Goal: Task Accomplishment & Management: Use online tool/utility

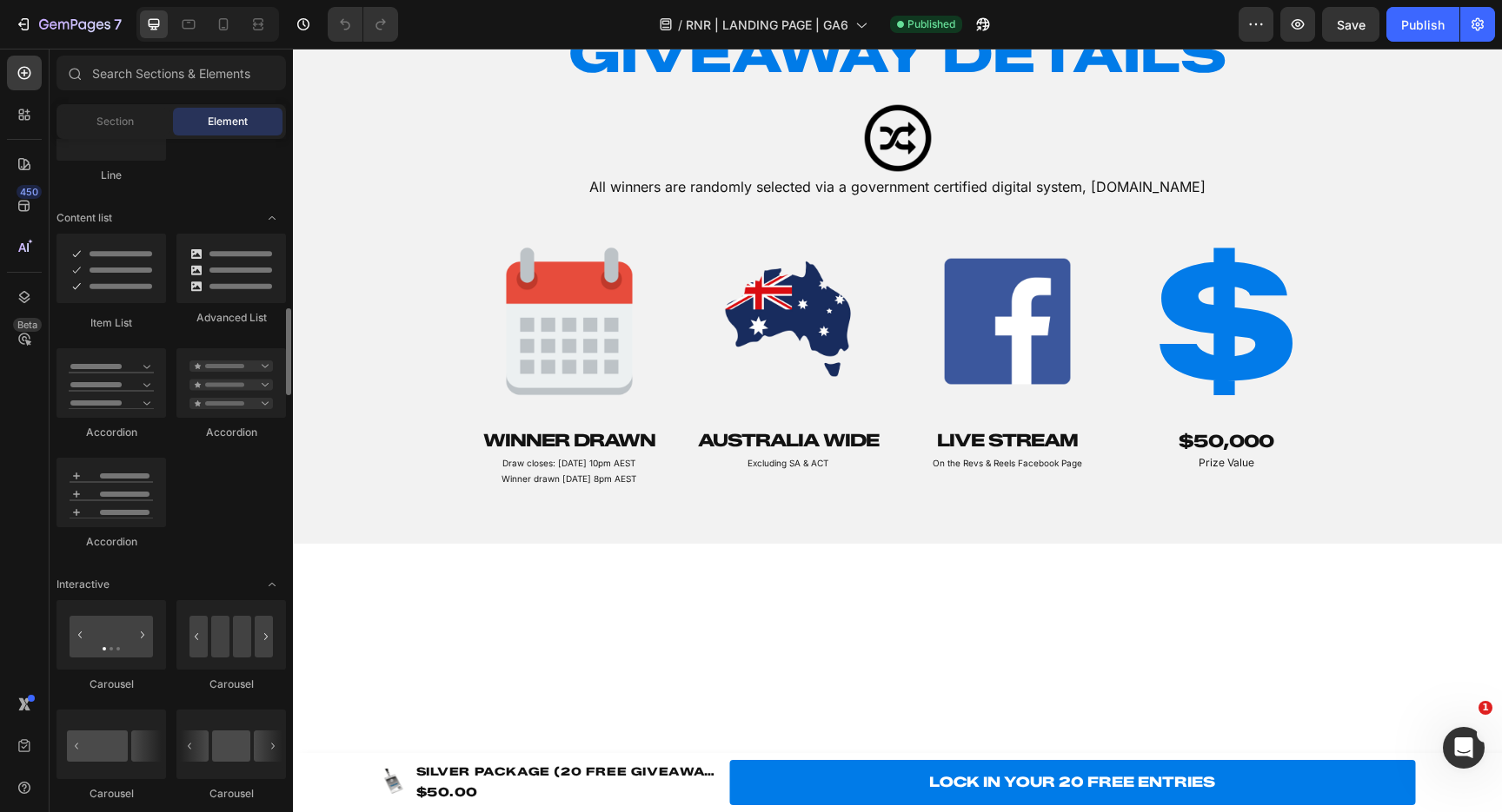
scroll to position [1311, 0]
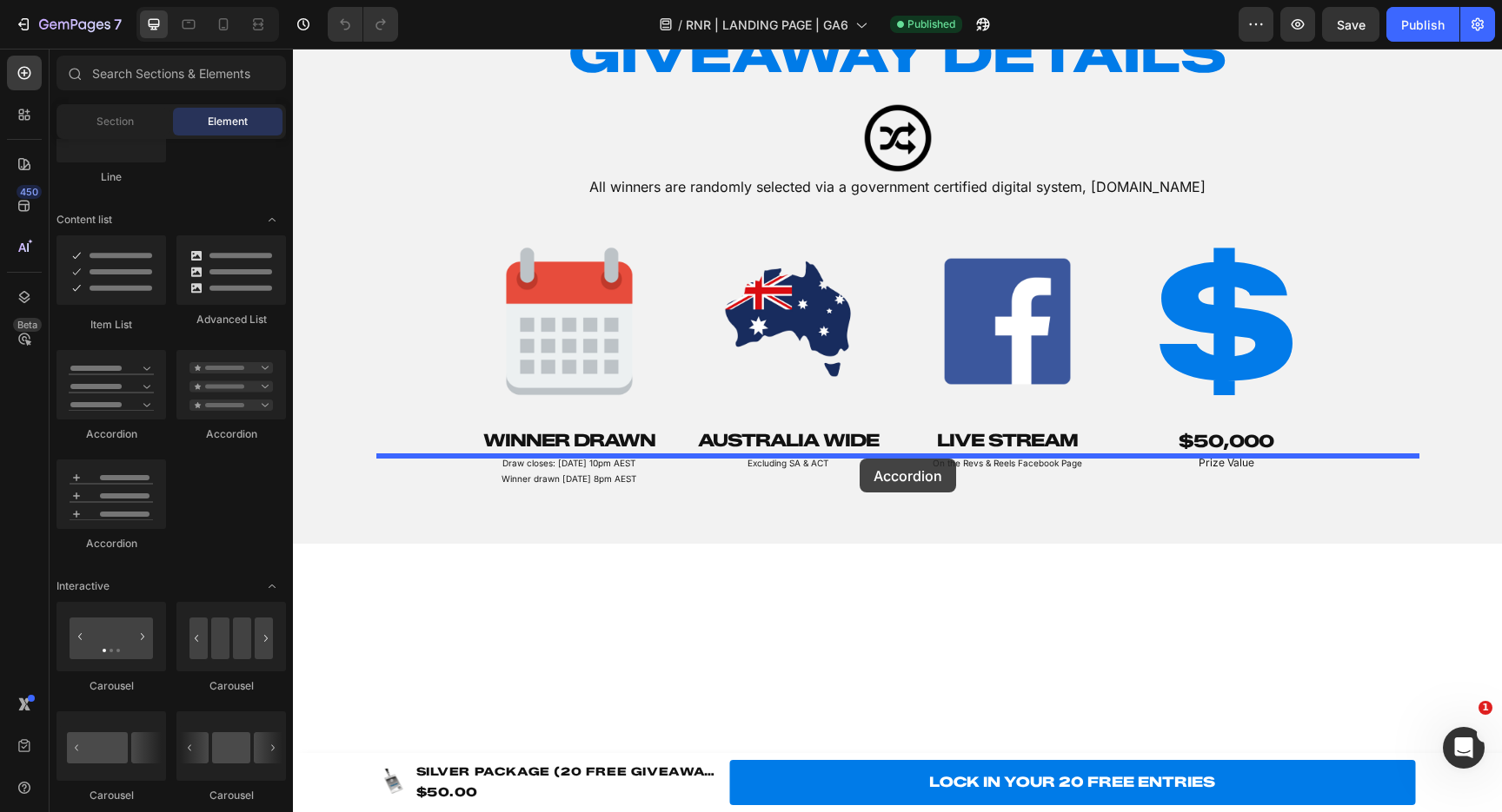
drag, startPoint x: 404, startPoint y: 445, endPoint x: 860, endPoint y: 459, distance: 456.2
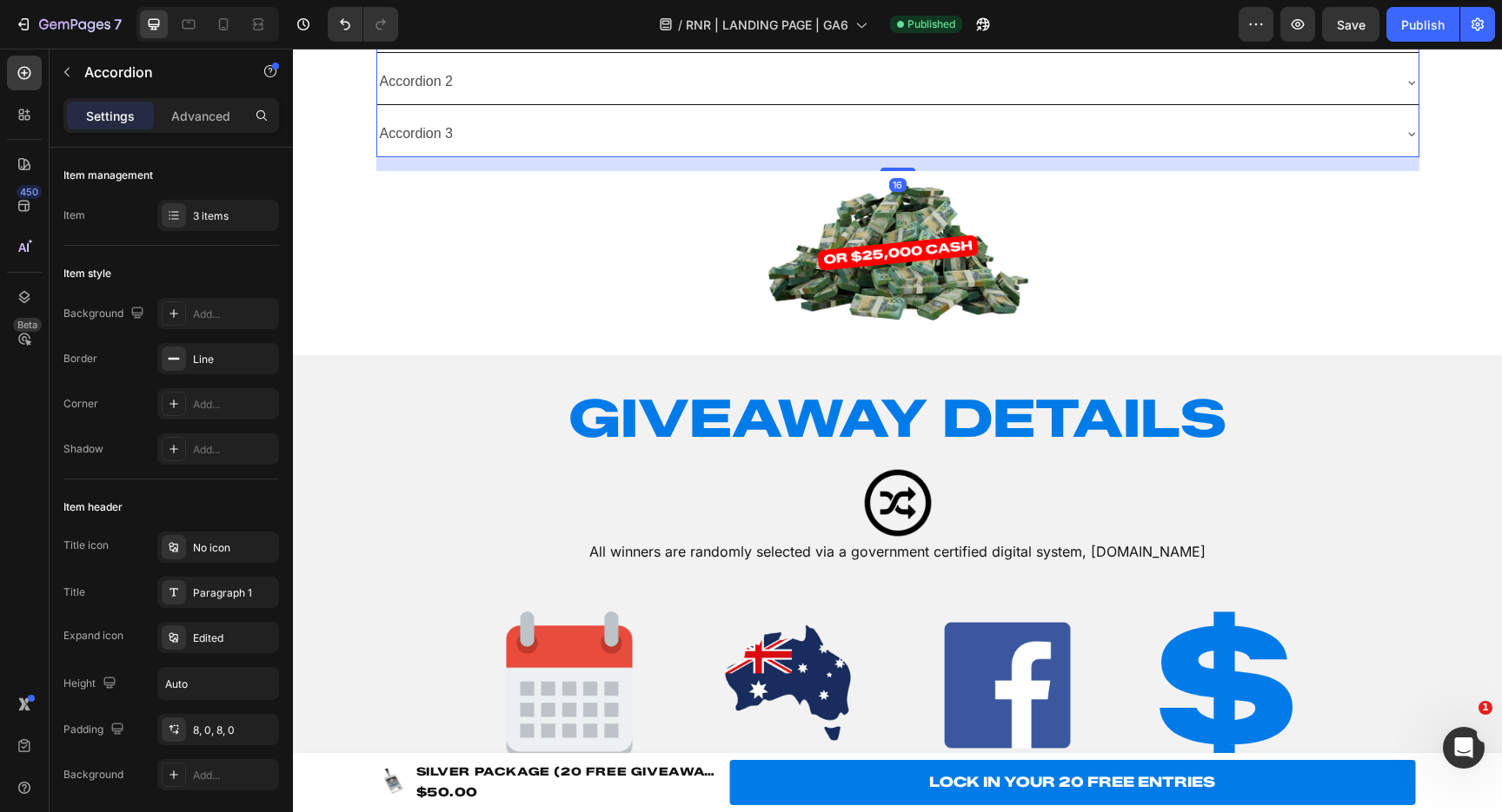
click at [789, 97] on div "Accordion 2" at bounding box center [884, 81] width 1014 height 30
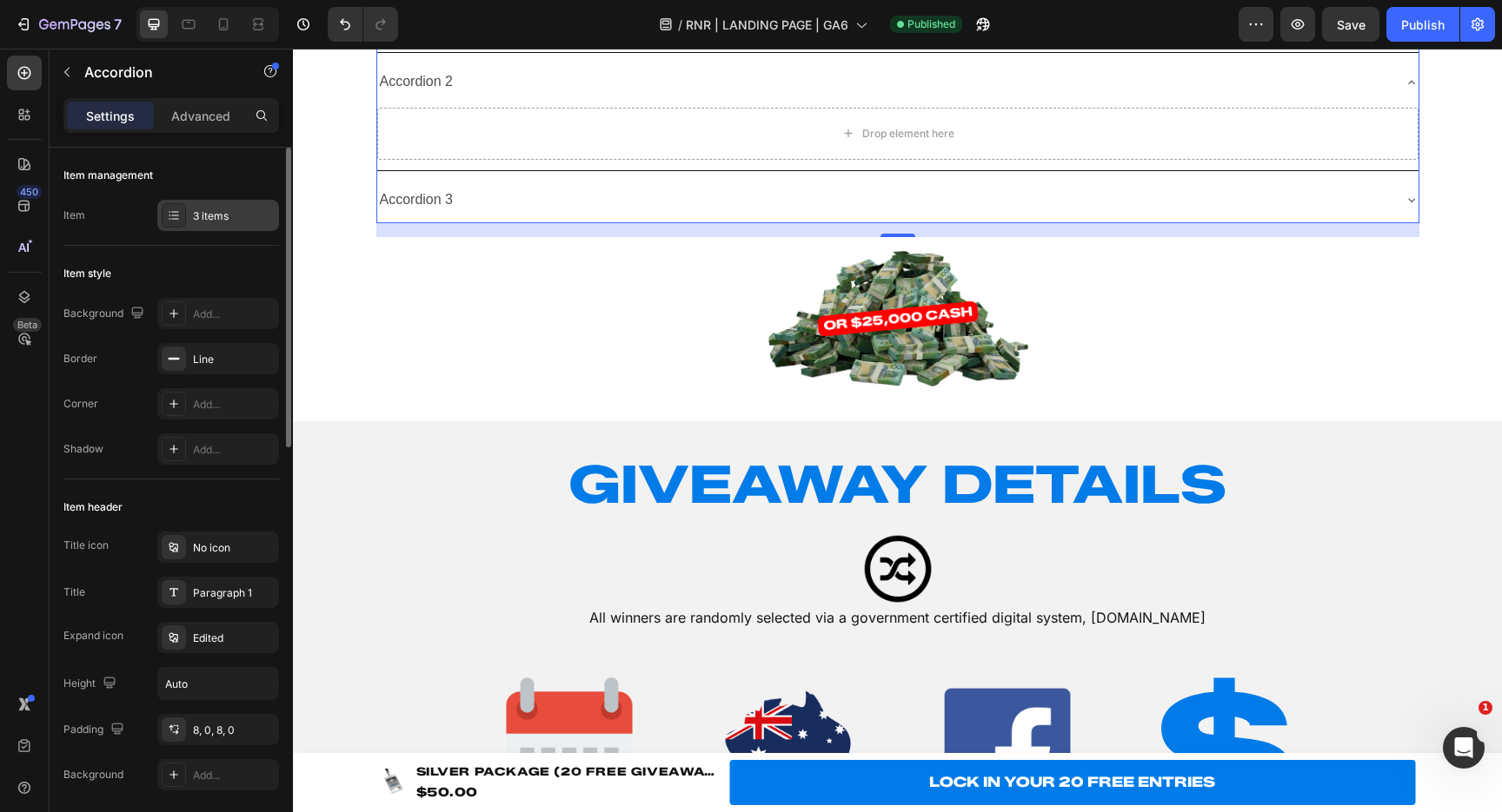
click at [192, 216] on div "3 items" at bounding box center [218, 216] width 122 height 31
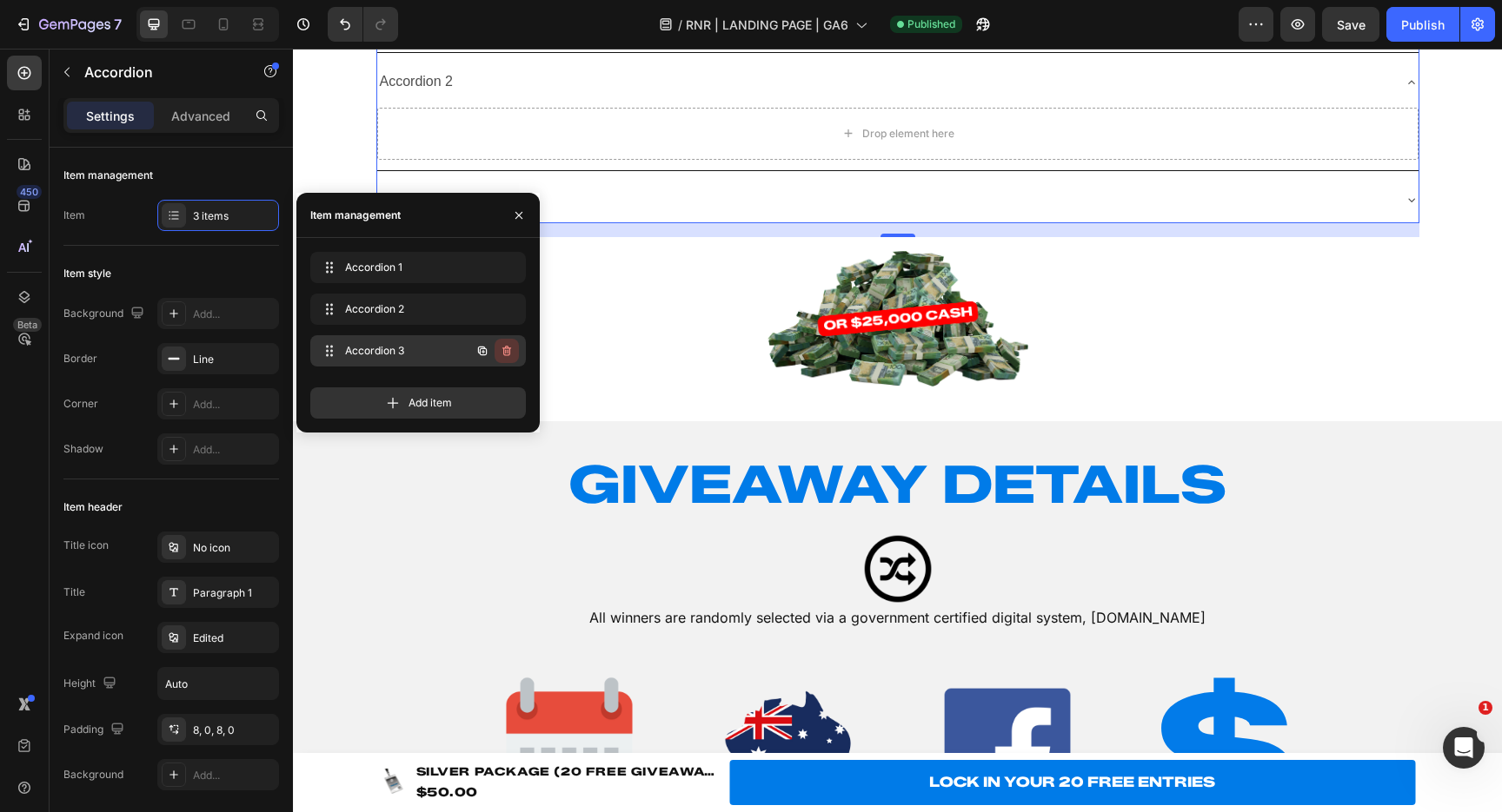
click at [511, 352] on icon "button" at bounding box center [507, 351] width 14 height 14
click at [499, 351] on div "Delete" at bounding box center [495, 352] width 32 height 16
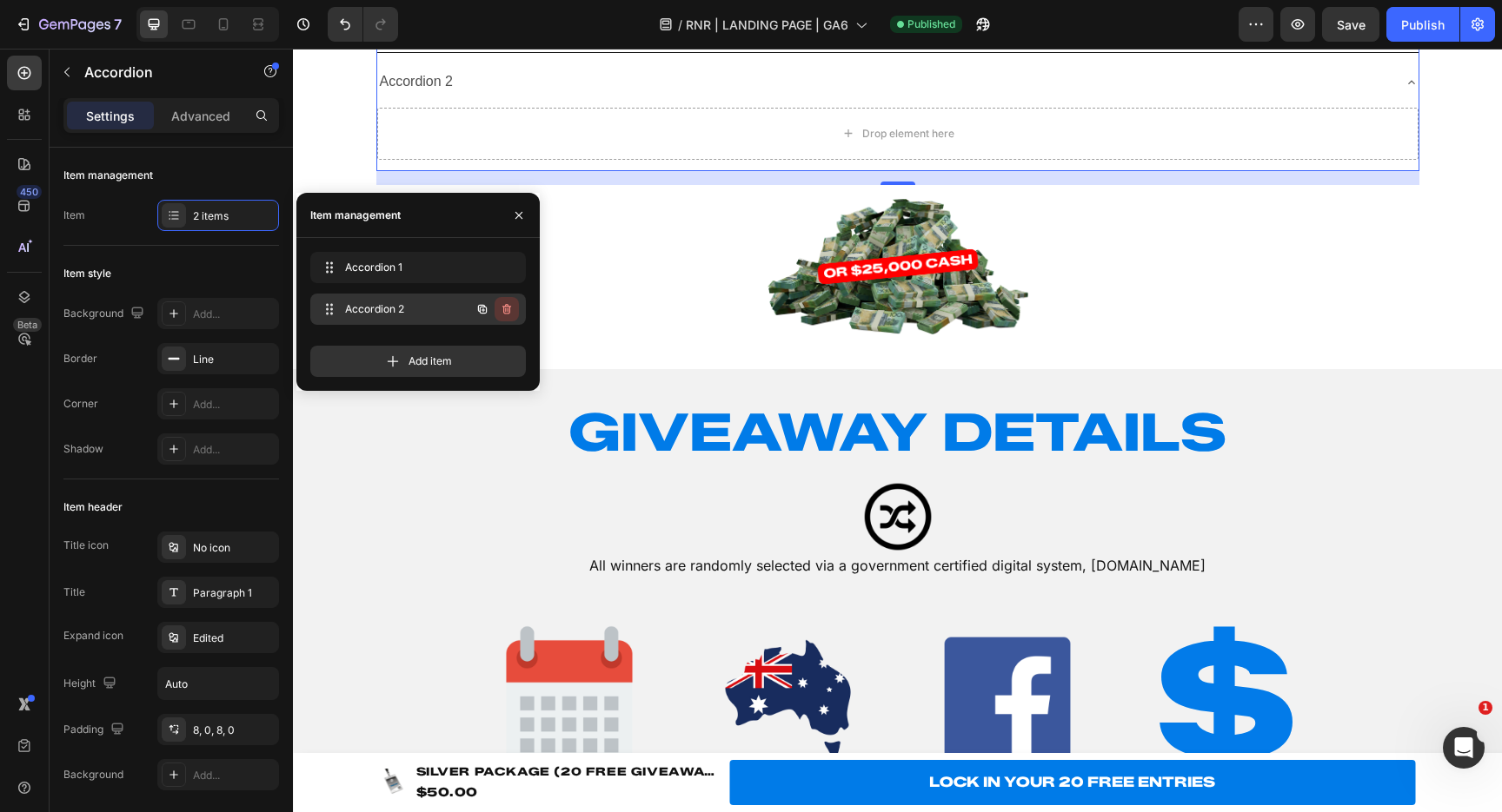
click at [507, 306] on icon "button" at bounding box center [506, 309] width 9 height 11
click at [504, 306] on div "Delete" at bounding box center [495, 309] width 32 height 16
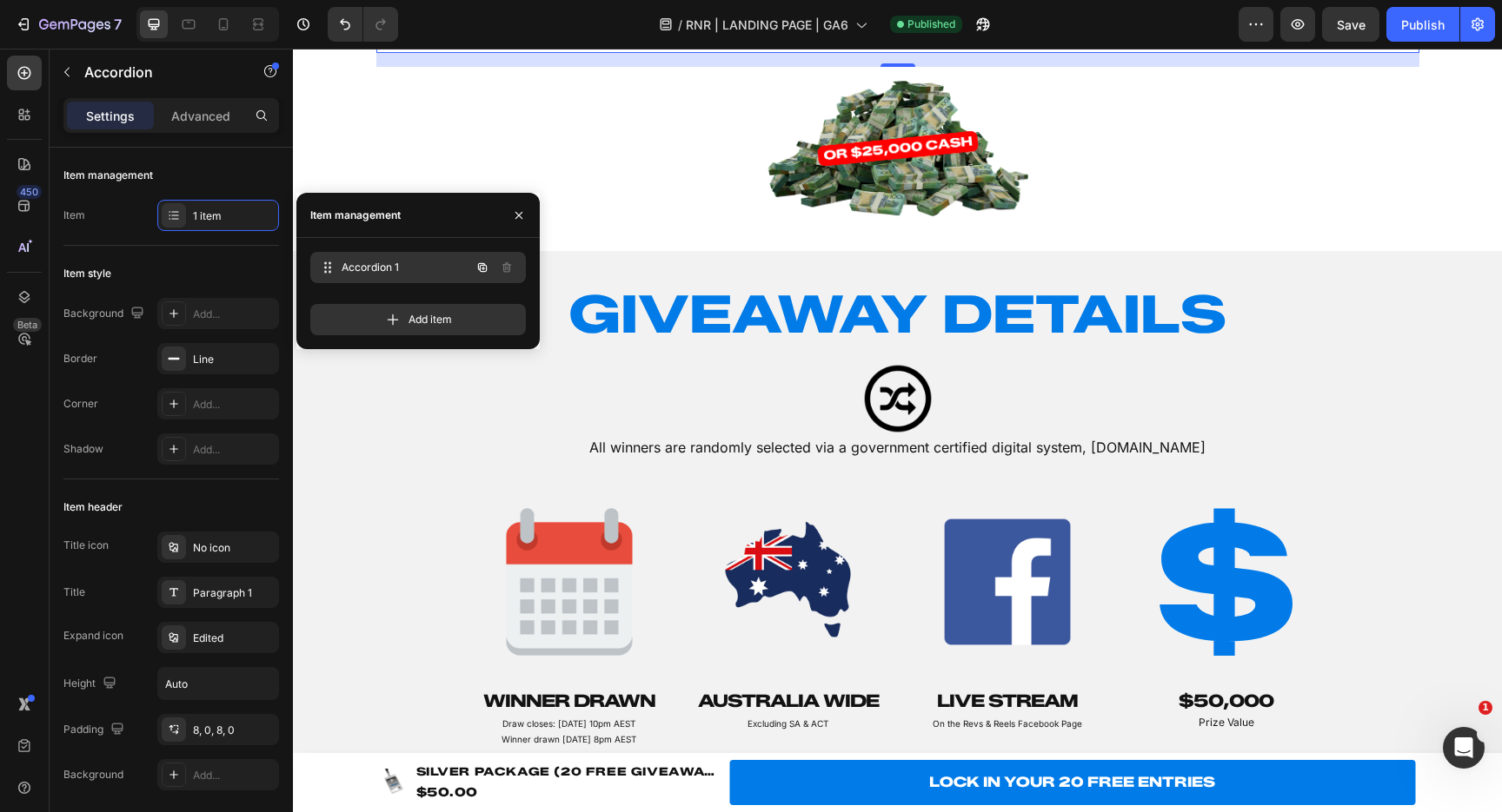
click at [405, 268] on span "Accordion 1" at bounding box center [406, 268] width 129 height 16
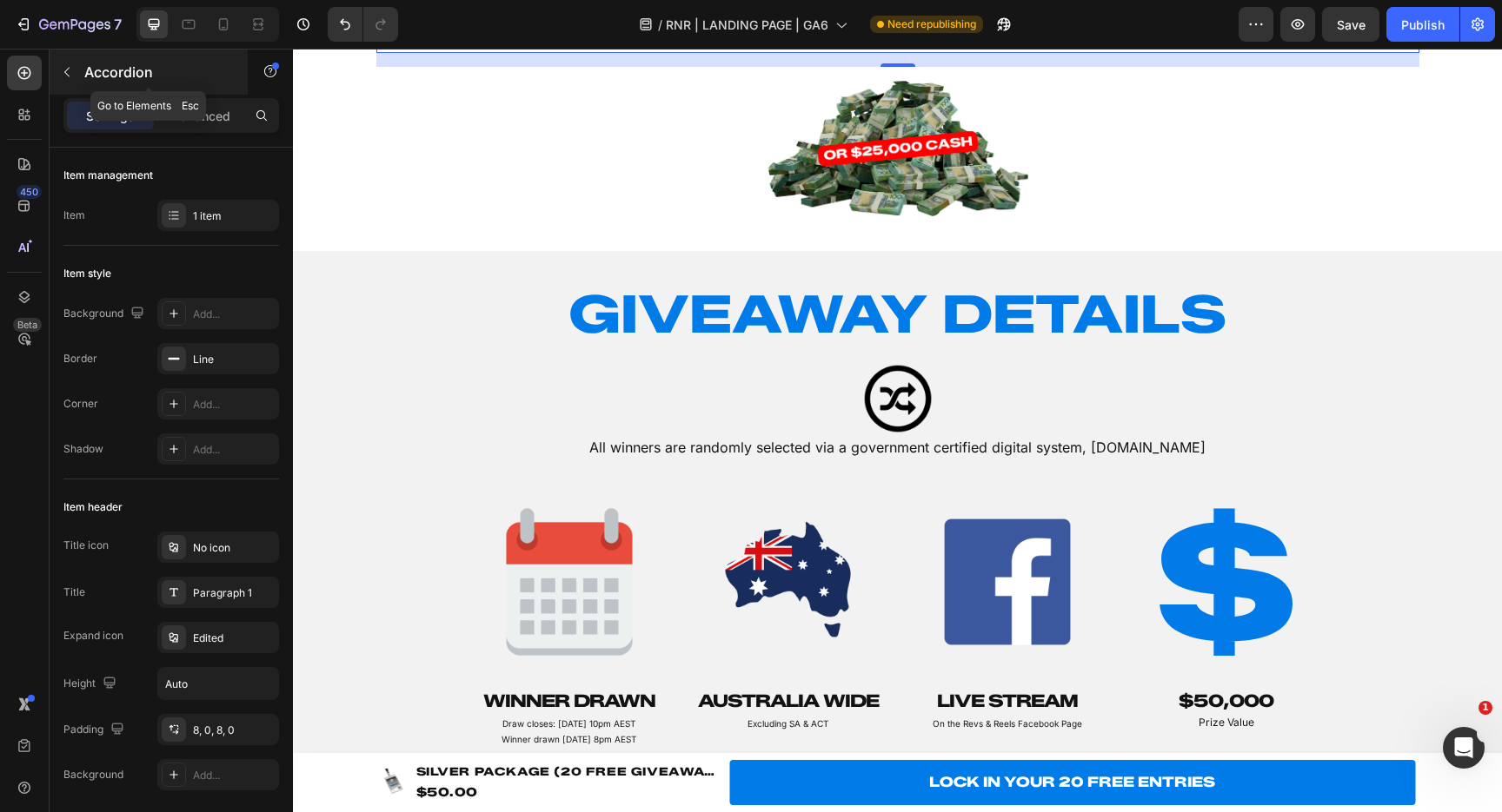
click at [67, 74] on icon "button" at bounding box center [66, 73] width 5 height 10
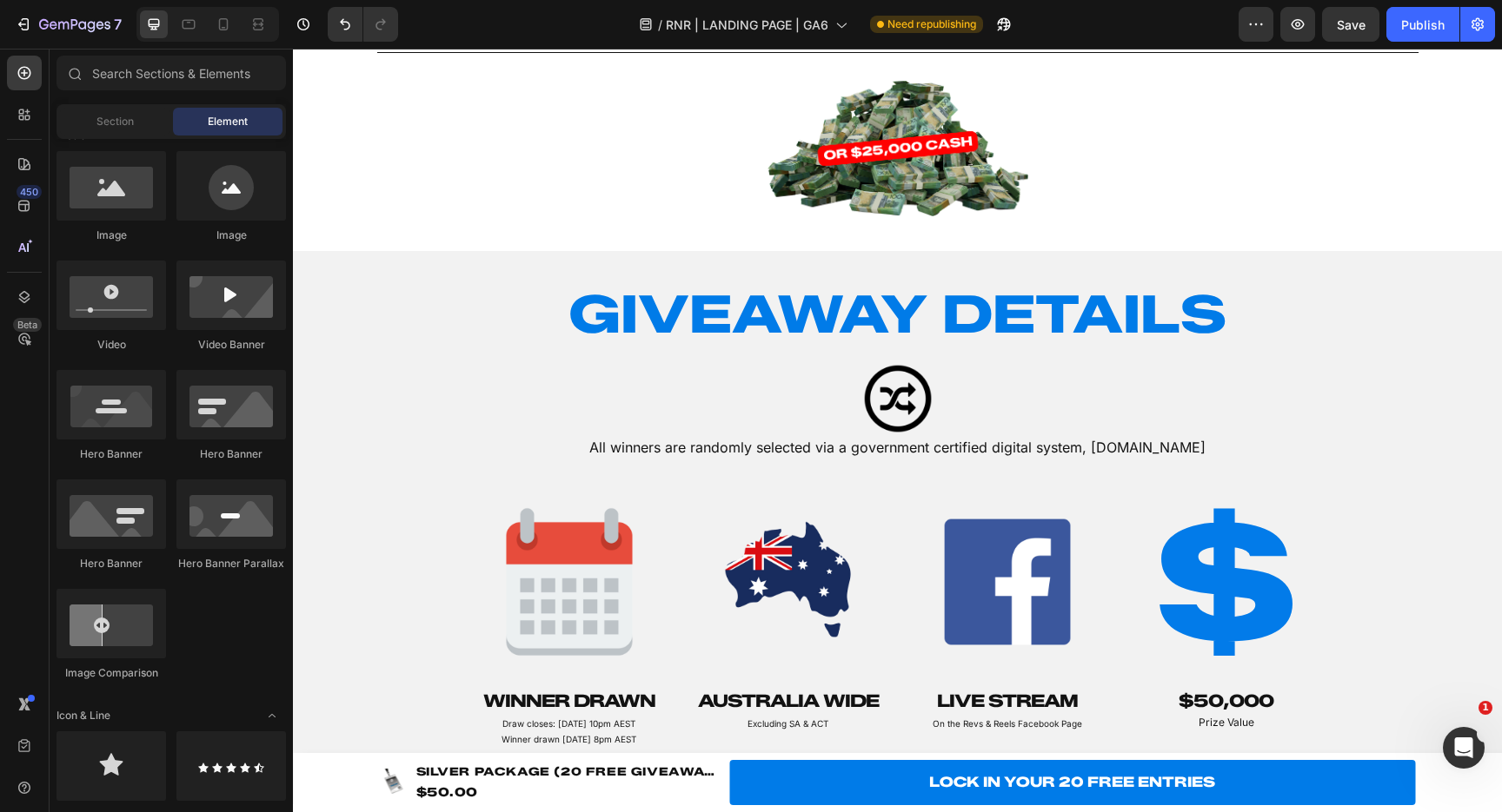
scroll to position [0, 0]
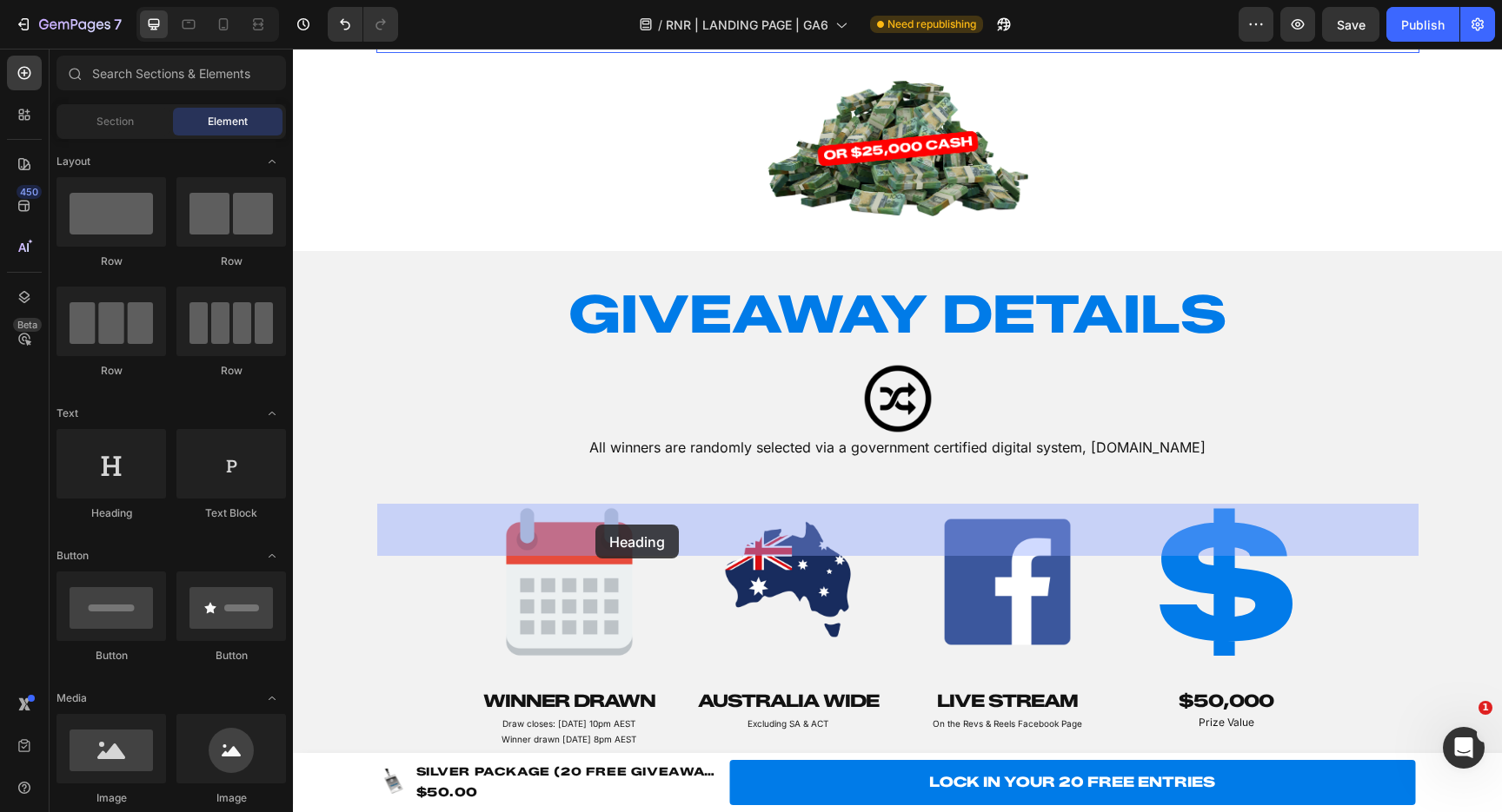
drag, startPoint x: 408, startPoint y: 523, endPoint x: 595, endPoint y: 524, distance: 187.0
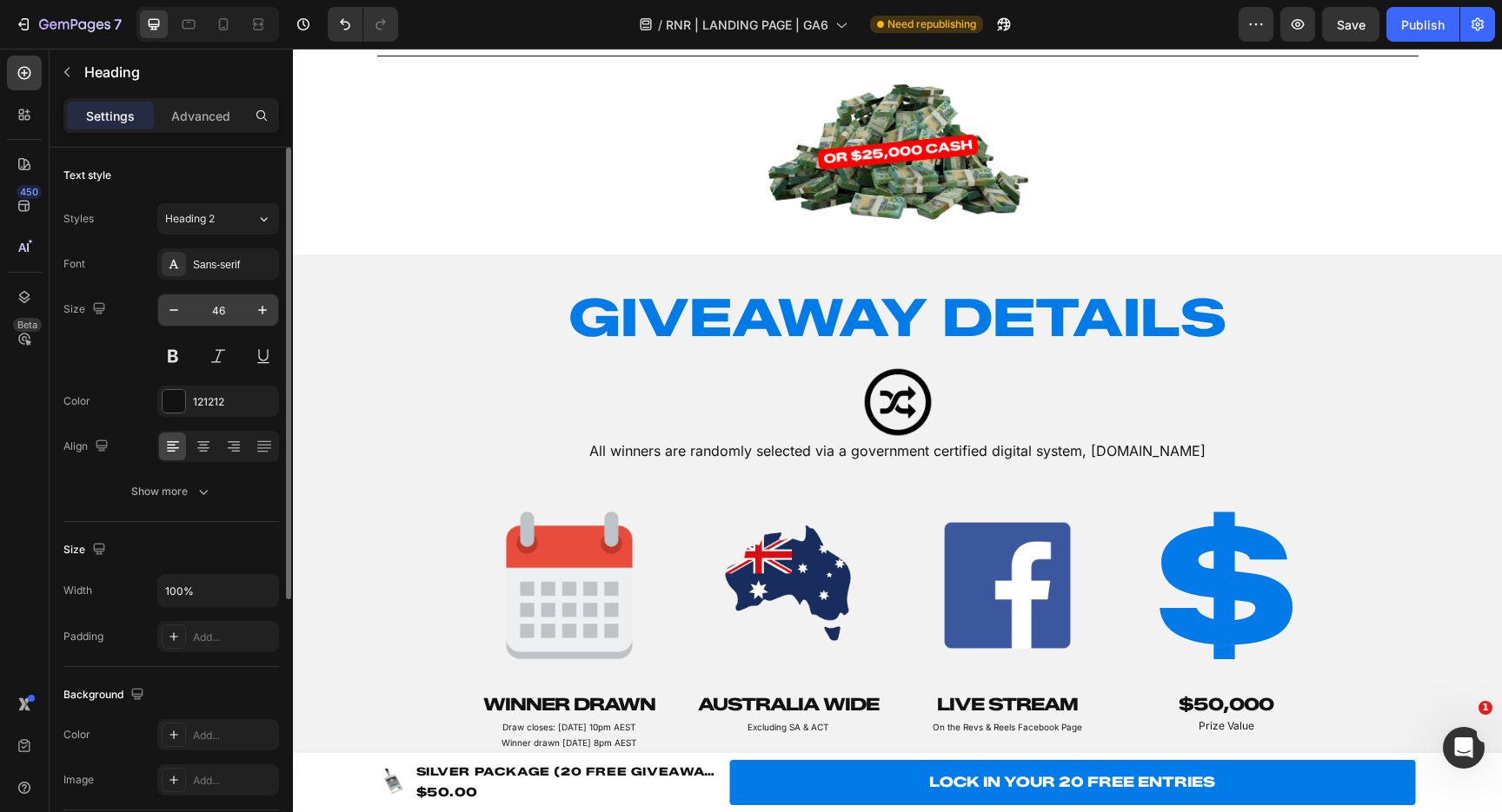
click at [223, 313] on input "46" at bounding box center [218, 310] width 57 height 31
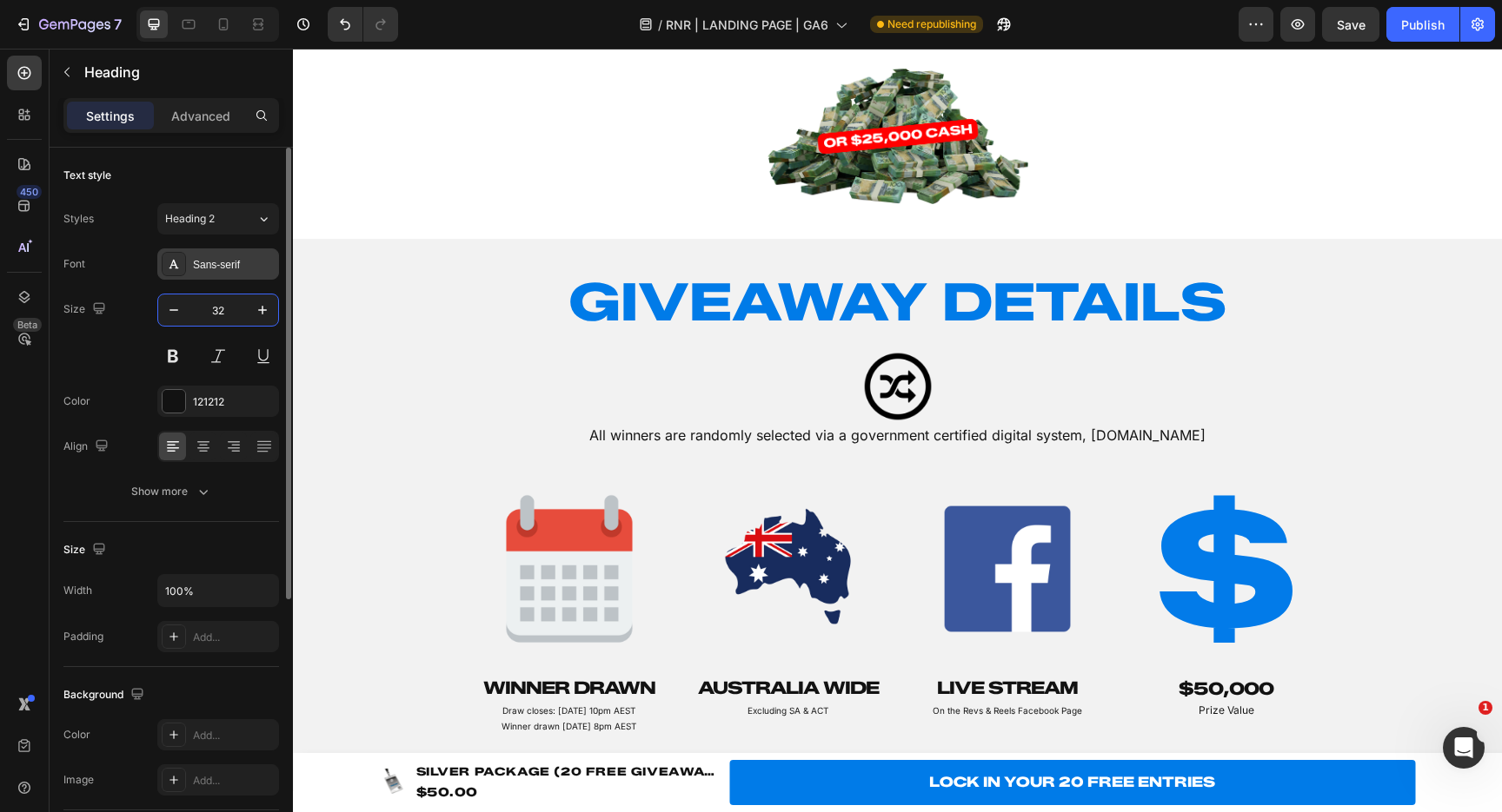
click at [226, 252] on div "Sans-serif" at bounding box center [218, 264] width 122 height 31
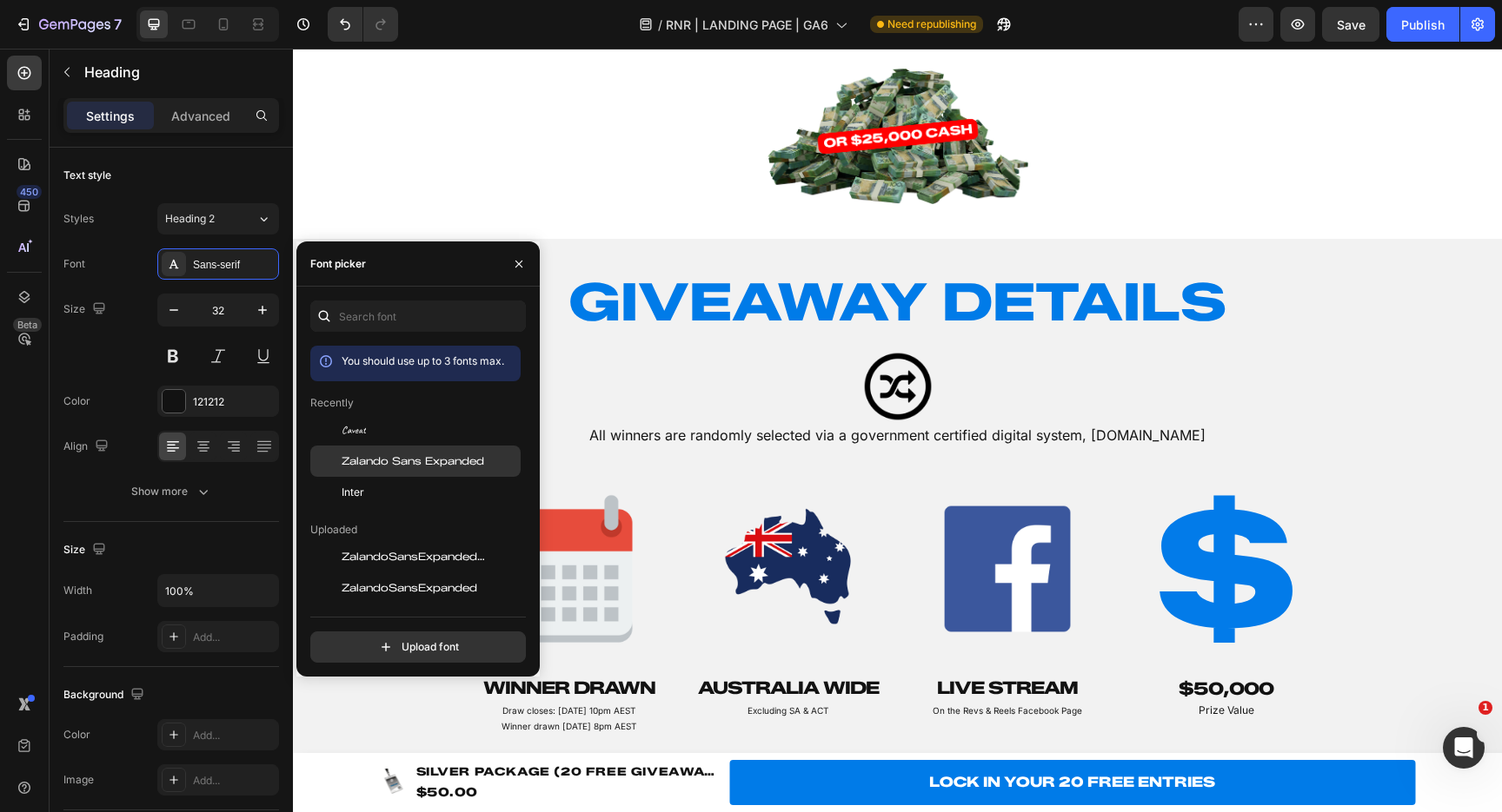
click at [412, 462] on span "Zalando Sans Expanded" at bounding box center [413, 461] width 142 height 16
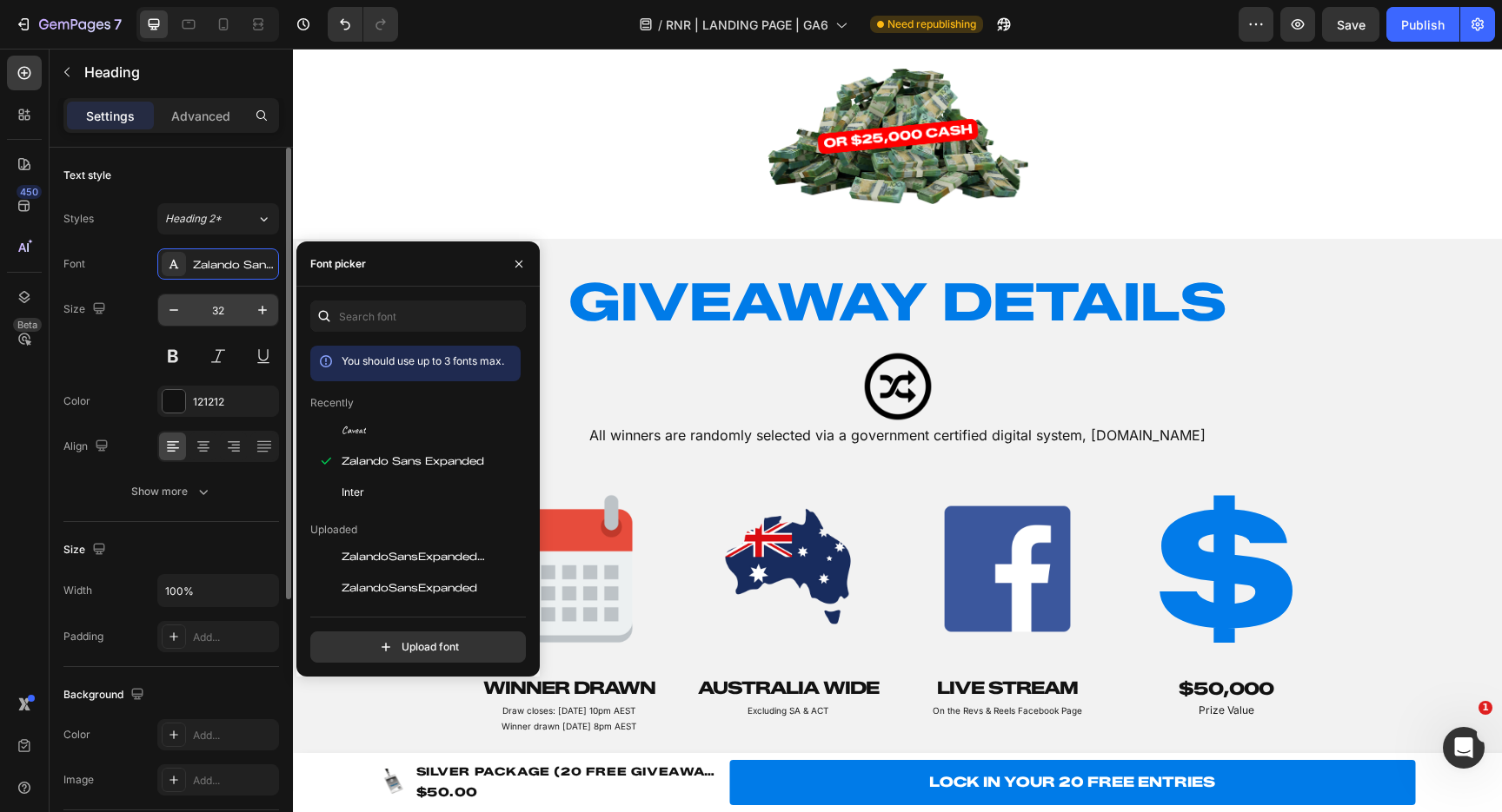
click at [223, 321] on input "32" at bounding box center [218, 310] width 57 height 31
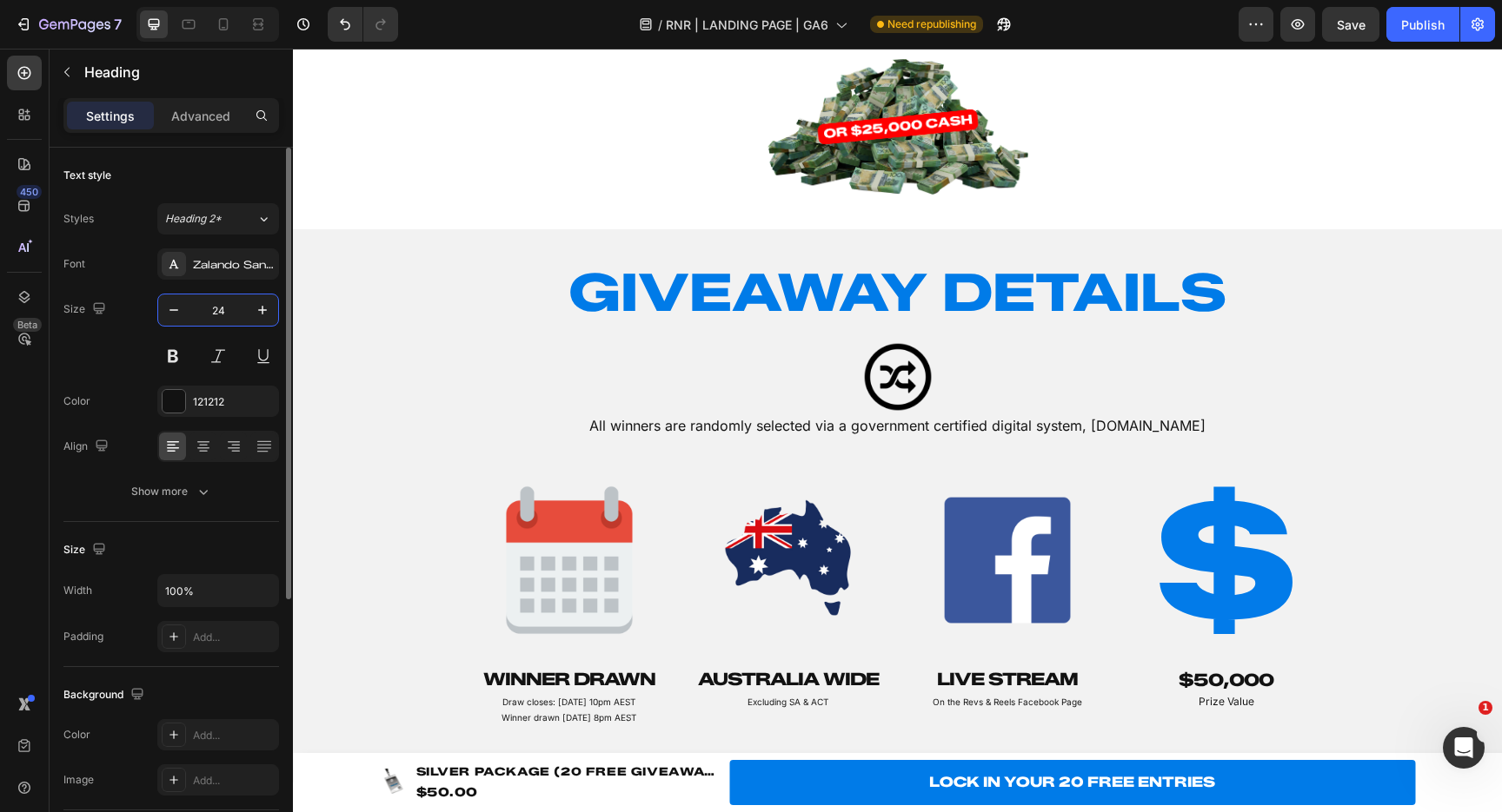
type input "24"
click at [170, 510] on div "Text style Styles Heading 2* Font Zalando Sans Expanded Size 24 Color 121212 Al…" at bounding box center [171, 334] width 215 height 374
click at [178, 502] on button "Show more" at bounding box center [171, 492] width 215 height 31
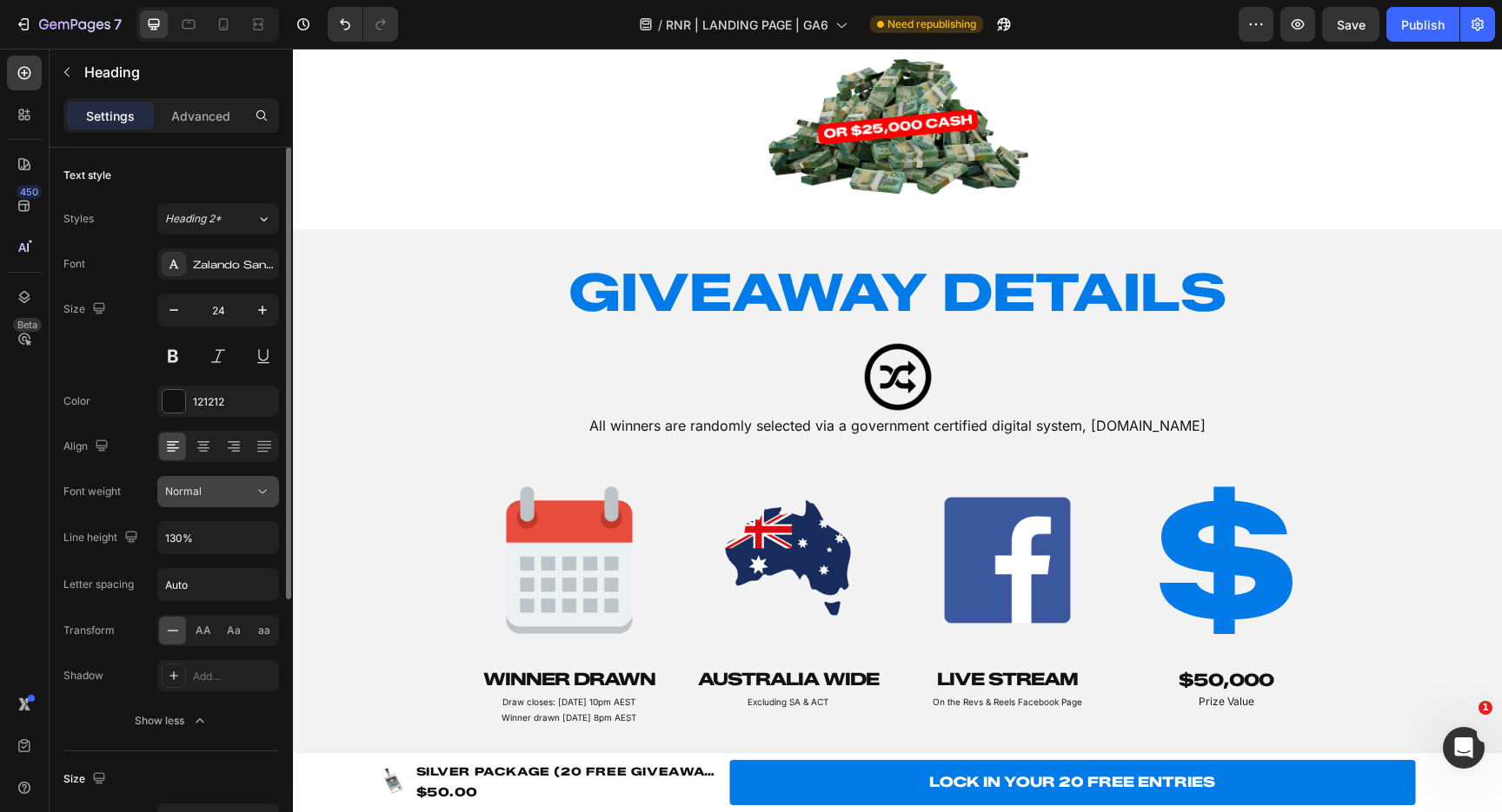
click at [268, 488] on icon at bounding box center [262, 492] width 18 height 18
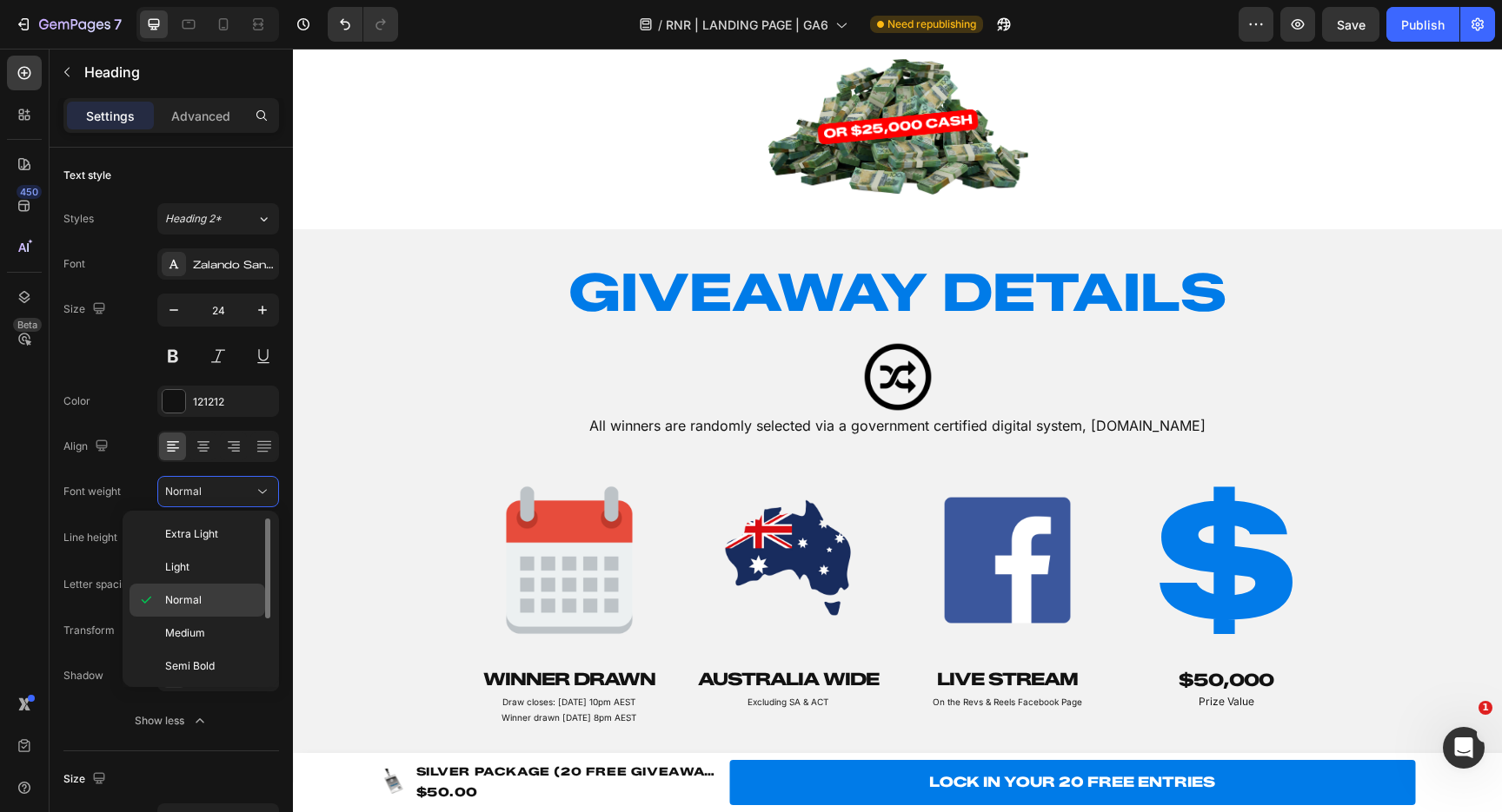
scroll to position [102, 0]
click at [201, 668] on p "Black" at bounding box center [211, 664] width 92 height 16
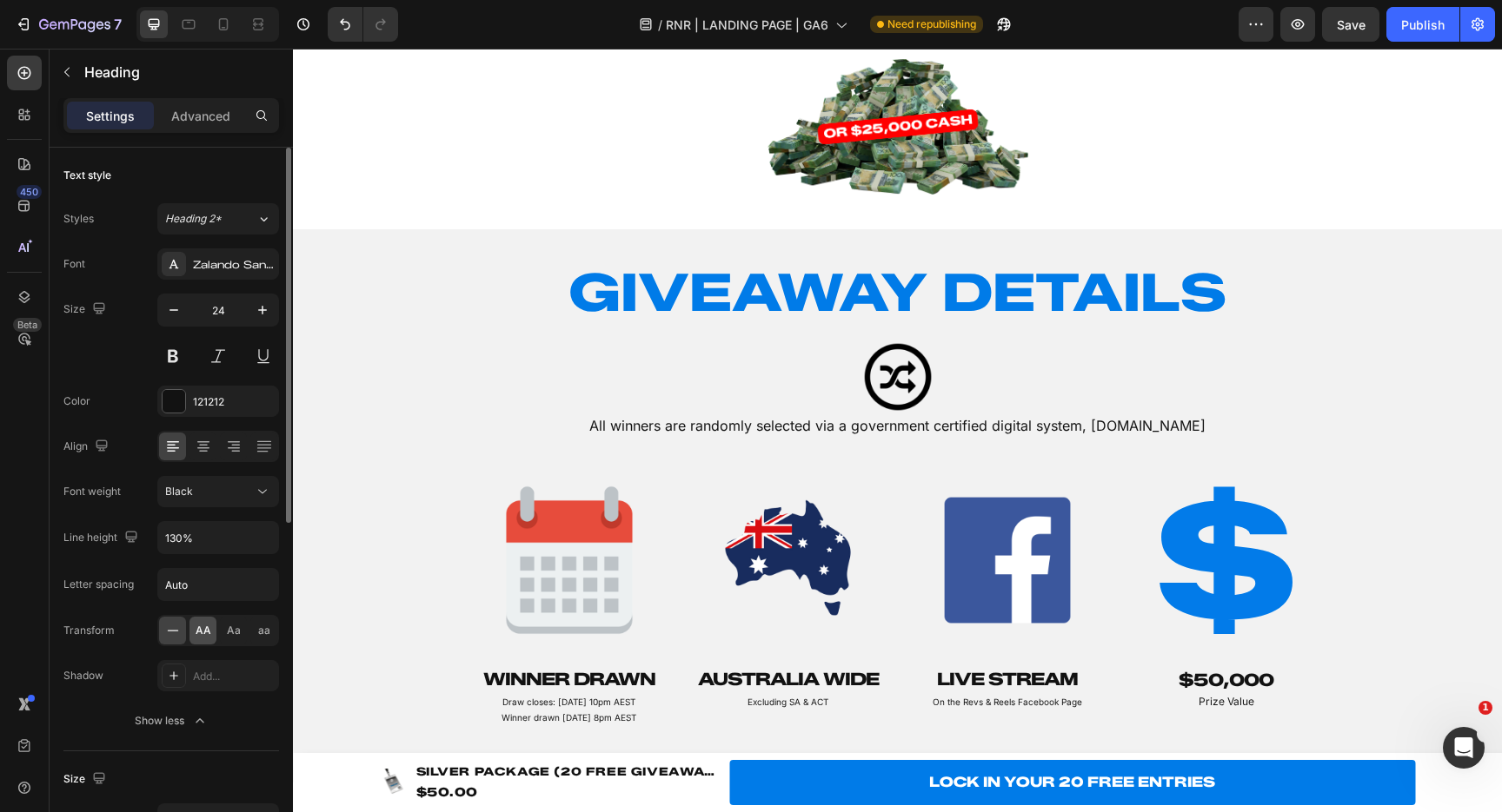
click at [209, 627] on span "AA" at bounding box center [203, 630] width 16 height 16
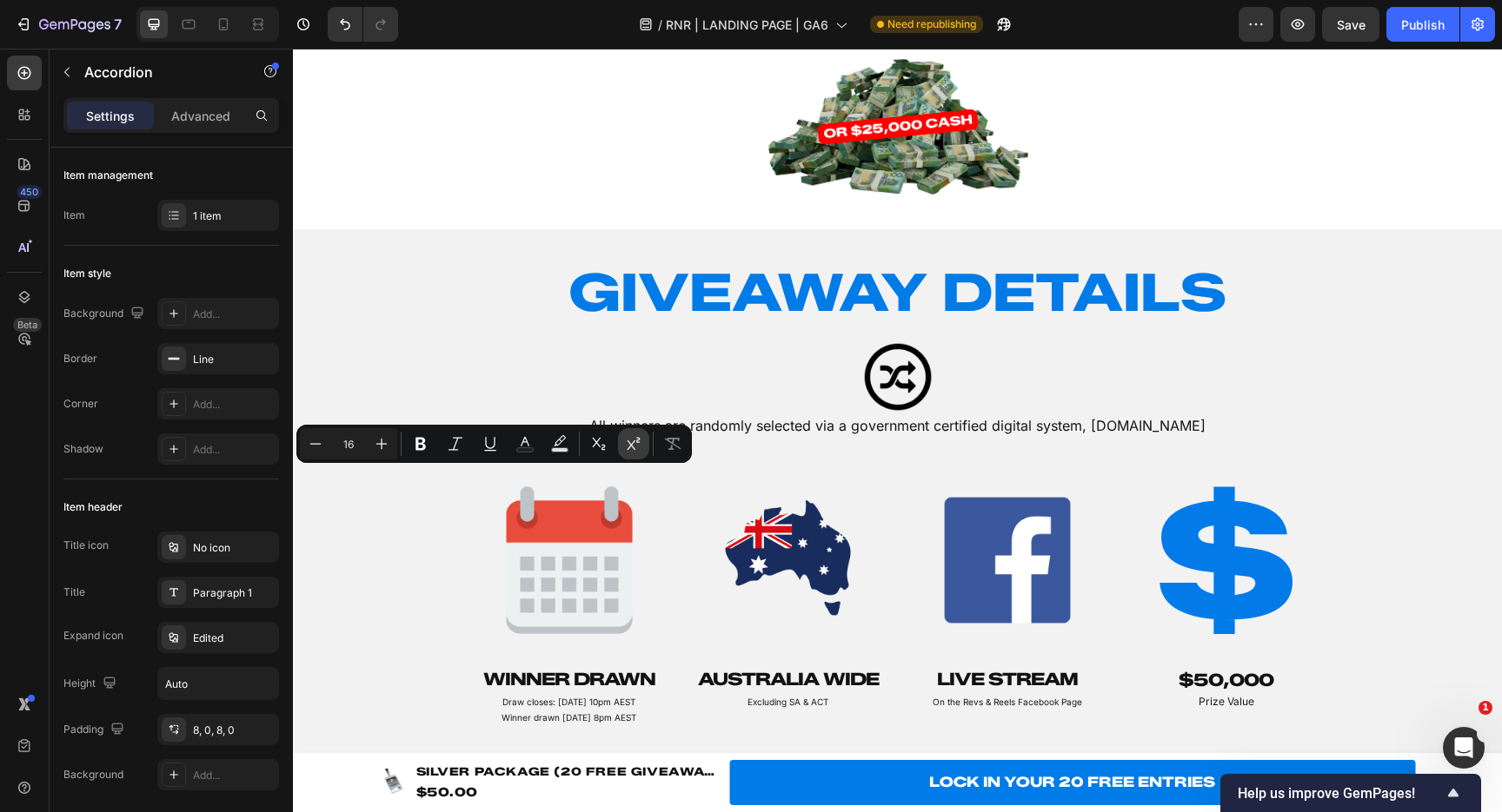
scroll to position [2739, 0]
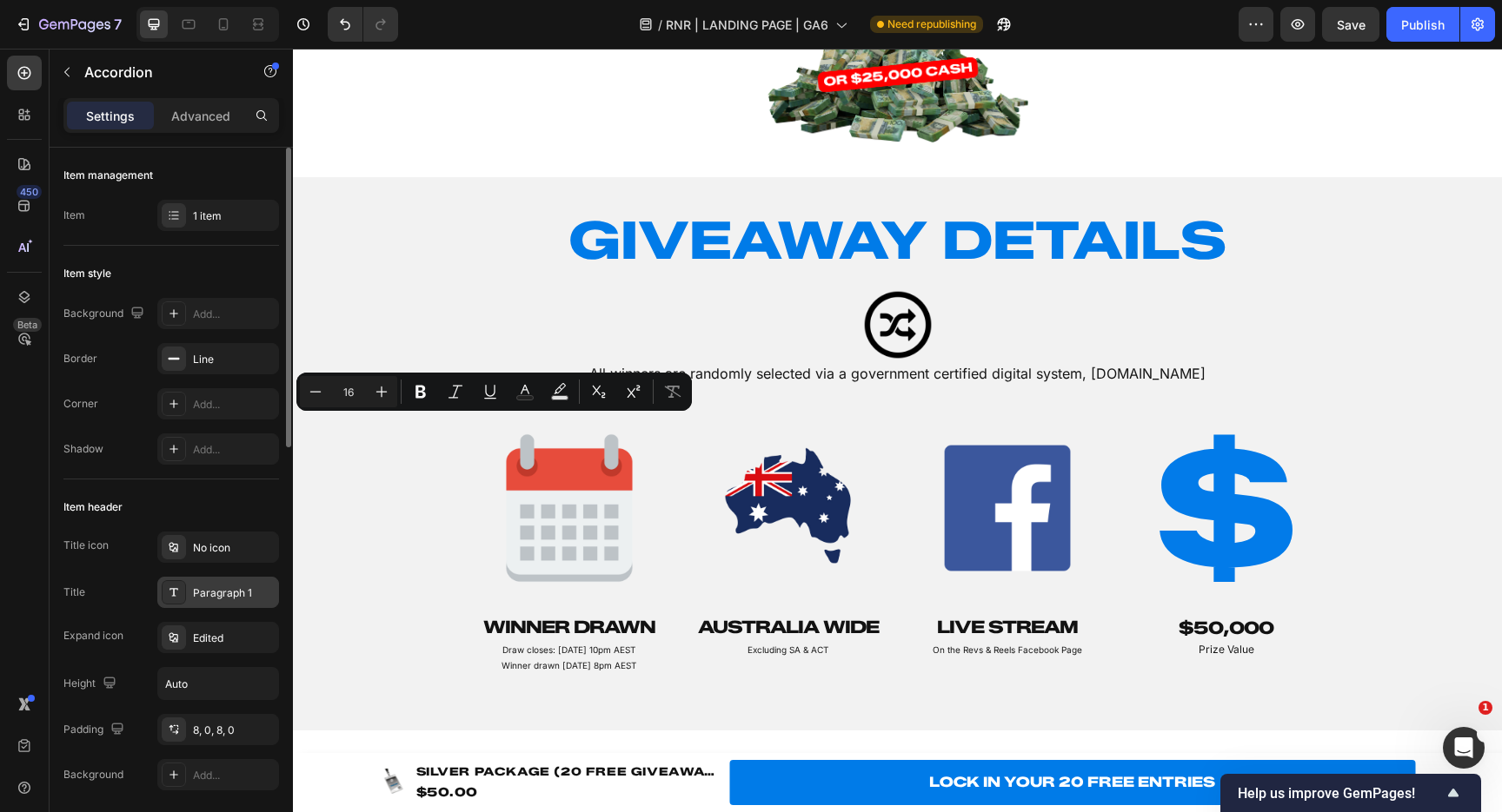
click at [225, 603] on div "Paragraph 1" at bounding box center [218, 593] width 122 height 31
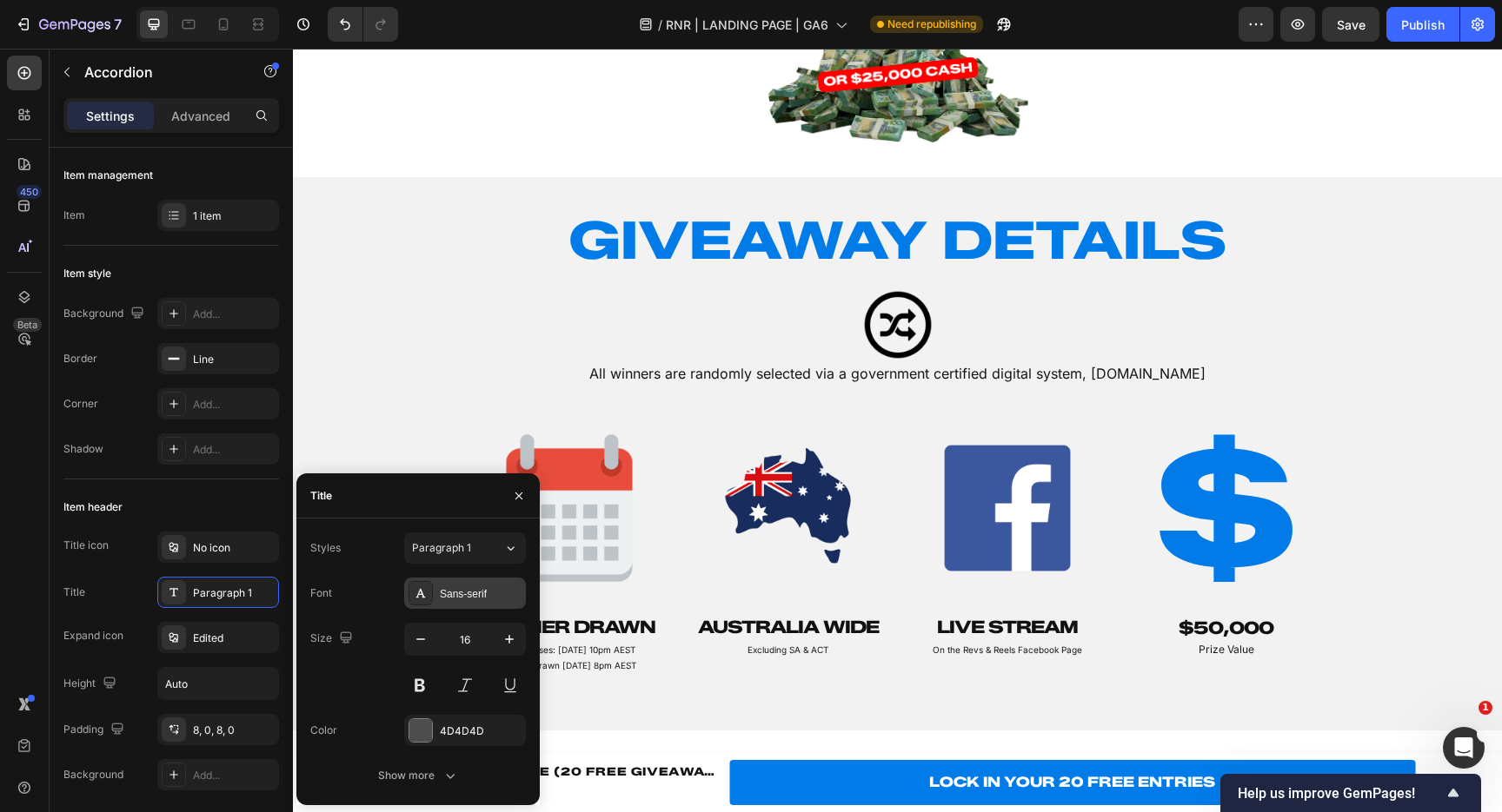
click at [475, 584] on div "Sans-serif" at bounding box center [465, 593] width 122 height 31
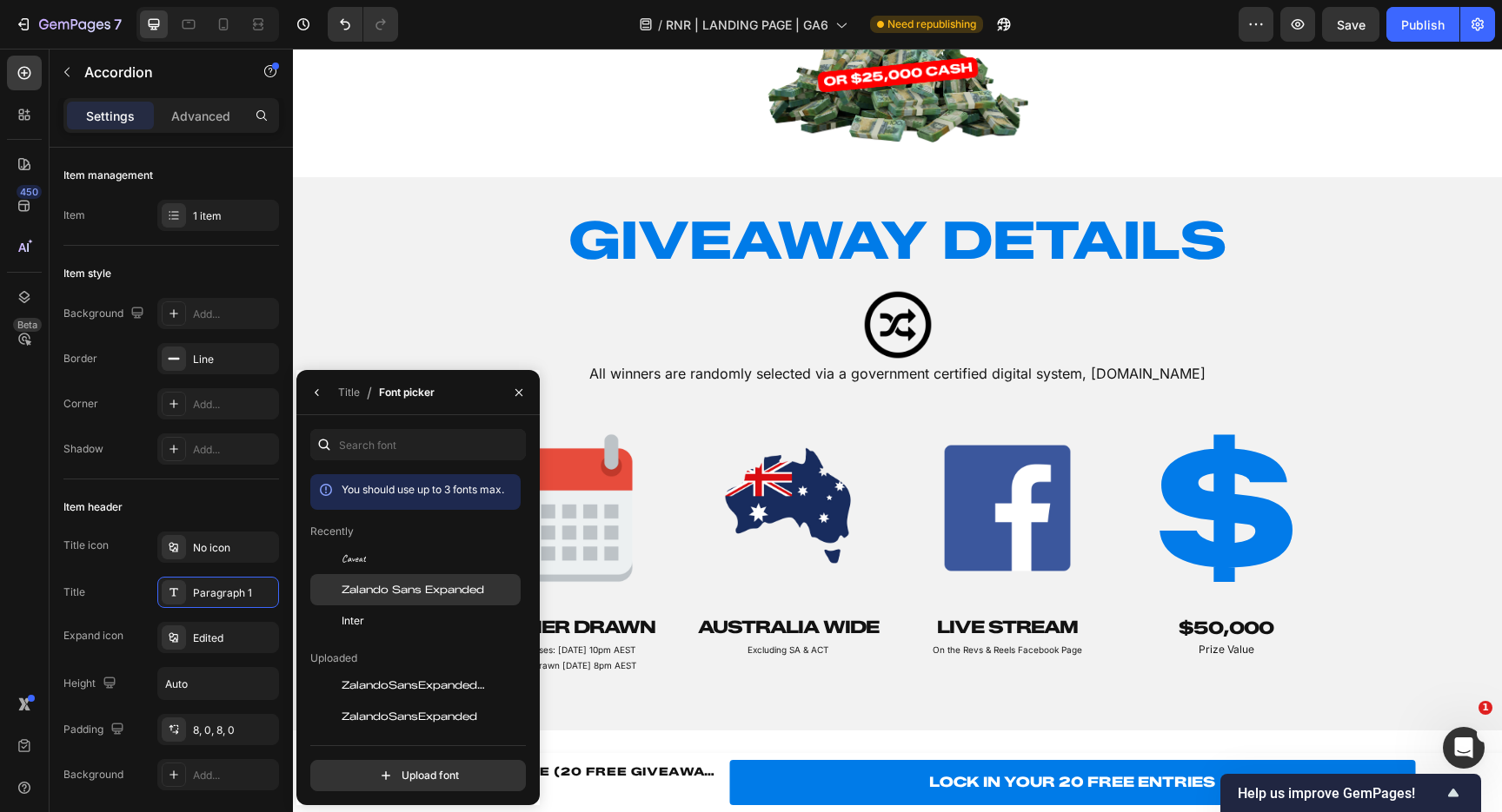
click at [436, 580] on div "Zalando Sans Expanded" at bounding box center [416, 590] width 210 height 31
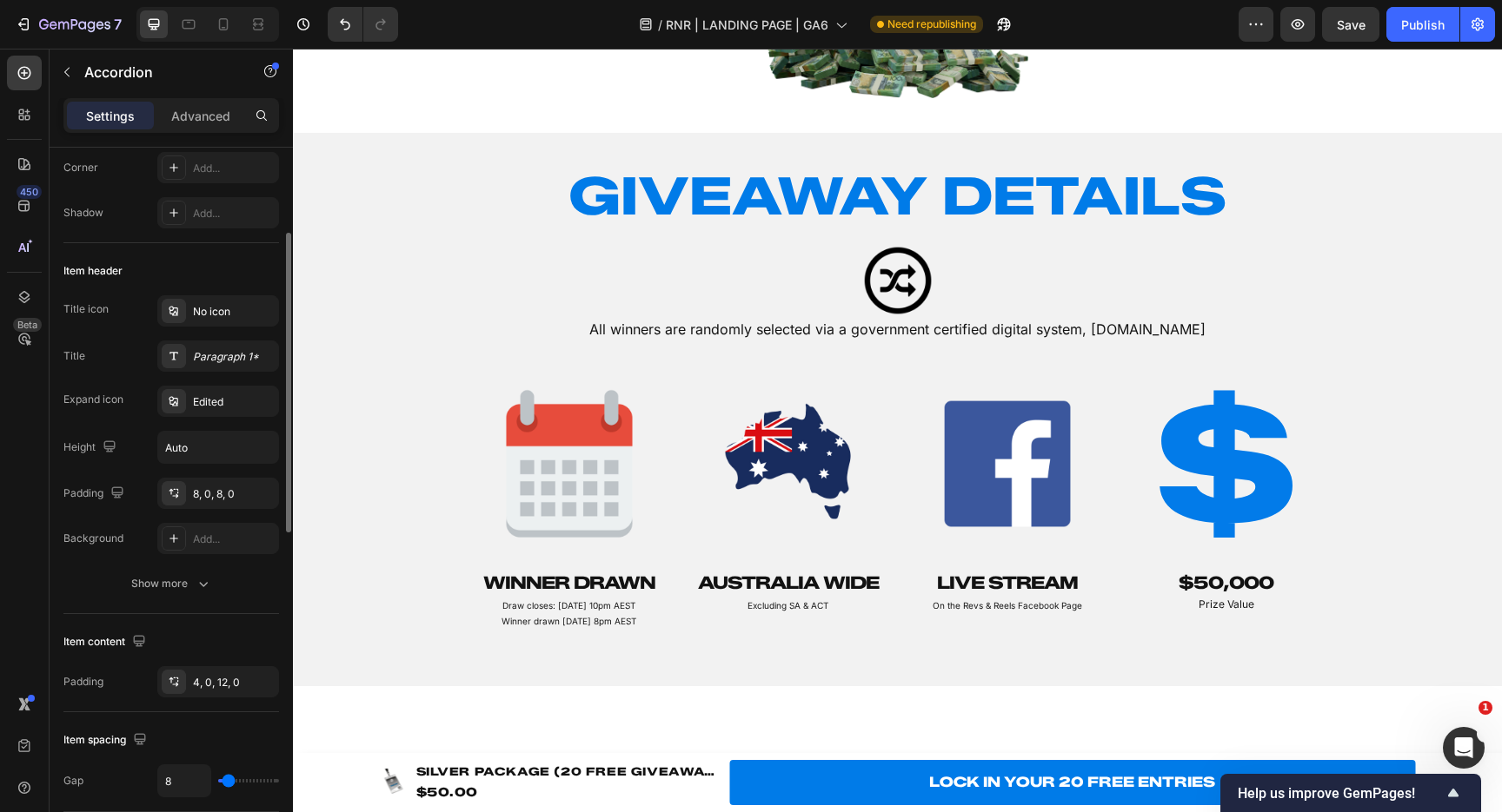
scroll to position [227, 0]
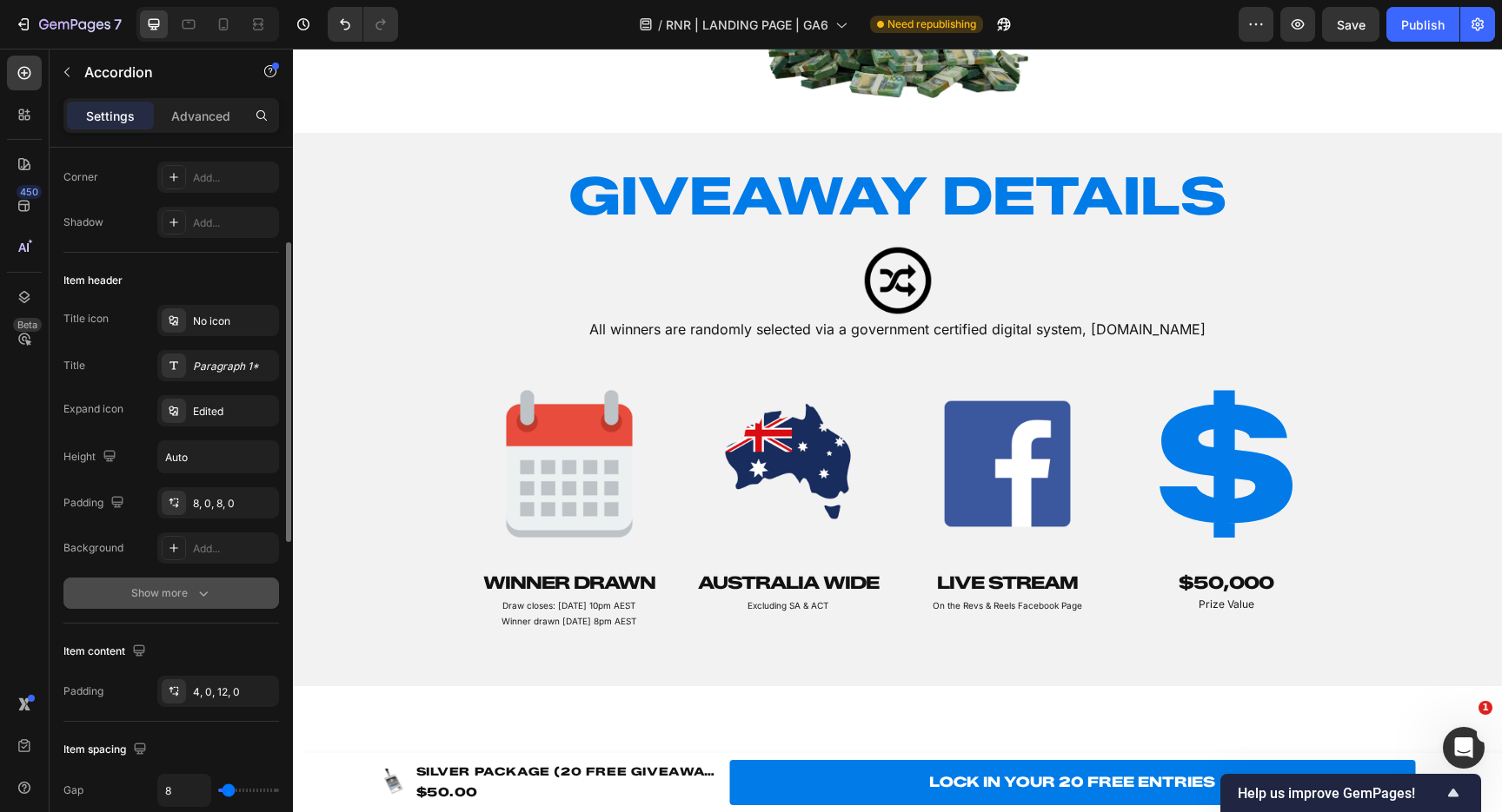
click at [193, 588] on div "Show more" at bounding box center [172, 593] width 81 height 18
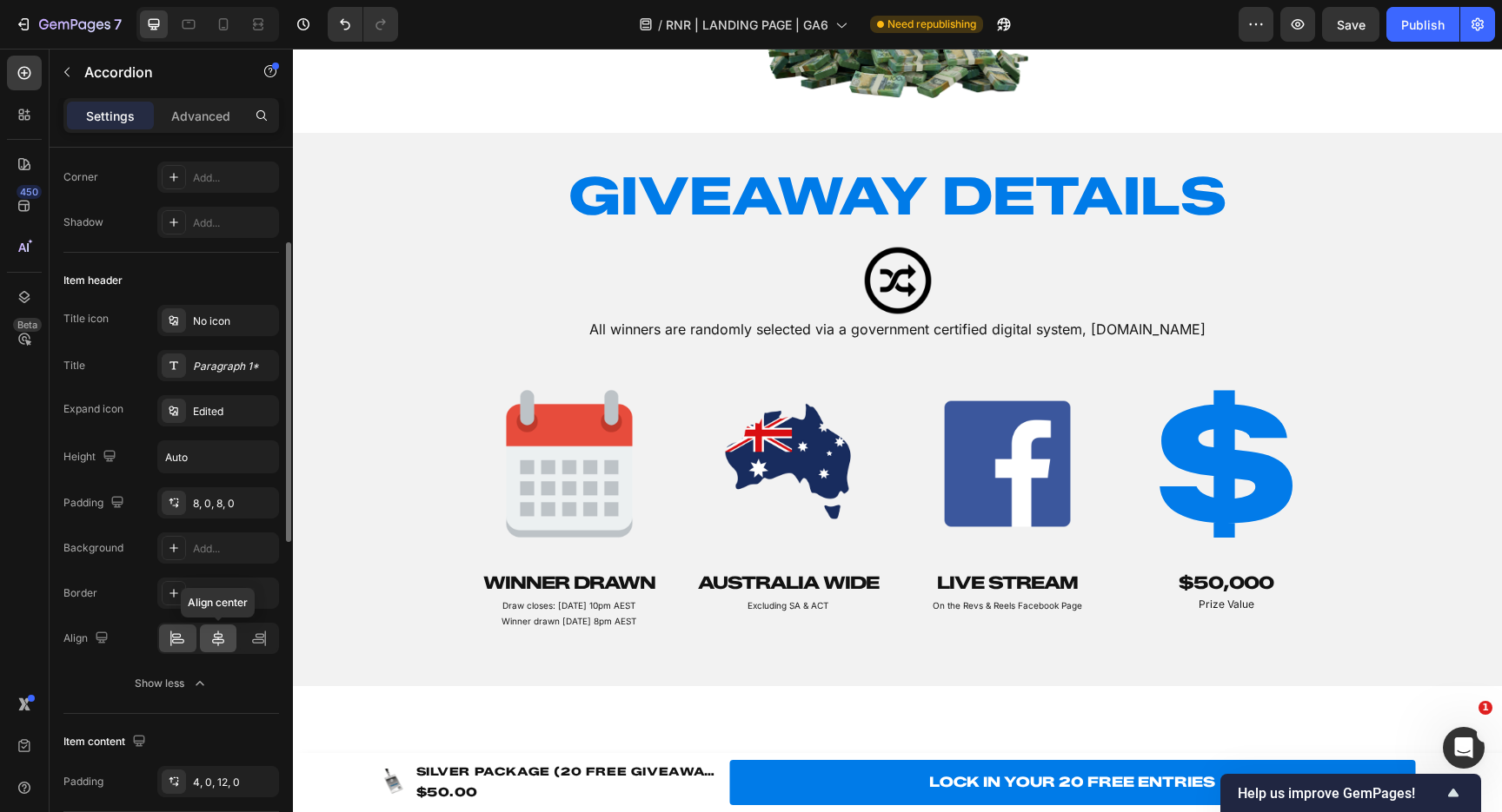
click at [220, 638] on icon at bounding box center [218, 638] width 12 height 16
click at [205, 549] on div "Add..." at bounding box center [233, 549] width 82 height 16
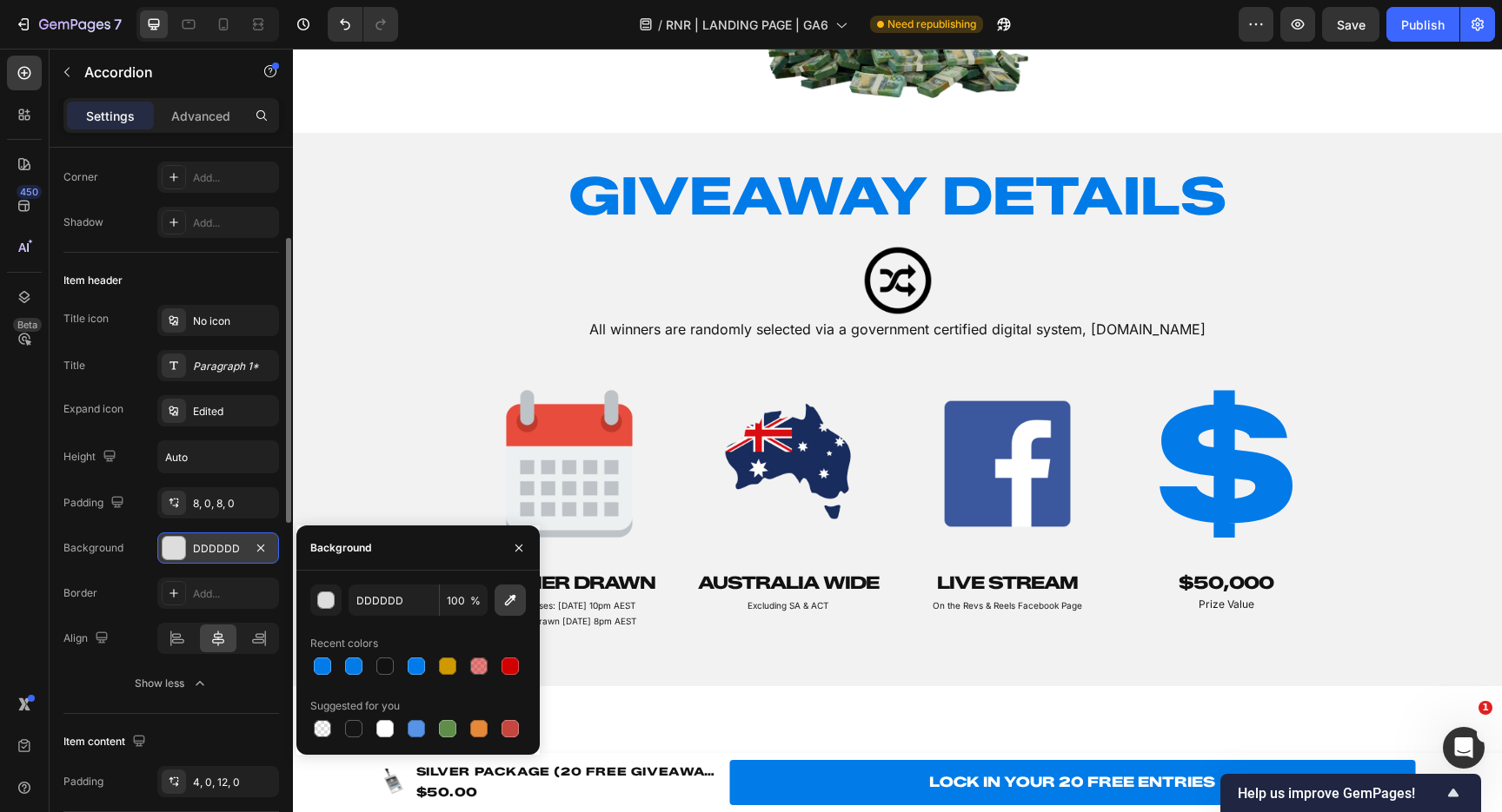
click at [506, 596] on icon "button" at bounding box center [511, 601] width 18 height 18
type input "027BE9"
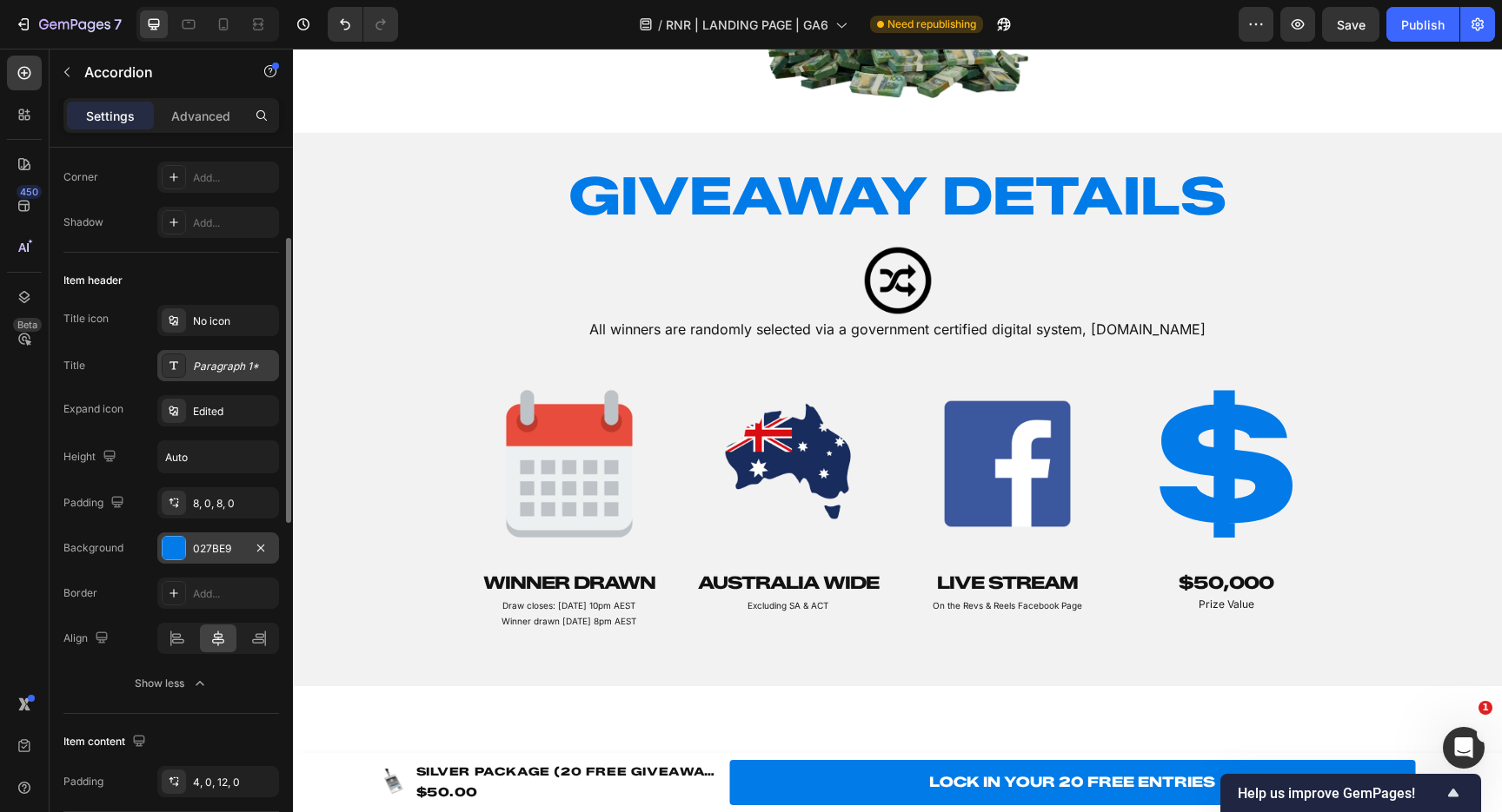
click at [215, 373] on div "Paragraph 1*" at bounding box center [218, 366] width 122 height 31
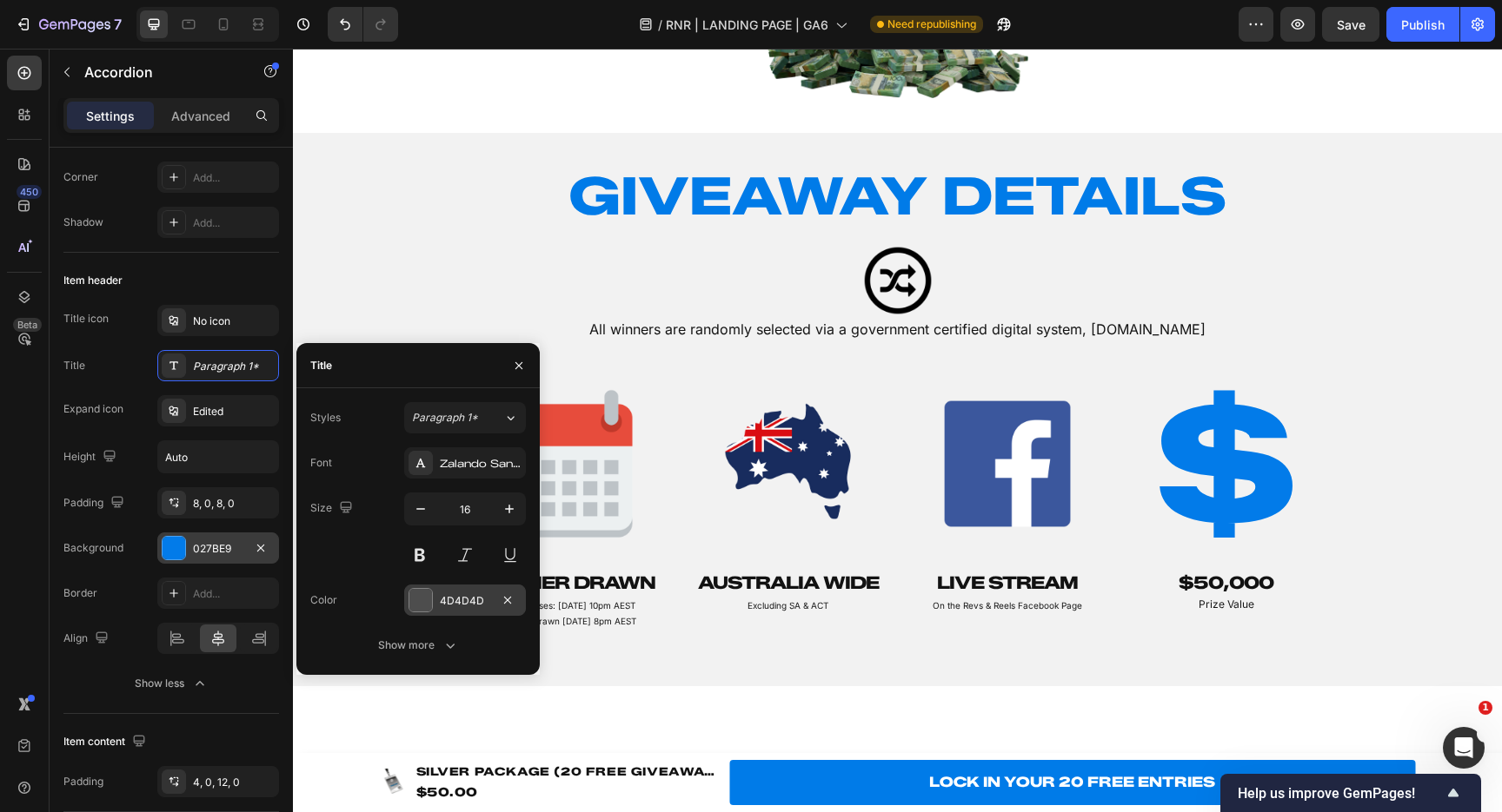
click at [476, 612] on div "4D4D4D" at bounding box center [465, 600] width 122 height 31
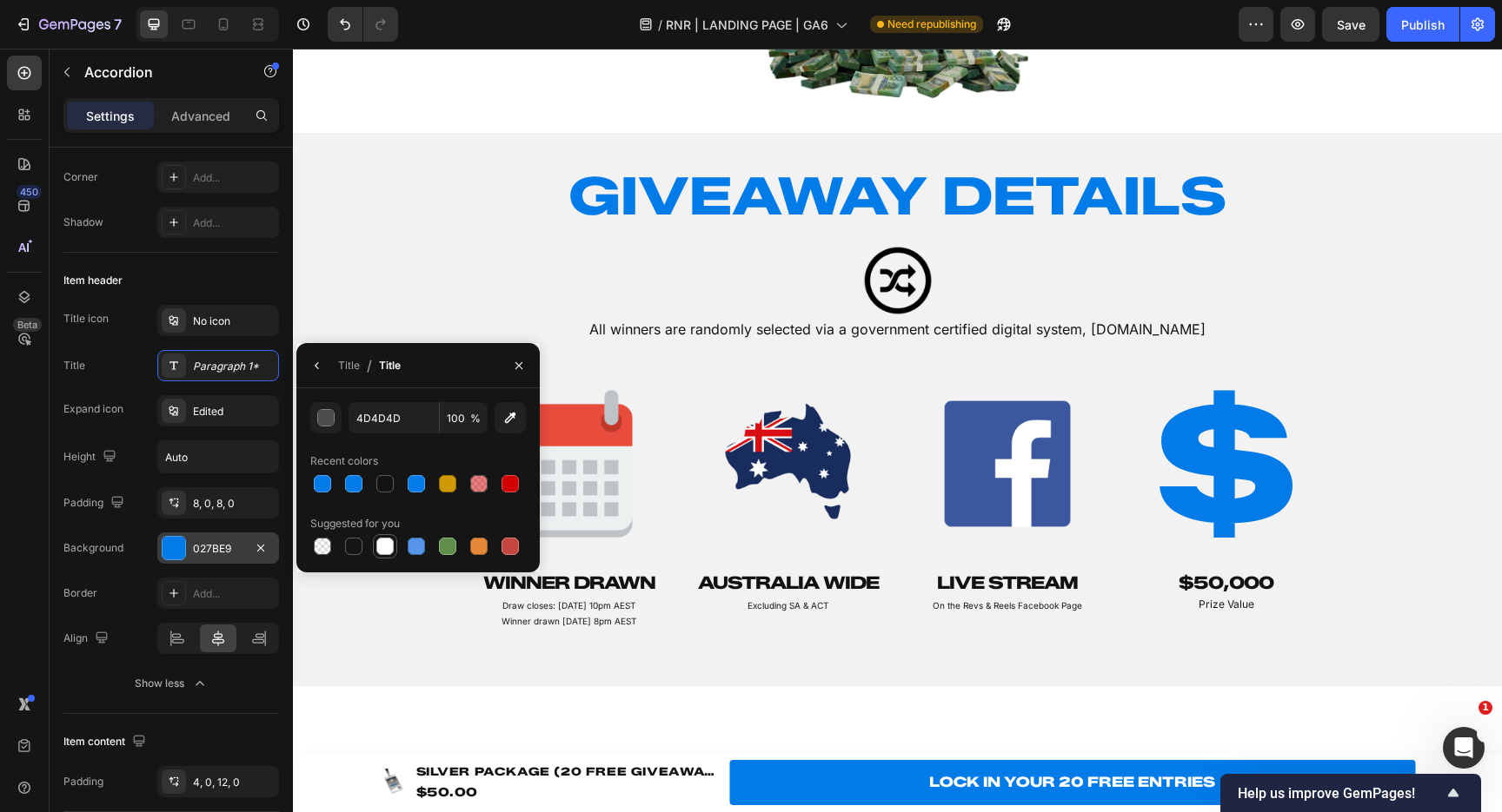
click at [394, 546] on div at bounding box center [384, 546] width 21 height 21
type input "FFFFFF"
click at [318, 365] on icon "button" at bounding box center [317, 365] width 14 height 14
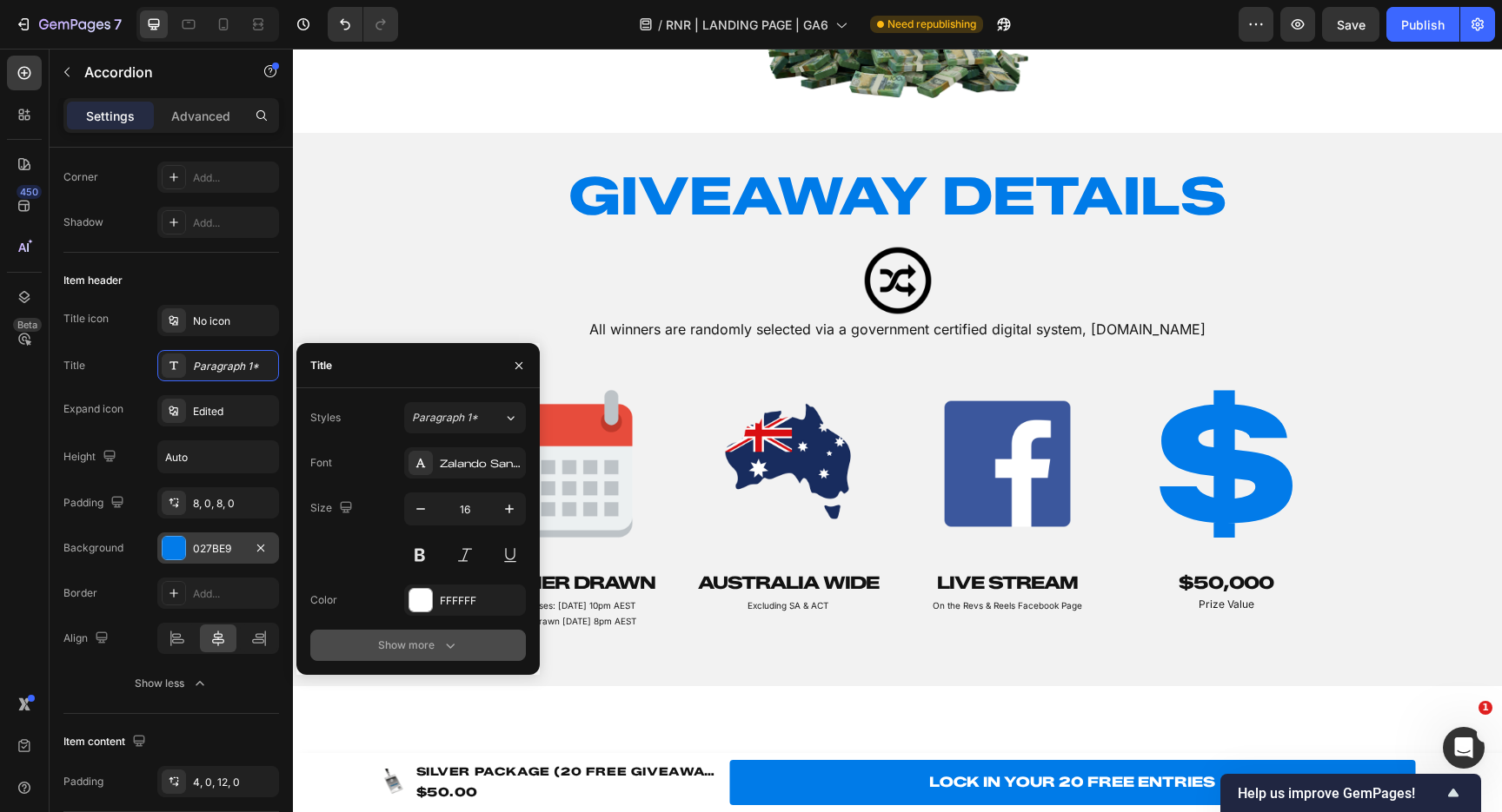
click at [426, 647] on div "Show more" at bounding box center [418, 646] width 81 height 18
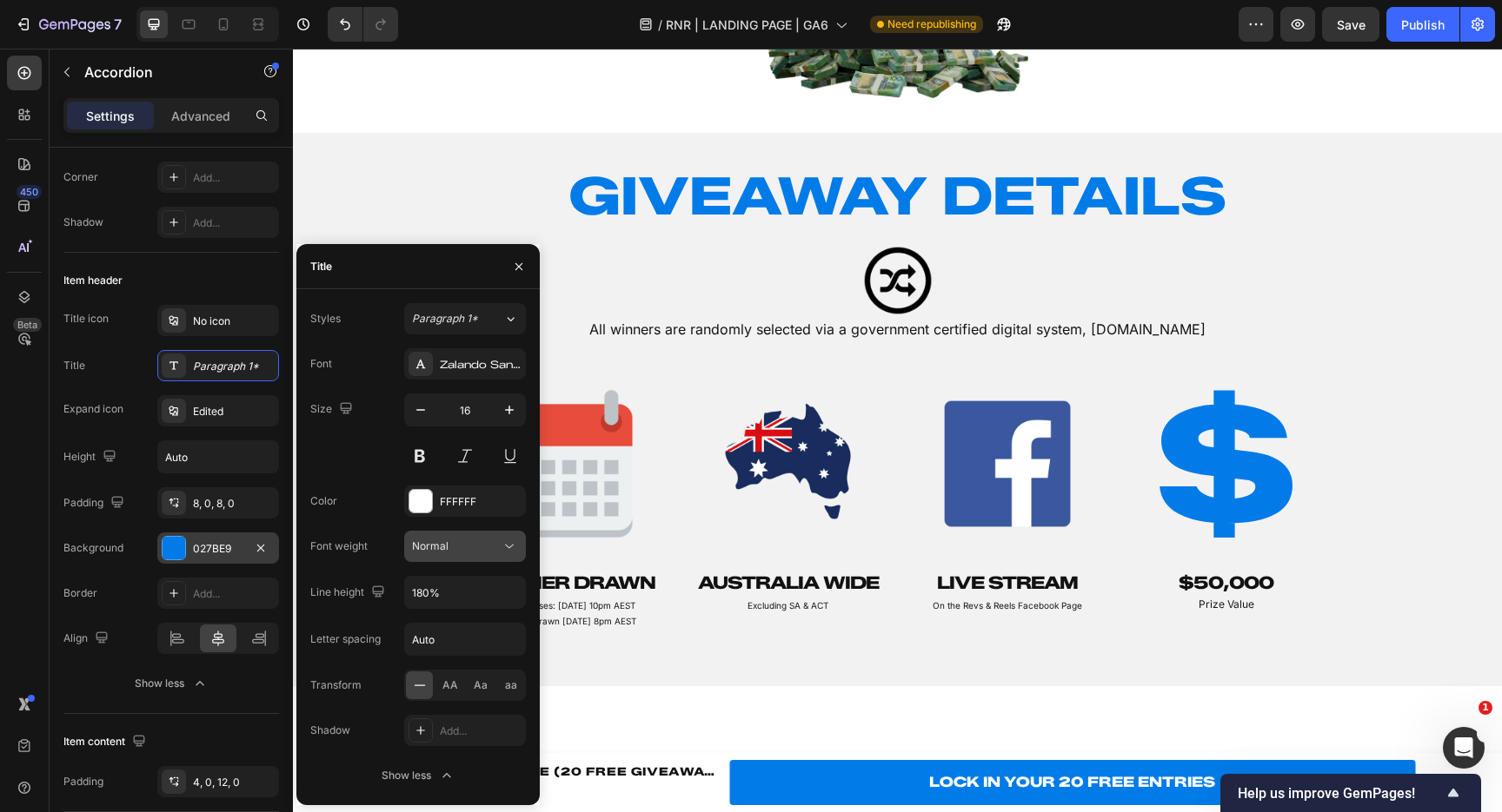
click at [510, 535] on button "Normal" at bounding box center [465, 547] width 122 height 31
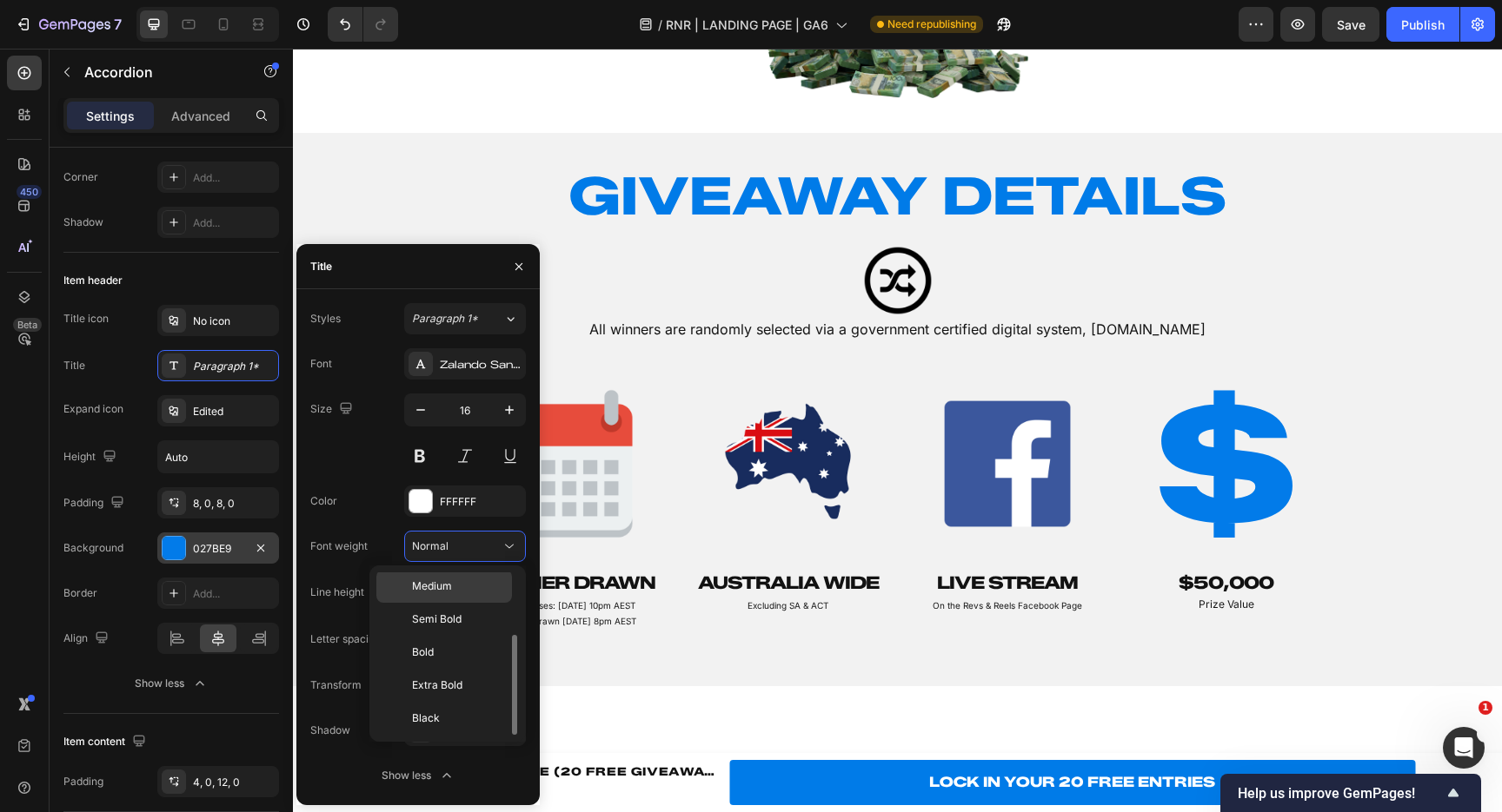
scroll to position [100, 0]
click at [441, 722] on p "Black" at bounding box center [458, 721] width 92 height 16
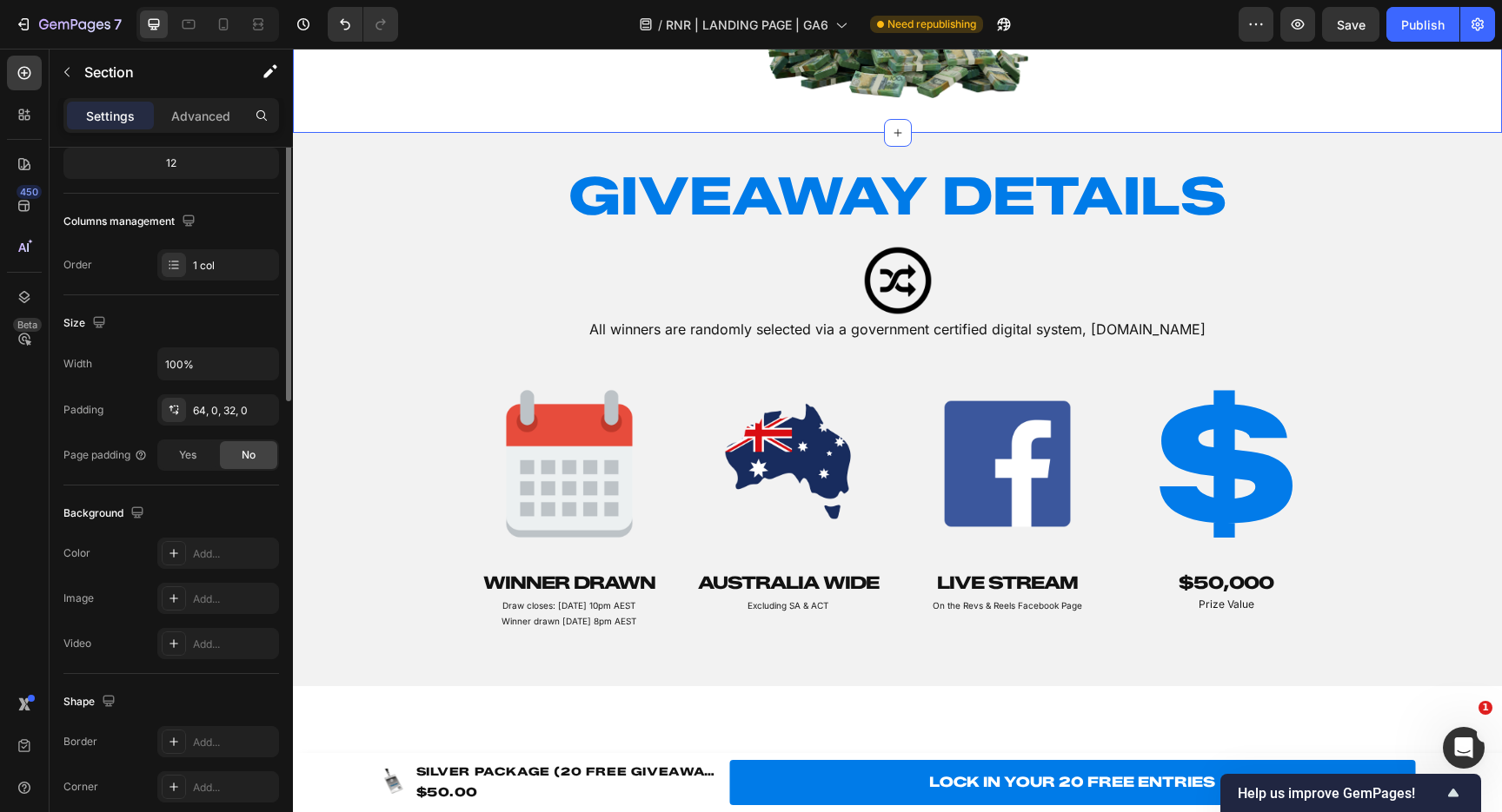
scroll to position [0, 0]
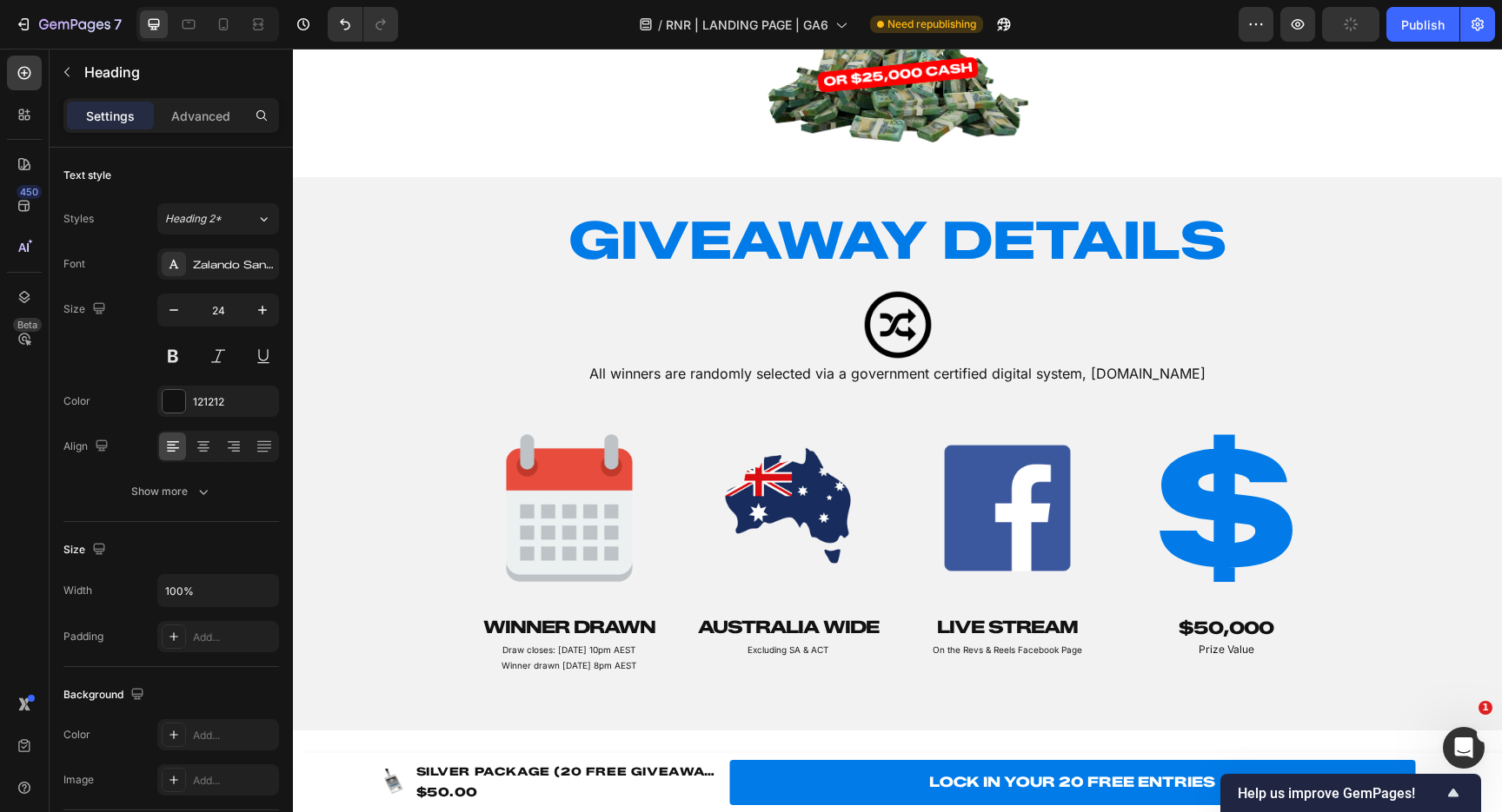
click at [18, 298] on icon at bounding box center [25, 298] width 18 height 18
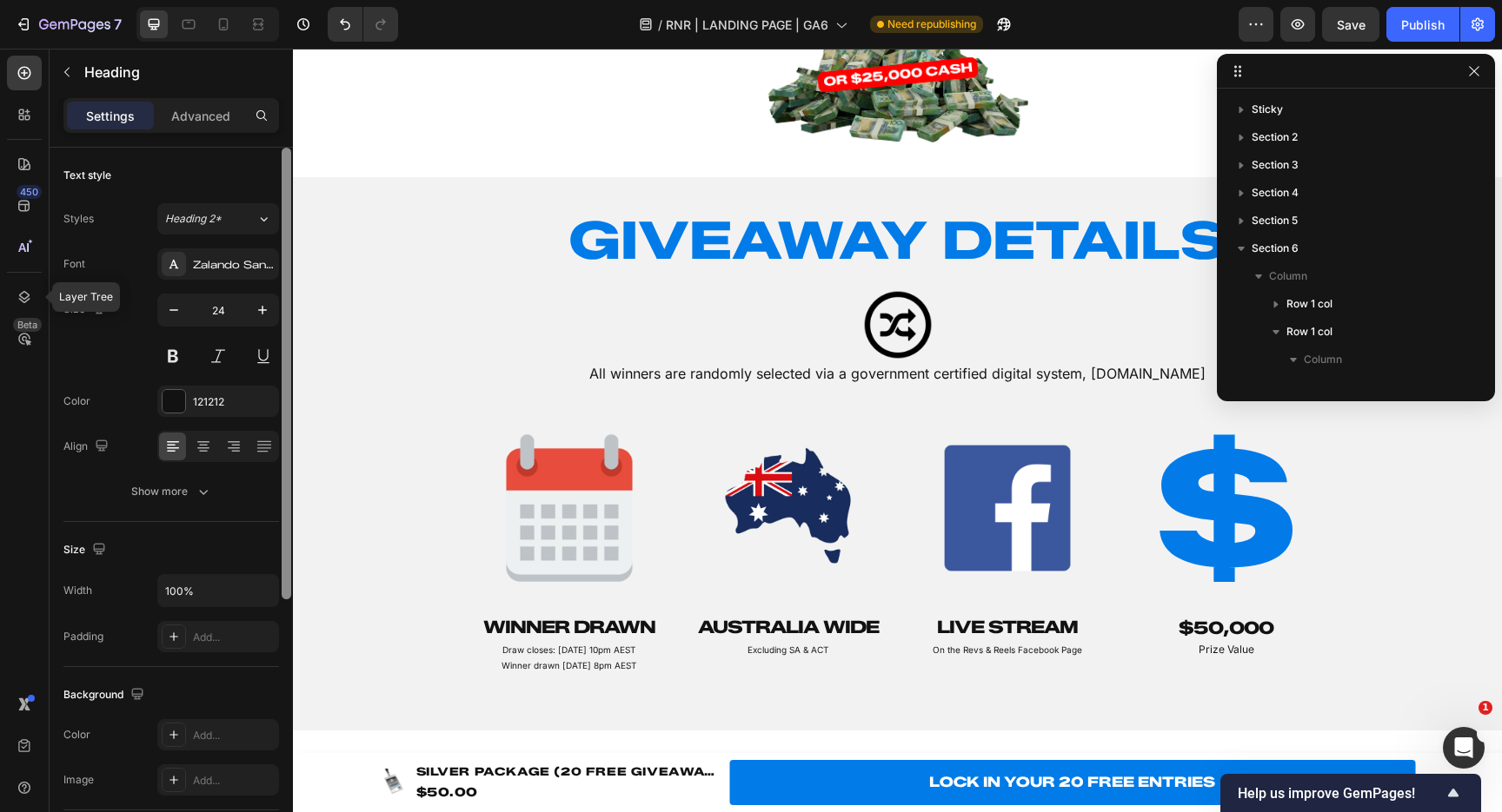
scroll to position [356, 0]
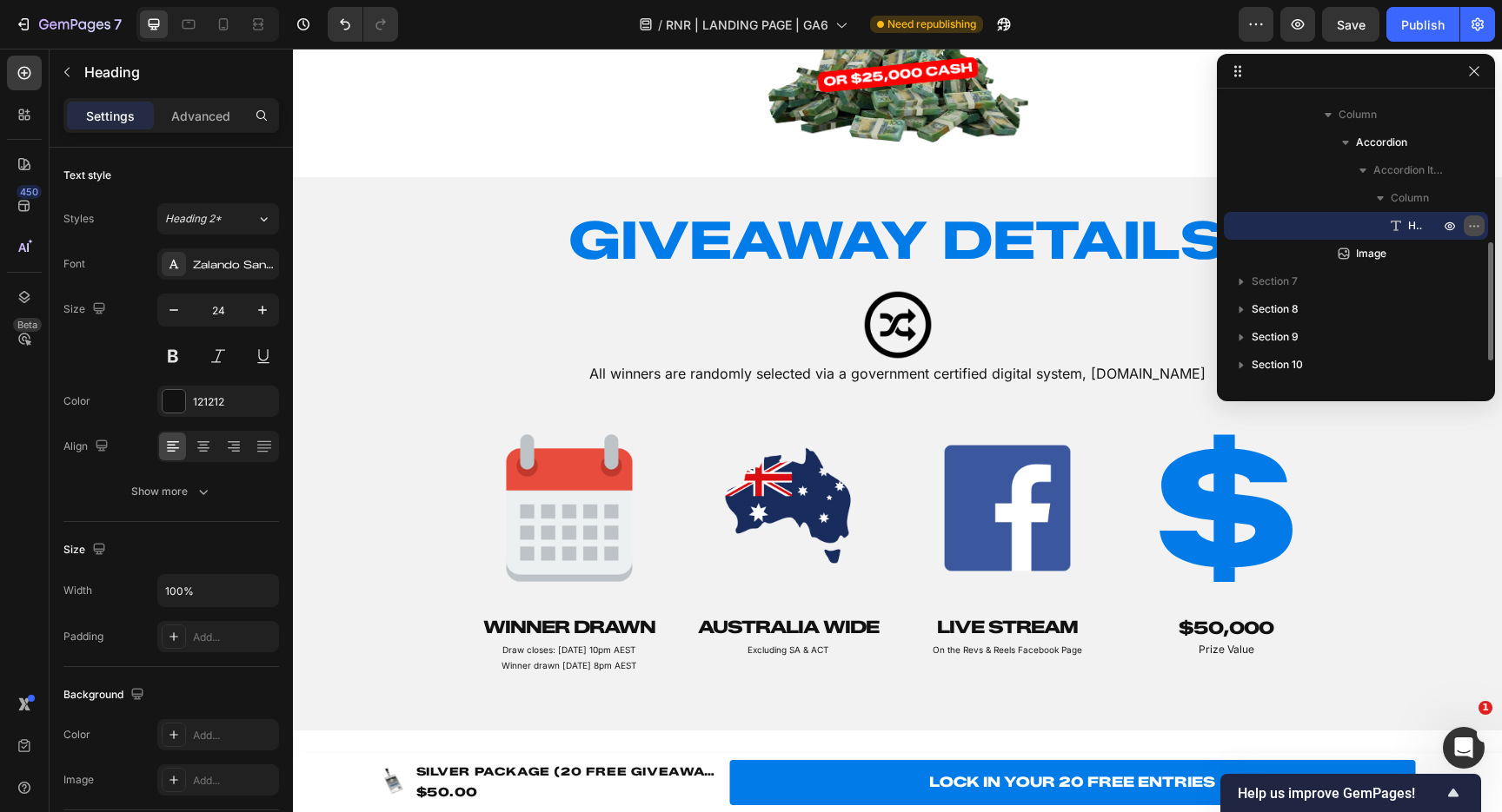
click at [1475, 225] on icon "button" at bounding box center [1474, 226] width 14 height 14
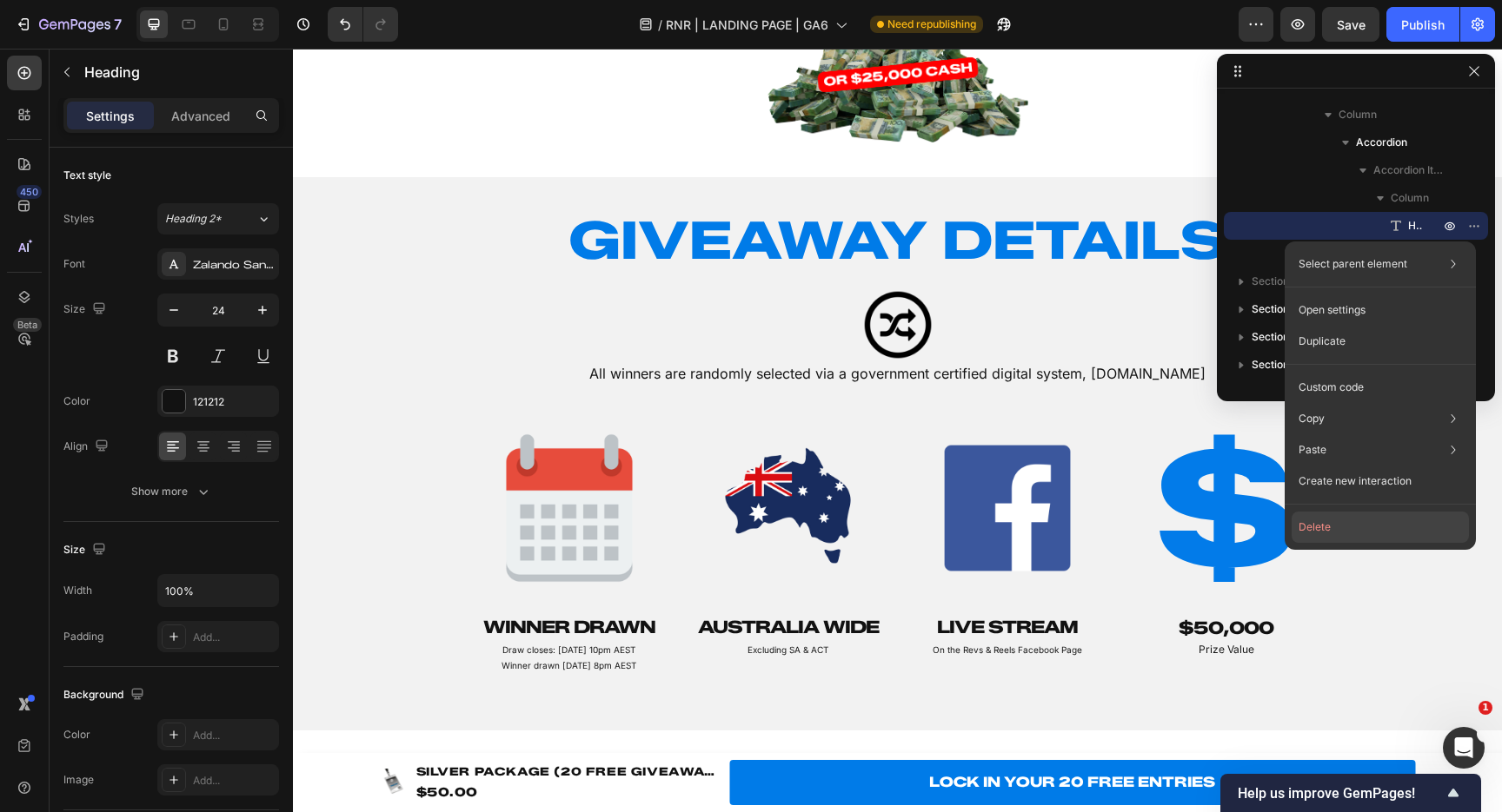
click at [1317, 531] on button "Delete" at bounding box center [1380, 527] width 178 height 31
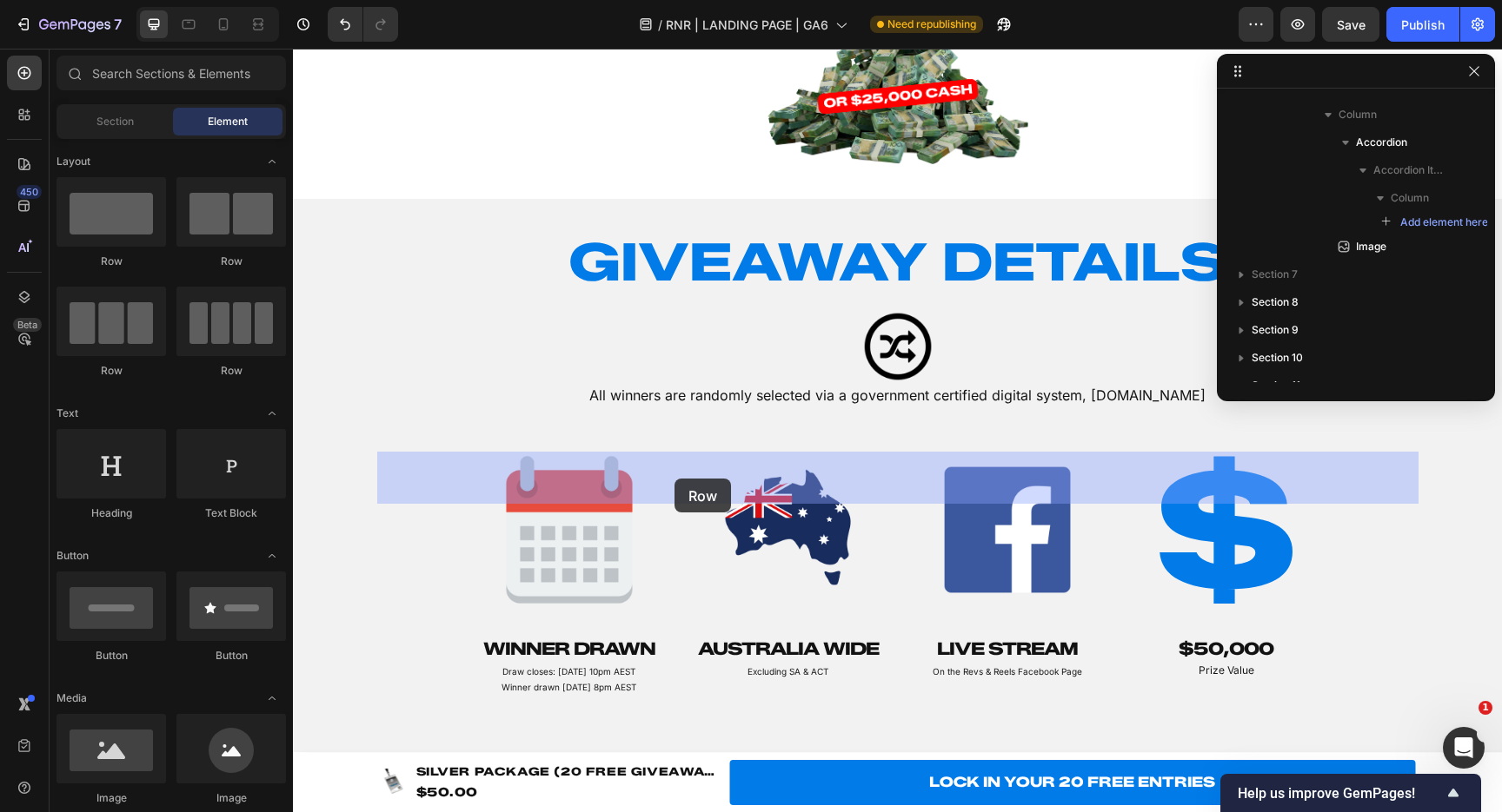
drag, startPoint x: 384, startPoint y: 263, endPoint x: 674, endPoint y: 475, distance: 359.2
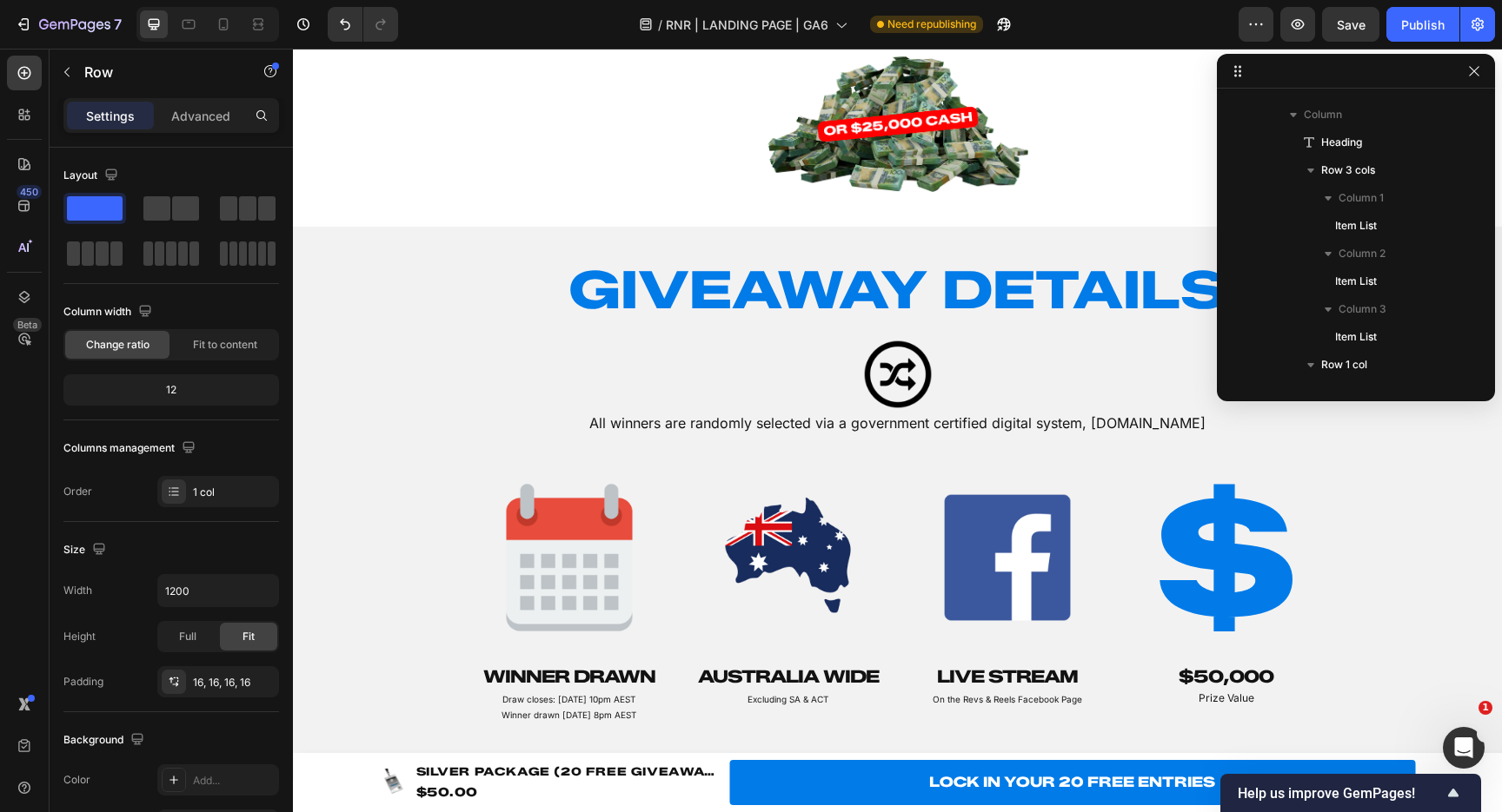
scroll to position [634, 0]
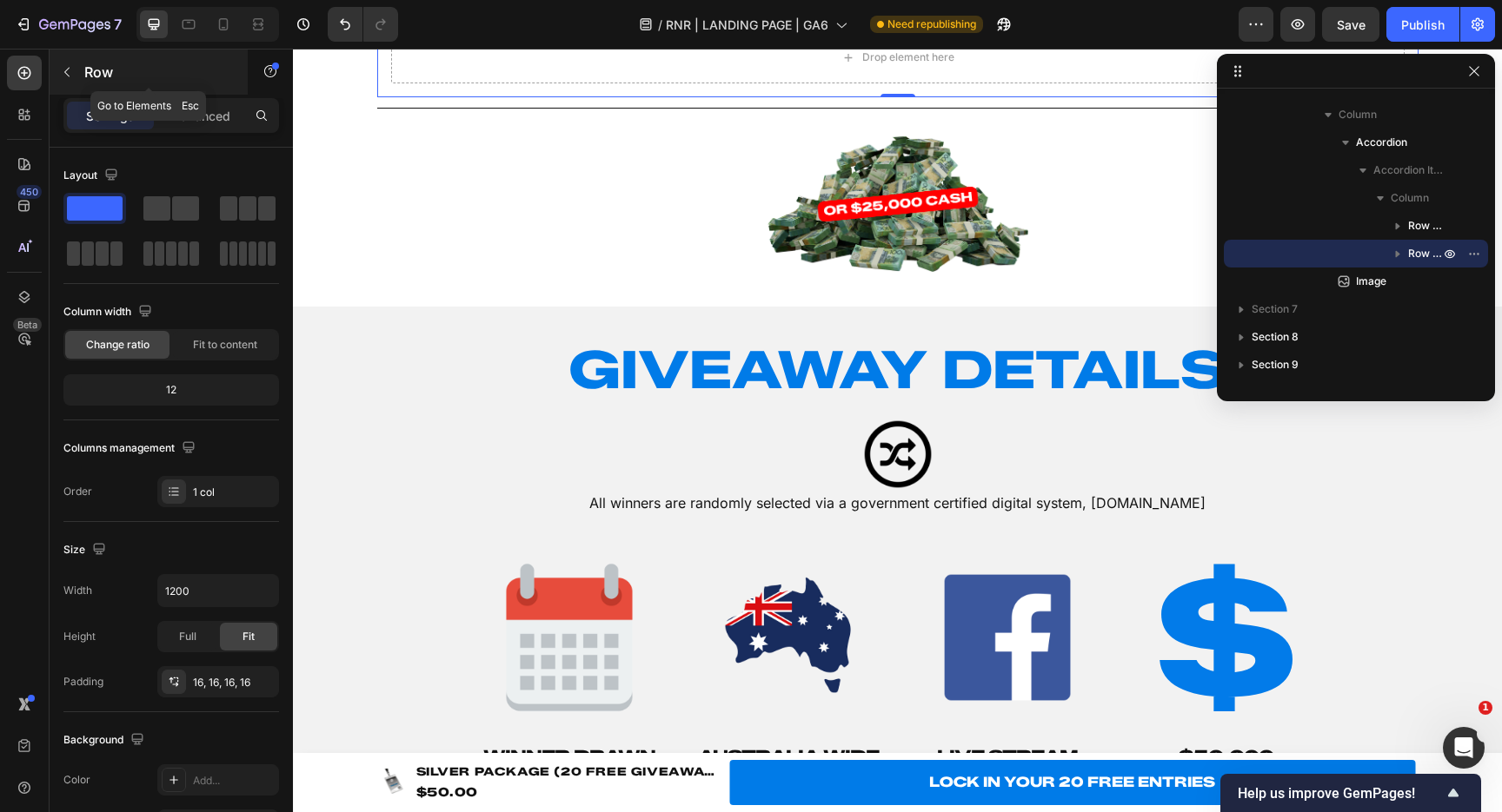
click at [72, 72] on icon "button" at bounding box center [67, 72] width 14 height 14
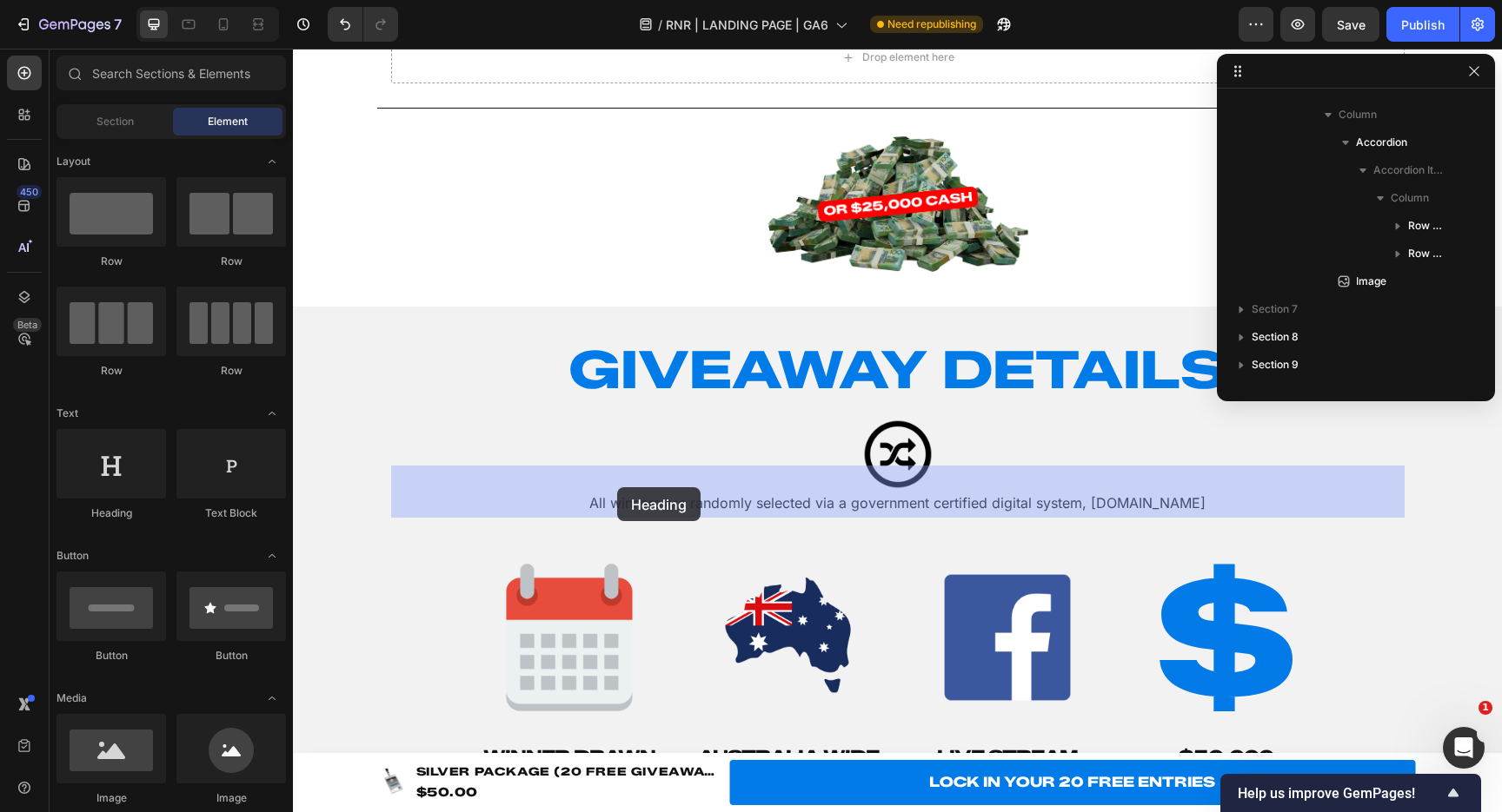
drag, startPoint x: 420, startPoint y: 504, endPoint x: 617, endPoint y: 490, distance: 197.5
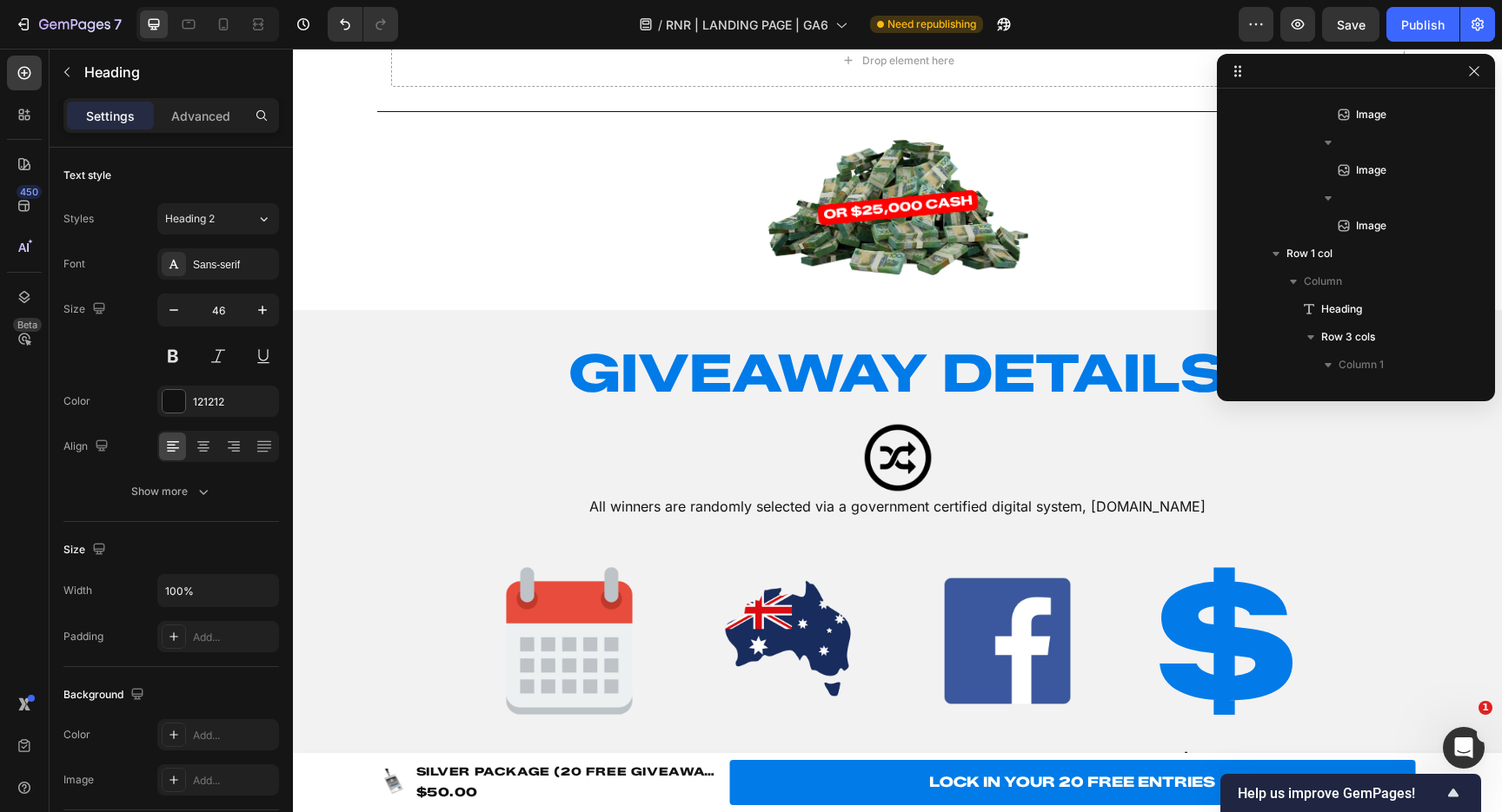
scroll to position [1135, 0]
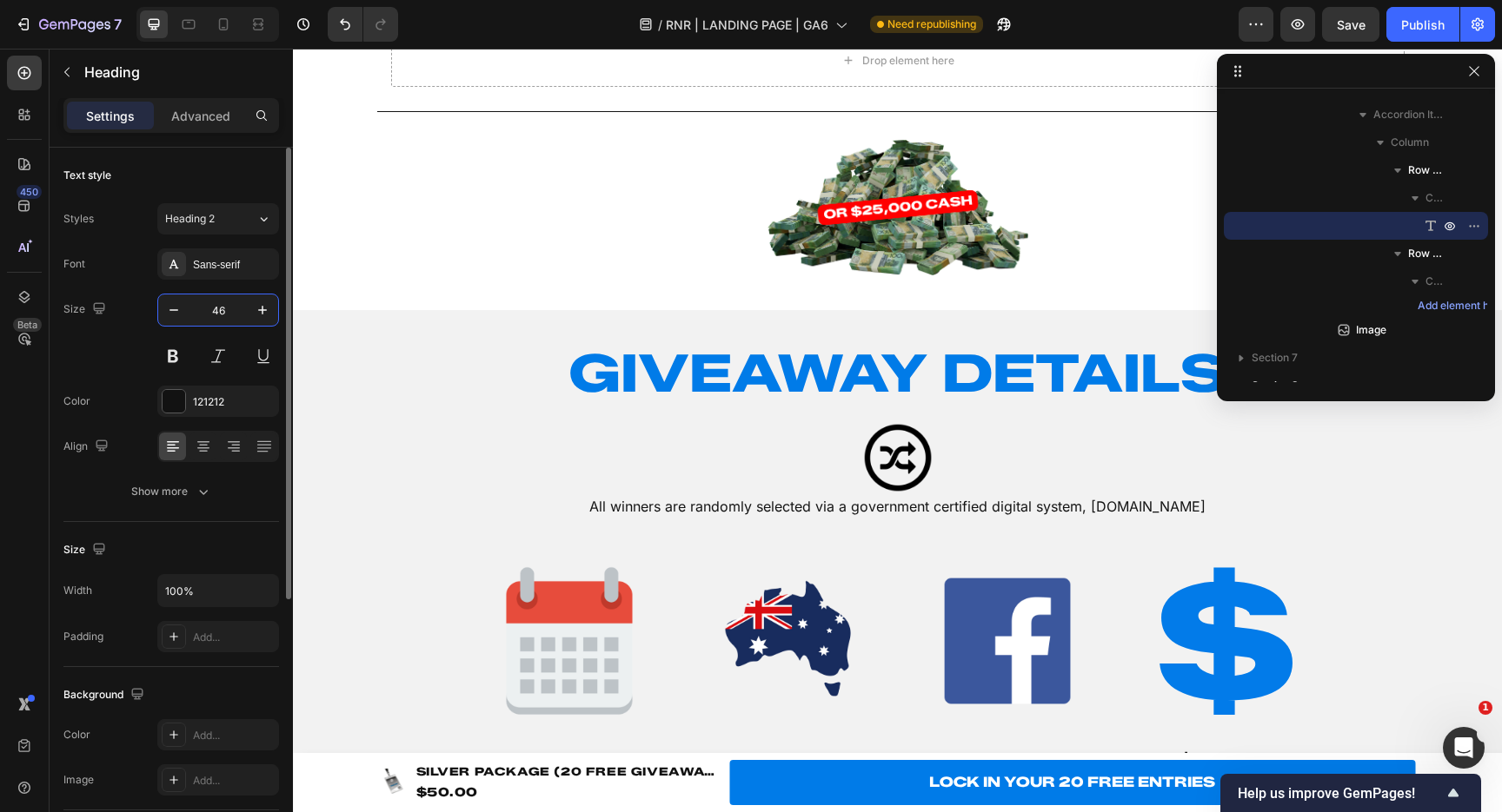
click at [240, 312] on input "46" at bounding box center [218, 310] width 57 height 31
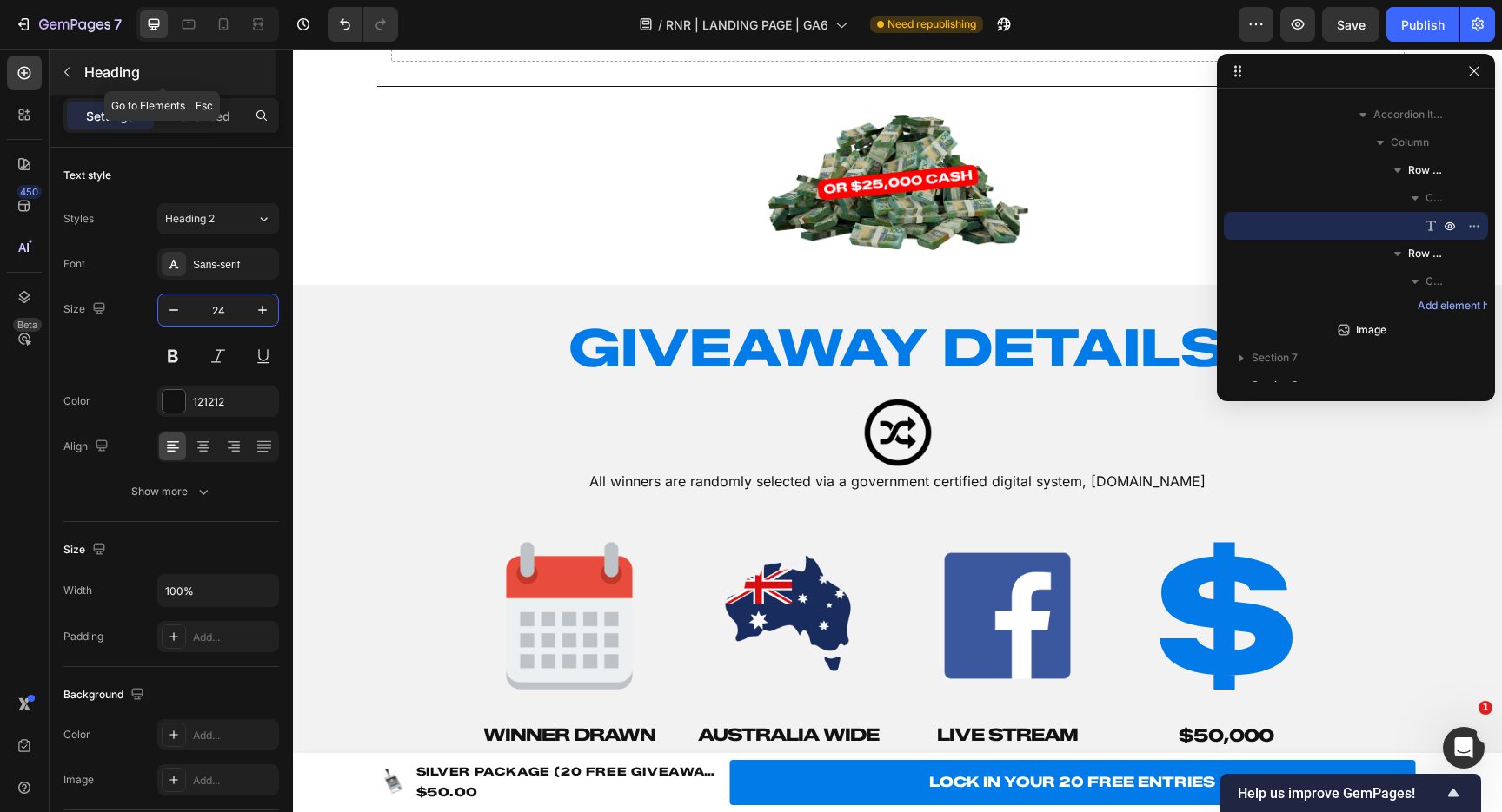
type input "24"
click at [63, 58] on button "button" at bounding box center [67, 72] width 28 height 27
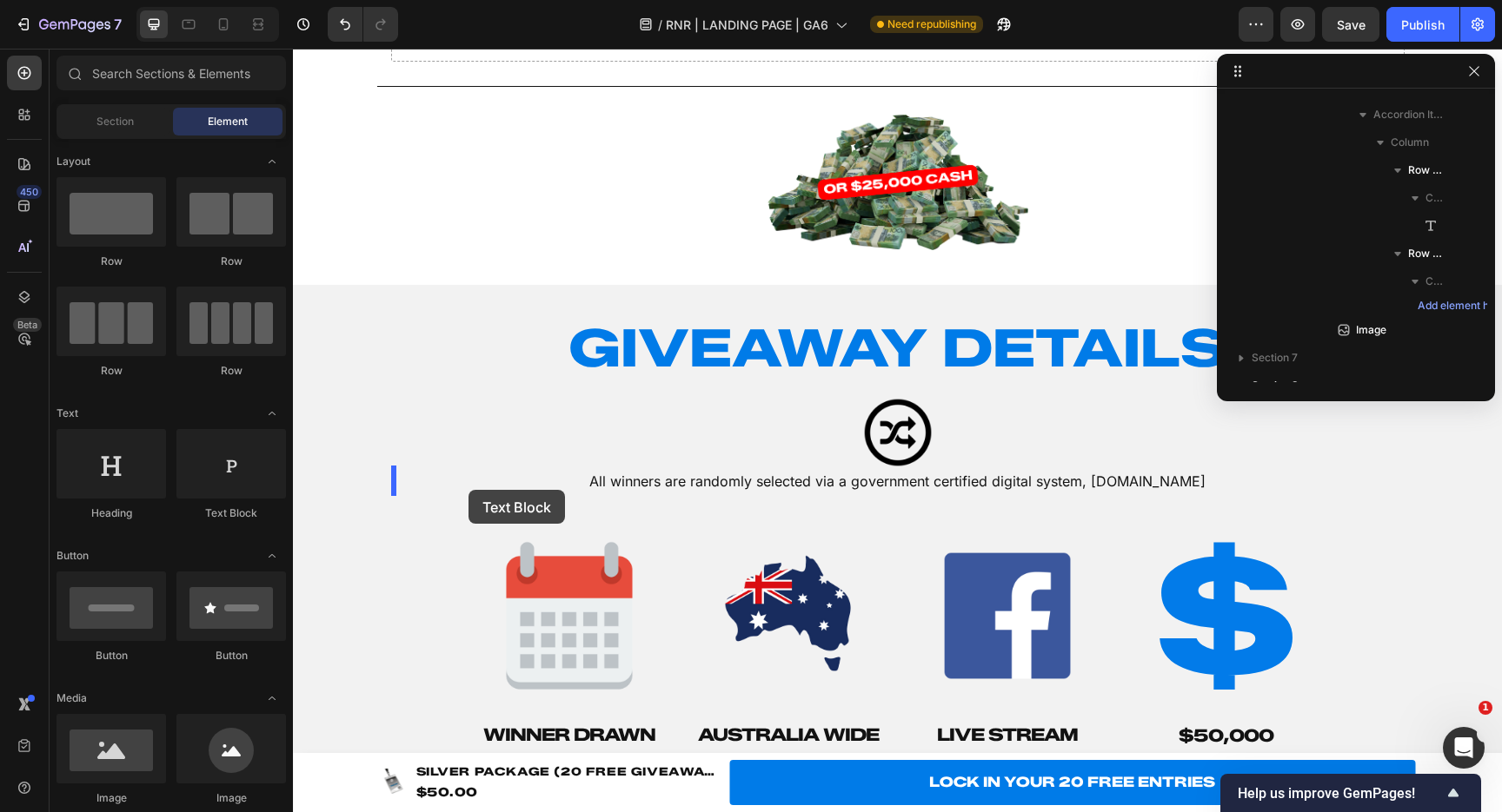
drag, startPoint x: 516, startPoint y: 515, endPoint x: 469, endPoint y: 490, distance: 53.2
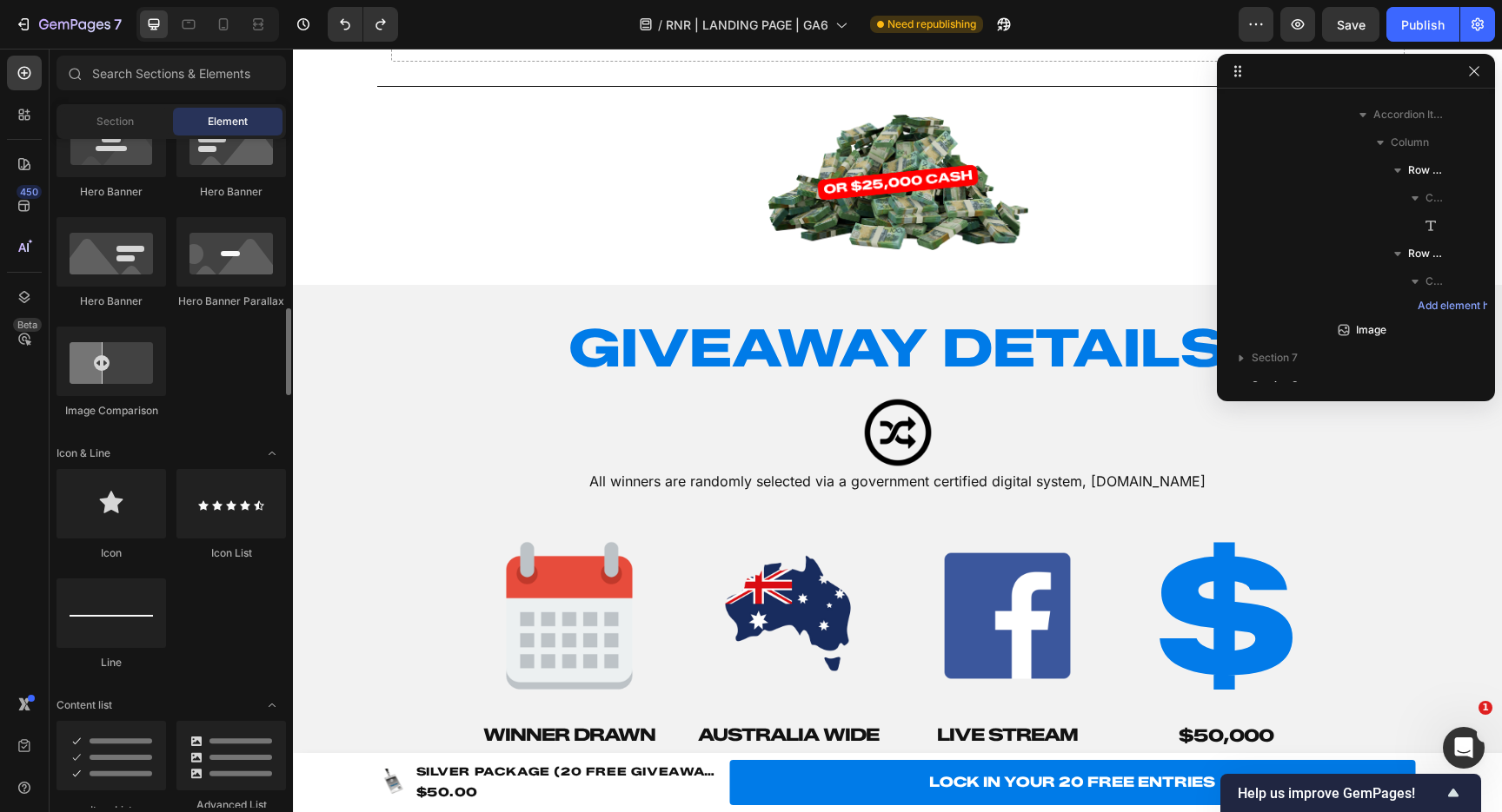
scroll to position [938, 0]
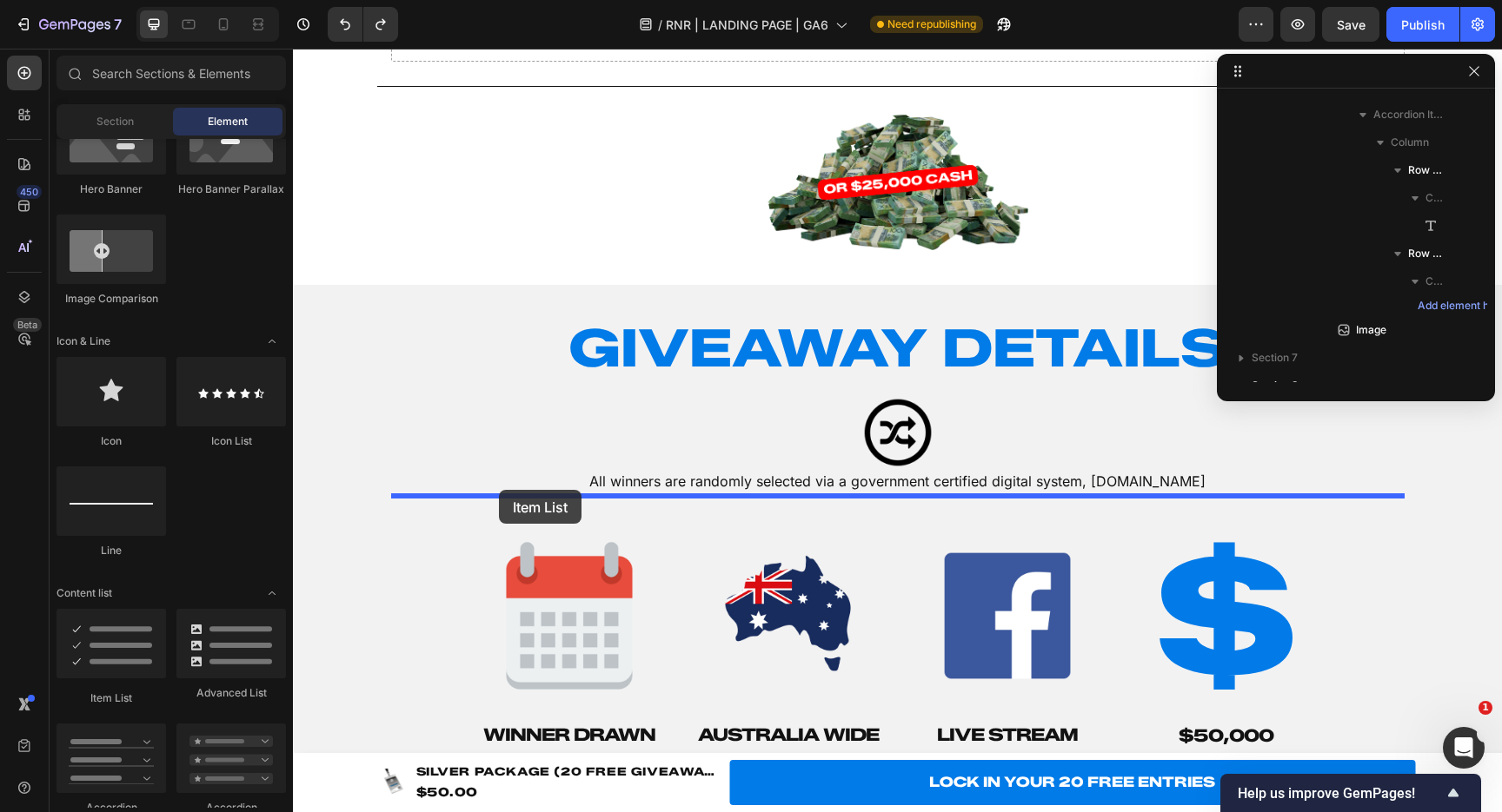
drag, startPoint x: 391, startPoint y: 688, endPoint x: 499, endPoint y: 490, distance: 225.5
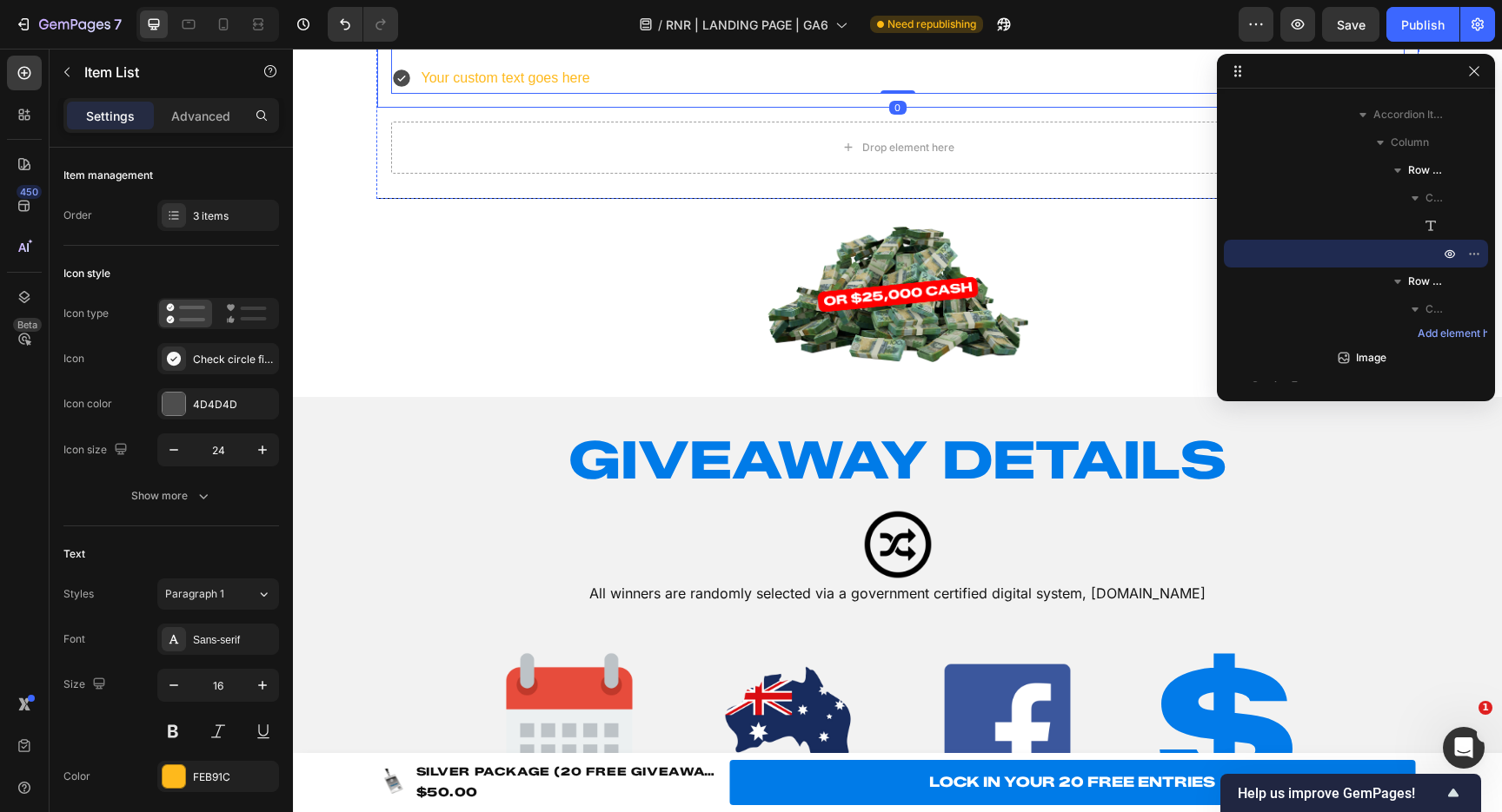
click at [705, 108] on div "Your heading text goes here Heading Your custom text goes here Your custom text…" at bounding box center [898, 22] width 1041 height 170
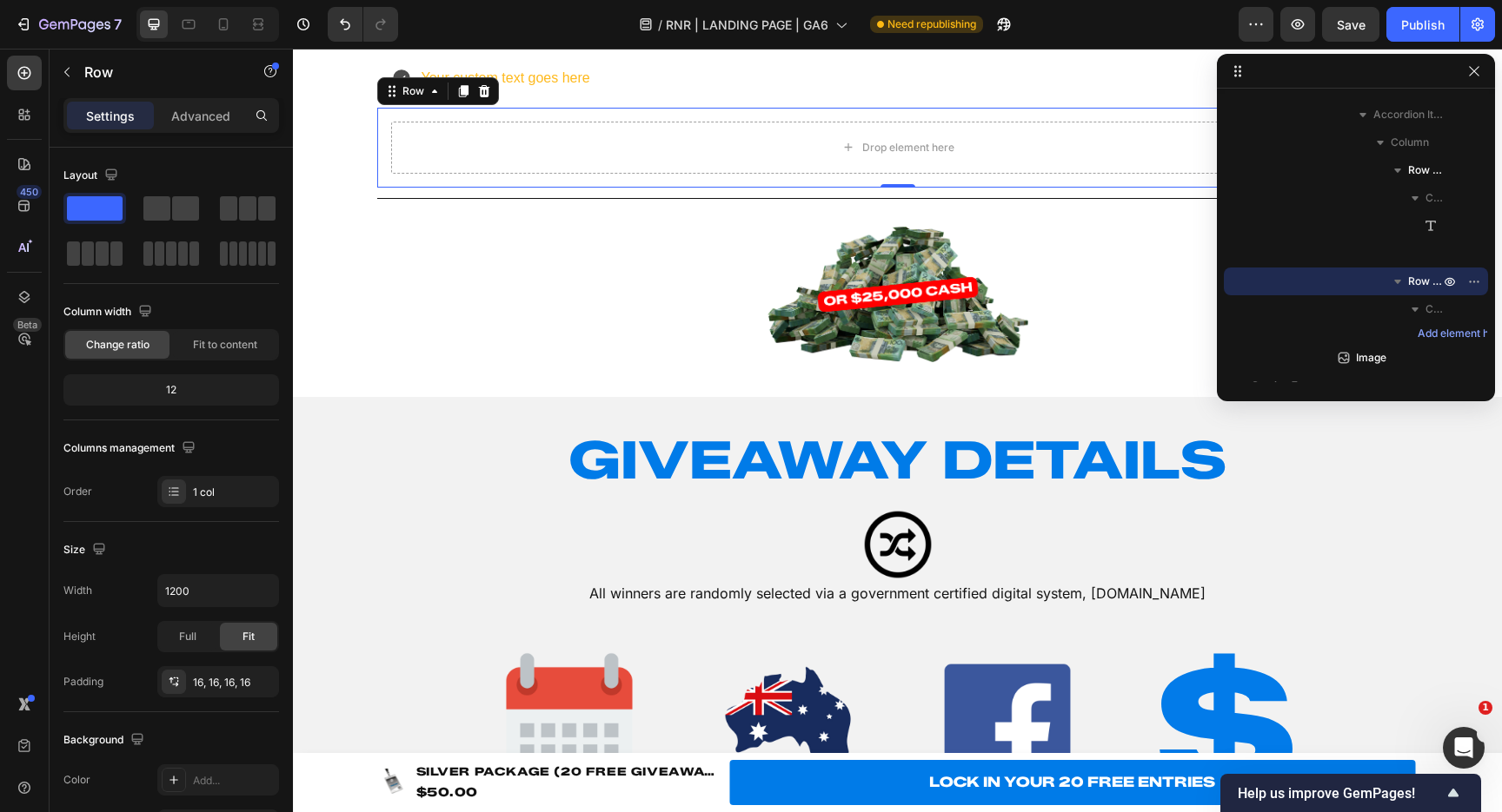
click at [592, 188] on div "Drop element here Row 0" at bounding box center [898, 147] width 1041 height 80
click at [479, 97] on icon at bounding box center [484, 91] width 12 height 12
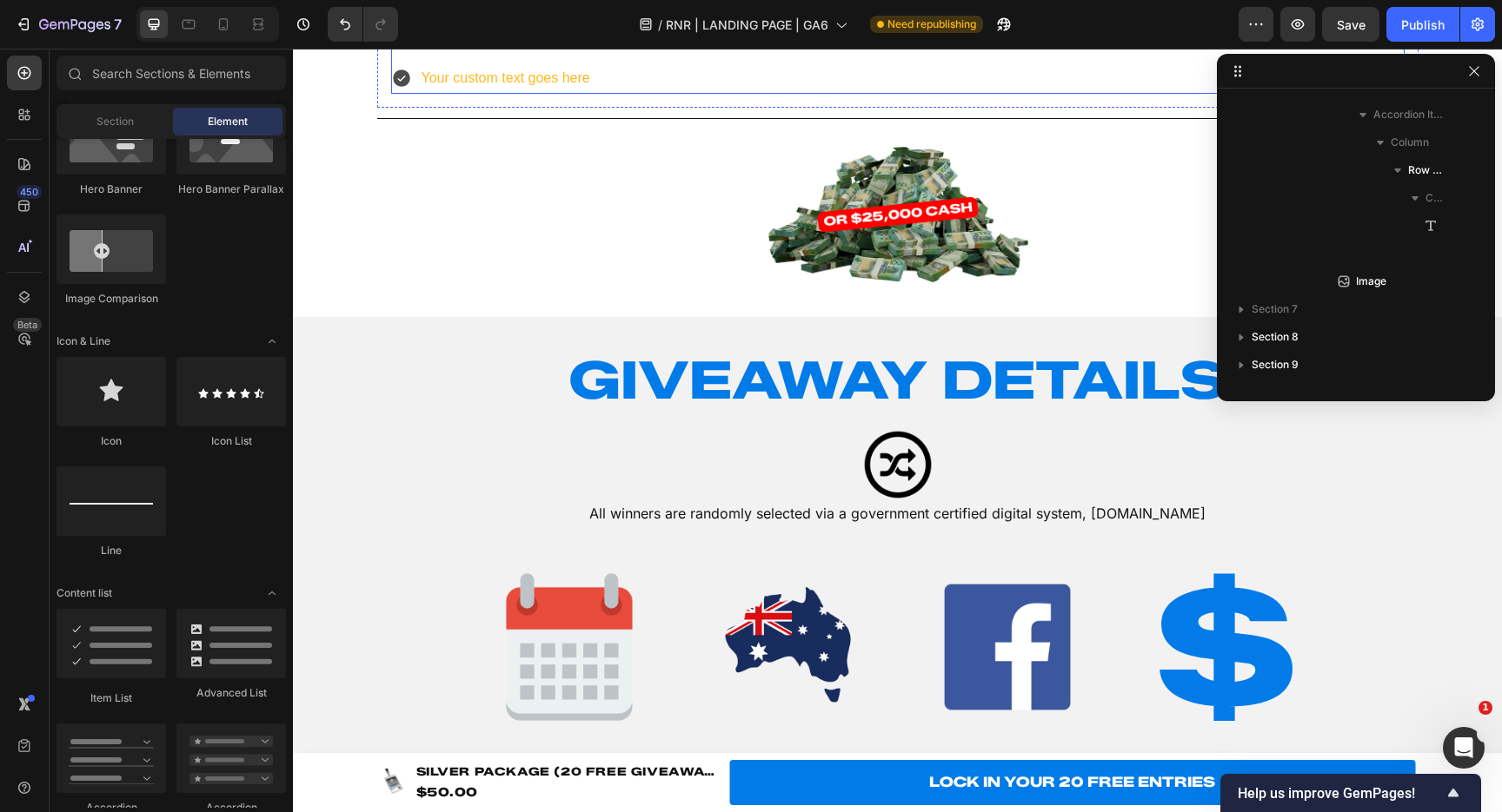
click at [739, 93] on div "Your custom text goes here Your custom text goes here Your custom text goes here" at bounding box center [898, 36] width 1014 height 111
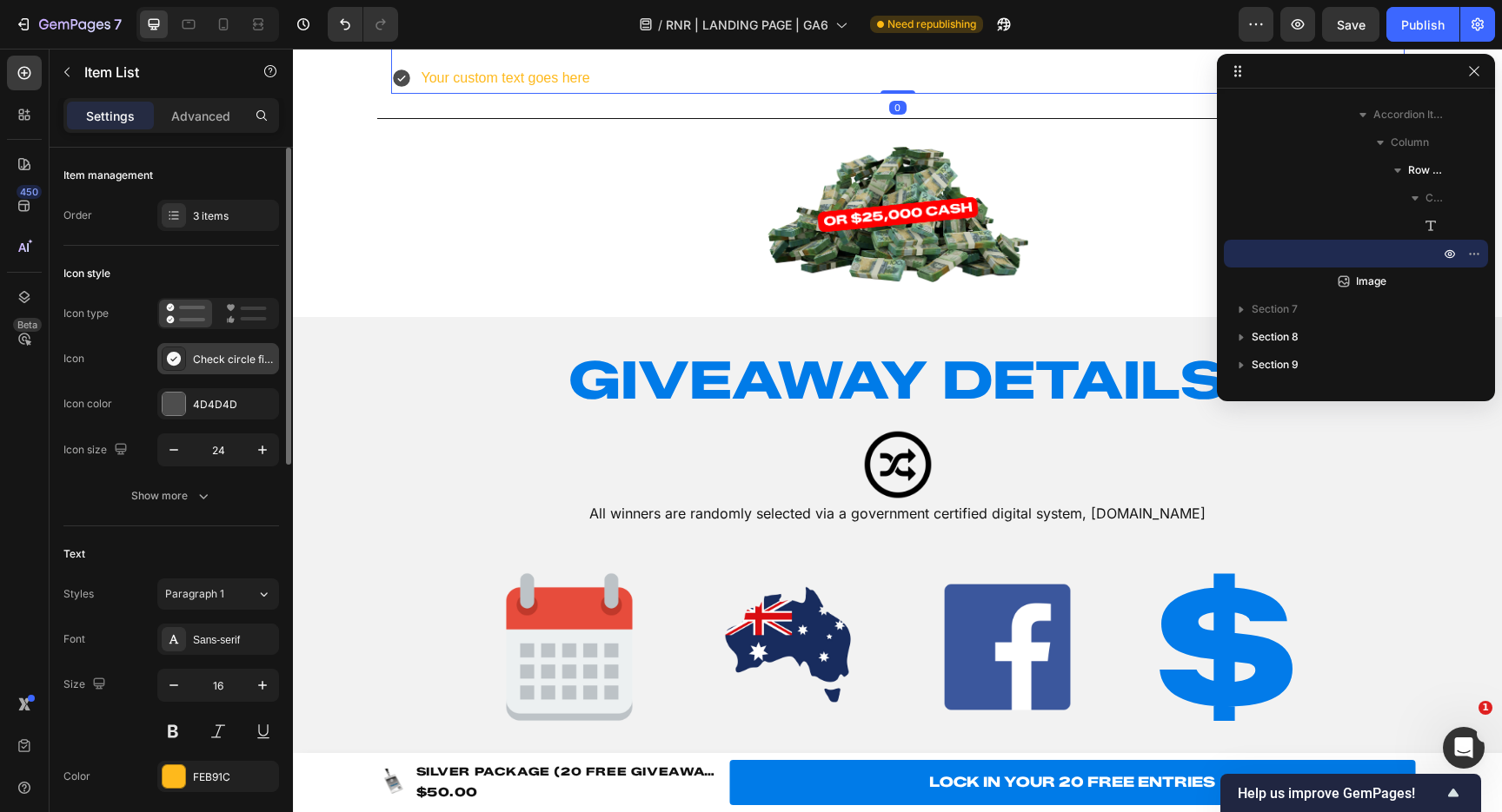
click at [216, 360] on div "Check circle filled" at bounding box center [233, 359] width 82 height 16
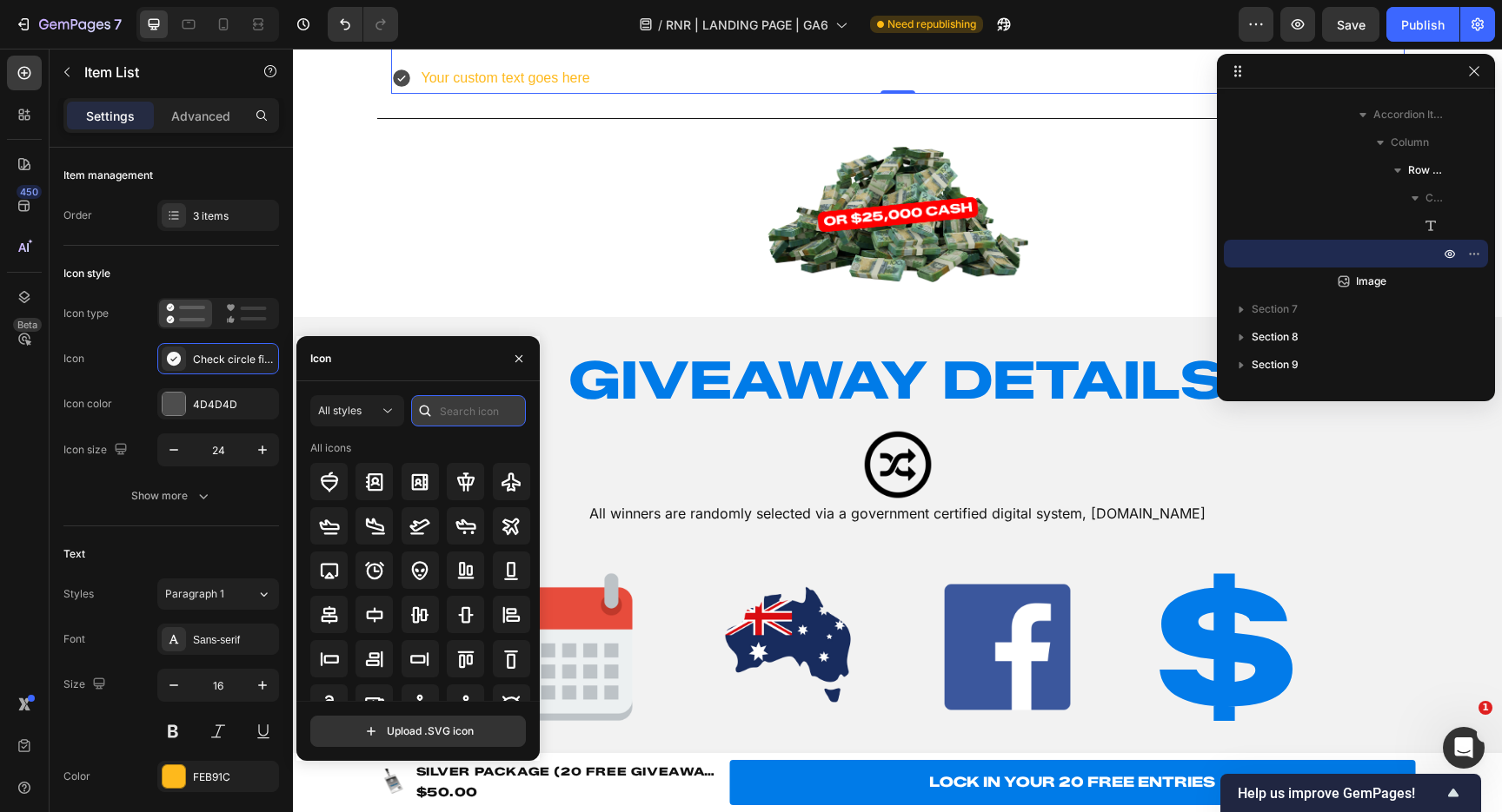
click at [460, 406] on input "text" at bounding box center [469, 411] width 115 height 31
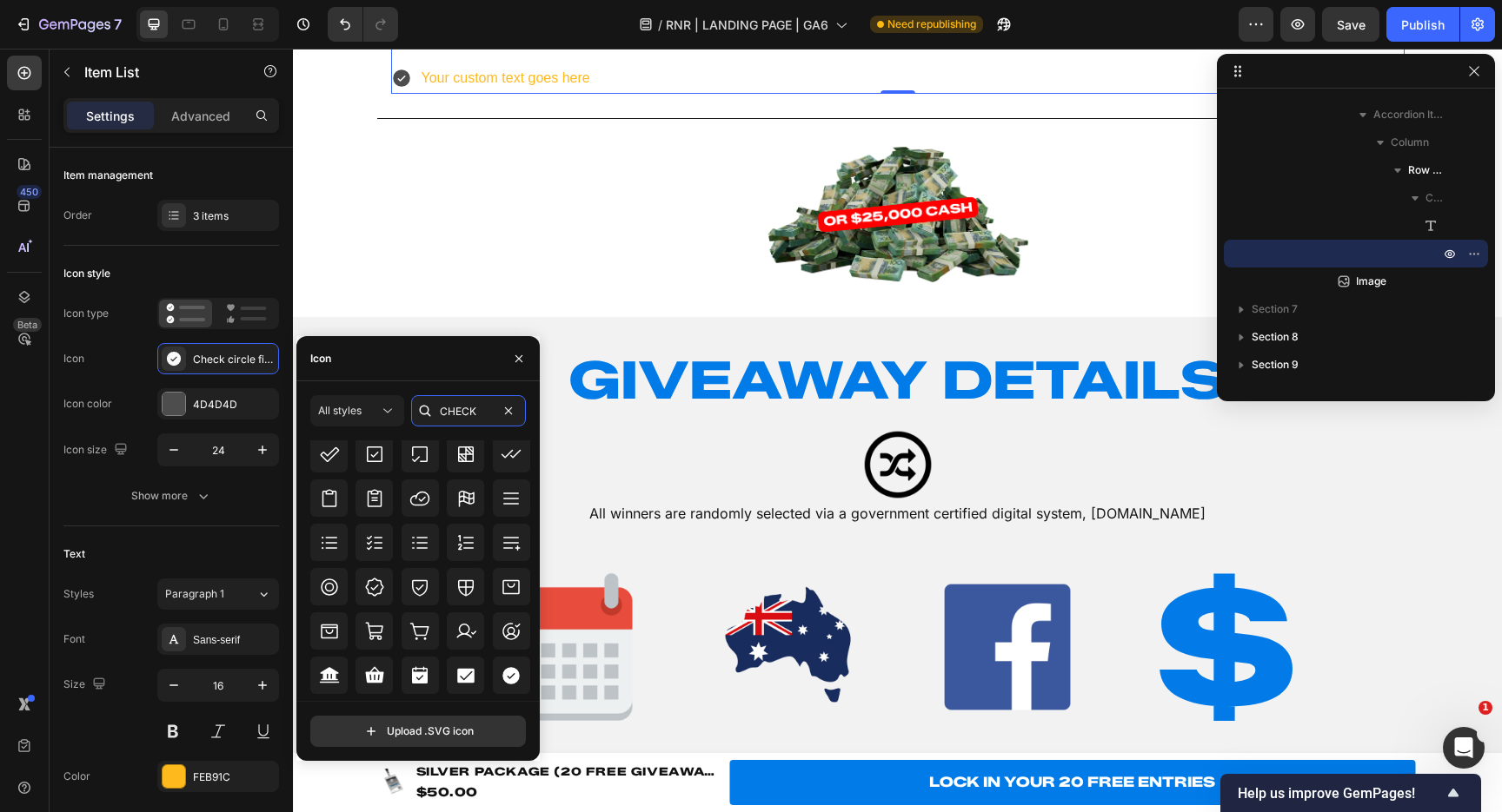
scroll to position [565, 0]
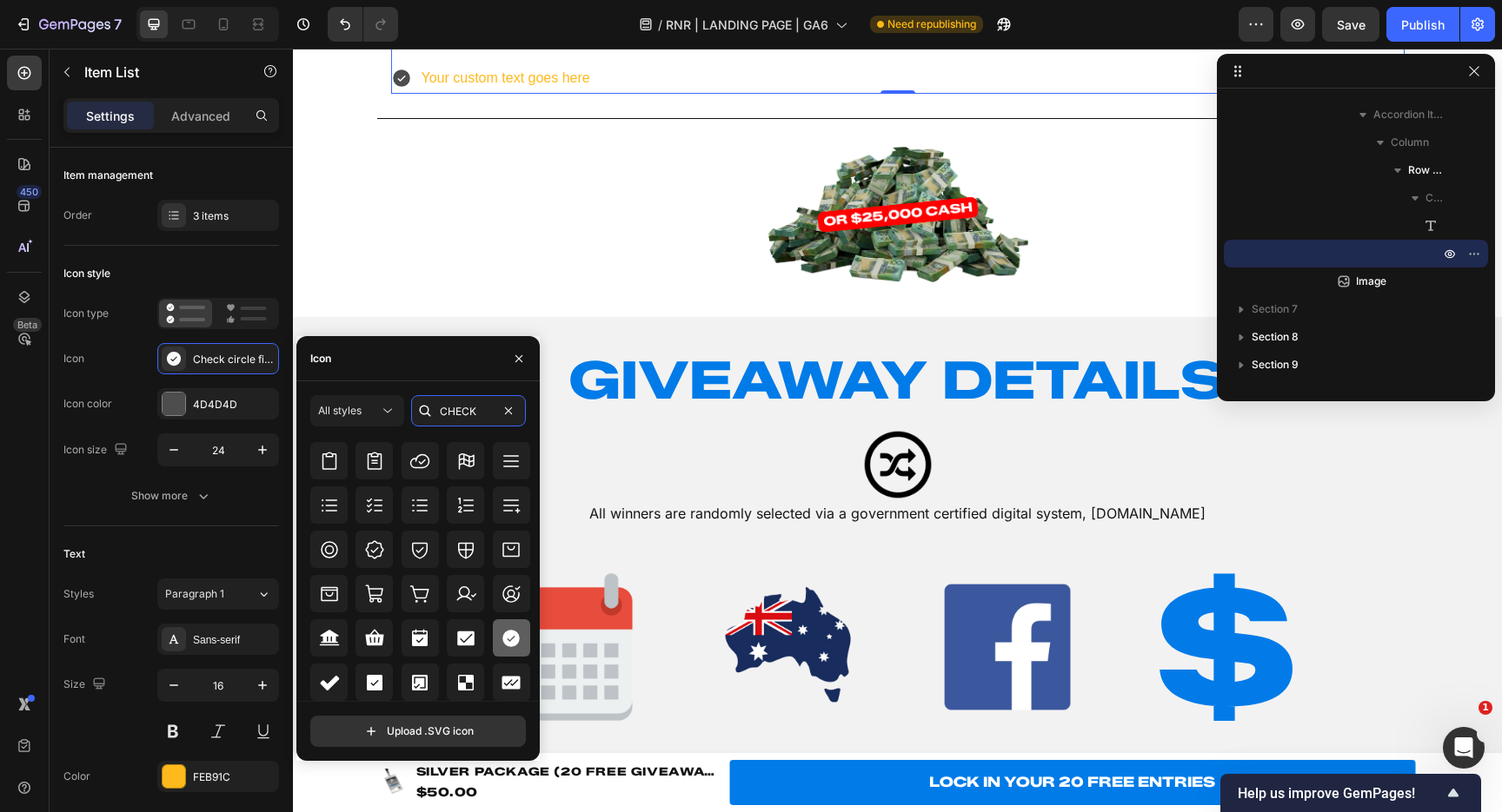
type input "CHECK"
click at [494, 640] on div at bounding box center [512, 638] width 37 height 37
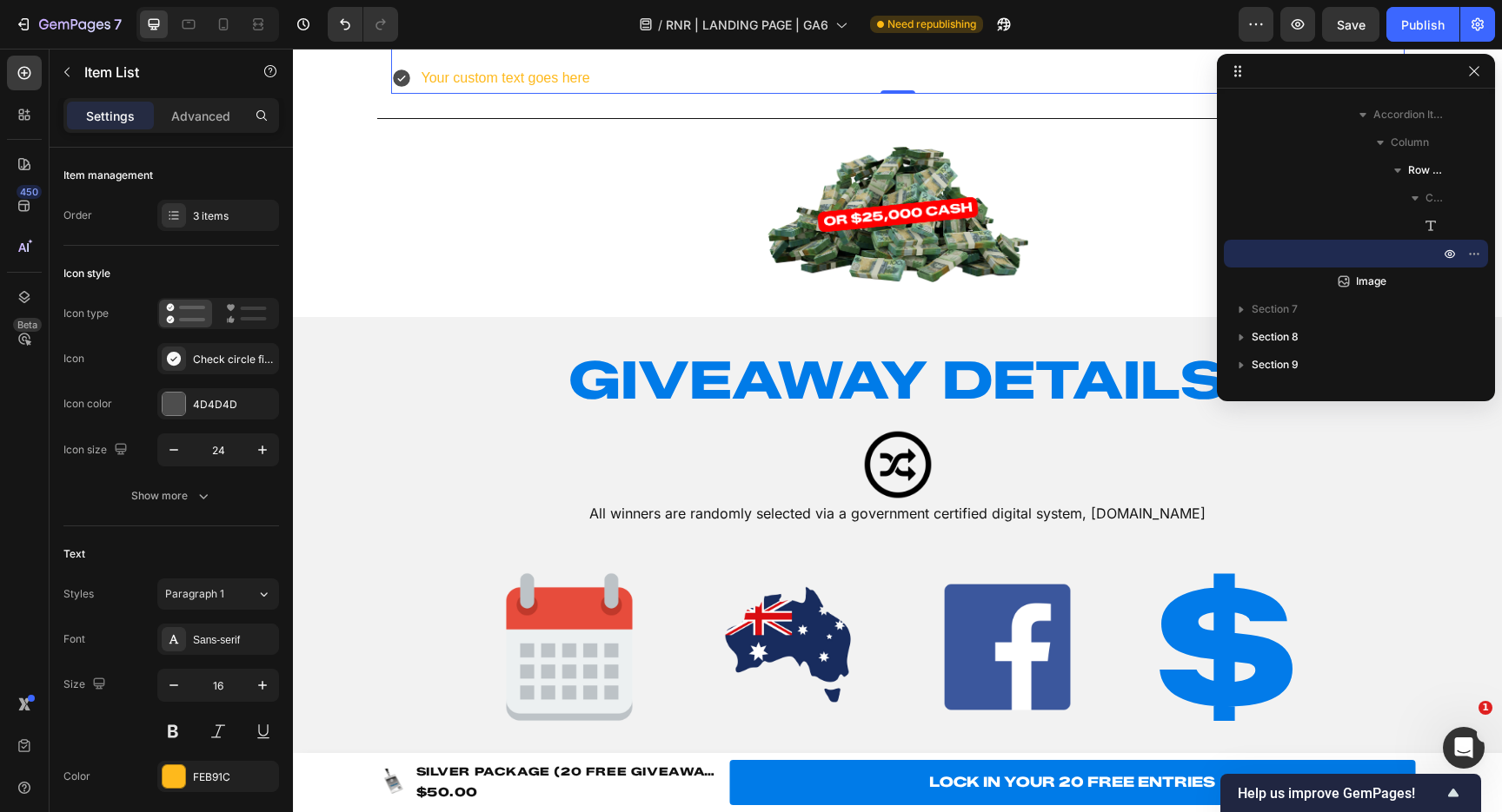
click at [776, 93] on div "Your custom text goes here Your custom text goes here Your custom text goes here" at bounding box center [898, 36] width 1014 height 111
click at [218, 406] on div "4D4D4D" at bounding box center [217, 405] width 50 height 16
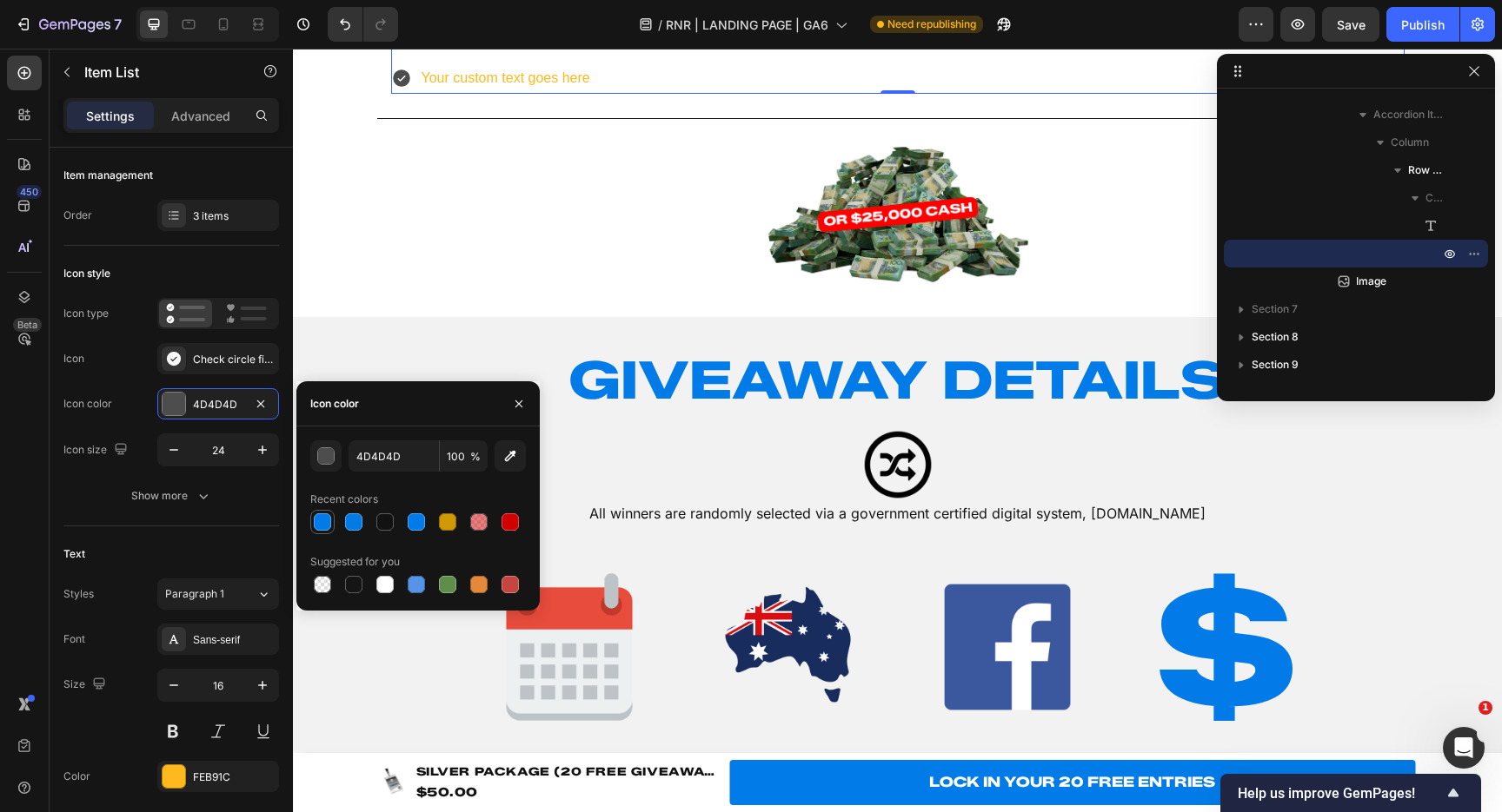
click at [328, 521] on div at bounding box center [322, 522] width 18 height 18
click at [509, 461] on icon "button" at bounding box center [511, 457] width 18 height 18
type input "027BEA"
click at [739, 93] on div "Your custom text goes here Your custom text goes here Your custom text goes here" at bounding box center [898, 36] width 1014 height 111
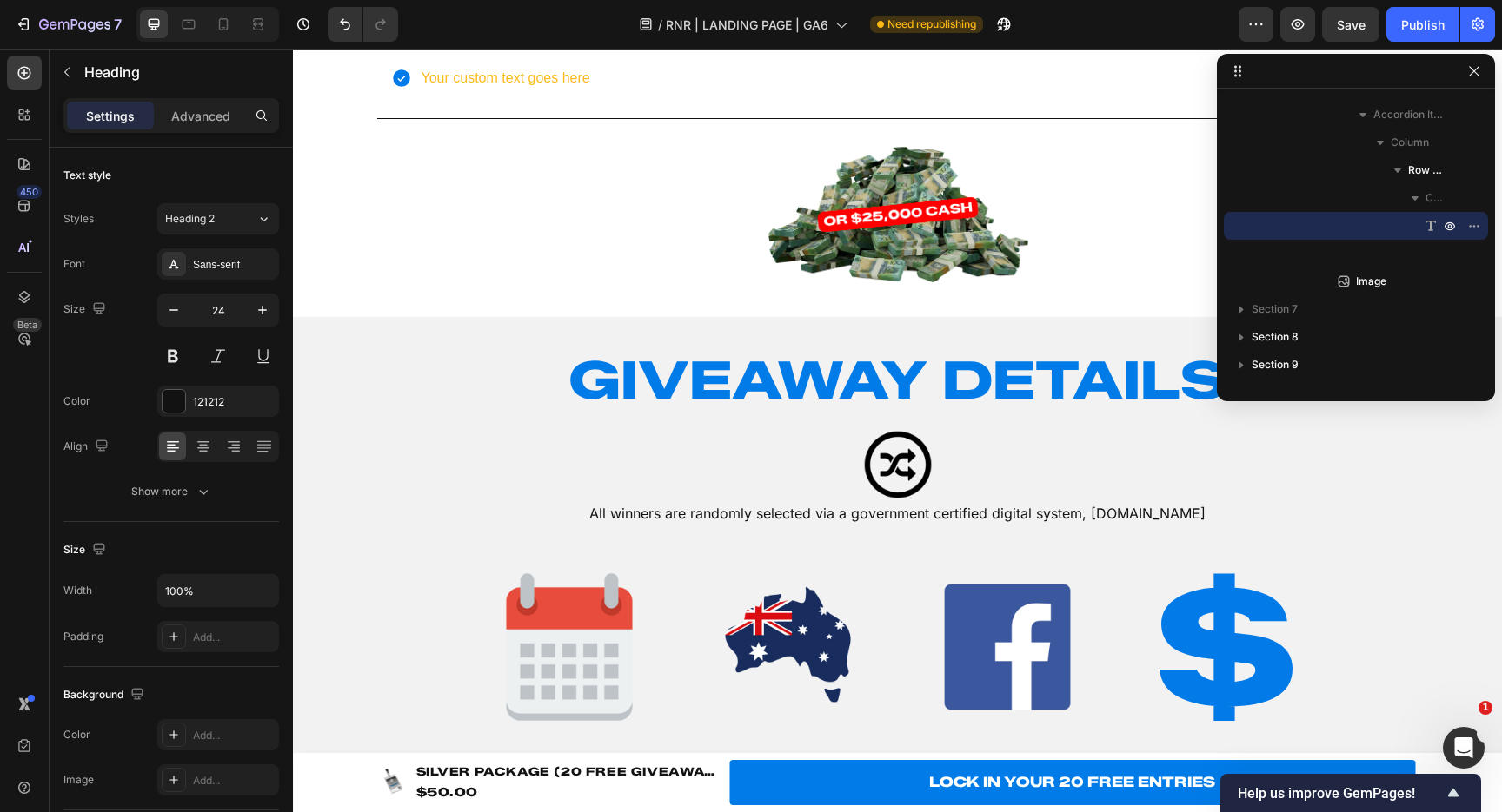
click at [228, 262] on div "Sans-serif" at bounding box center [233, 265] width 82 height 16
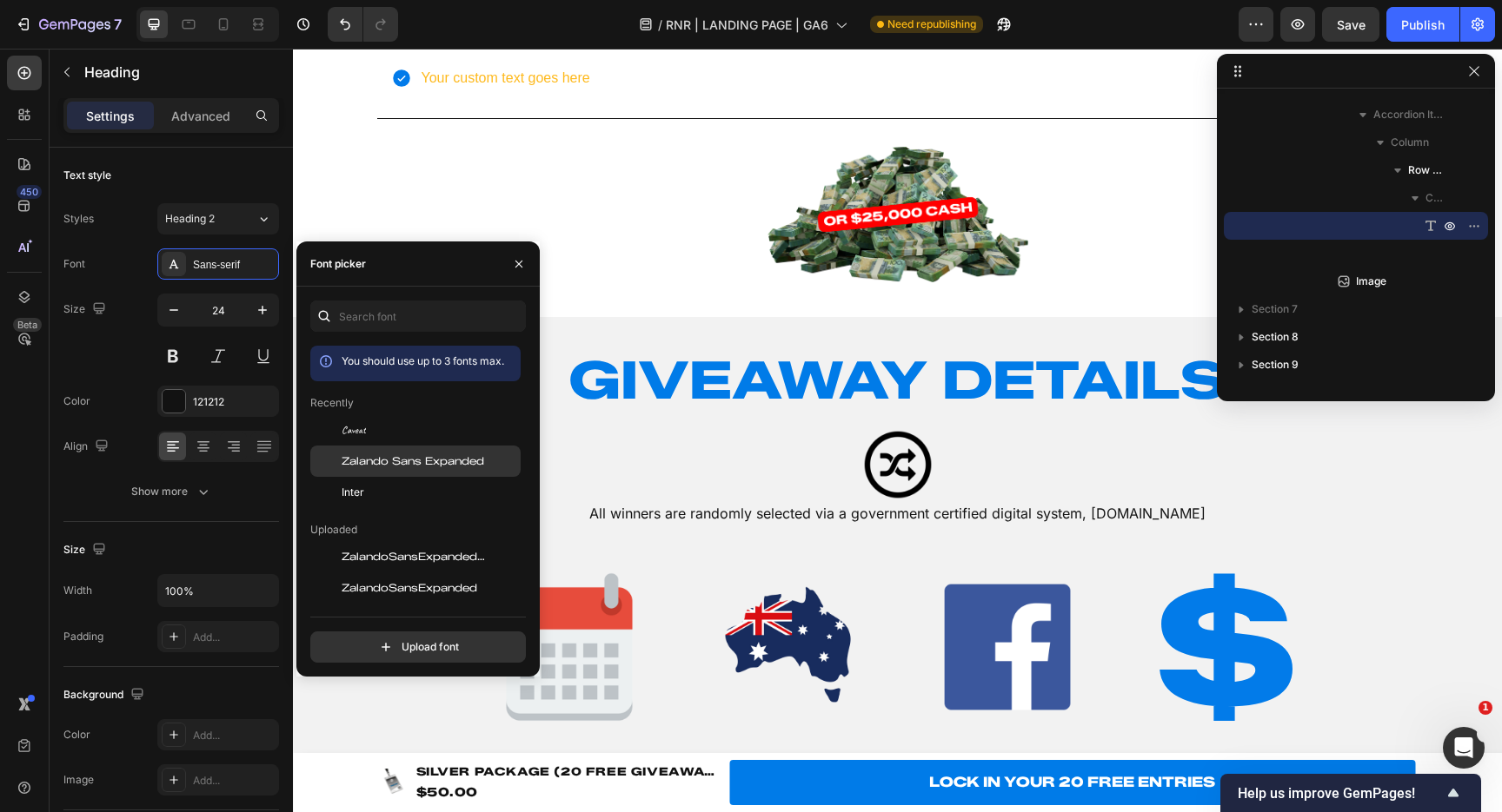
click at [379, 457] on span "Zalando Sans Expanded" at bounding box center [413, 461] width 142 height 16
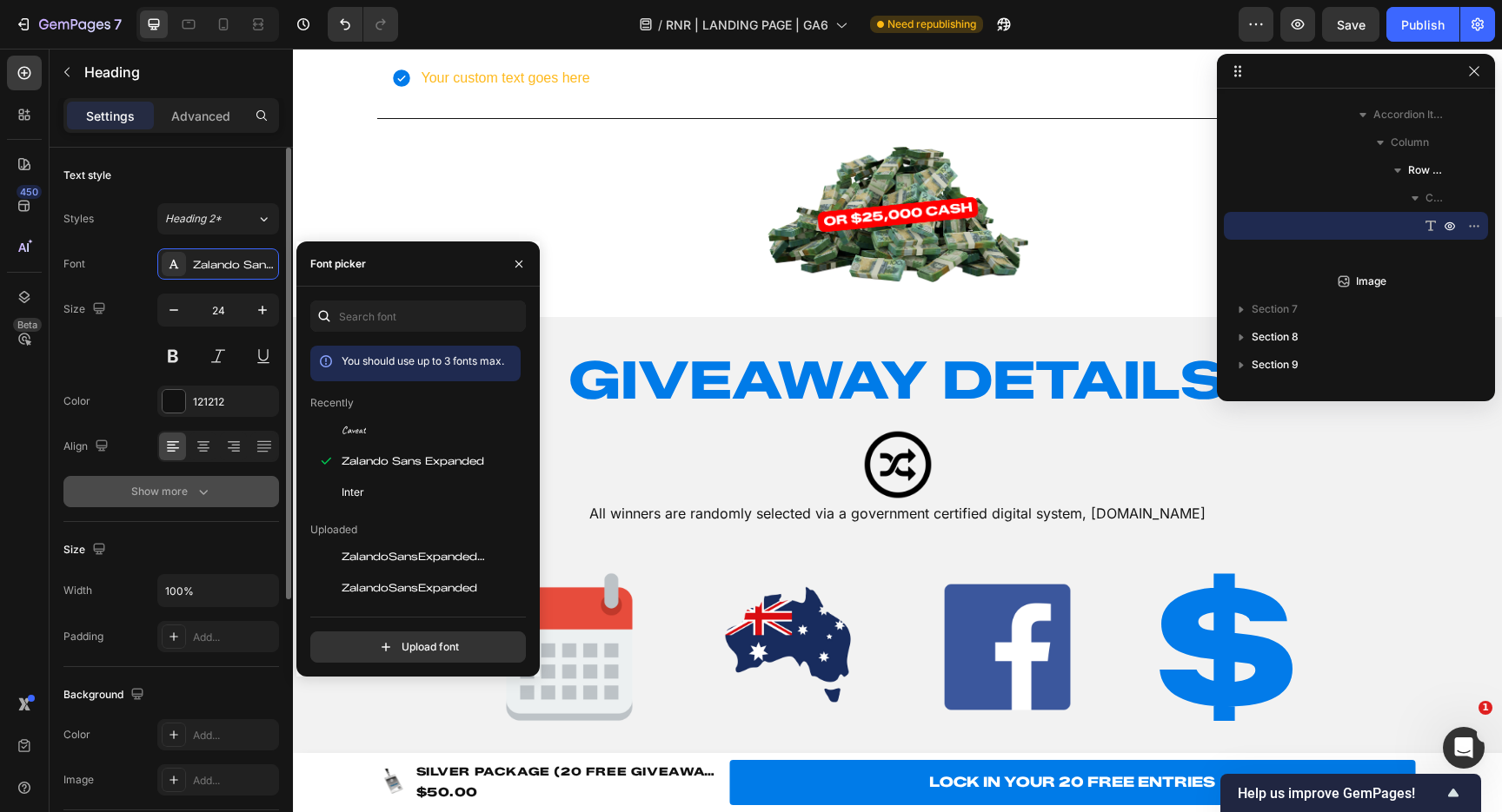
click at [223, 481] on button "Show more" at bounding box center [171, 492] width 215 height 31
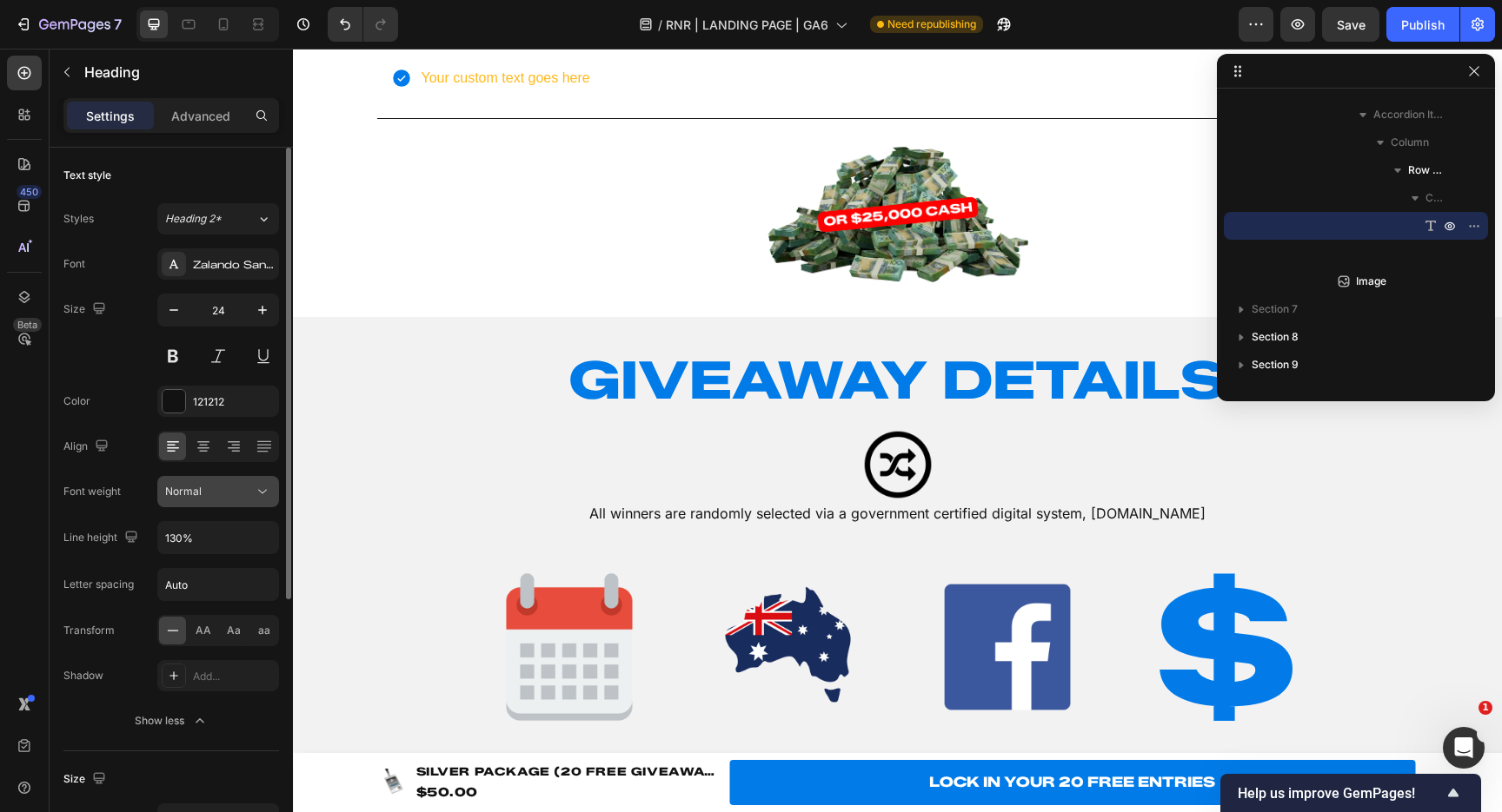
click at [256, 499] on icon at bounding box center [262, 492] width 18 height 18
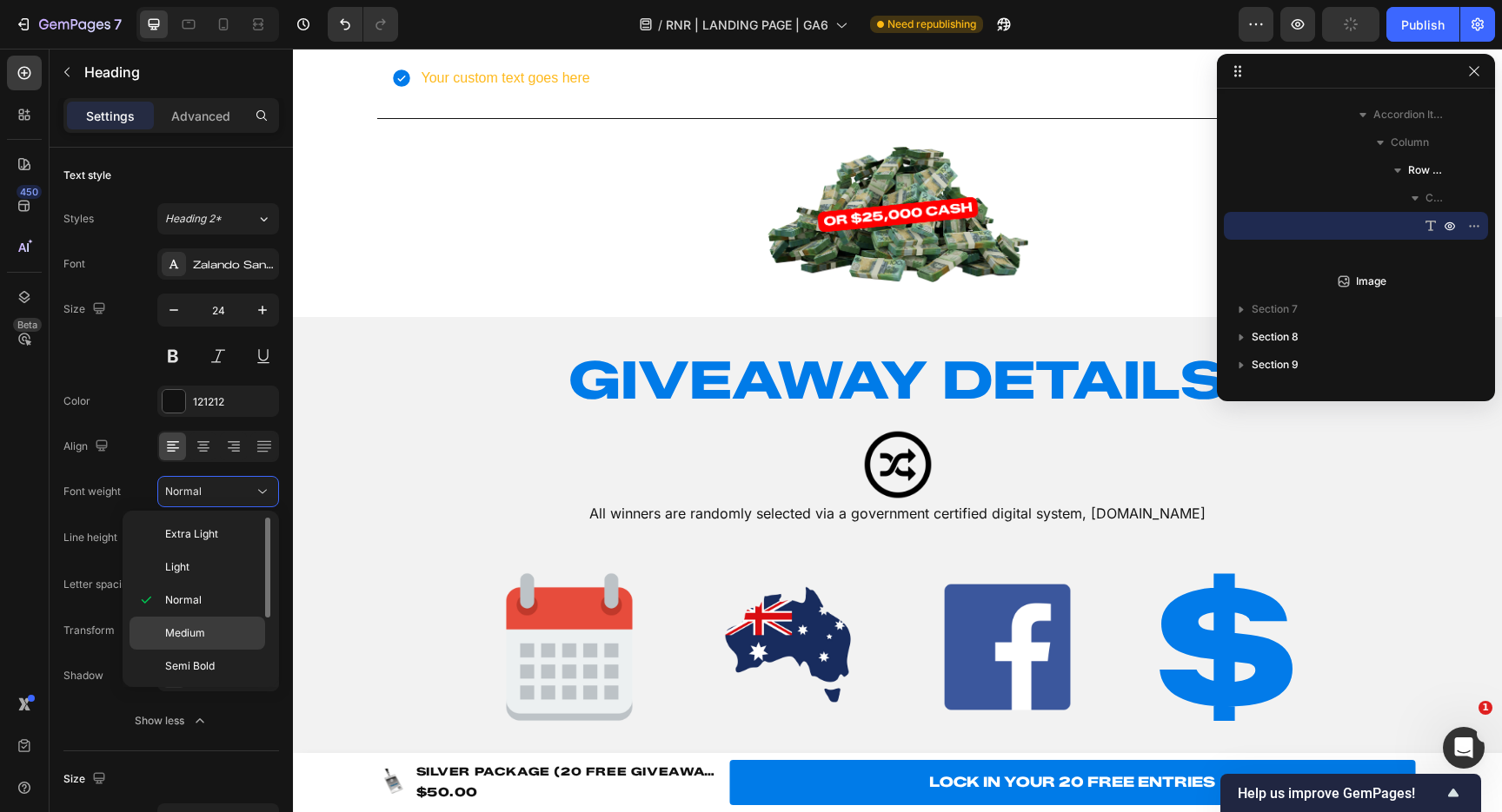
scroll to position [102, 0]
click at [185, 670] on span "Black" at bounding box center [179, 664] width 28 height 16
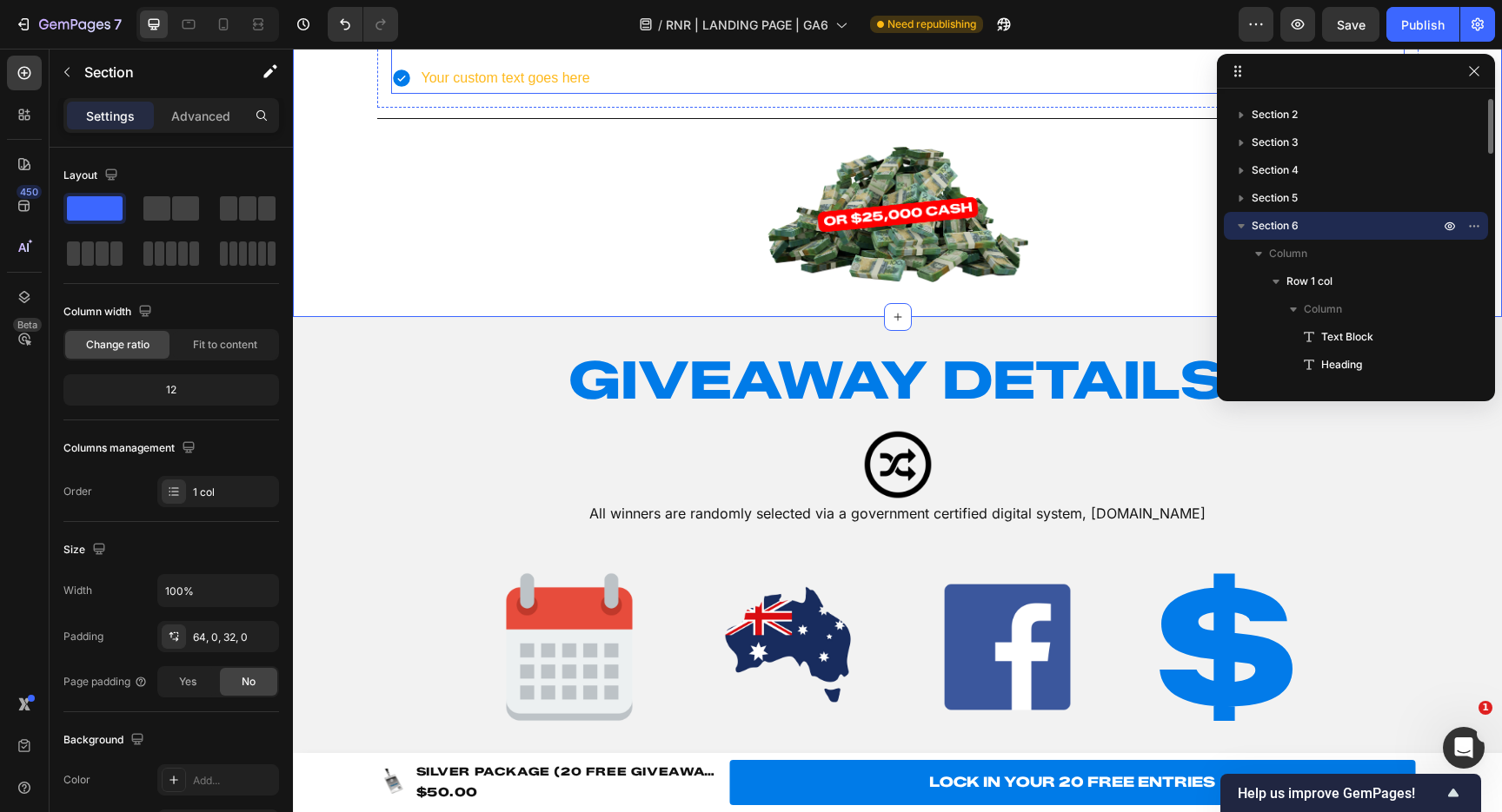
click at [826, 93] on div "Your custom text goes here Your custom text goes here Your custom text goes here" at bounding box center [898, 36] width 1014 height 111
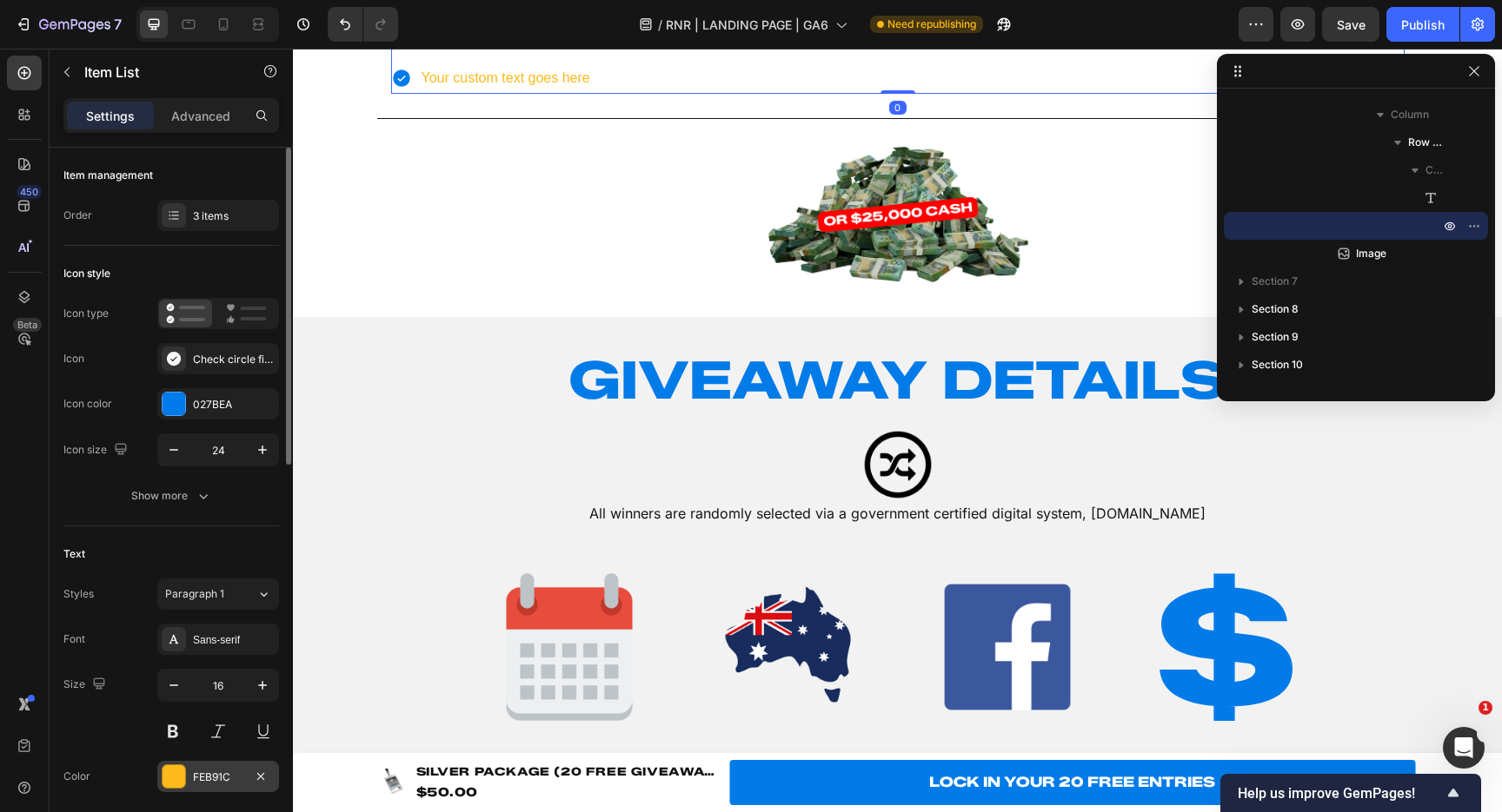
click at [217, 778] on div "FEB91C" at bounding box center [217, 778] width 50 height 16
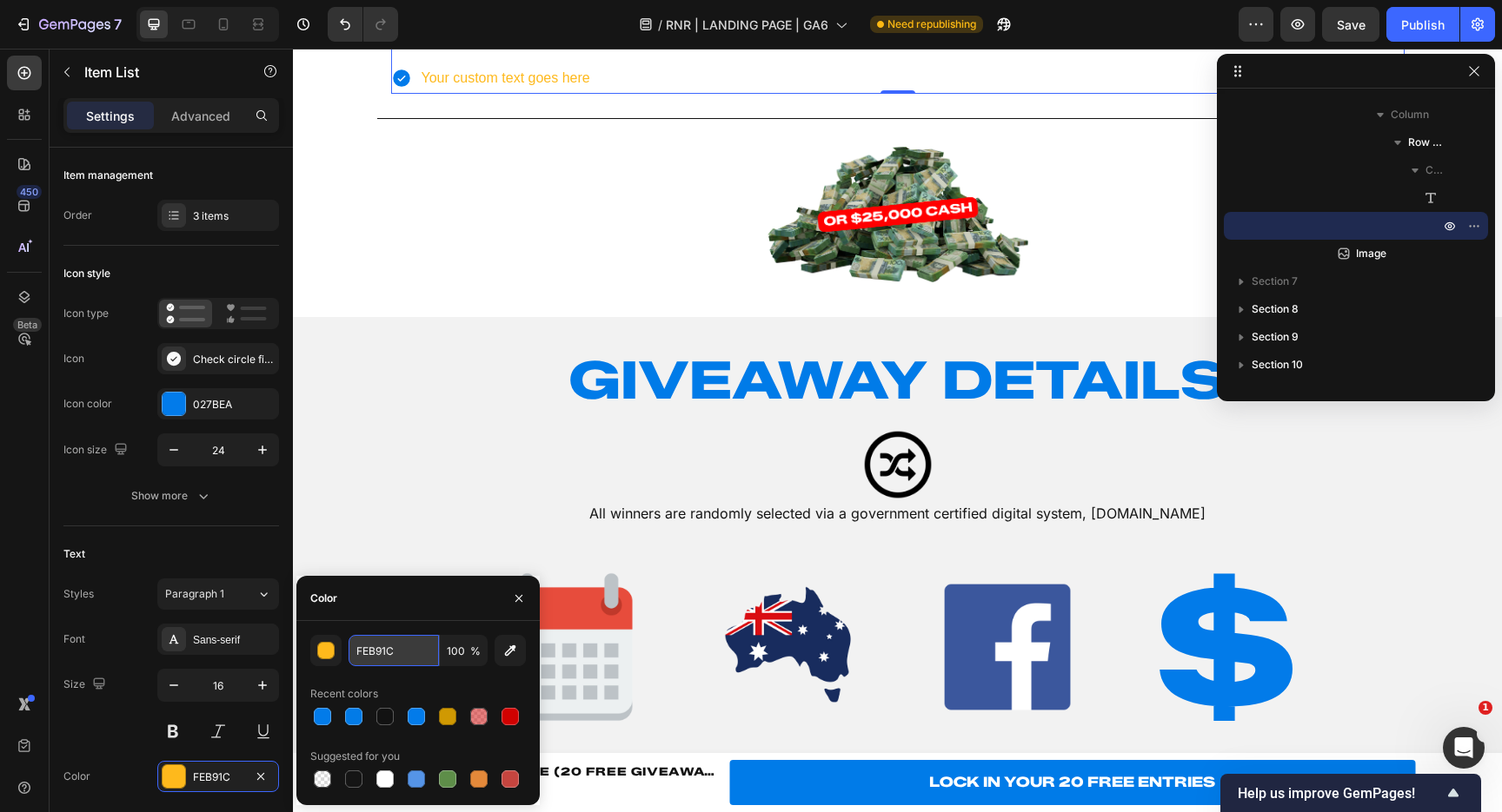
click at [404, 655] on input "FEB91C" at bounding box center [394, 651] width 90 height 31
type input "121212"
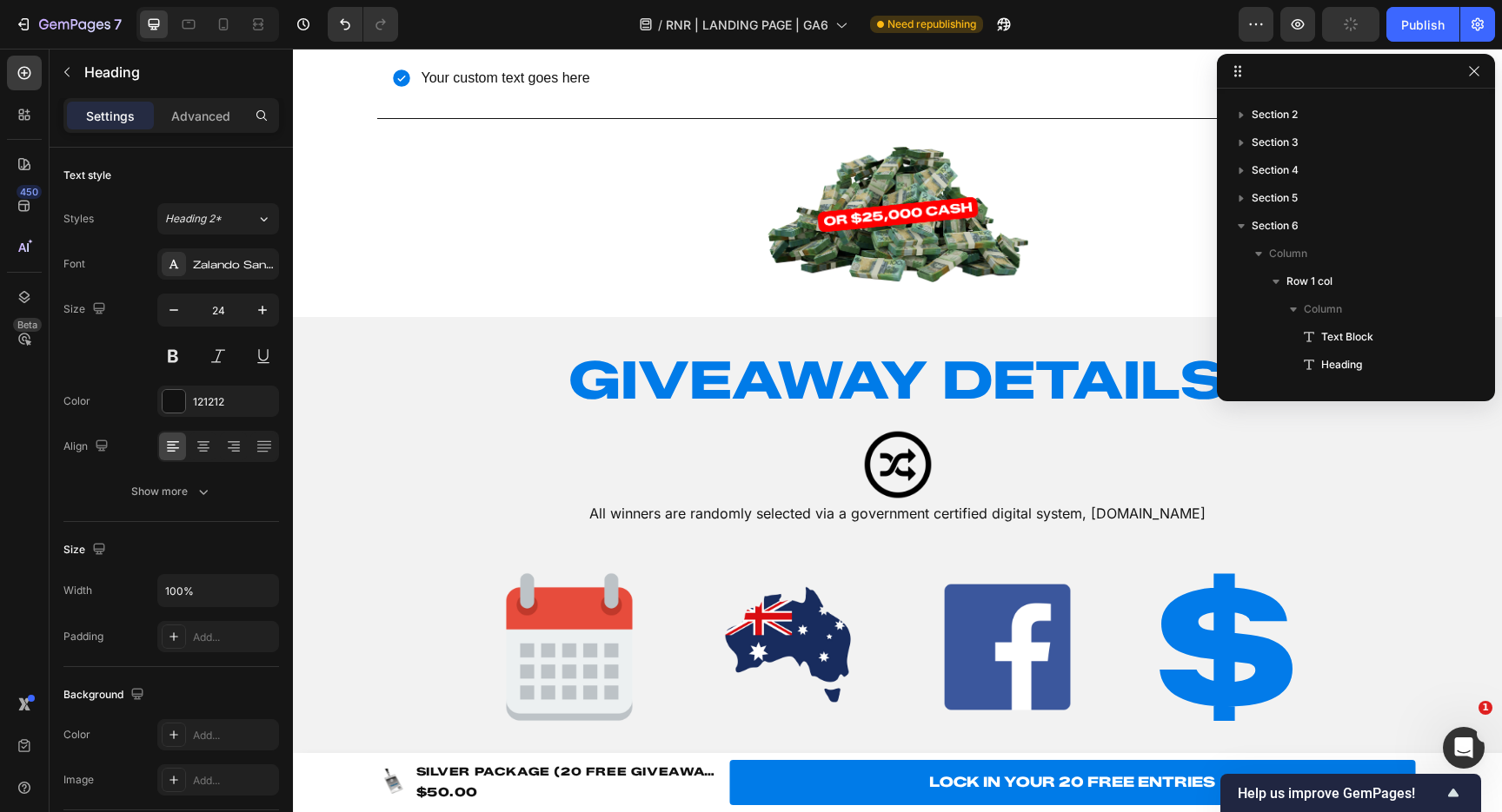
scroll to position [1135, 0]
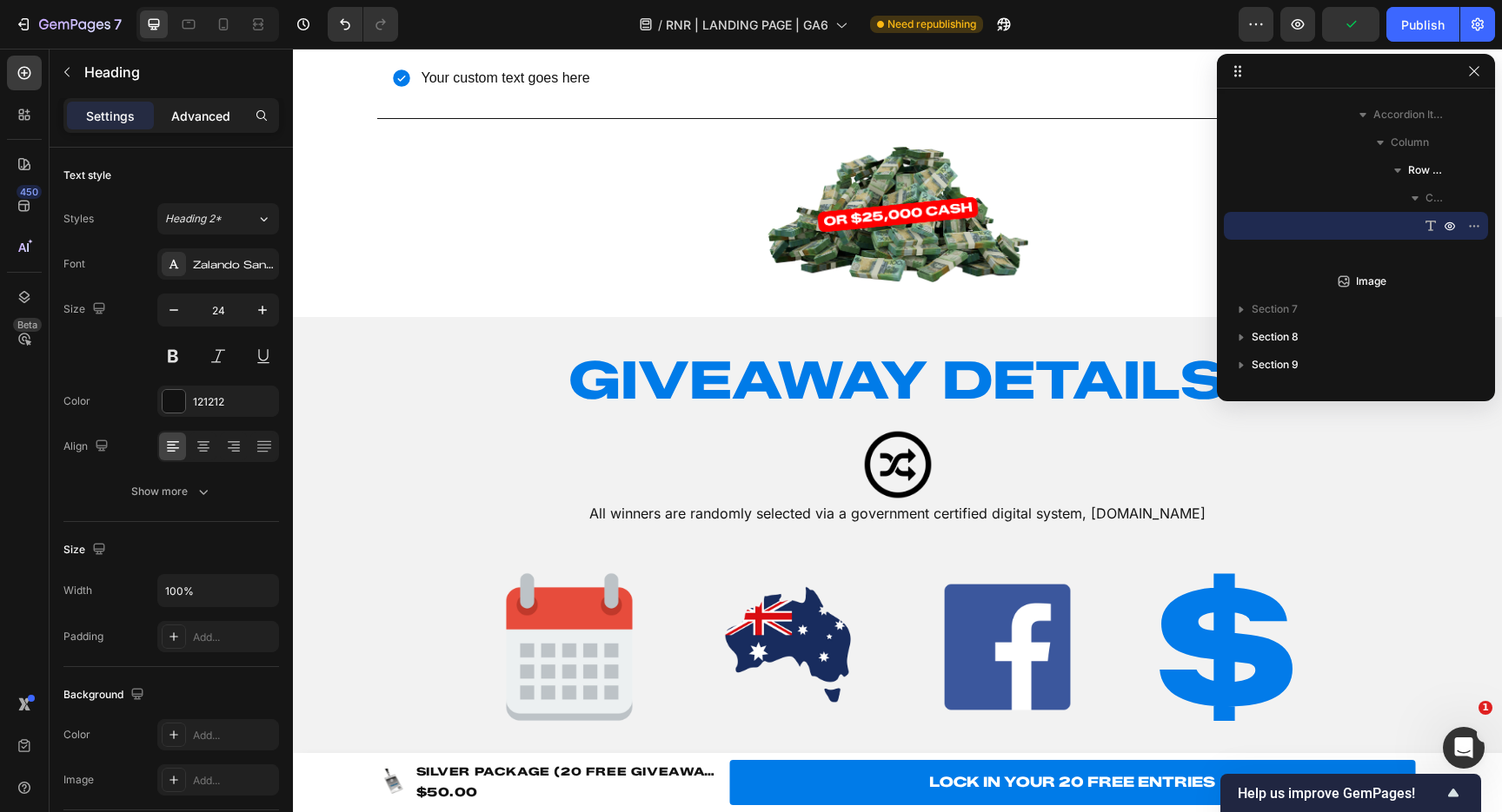
click at [216, 120] on p "Advanced" at bounding box center [200, 116] width 59 height 19
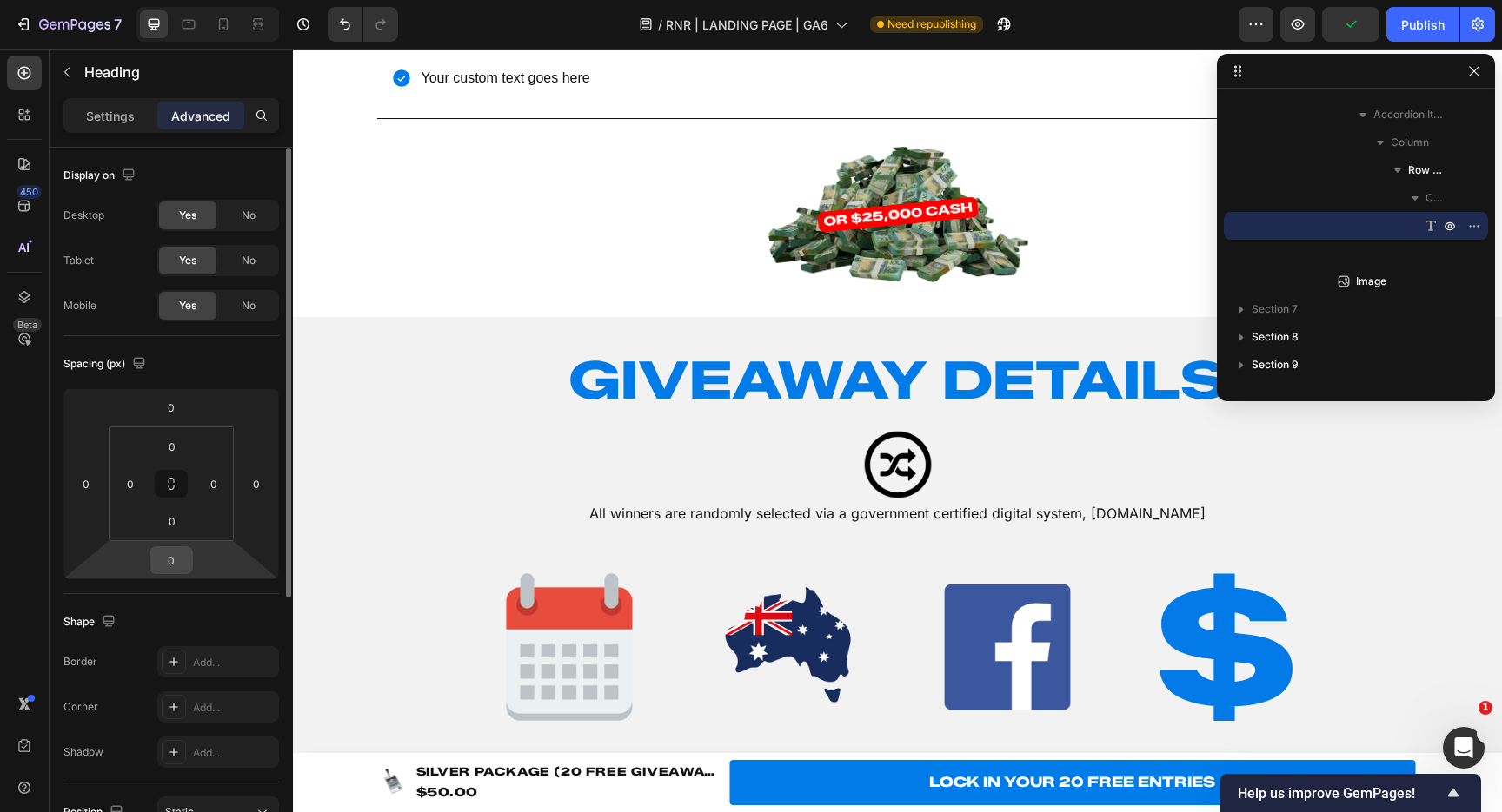
click at [178, 561] on input "0" at bounding box center [171, 560] width 34 height 27
type input "8"
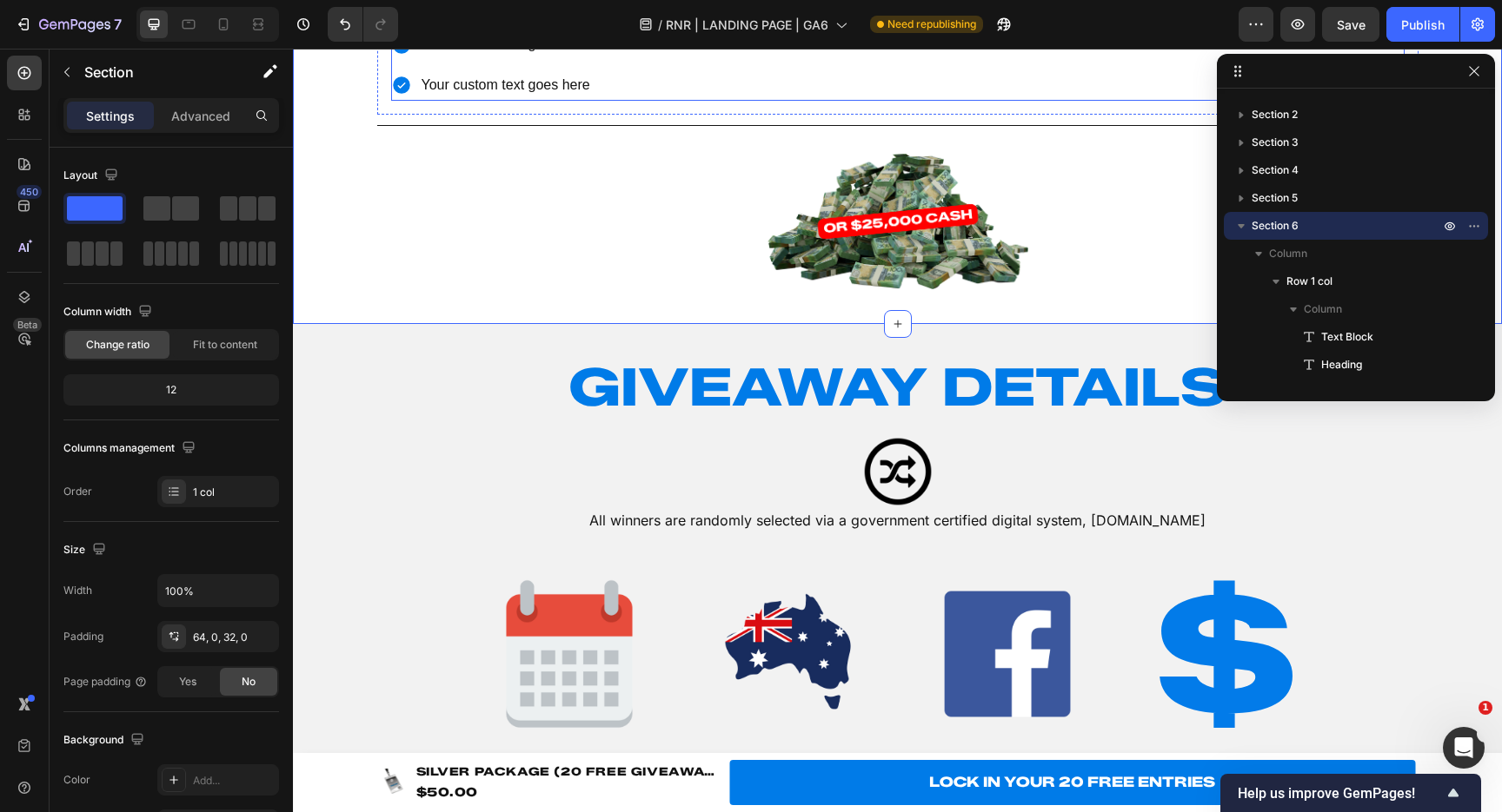
click at [535, 19] on div "Your custom text goes here" at bounding box center [505, 3] width 174 height 30
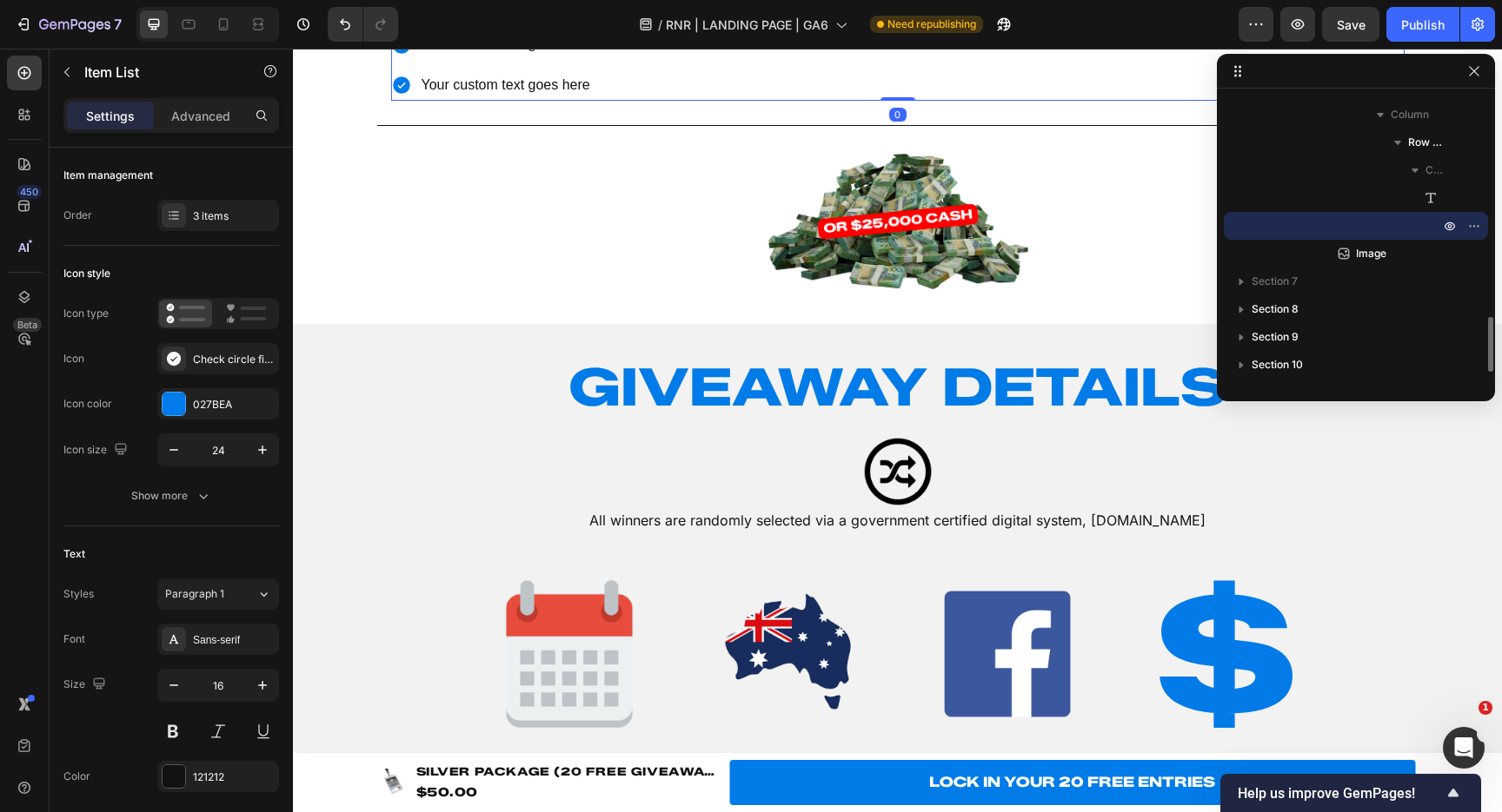
click at [535, 19] on div "Your custom text goes here" at bounding box center [505, 3] width 174 height 30
click at [471, 17] on p "230hp supercharged" at bounding box center [506, 4] width 169 height 26
click at [380, 115] on div "2024 SEADOO GTR 230 Heading 230hp Supercharged Your custom text goes here Your …" at bounding box center [898, 26] width 1041 height 178
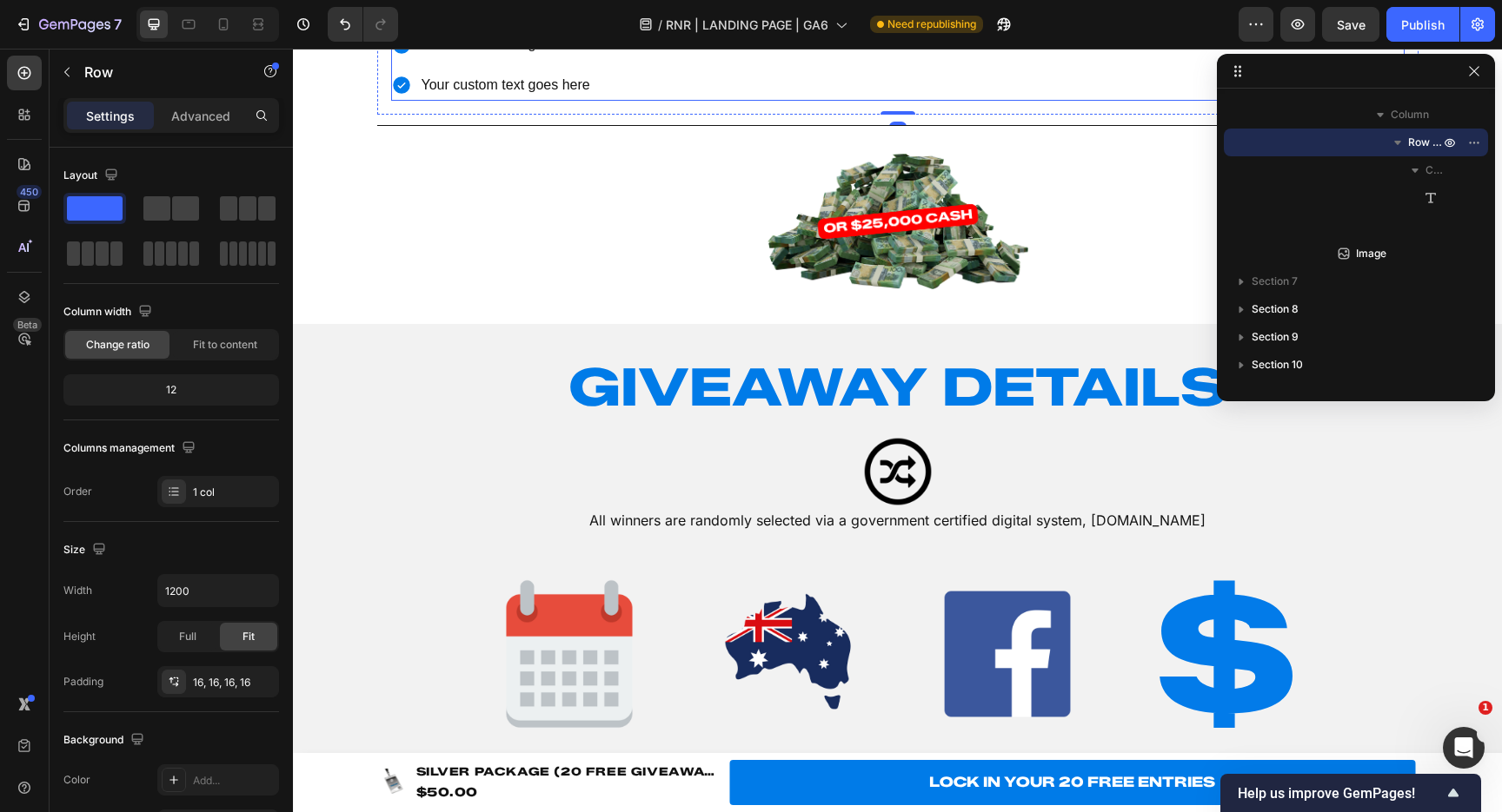
click at [642, 100] on div "230hp Supercharged Your custom text goes here Your custom text goes here" at bounding box center [898, 43] width 1014 height 111
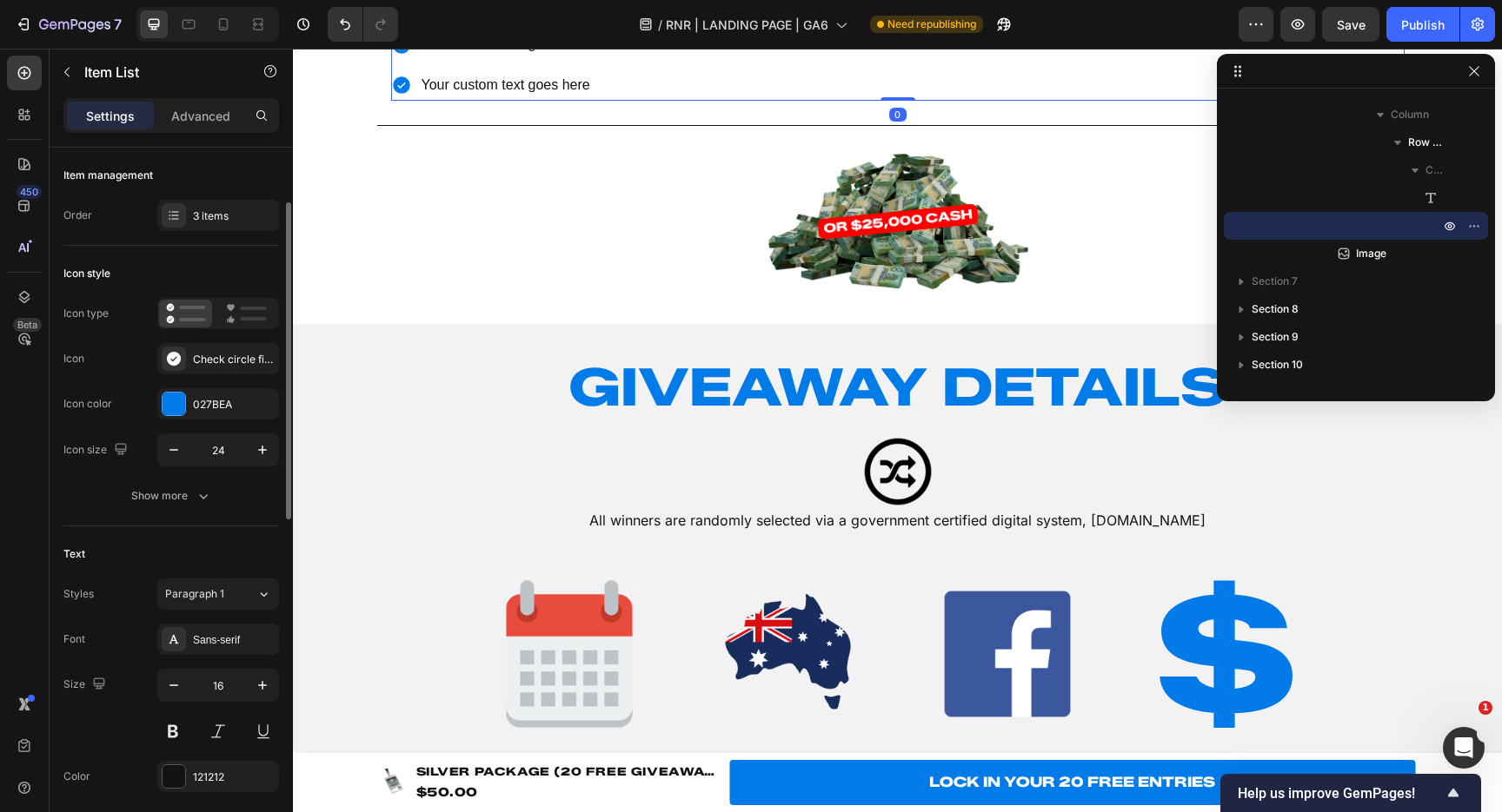
scroll to position [68, 0]
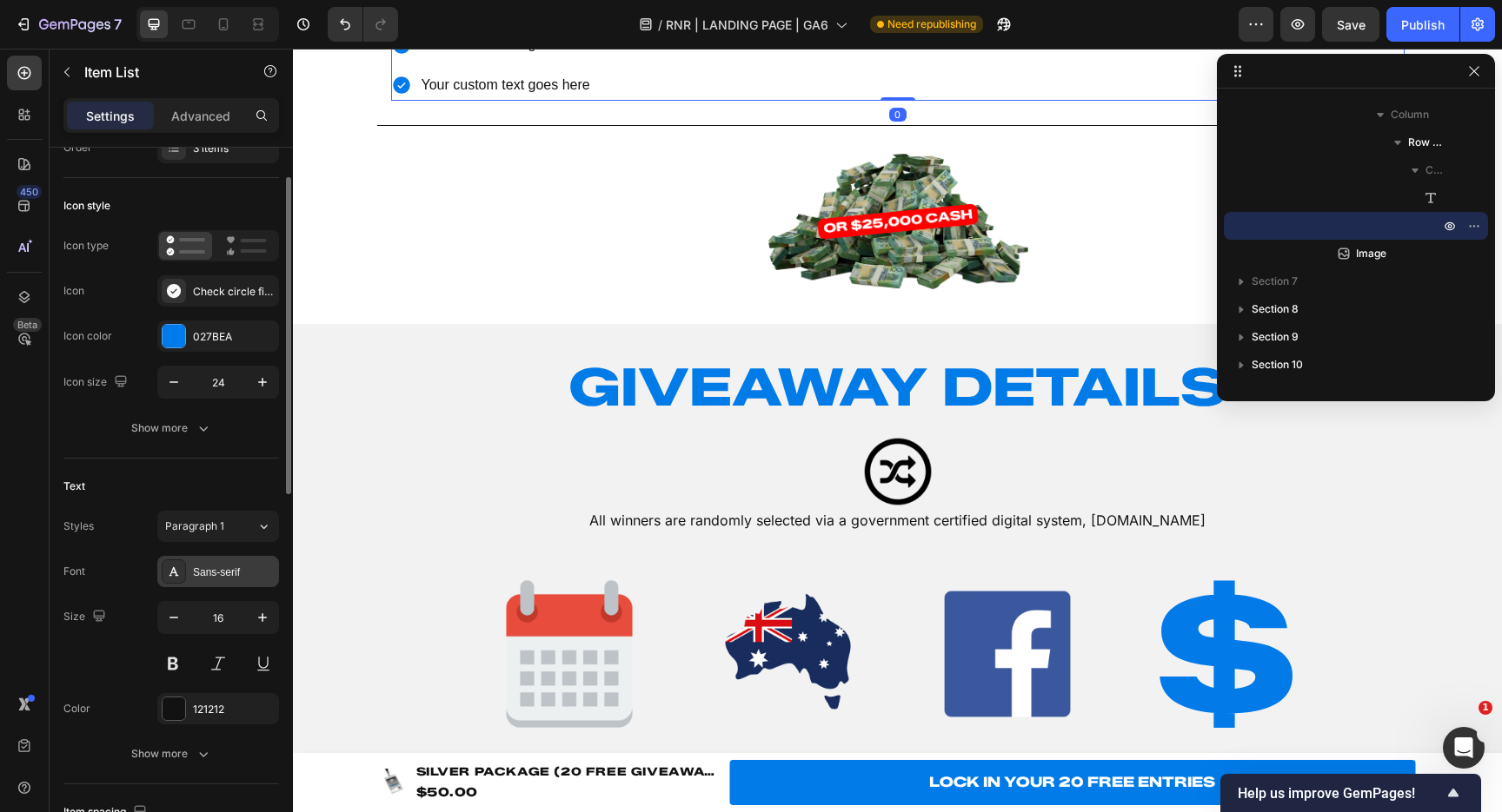
click at [217, 563] on div "Sans-serif" at bounding box center [218, 571] width 122 height 31
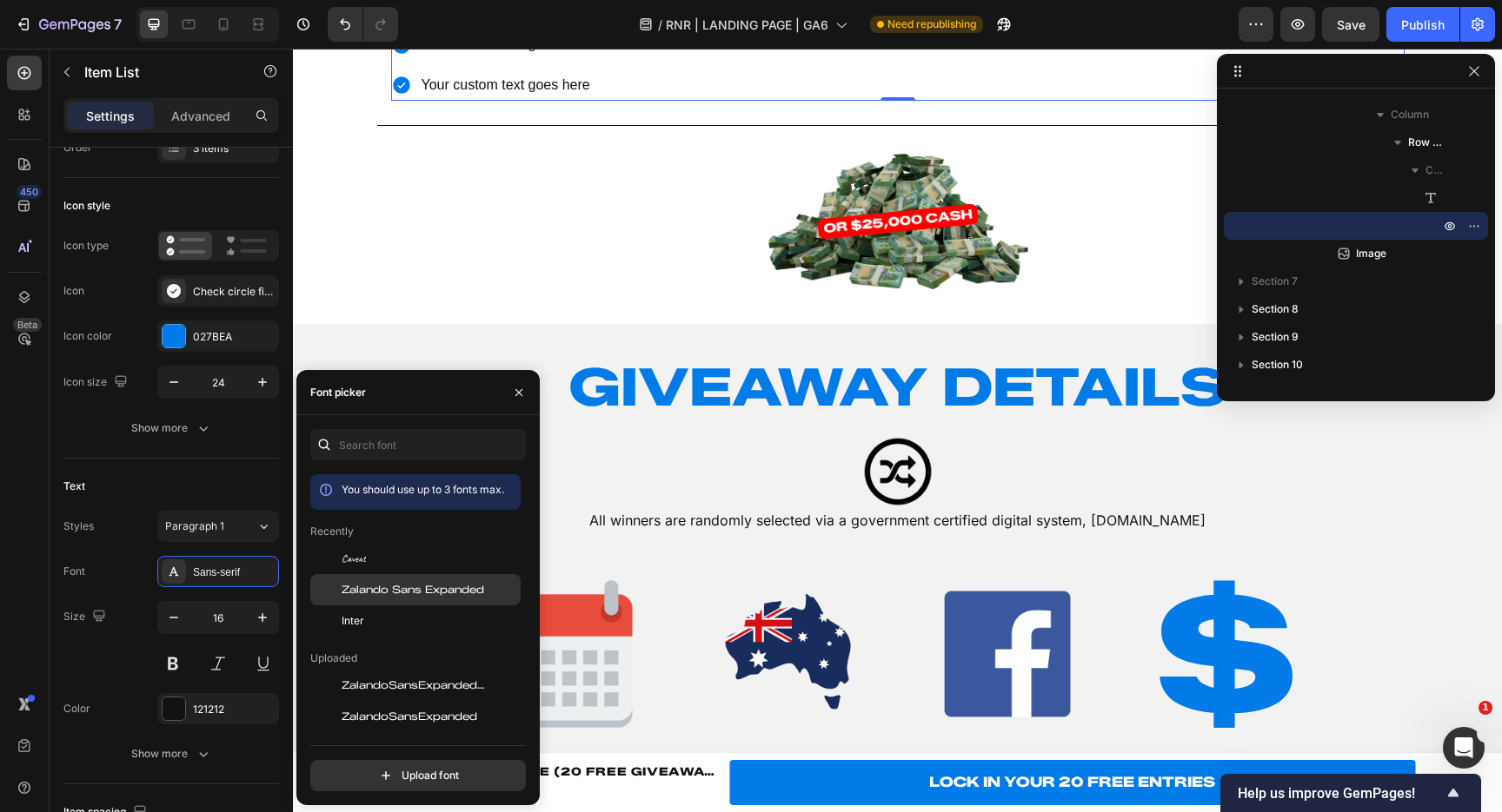
click at [405, 594] on span "Zalando Sans Expanded" at bounding box center [413, 590] width 142 height 16
click at [871, 100] on div "230hp Supercharged Your custom text goes here Your custom text goes here" at bounding box center [898, 43] width 1014 height 111
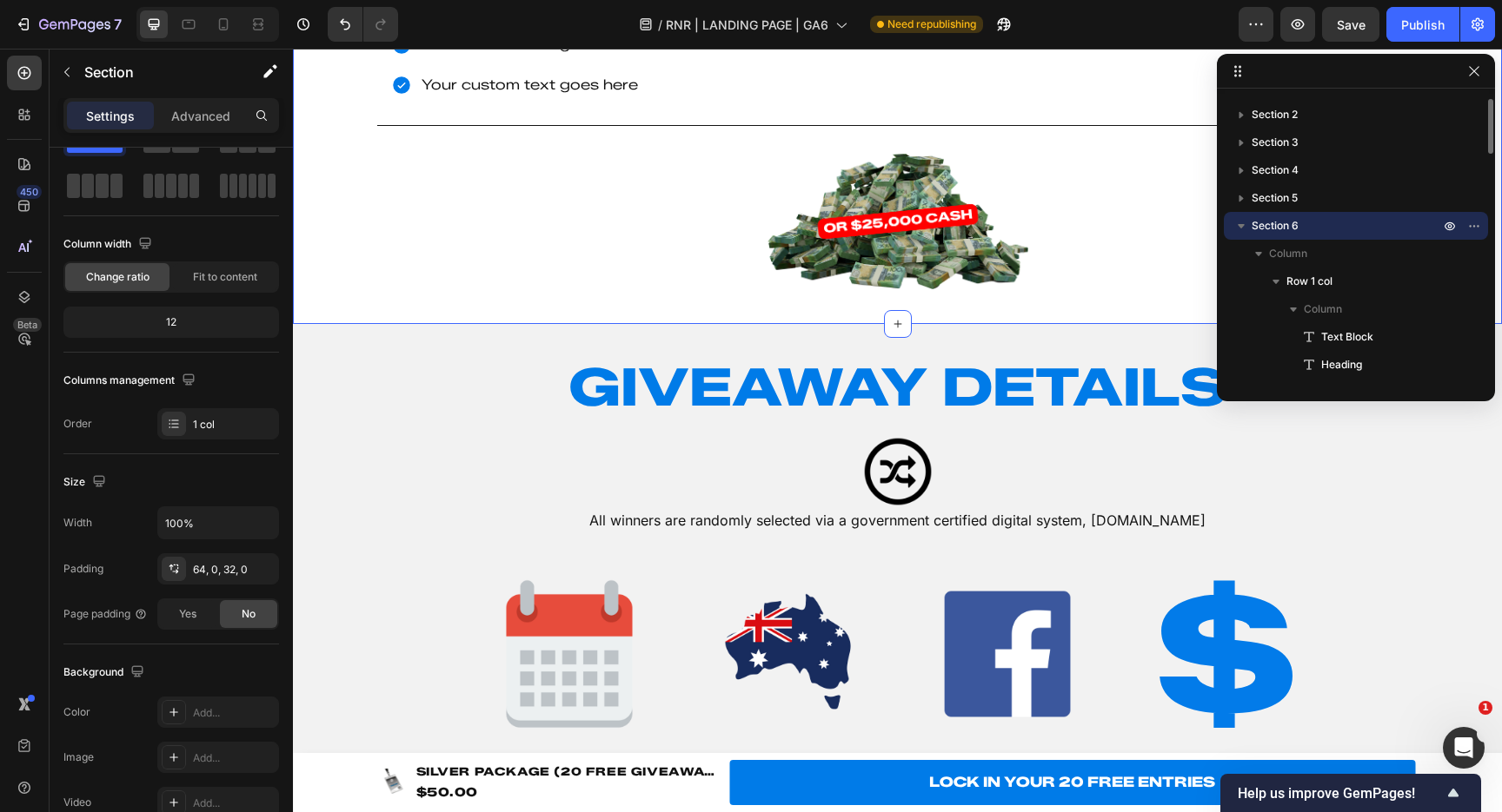
scroll to position [0, 0]
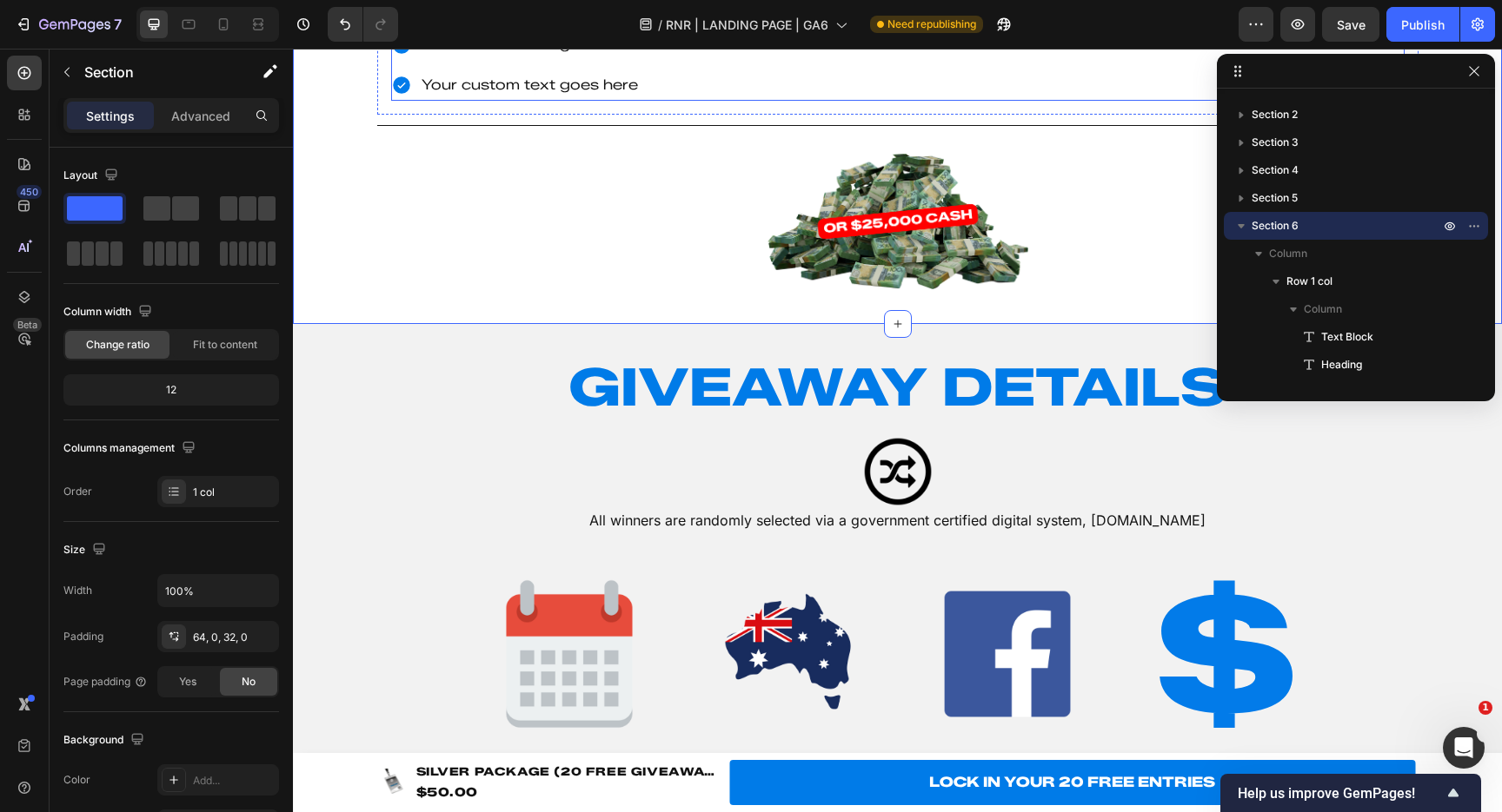
click at [822, 100] on div "230hp Supercharged Your custom text goes here Your custom text goes here" at bounding box center [898, 43] width 1014 height 111
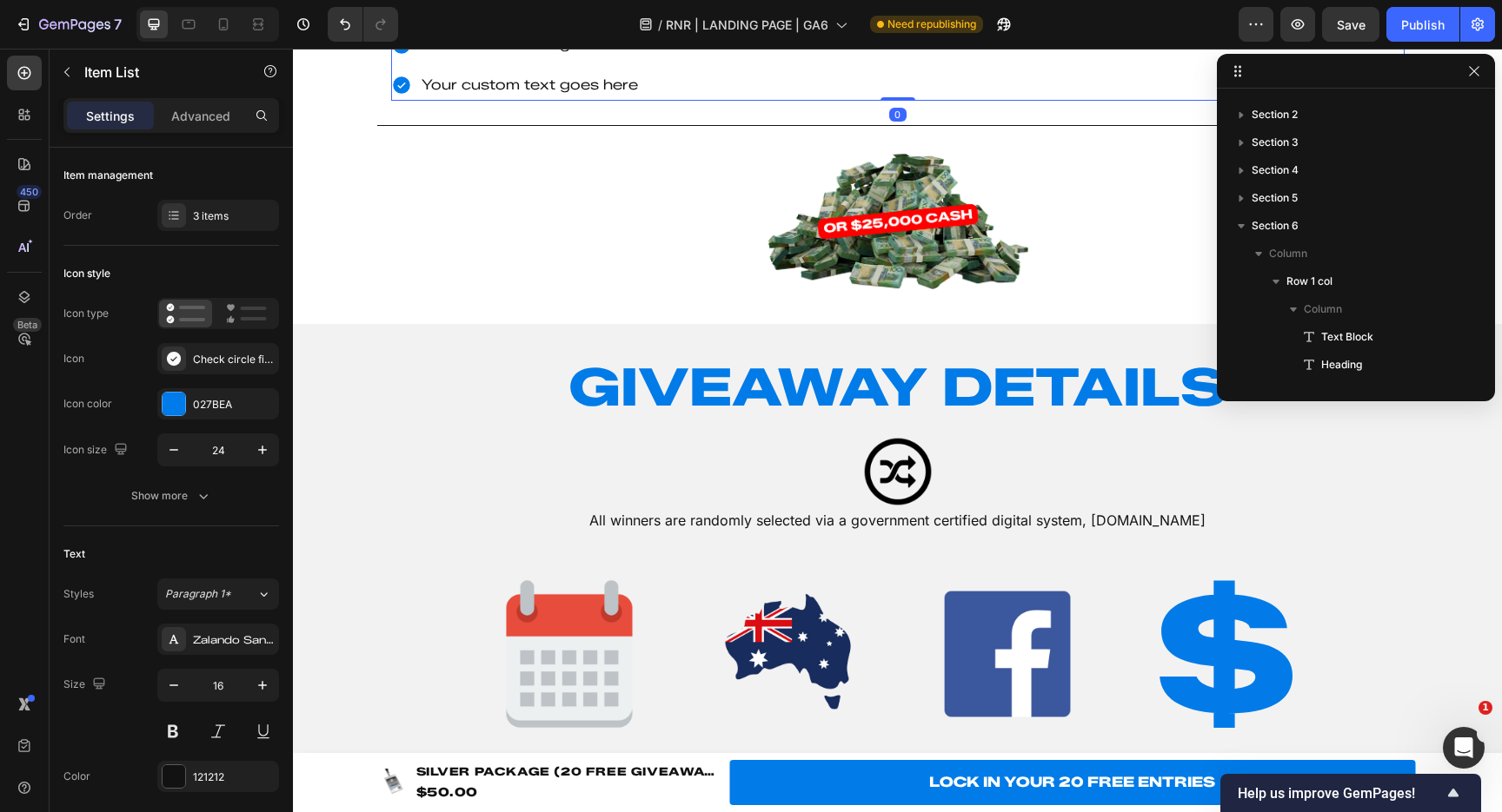
scroll to position [1163, 0]
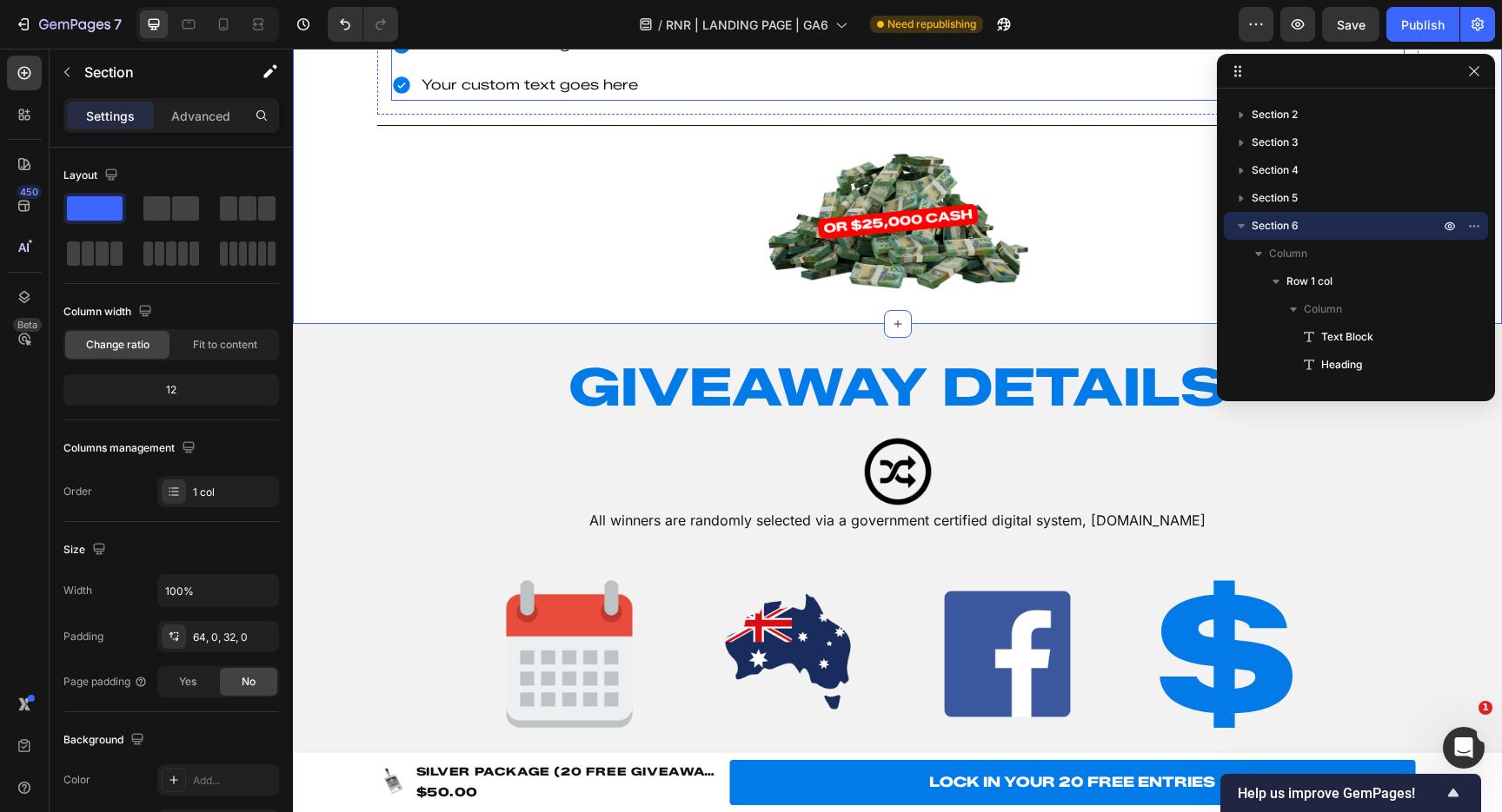
click at [471, 57] on p "Your custom text goes here" at bounding box center [529, 45] width 216 height 26
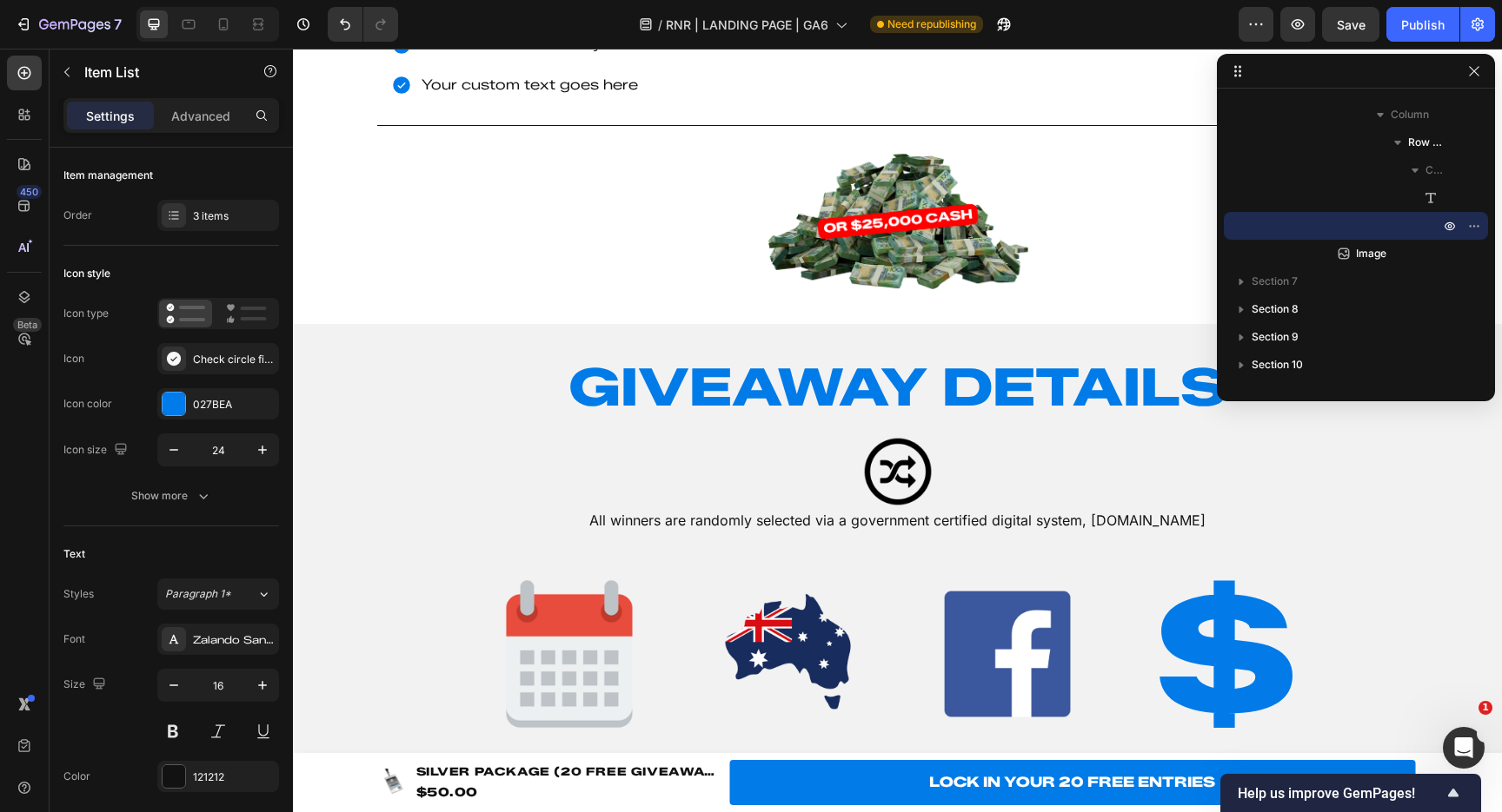
click at [681, 100] on div "230hp Supercharged BRP Premium Audio System Your custom text goes here" at bounding box center [898, 43] width 1014 height 111
click at [515, 98] on p "Your custom text goes here" at bounding box center [530, 85] width 218 height 26
click at [885, 100] on div "230hp Supercharged BRP Premium Audio System 3 Seater Capacity" at bounding box center [898, 43] width 1014 height 111
click at [800, 100] on div "230hp Supercharged BRP Premium Audio System 3 Seater Capacity" at bounding box center [898, 43] width 1014 height 111
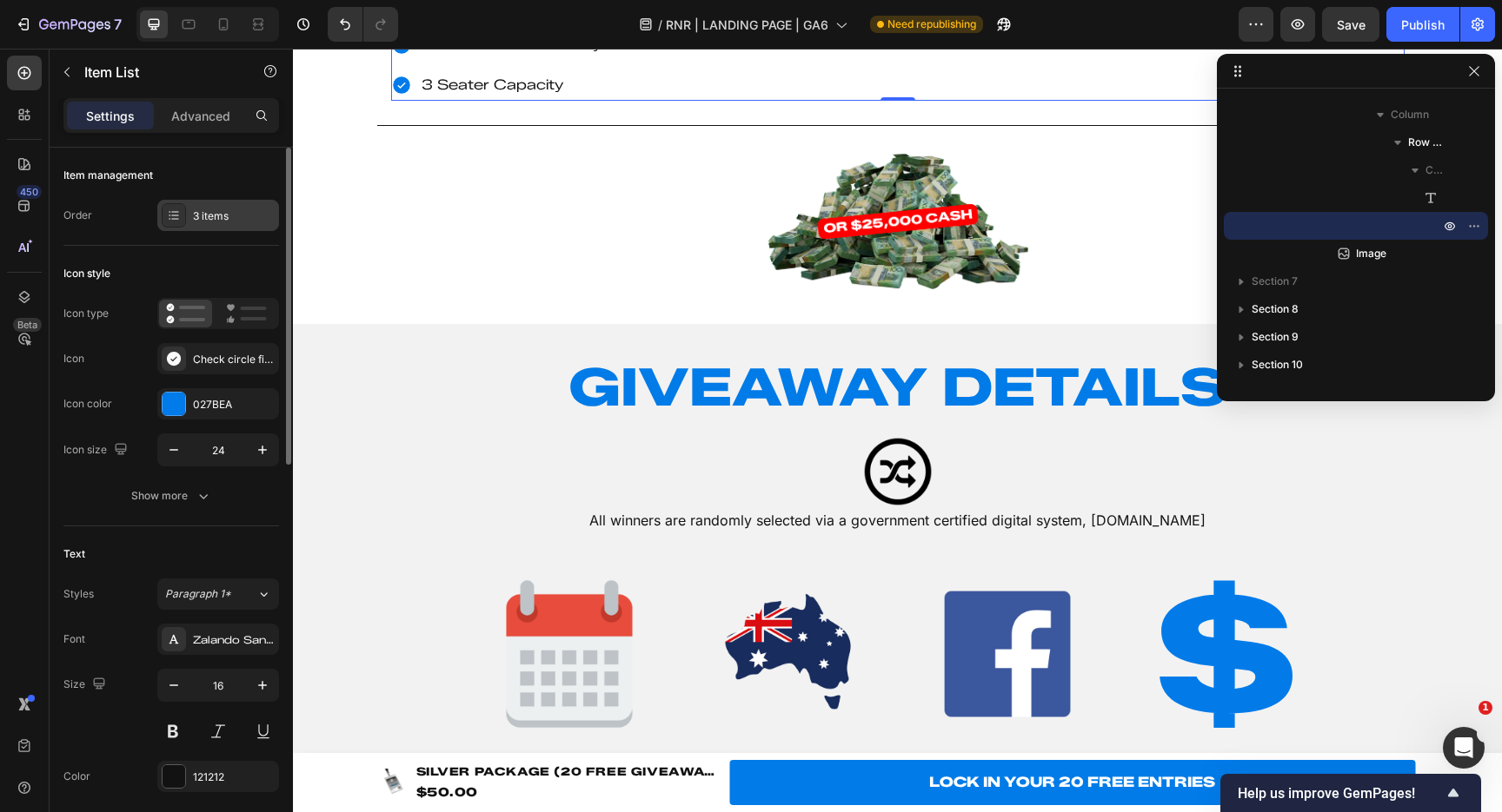
click at [200, 208] on div "3 items" at bounding box center [233, 216] width 82 height 16
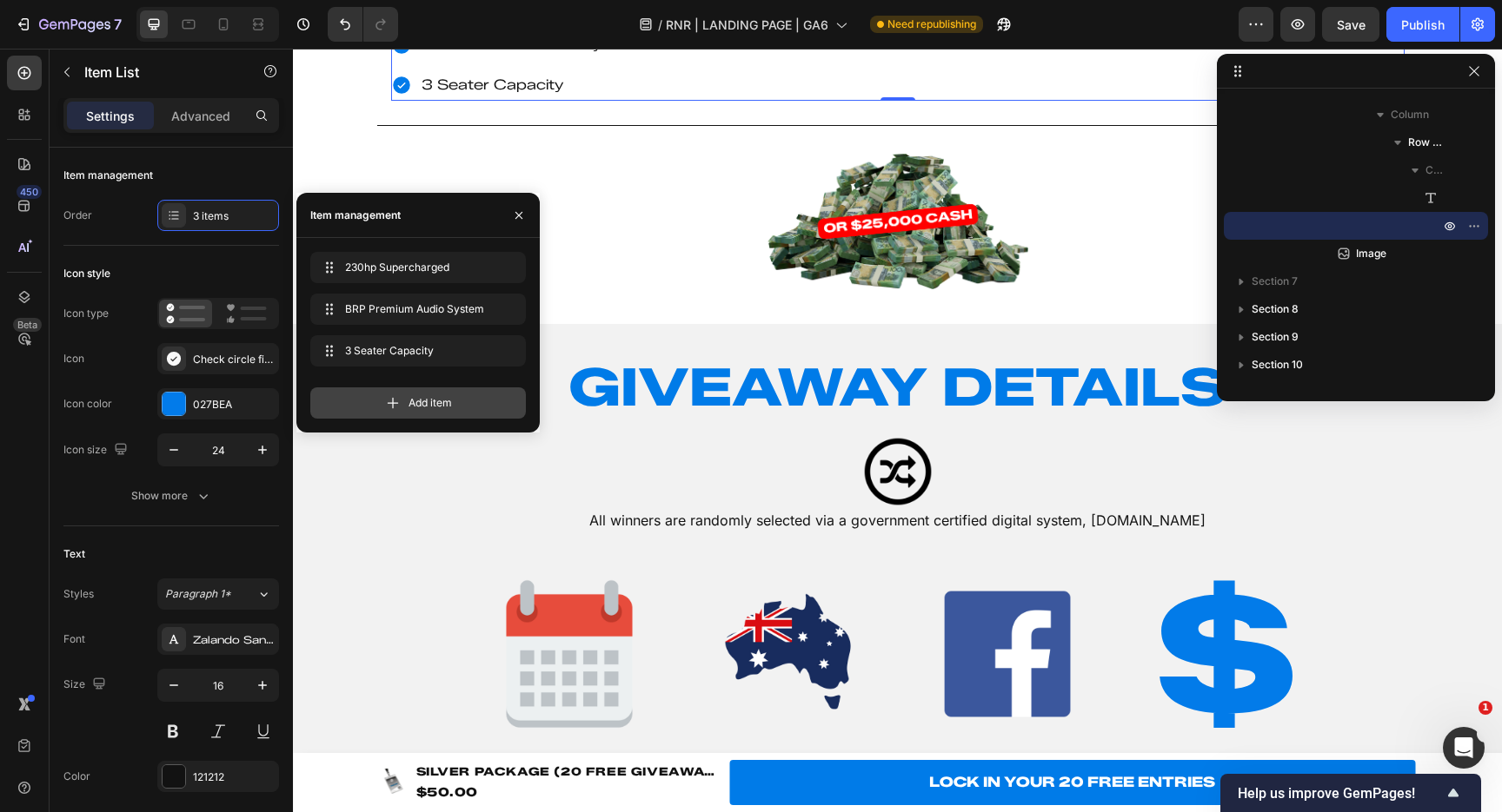
click at [419, 402] on span "Add item" at bounding box center [430, 404] width 43 height 16
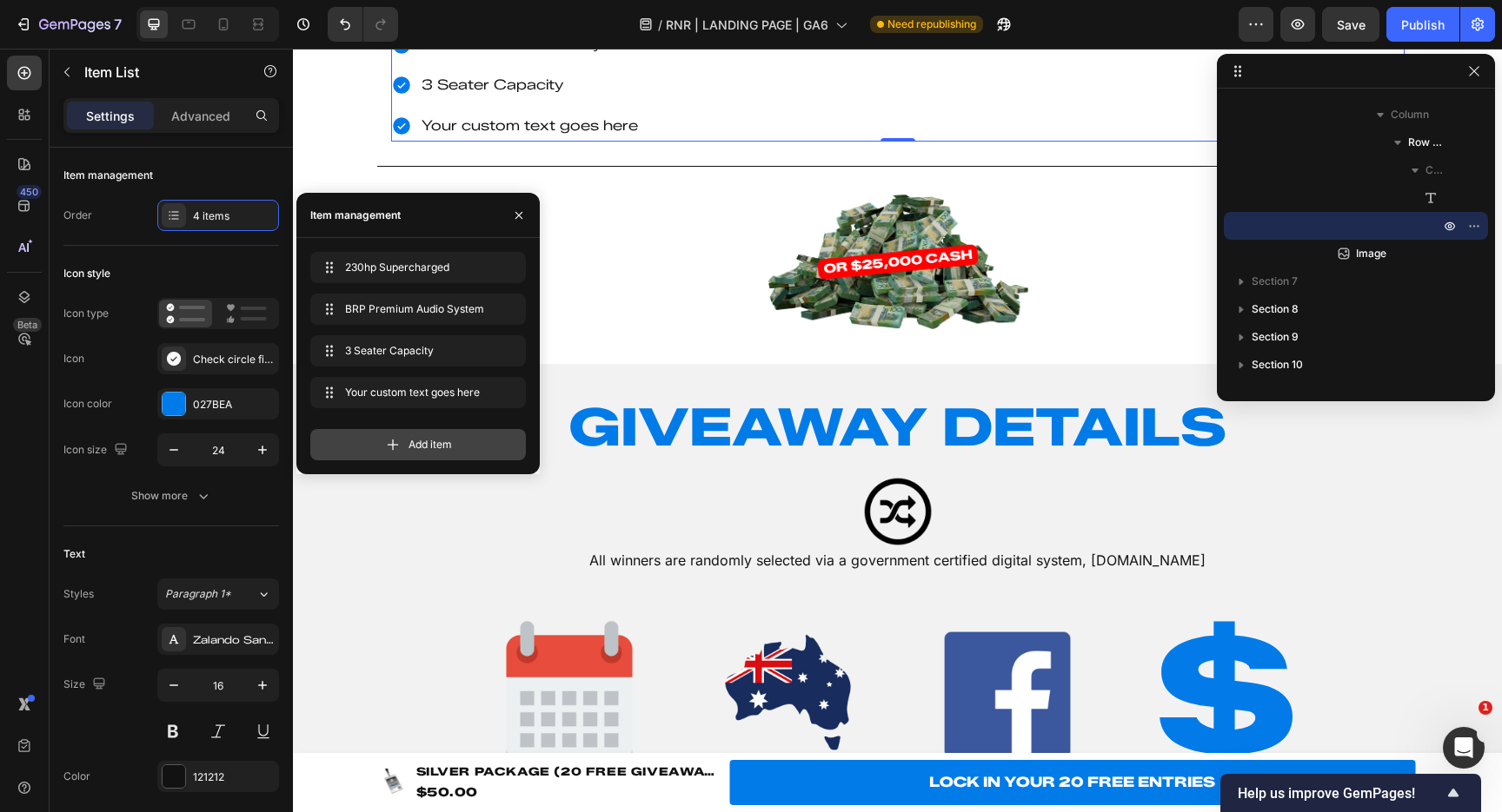
click at [403, 441] on div "Add item" at bounding box center [417, 445] width 215 height 31
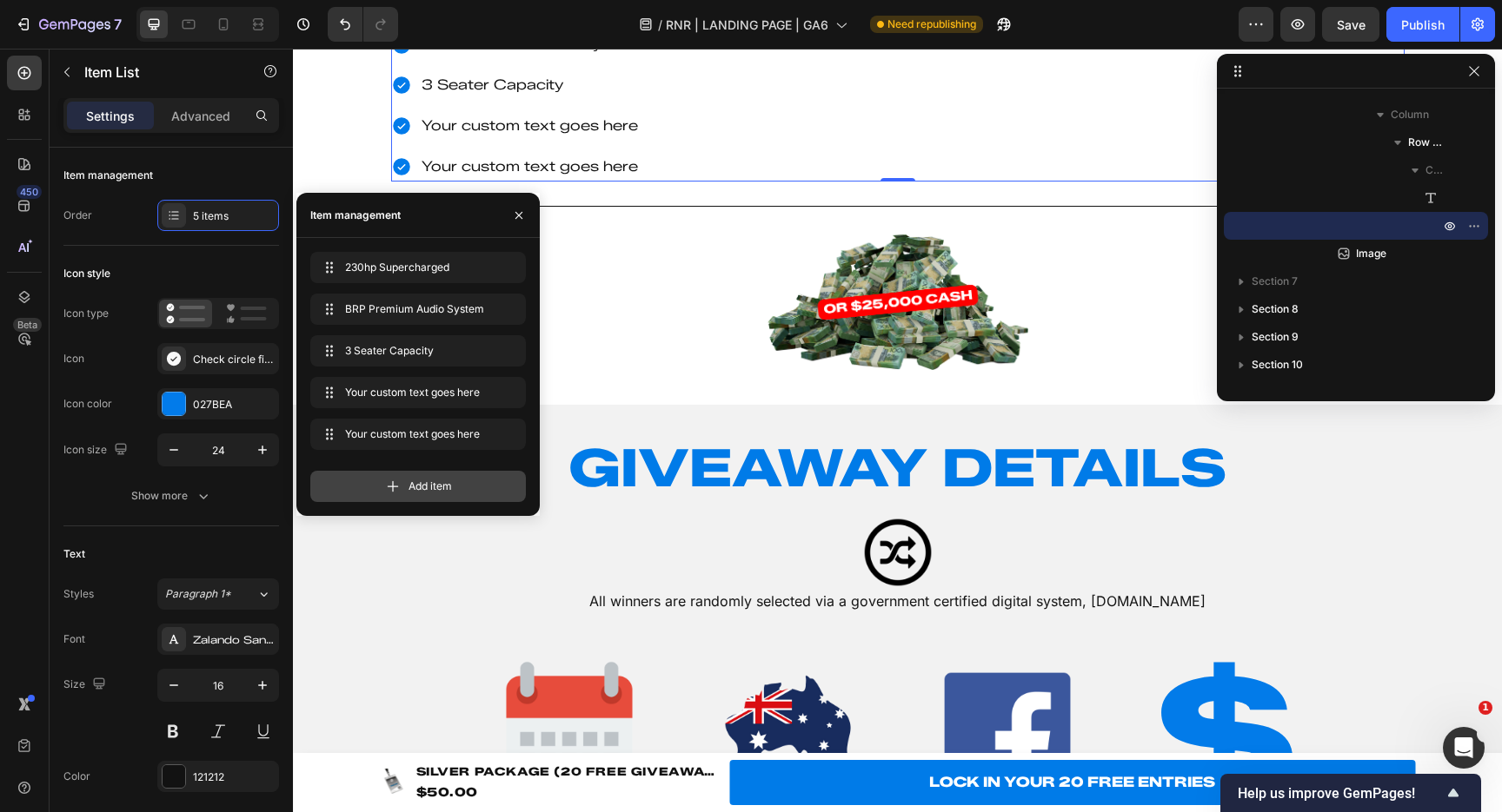
click at [398, 484] on icon at bounding box center [393, 487] width 18 height 18
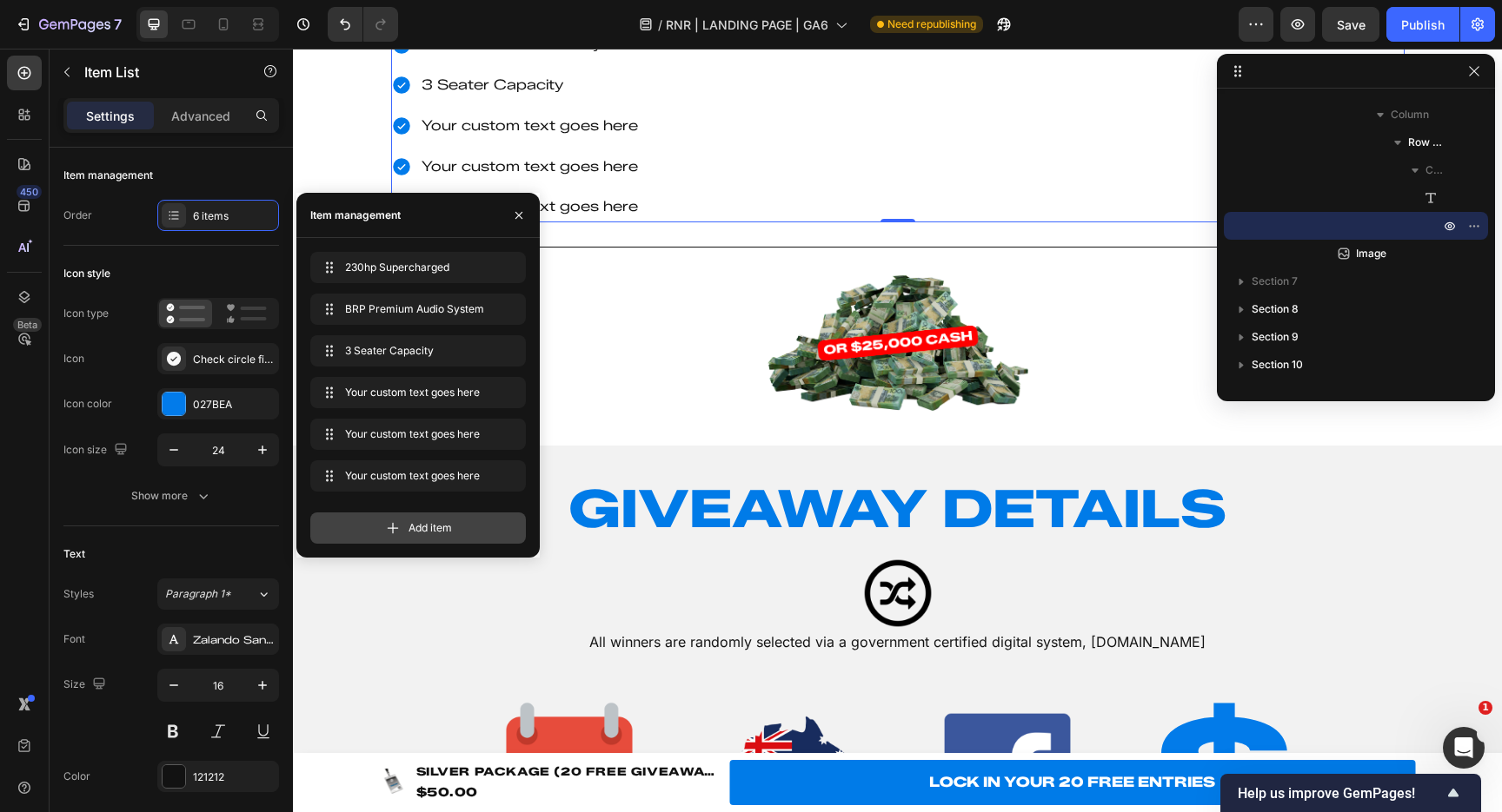
click at [405, 533] on div "Add item" at bounding box center [417, 528] width 215 height 31
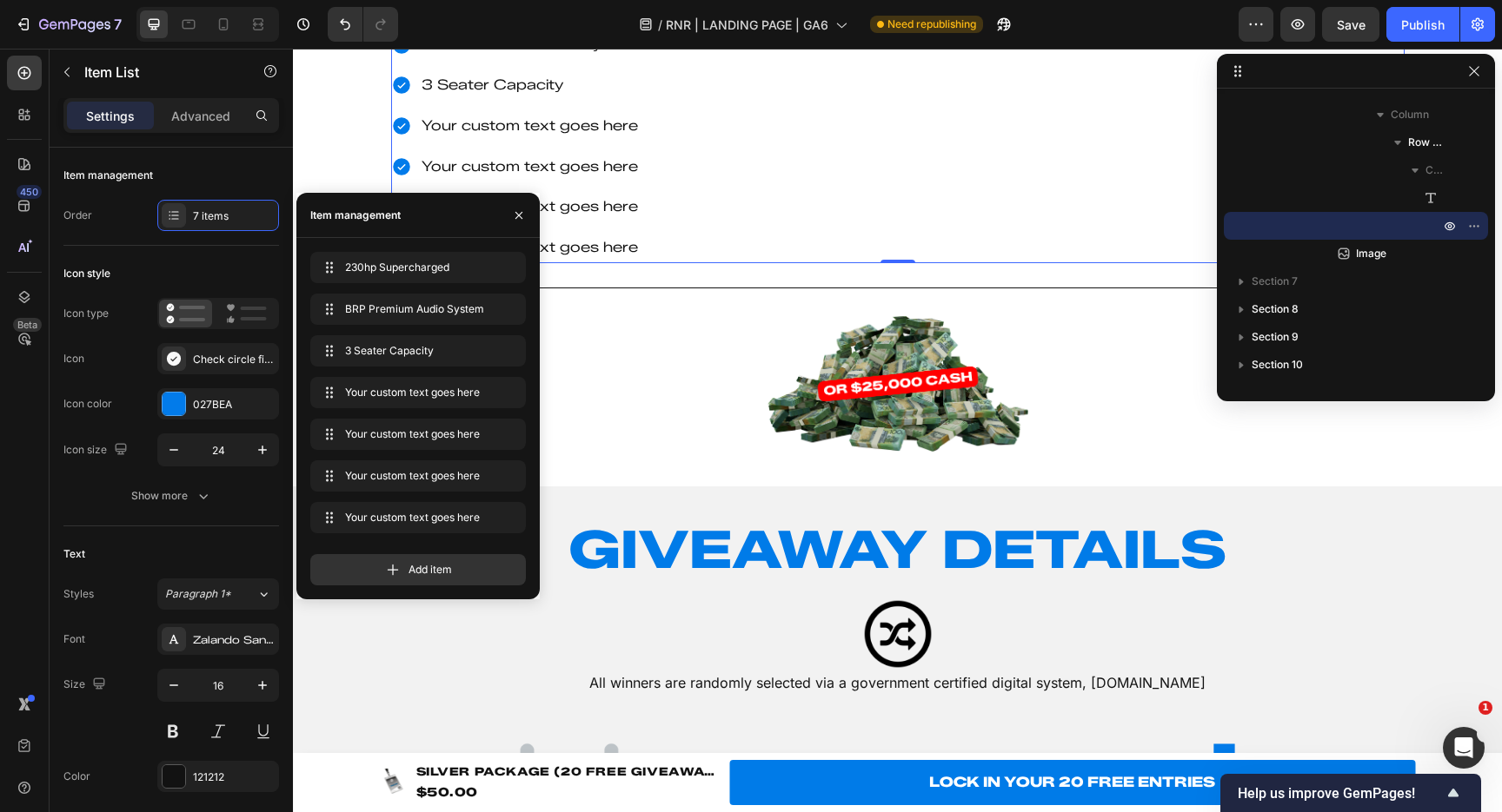
click at [921, 263] on div "230hp Supercharged BRP Premium Audio System 3 Seater Capacity Your custom text …" at bounding box center [898, 126] width 1014 height 275
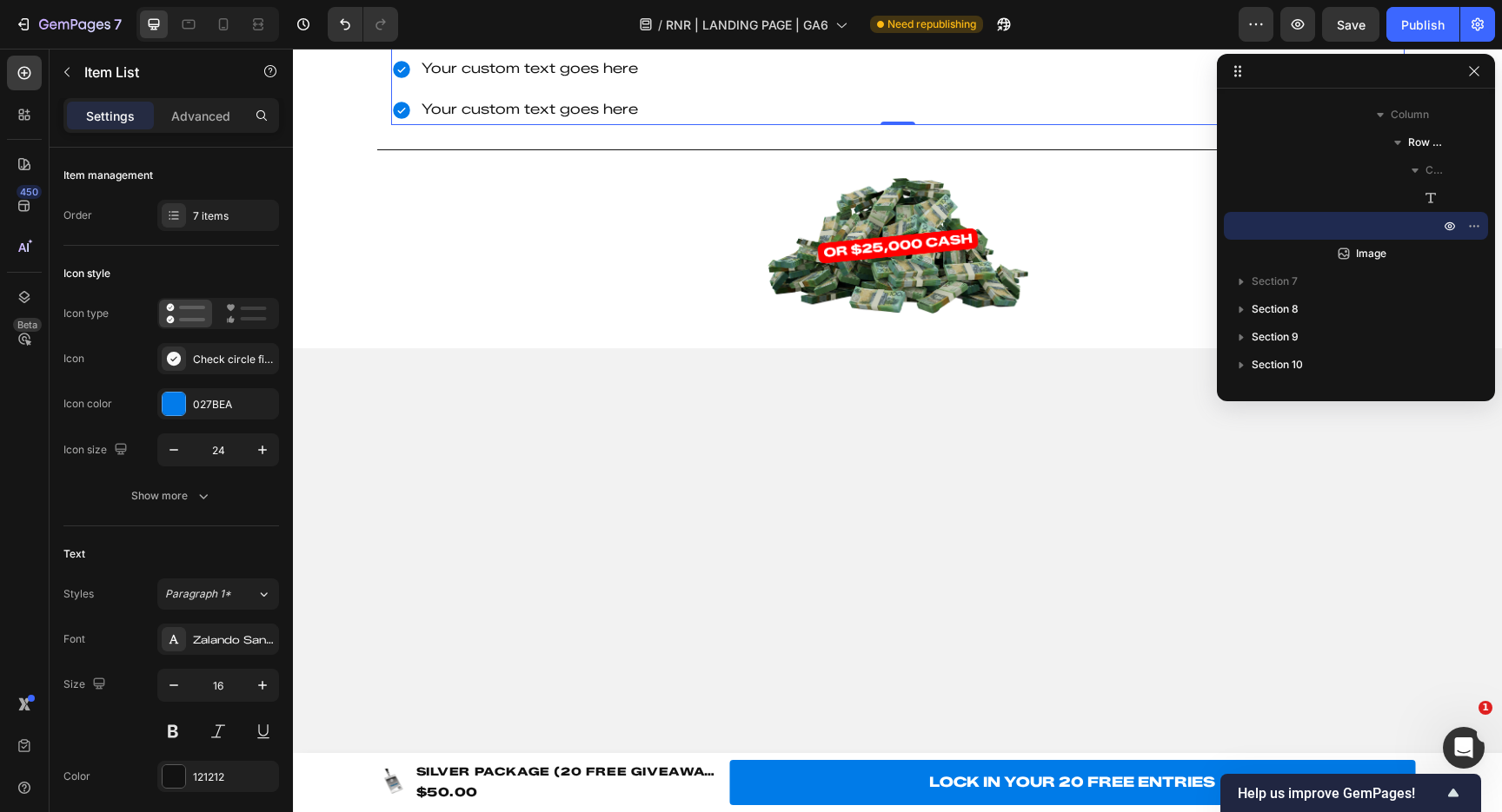
scroll to position [2895, 0]
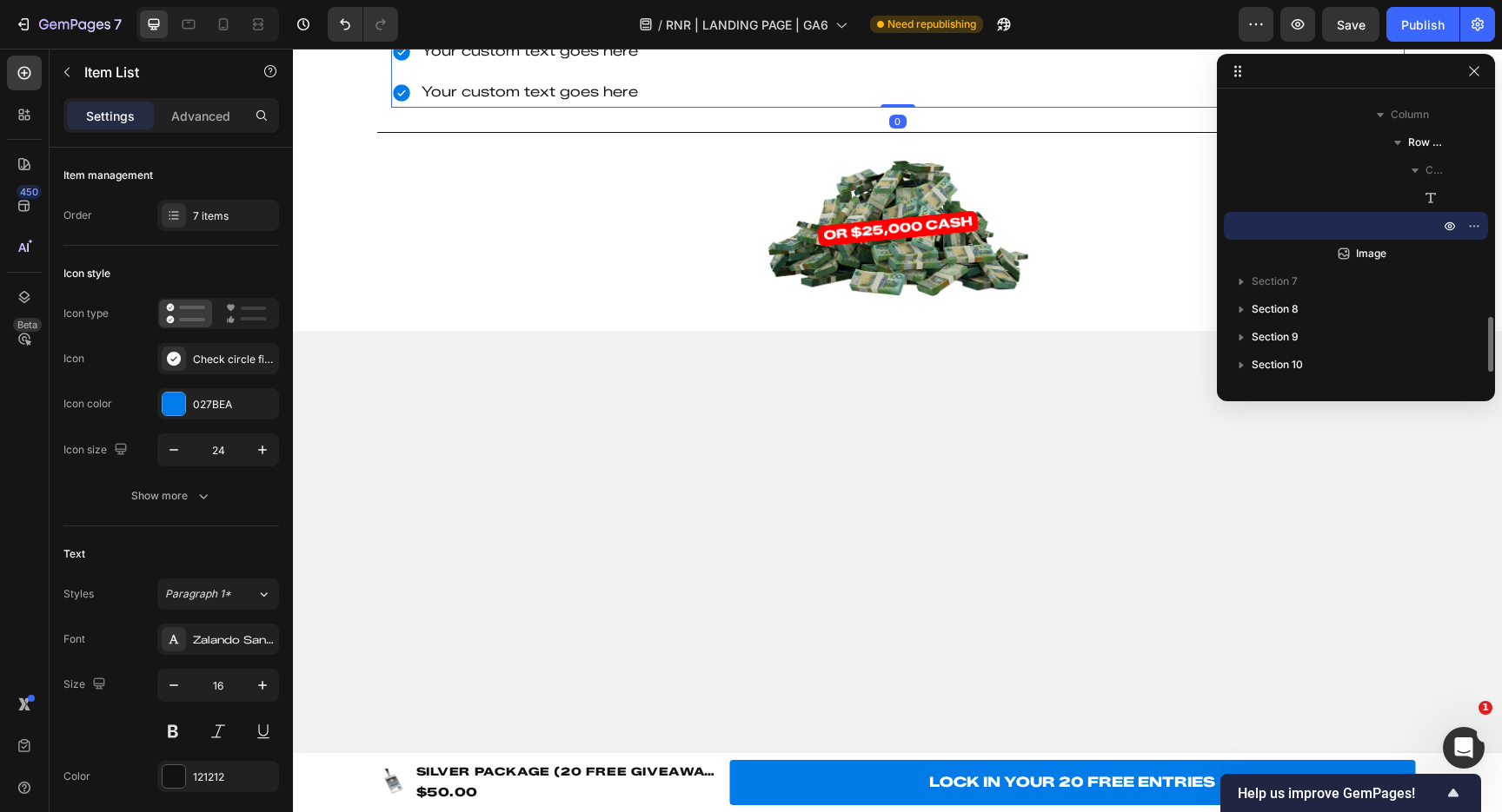
click at [583, 25] on p "Your custom text goes here" at bounding box center [530, 12] width 218 height 26
click at [502, 64] on p "Your custom text goes here" at bounding box center [530, 52] width 218 height 26
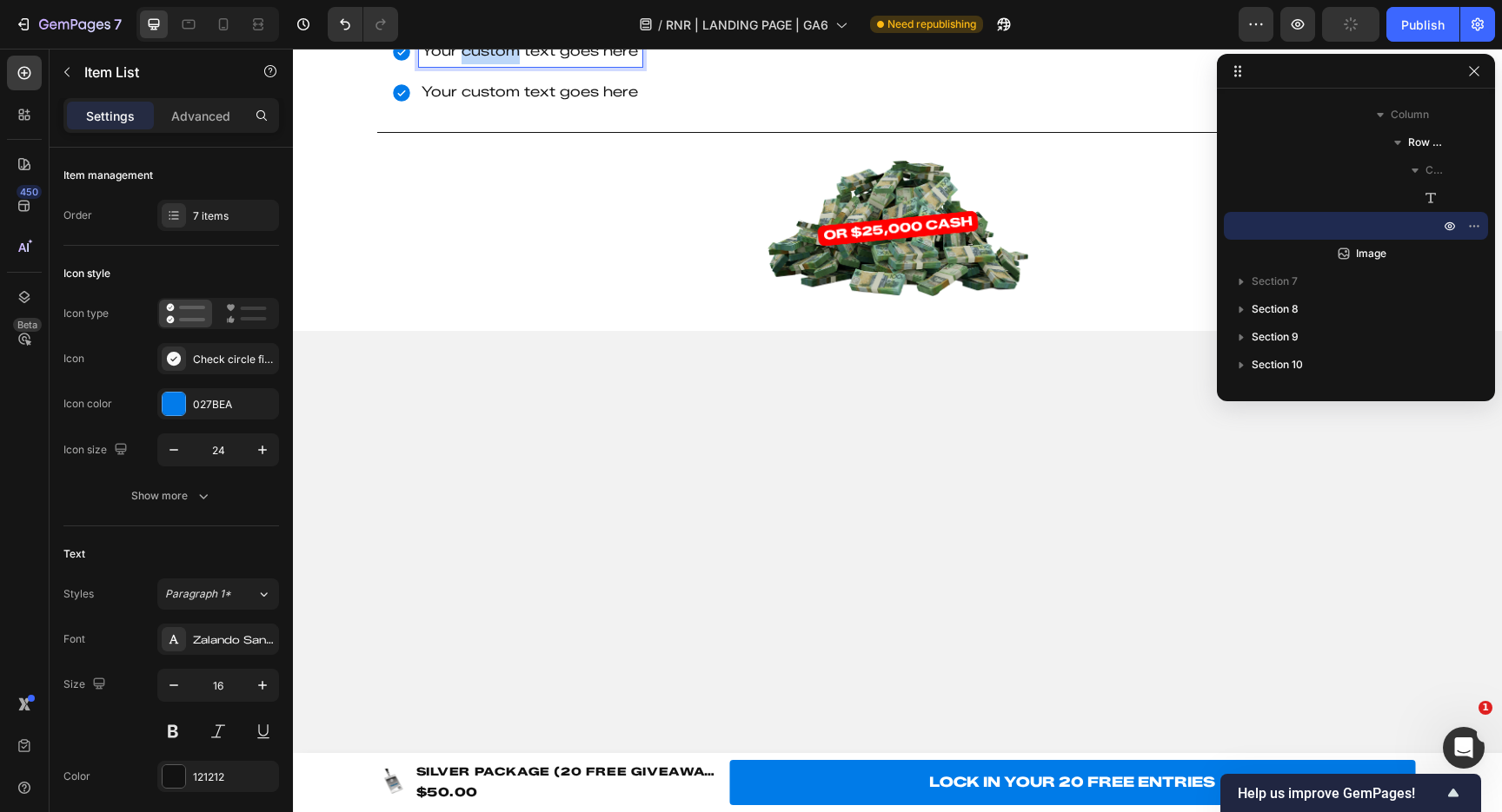
click at [502, 64] on p "Your custom text goes here" at bounding box center [530, 52] width 218 height 26
click at [529, 105] on p "Your custom text goes here" at bounding box center [546, 92] width 250 height 26
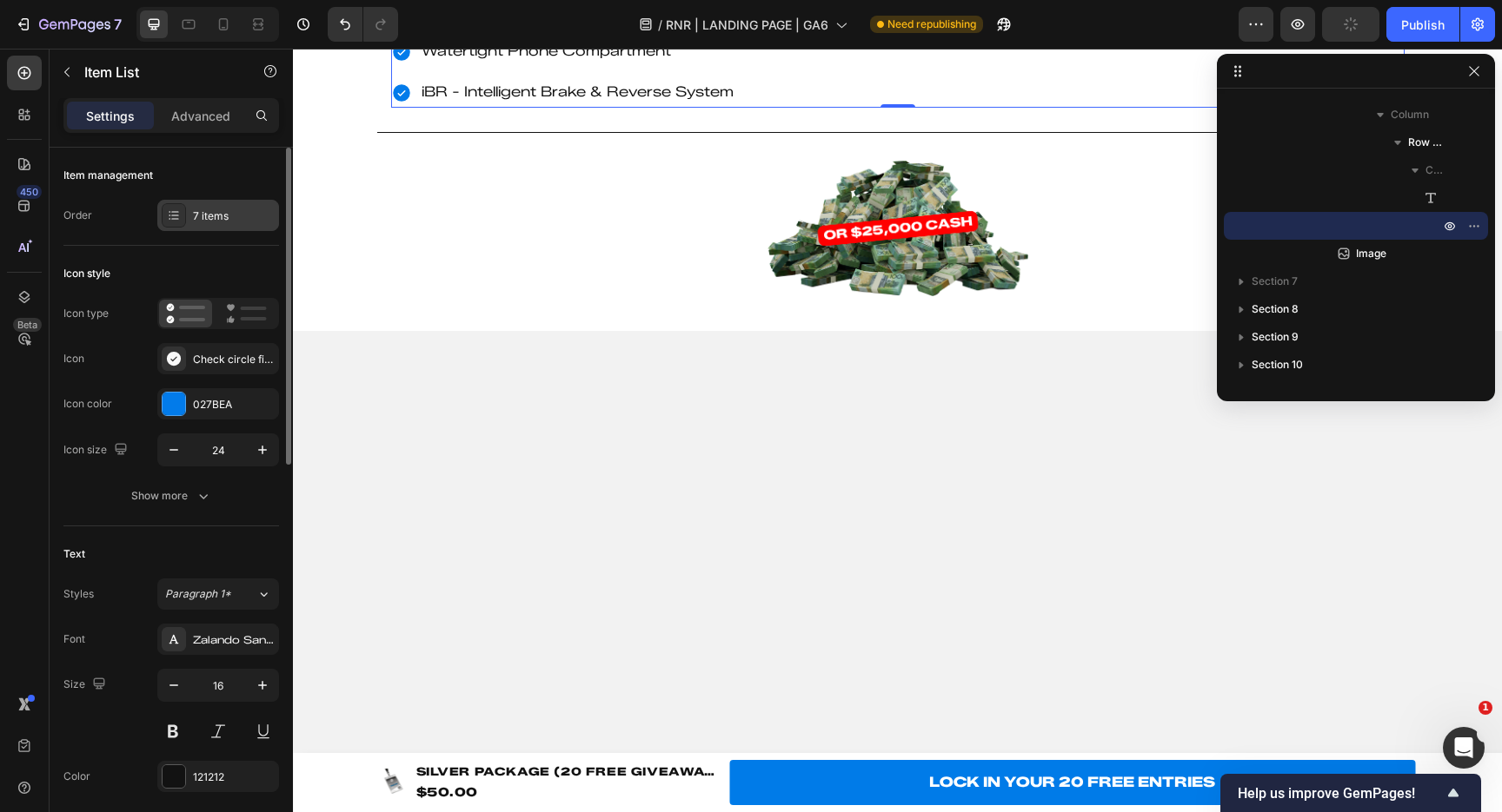
click at [195, 222] on div "7 items" at bounding box center [233, 216] width 82 height 16
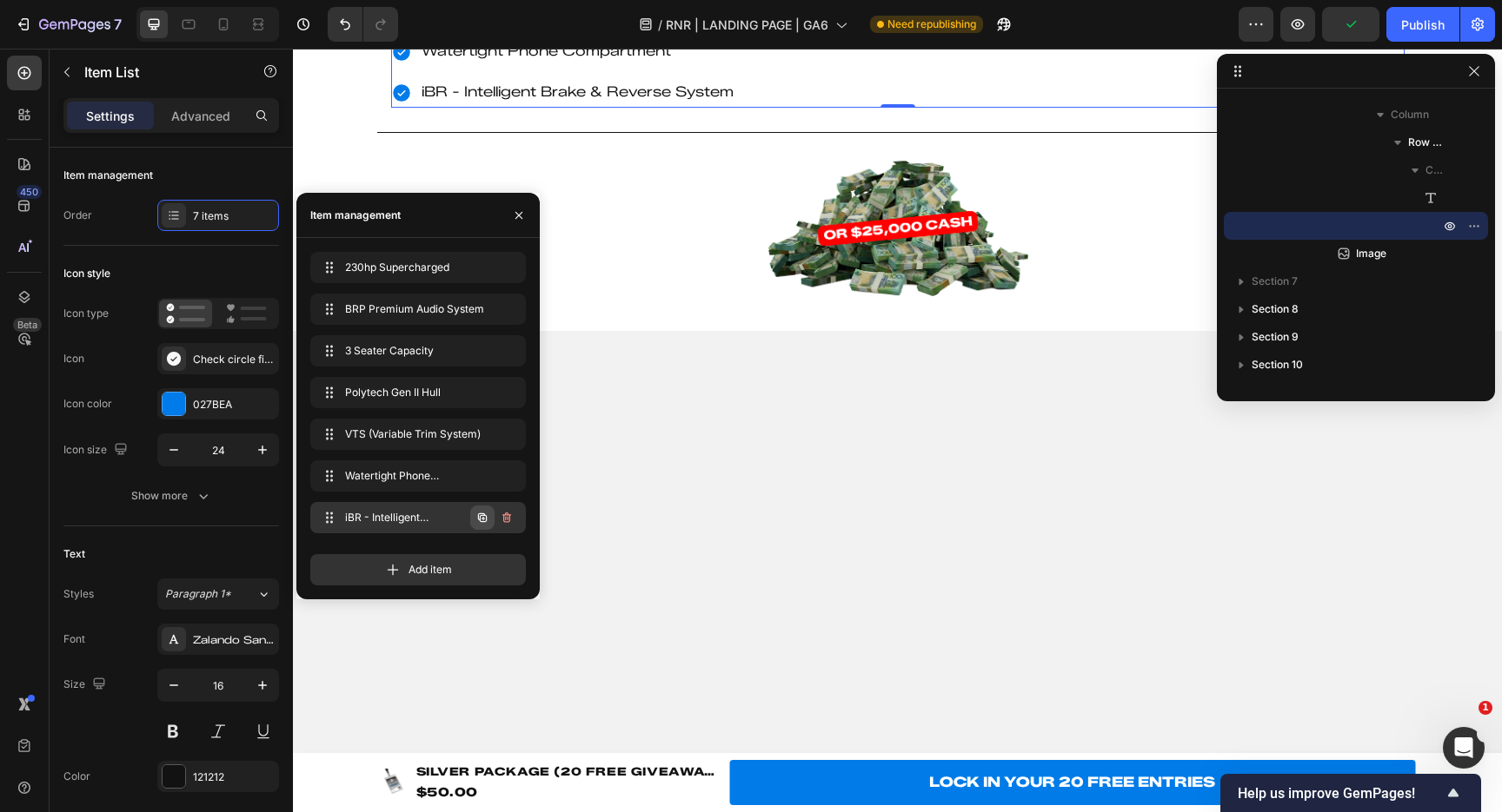
click at [479, 516] on icon "button" at bounding box center [482, 517] width 9 height 9
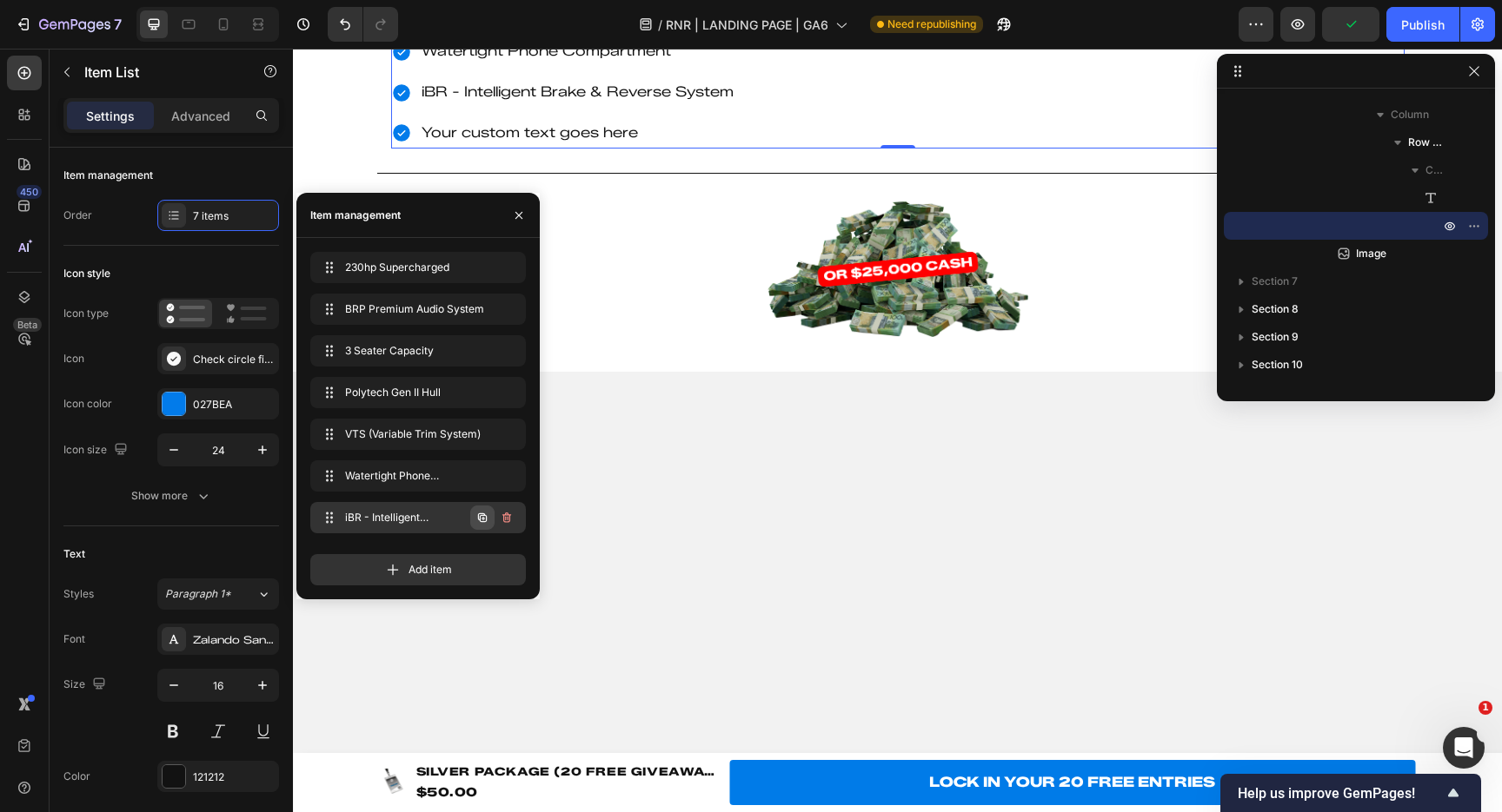
scroll to position [25, 0]
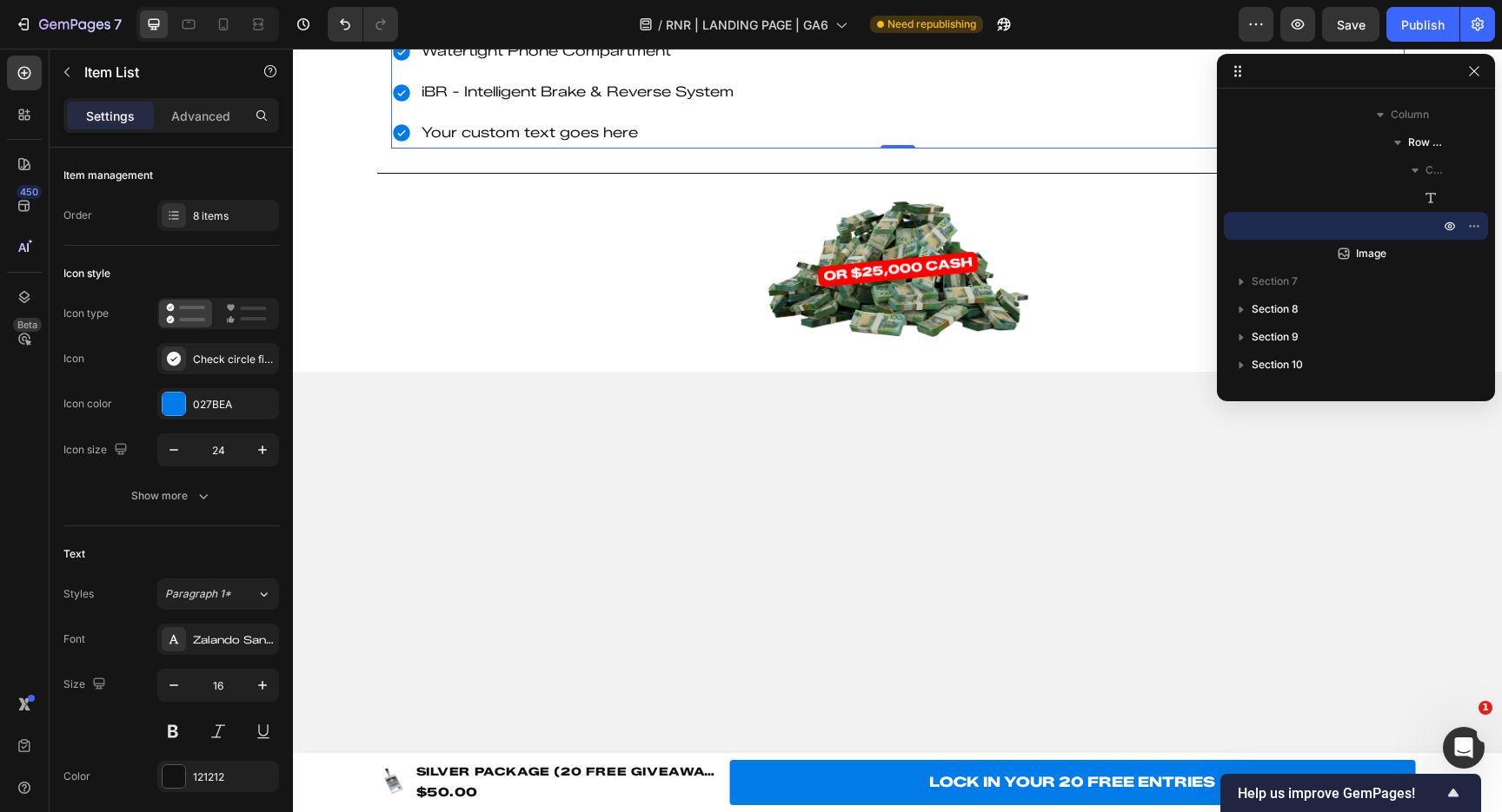
click at [534, 148] on div "Your custom text goes here" at bounding box center [577, 133] width 317 height 30
click at [534, 146] on p "Your custom text goes here" at bounding box center [578, 134] width 312 height 26
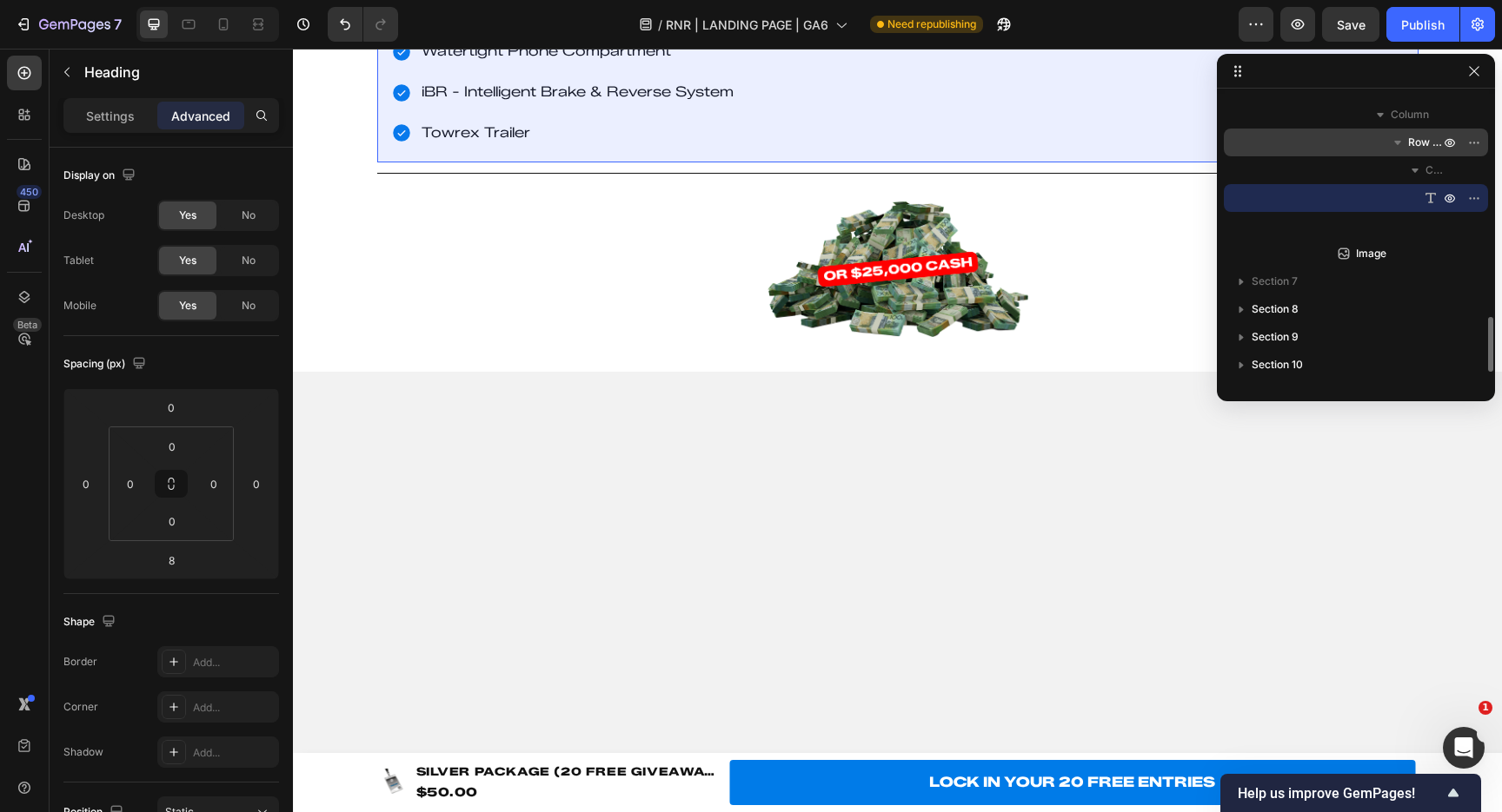
click at [1420, 145] on span "Row 1 col" at bounding box center [1424, 142] width 34 height 18
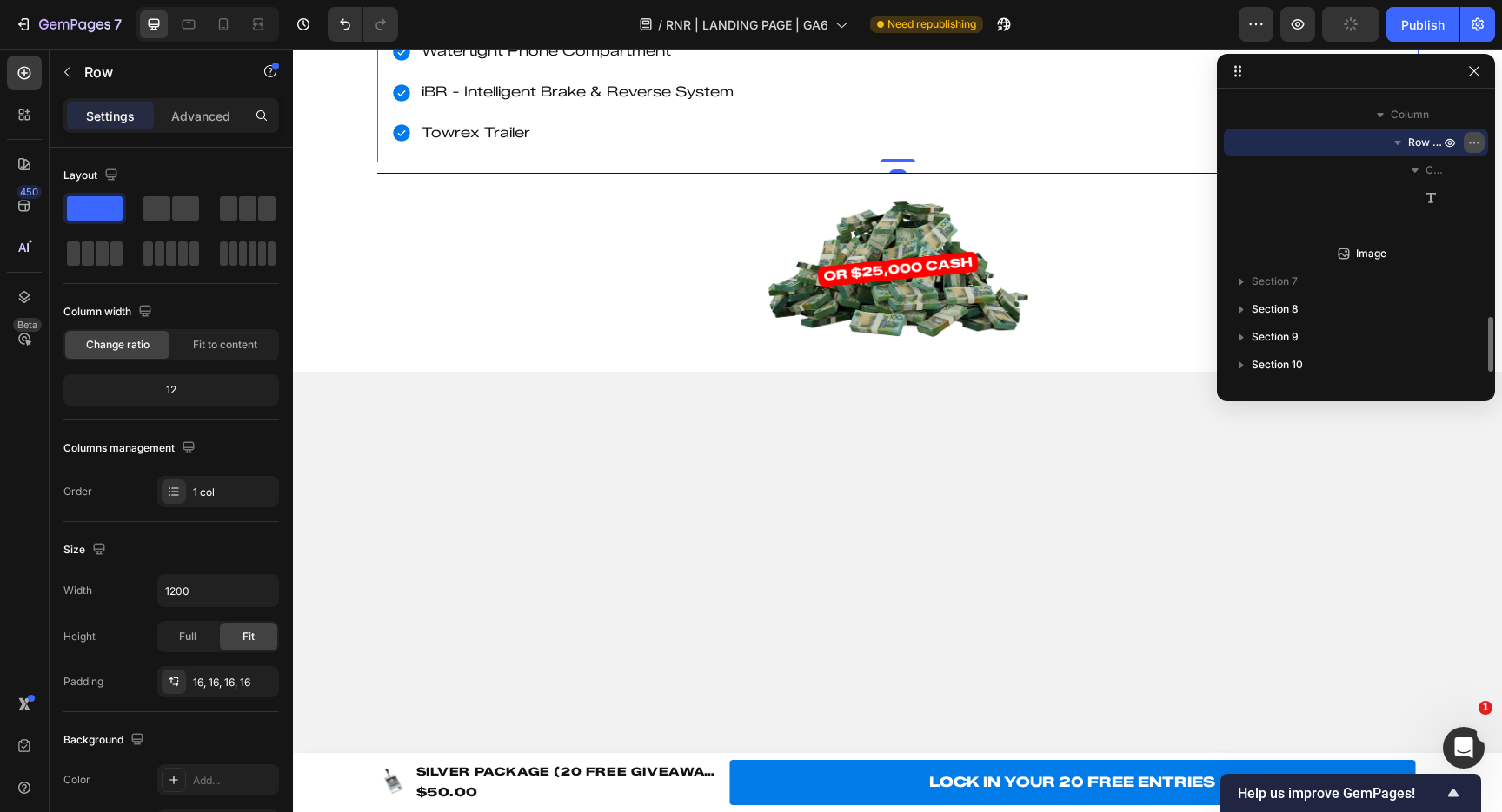
click at [1481, 146] on button "button" at bounding box center [1474, 141] width 21 height 21
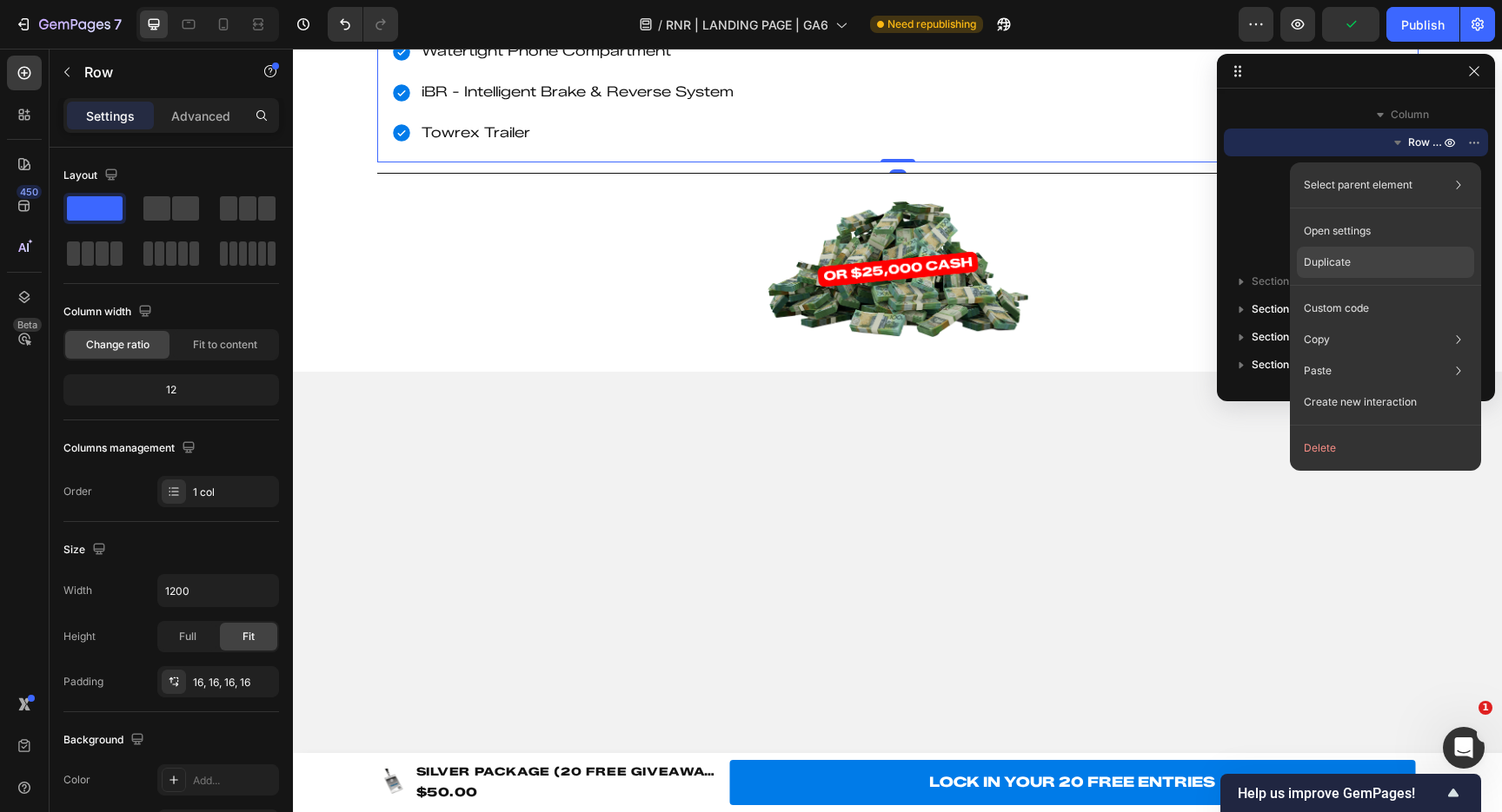
click at [1359, 264] on div "Duplicate" at bounding box center [1385, 262] width 178 height 31
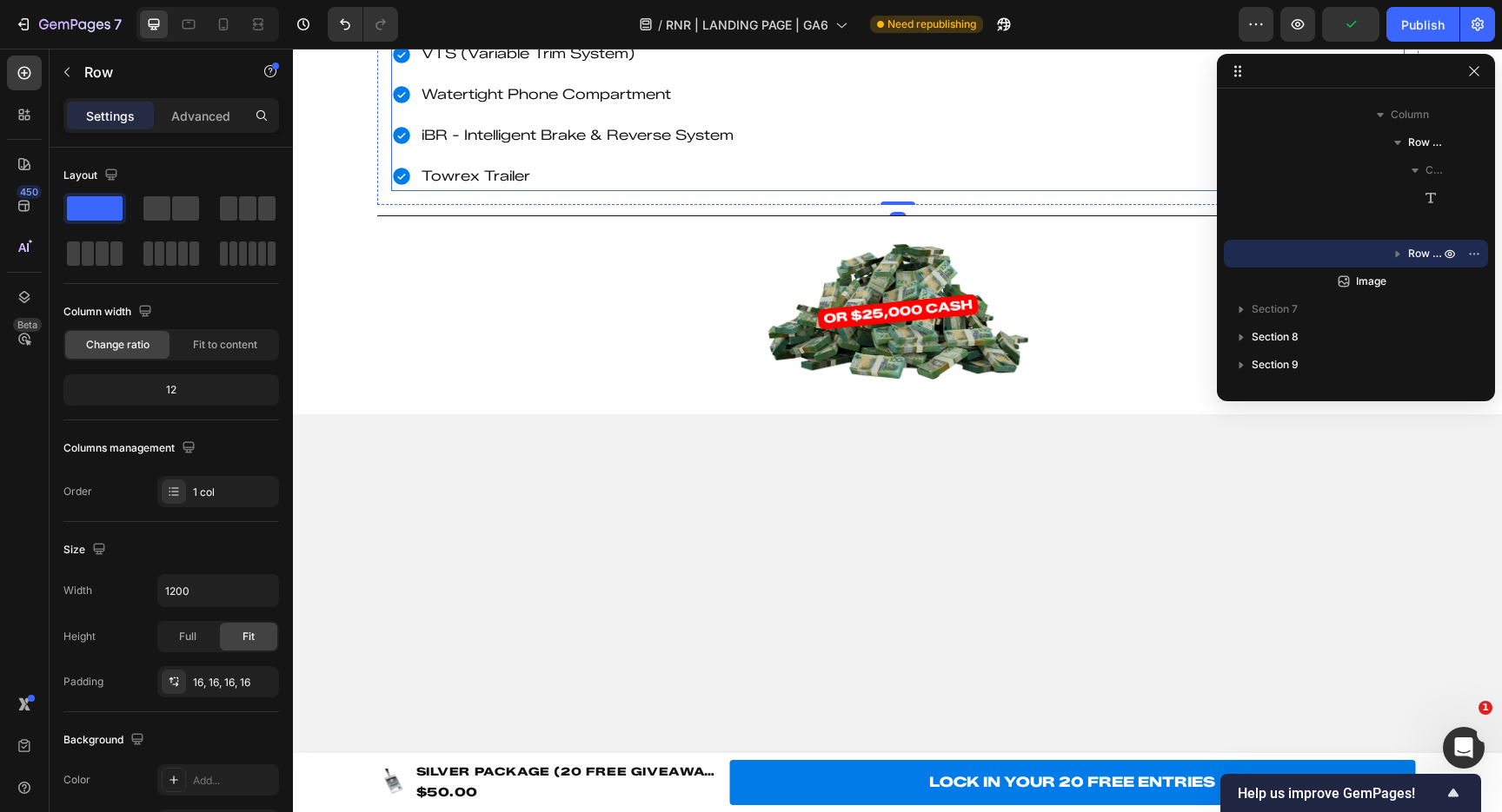
scroll to position [3218, 0]
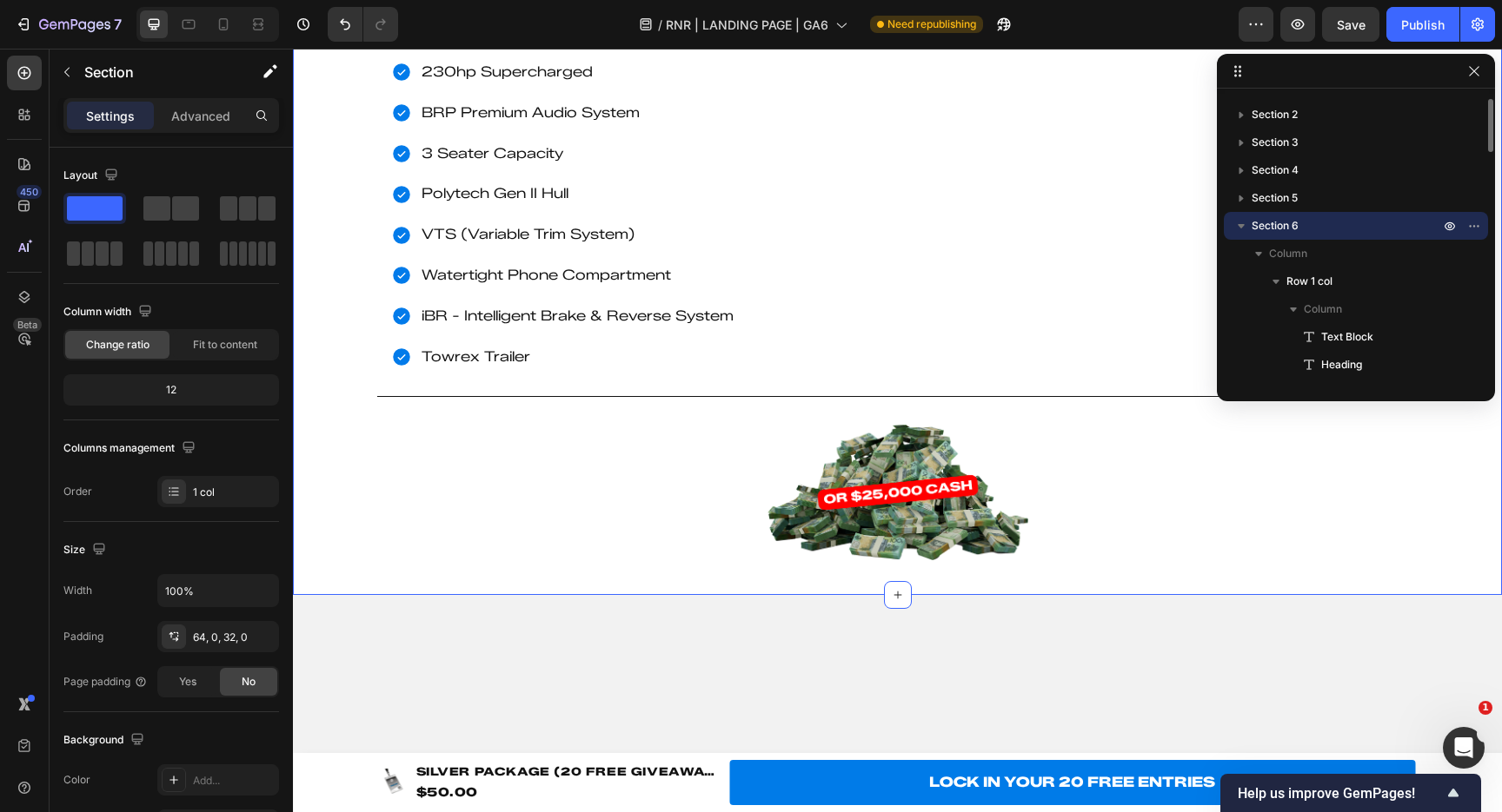
scroll to position [3052, 0]
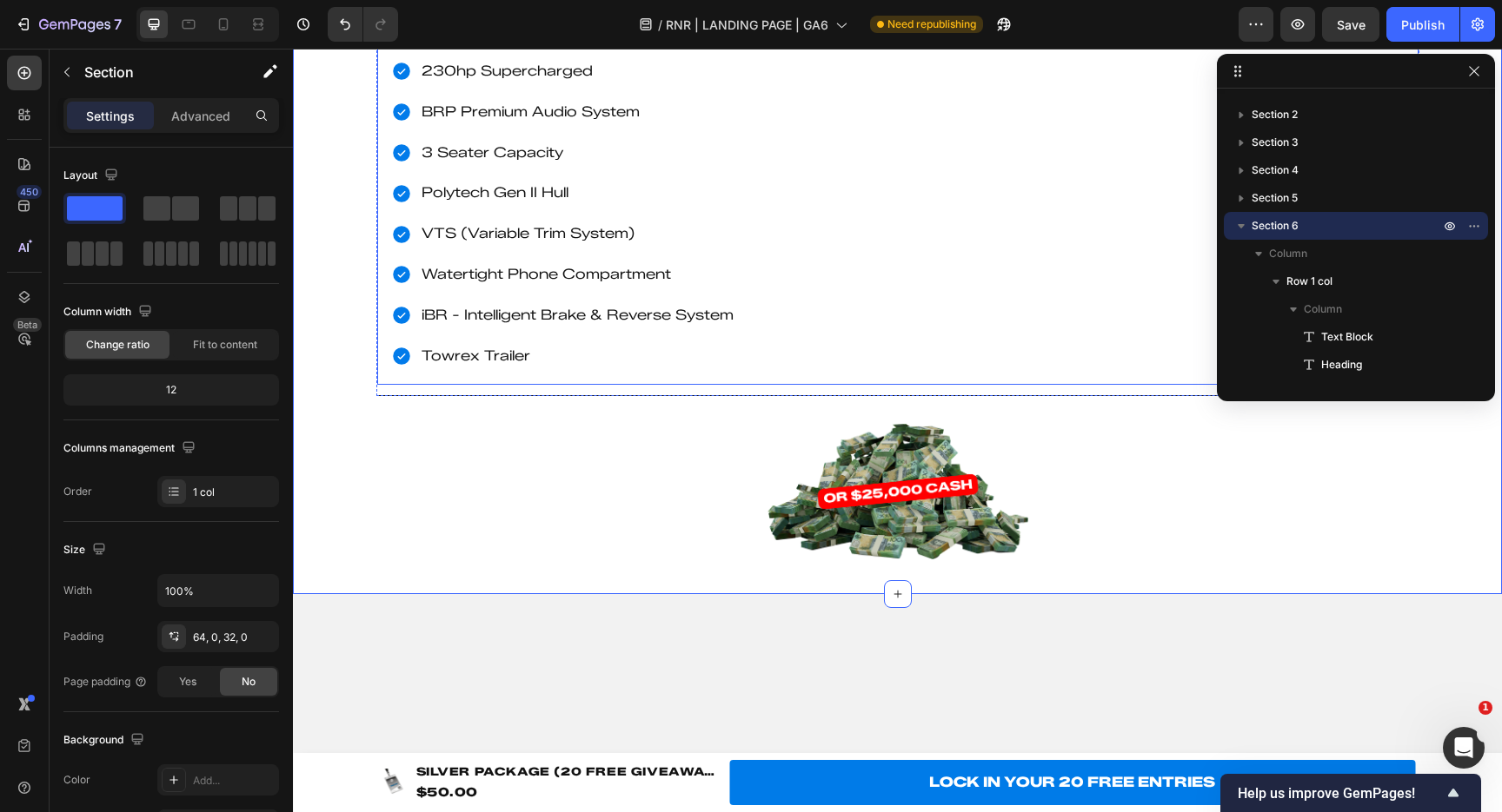
click at [482, 49] on h2 "2024 SEADOO GTR 230" at bounding box center [898, 33] width 1014 height 30
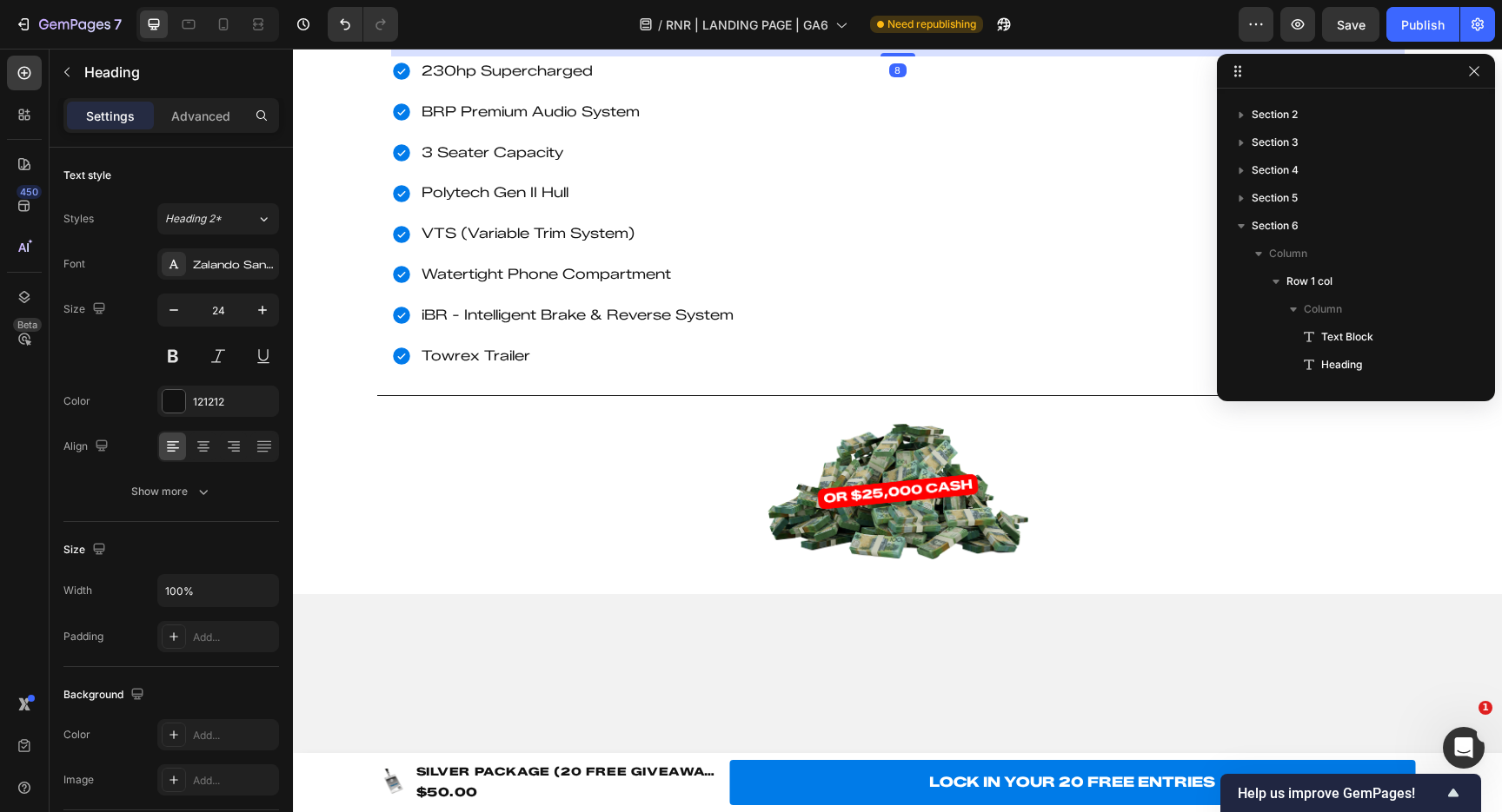
scroll to position [1246, 0]
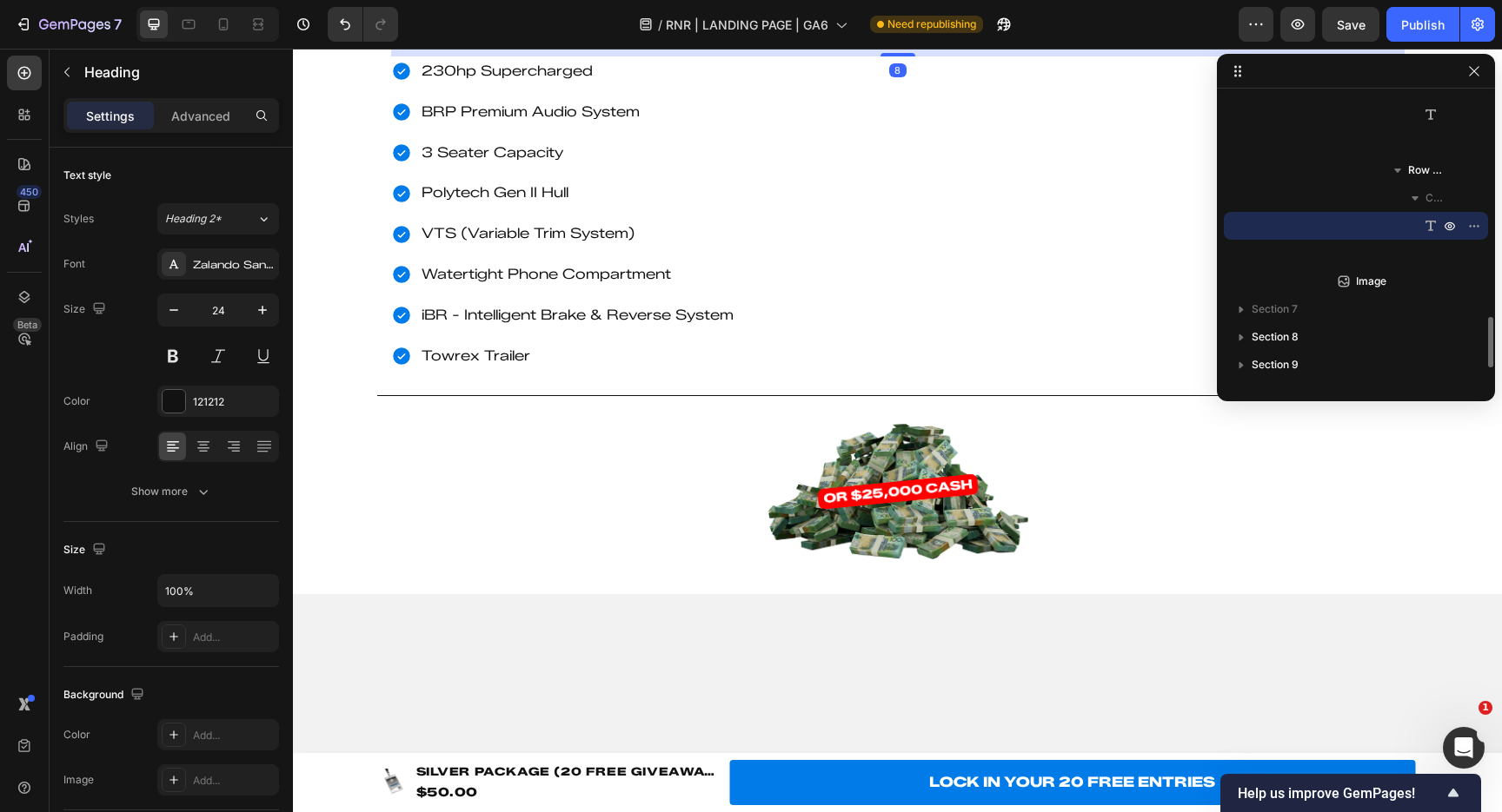
click at [482, 49] on h2 "2024 SEADOO GTR 230" at bounding box center [898, 33] width 1014 height 30
click at [465, 48] on p "2024 SEADOO GTR 230" at bounding box center [898, 33] width 1010 height 27
drag, startPoint x: 592, startPoint y: 548, endPoint x: 739, endPoint y: 548, distance: 147.0
click at [739, 48] on p "2022 SEADOO GTR 230" at bounding box center [898, 33] width 1010 height 27
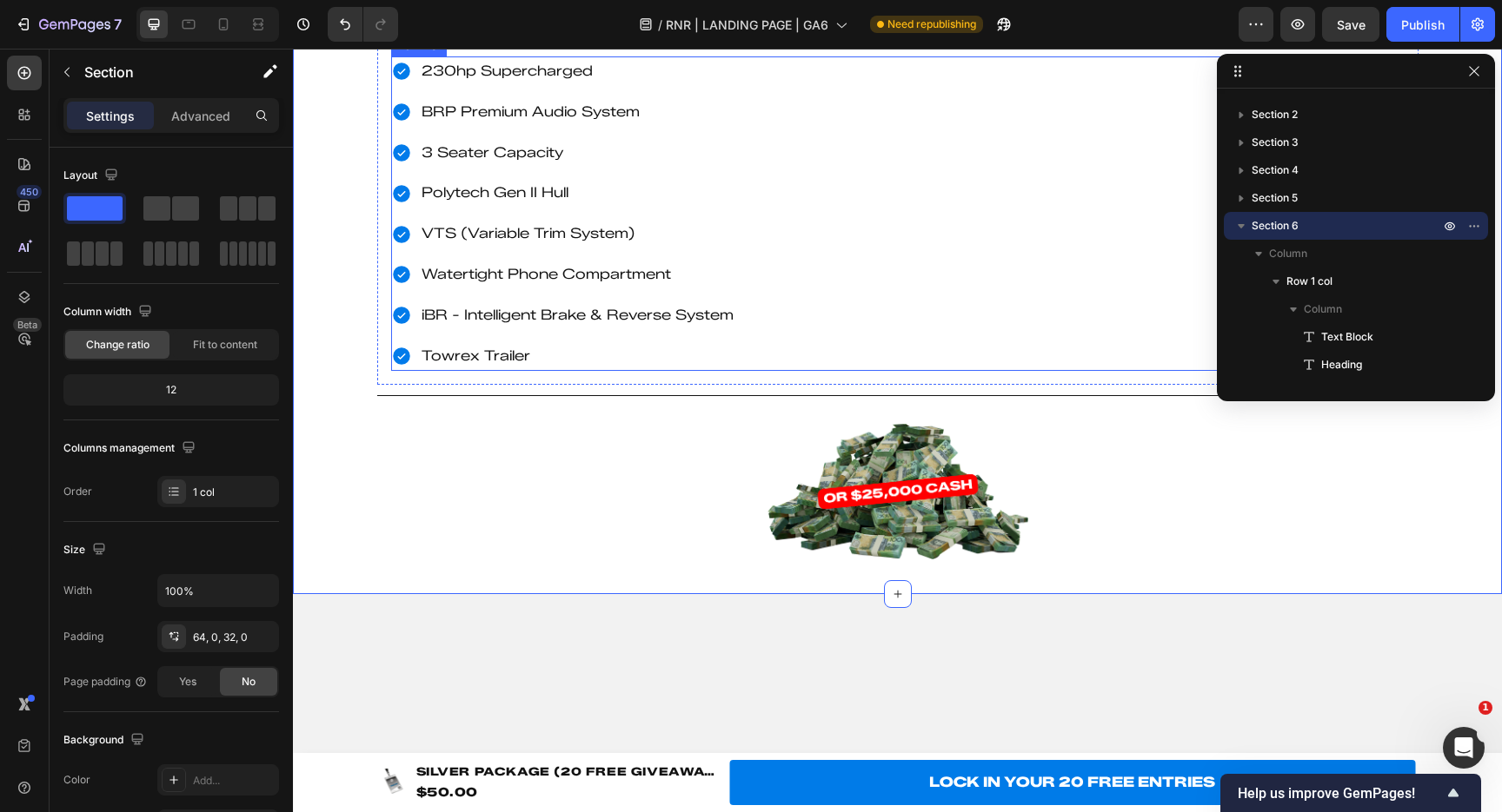
click at [473, 84] on p "230hp Supercharged" at bounding box center [578, 72] width 312 height 26
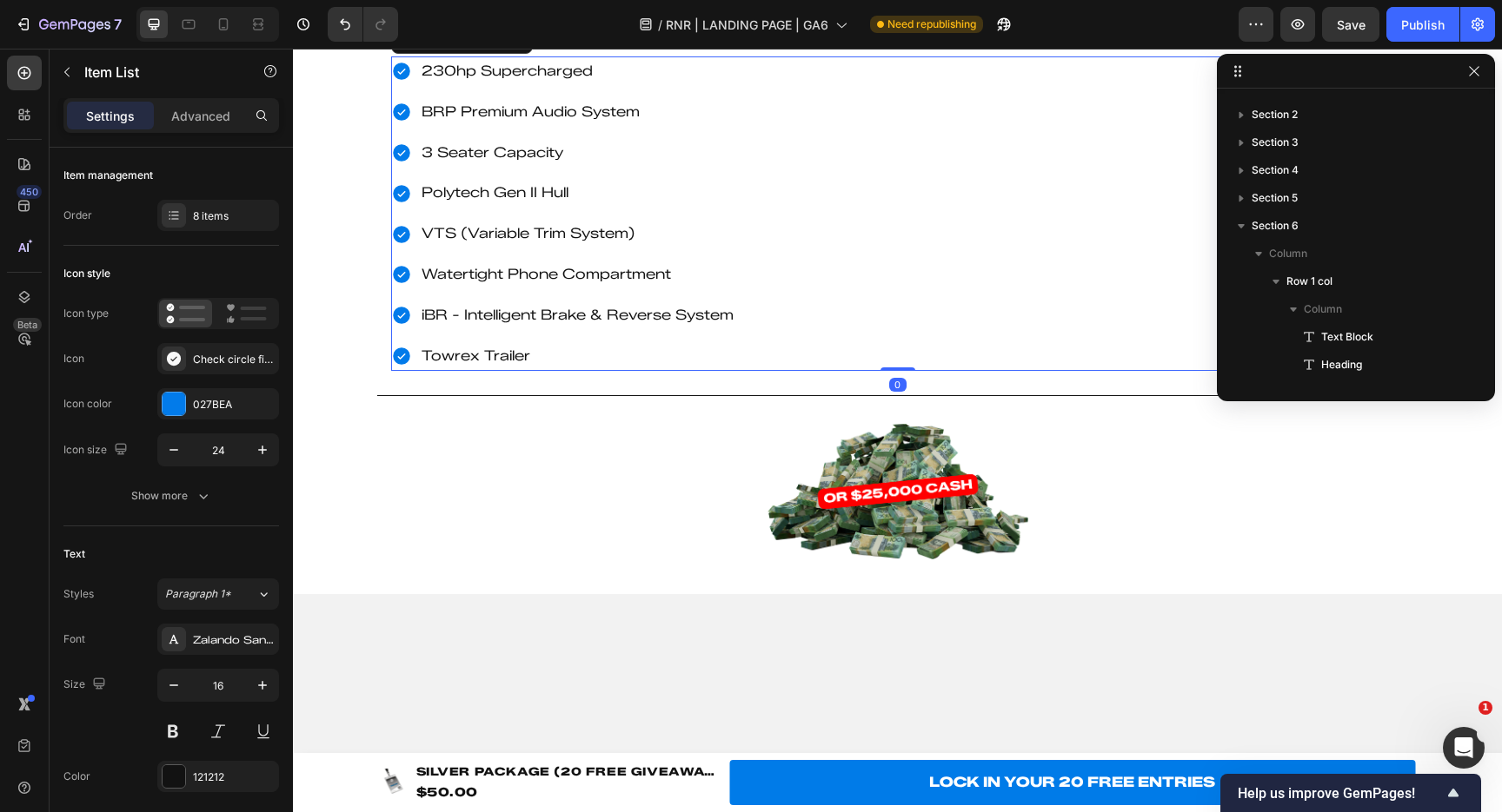
scroll to position [1273, 0]
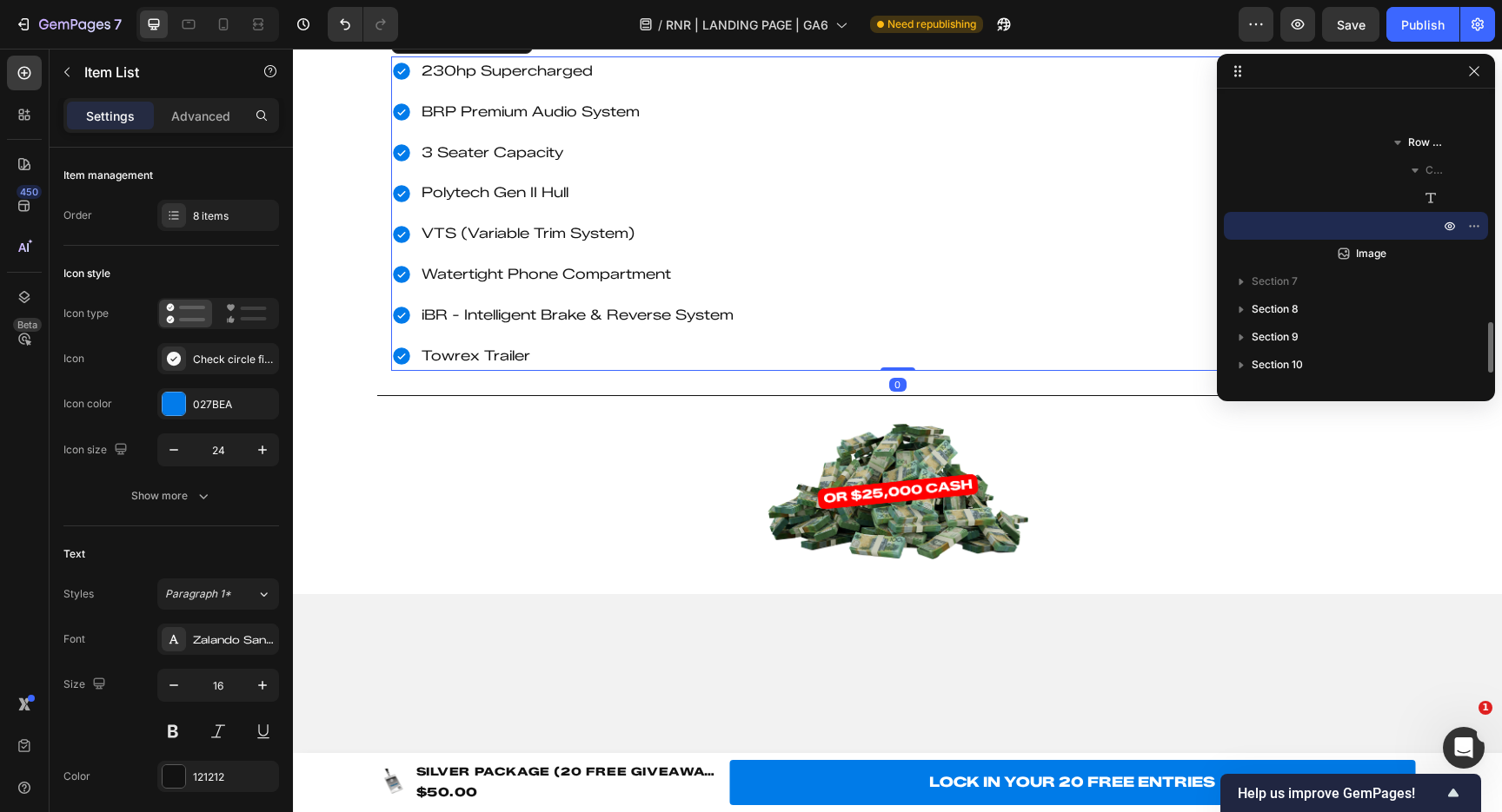
click at [473, 84] on p "230hp Supercharged" at bounding box center [578, 72] width 312 height 26
drag, startPoint x: 450, startPoint y: 586, endPoint x: 419, endPoint y: 586, distance: 31.0
click at [419, 86] on div "230hp Supercharged" at bounding box center [577, 72] width 317 height 30
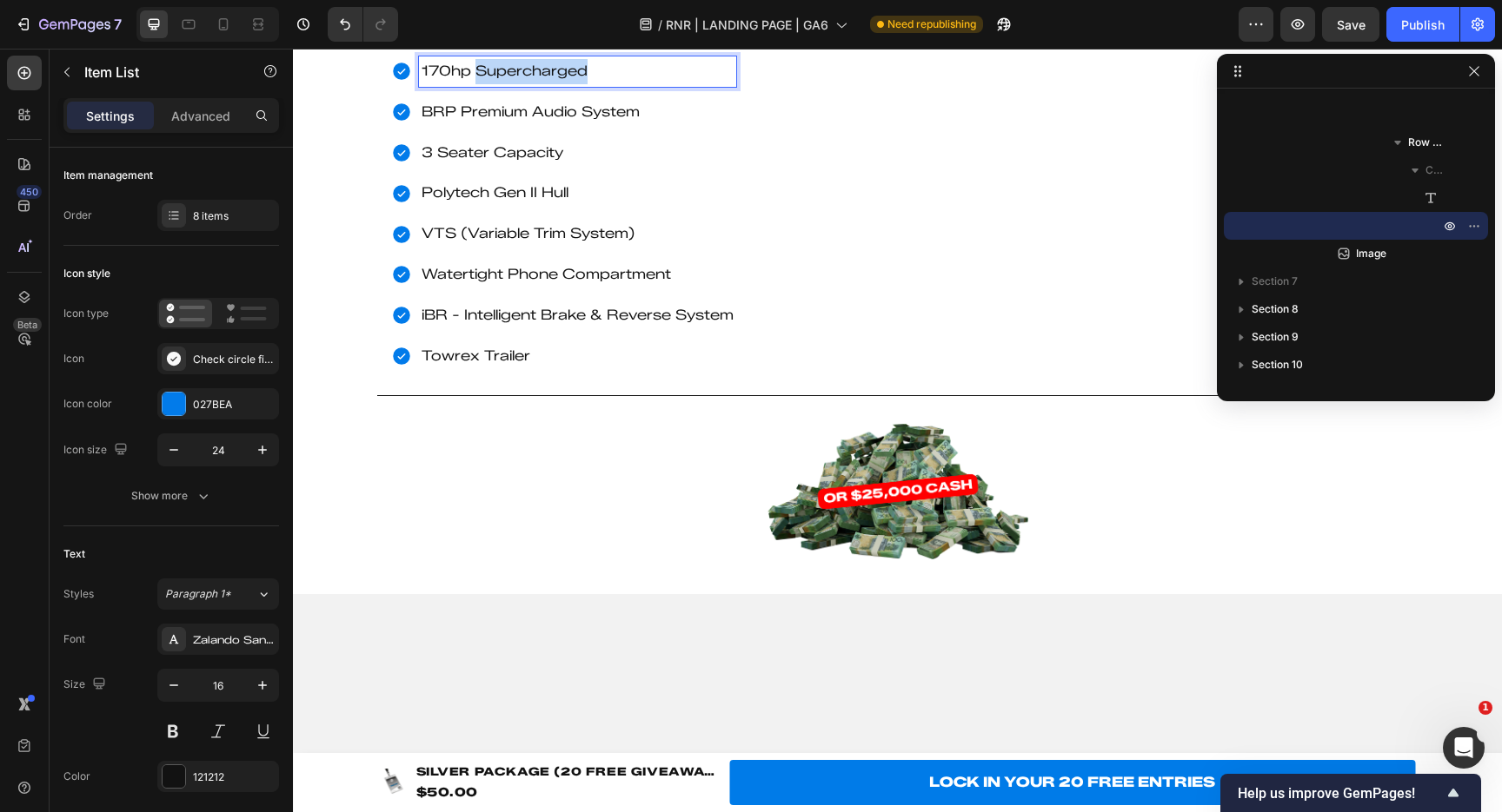
drag, startPoint x: 472, startPoint y: 584, endPoint x: 698, endPoint y: 580, distance: 226.0
click at [698, 84] on p "170hp Supercharged" at bounding box center [578, 72] width 312 height 26
click at [1067, 48] on p "2022 SEADOO FISHPRO SPORT 170" at bounding box center [898, 33] width 1010 height 27
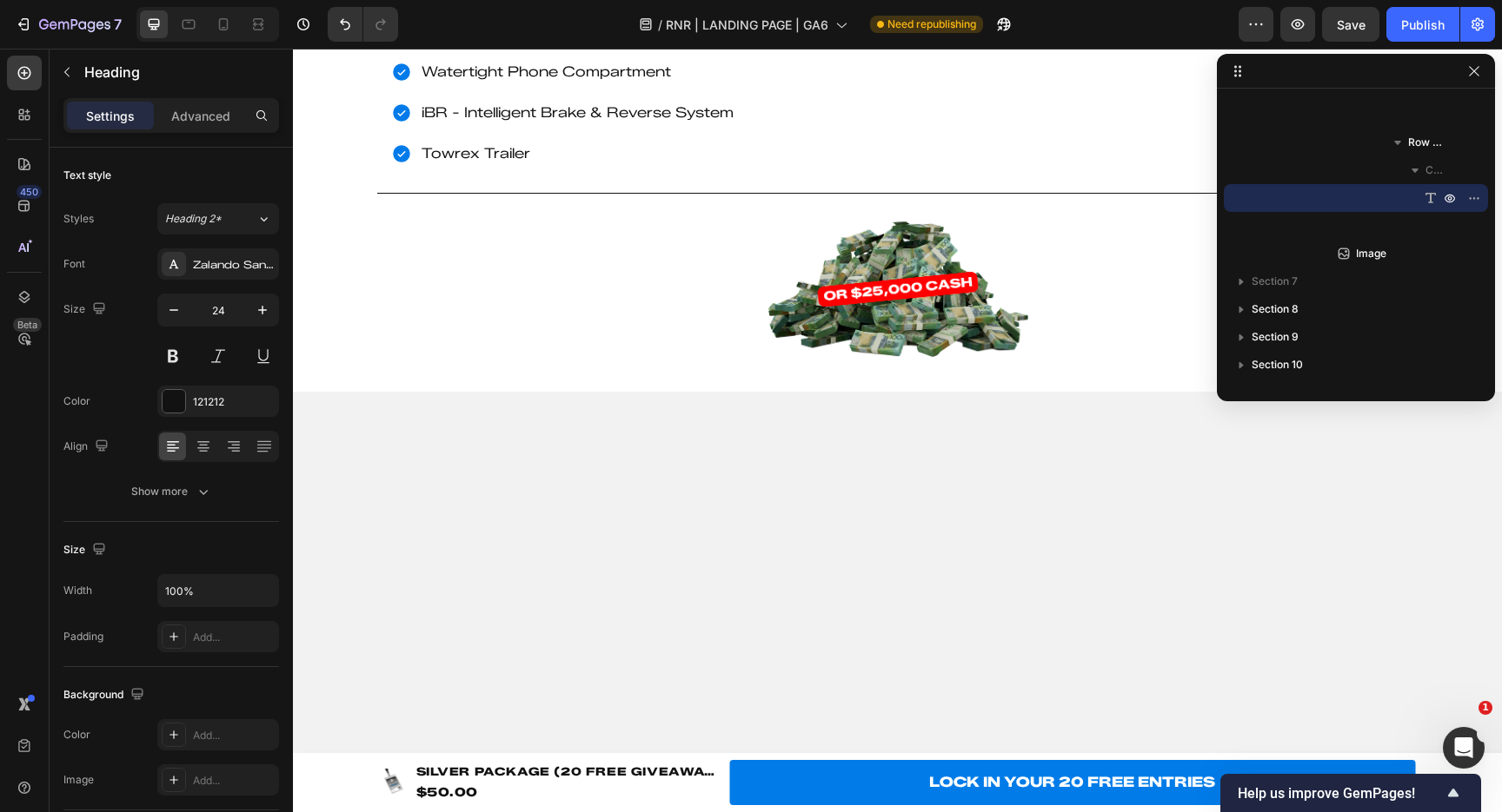
scroll to position [3272, 0]
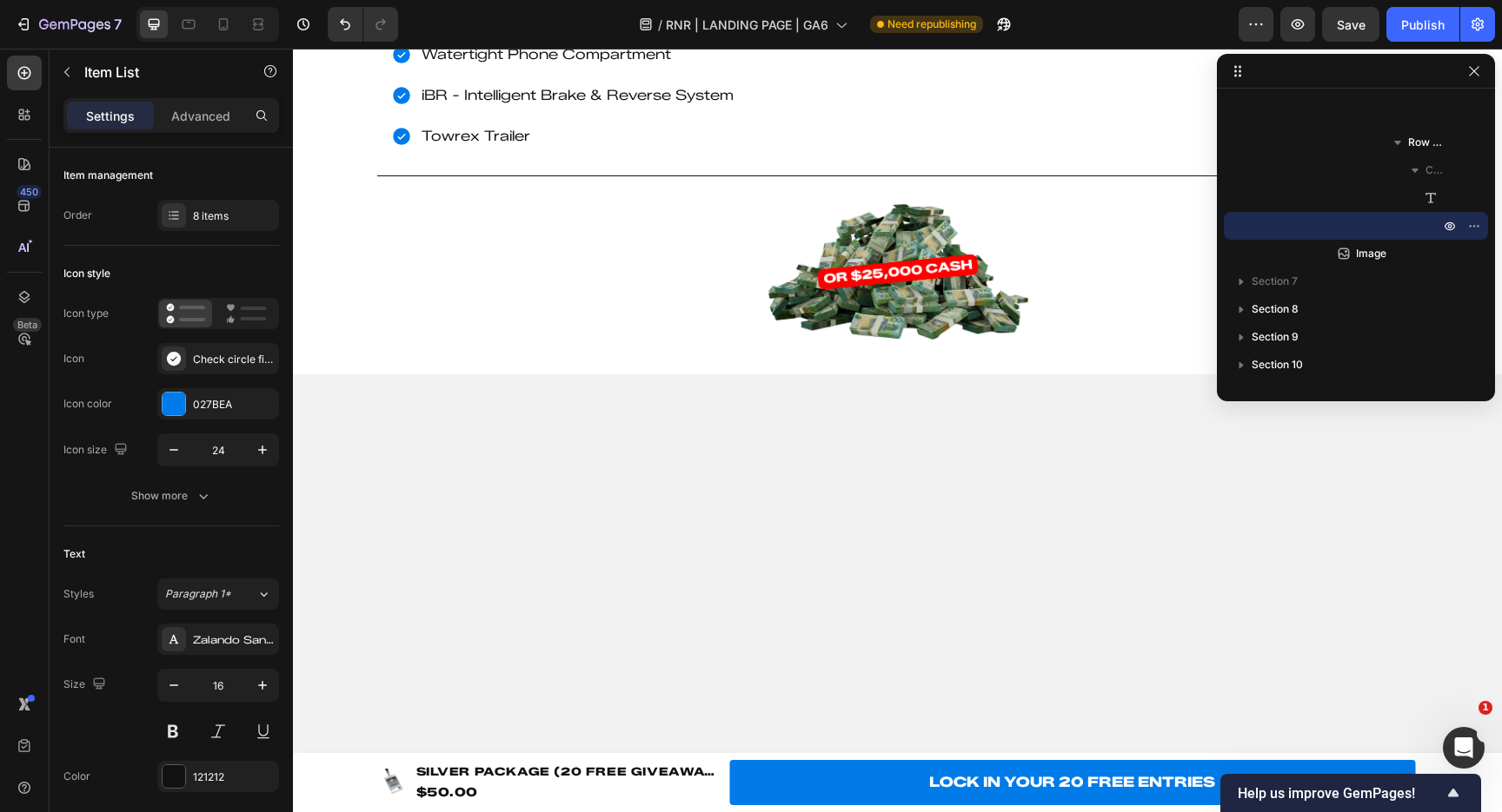
click at [544, 27] on p "VTS (Variable Trim System)" at bounding box center [578, 15] width 312 height 26
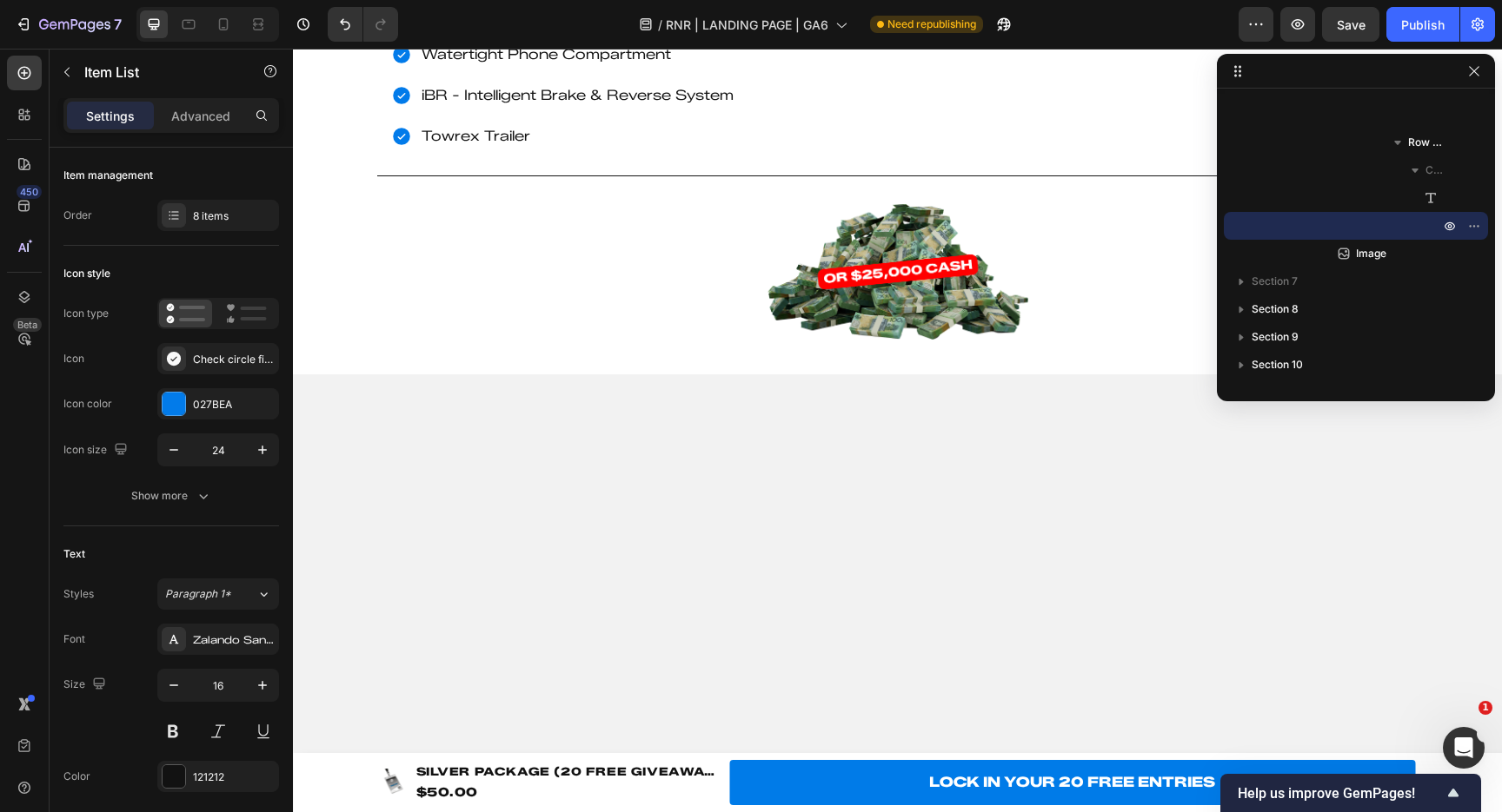
click at [544, 27] on p "VTS (Variable Trim System)" at bounding box center [578, 15] width 312 height 26
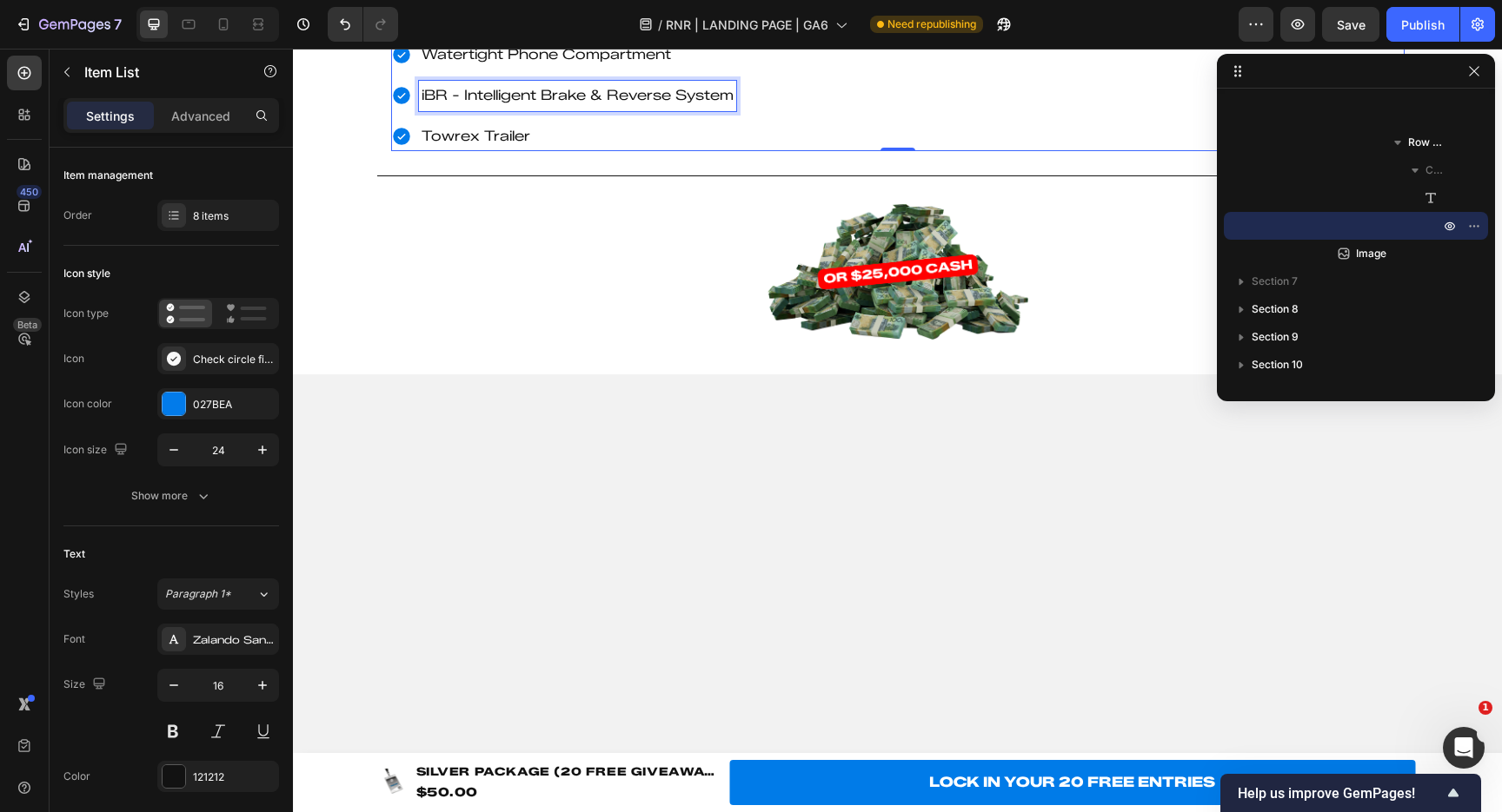
click at [591, 109] on p "iBR - Intelligent Brake & Reverse System" at bounding box center [578, 96] width 312 height 26
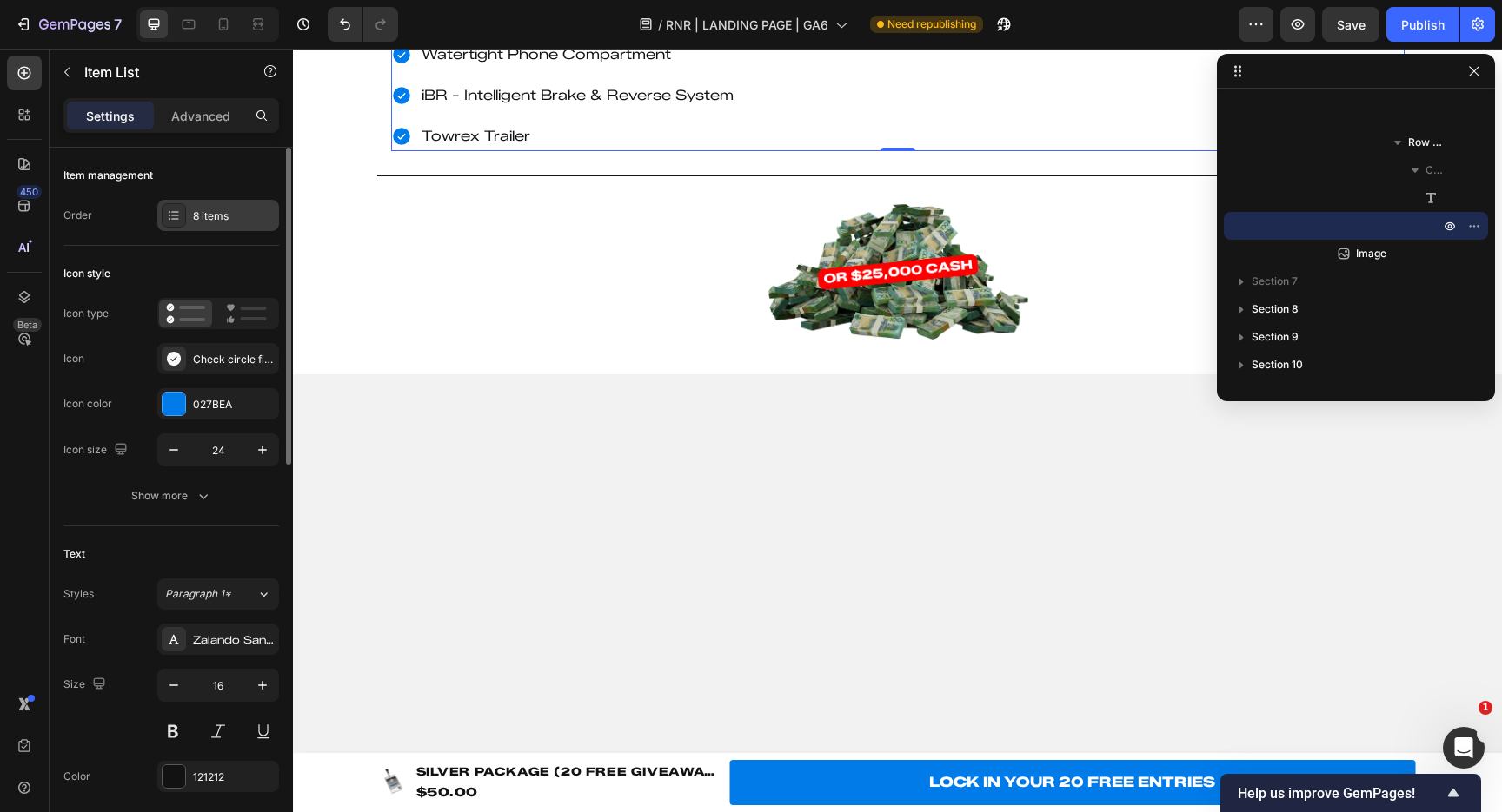
click at [228, 212] on div "8 items" at bounding box center [233, 216] width 82 height 16
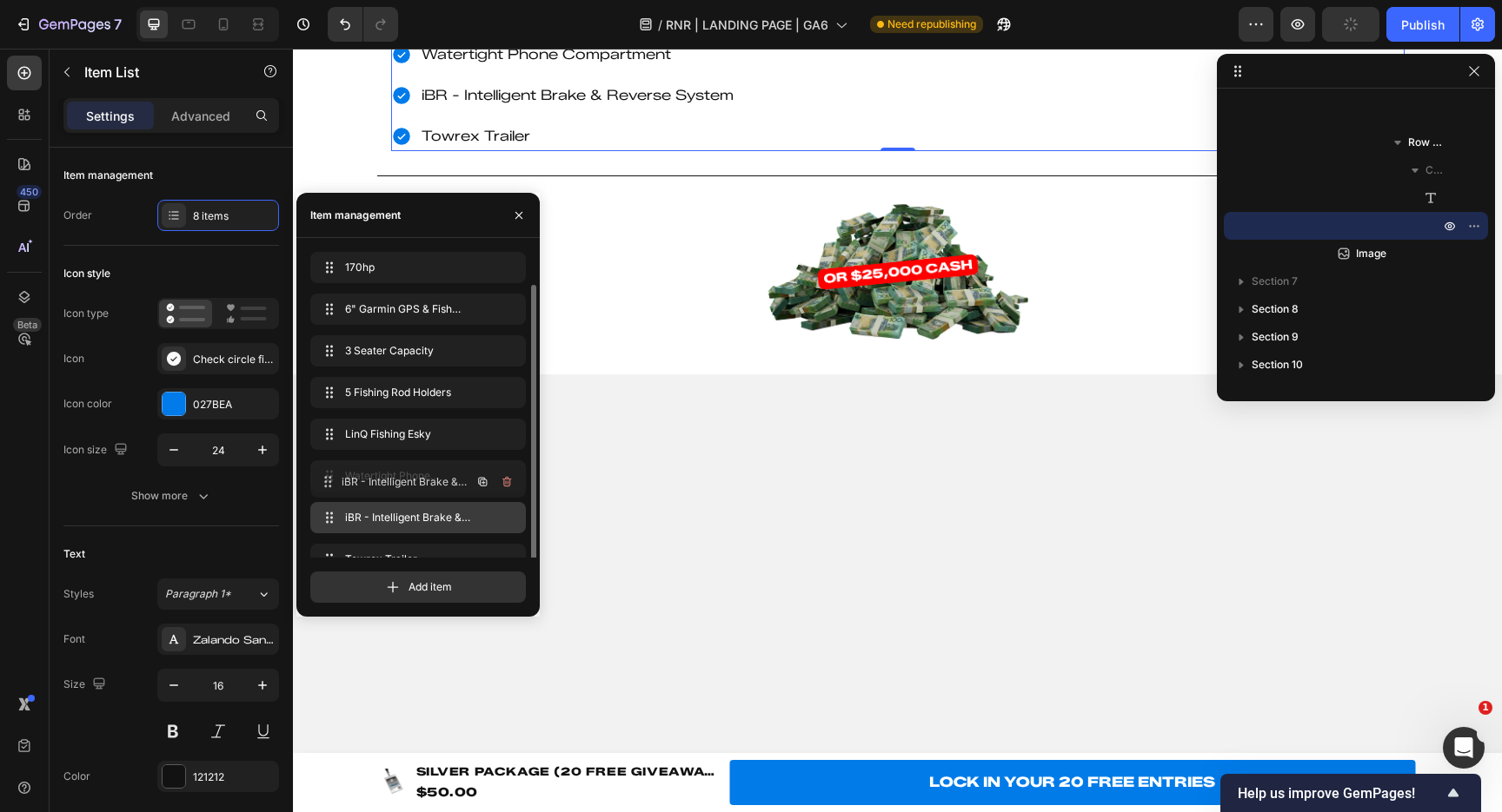
scroll to position [18, 0]
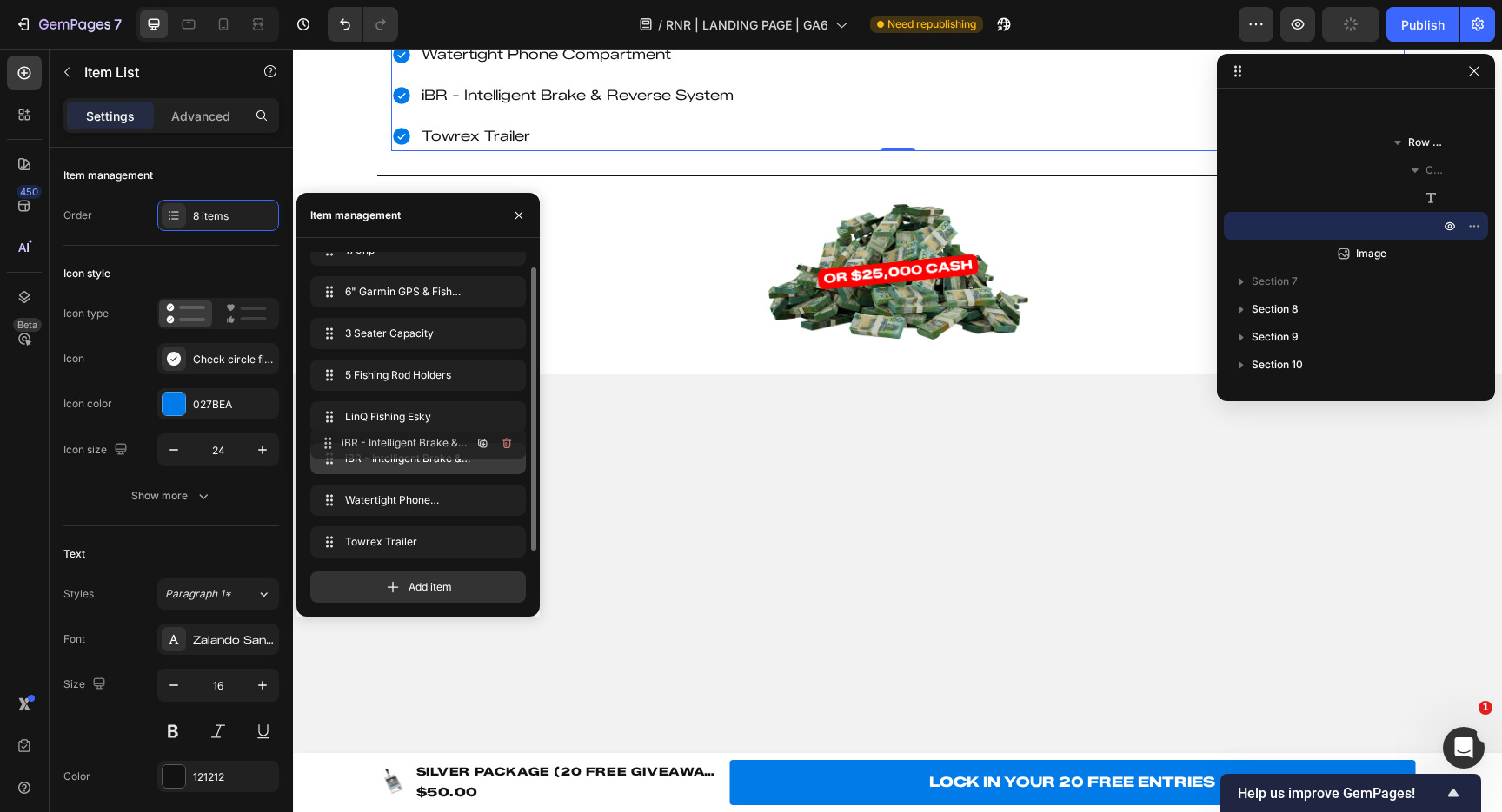
drag, startPoint x: 327, startPoint y: 517, endPoint x: 327, endPoint y: 444, distance: 73.0
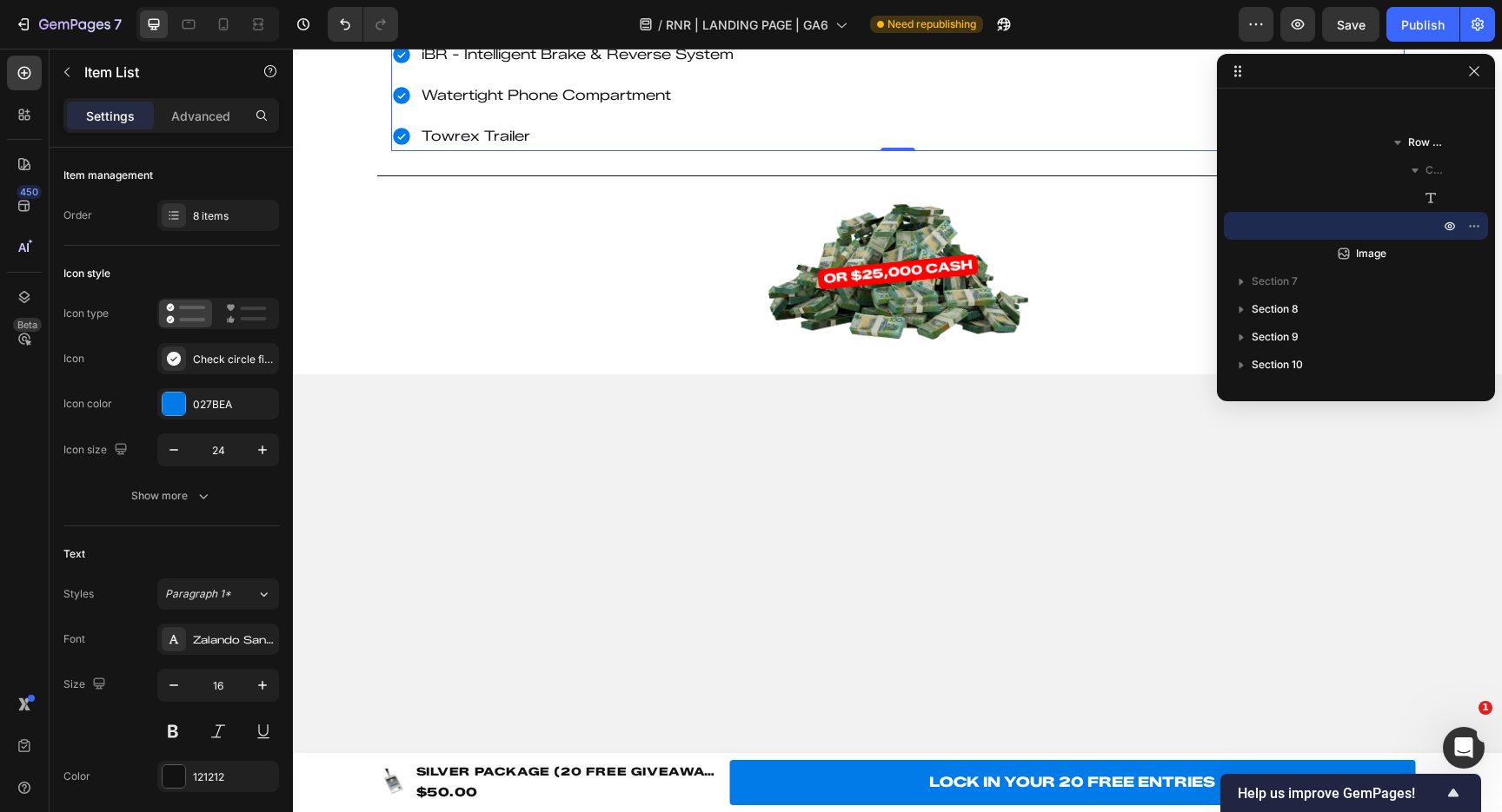
click at [570, 109] on p "Watertight Phone Compartment" at bounding box center [578, 96] width 312 height 26
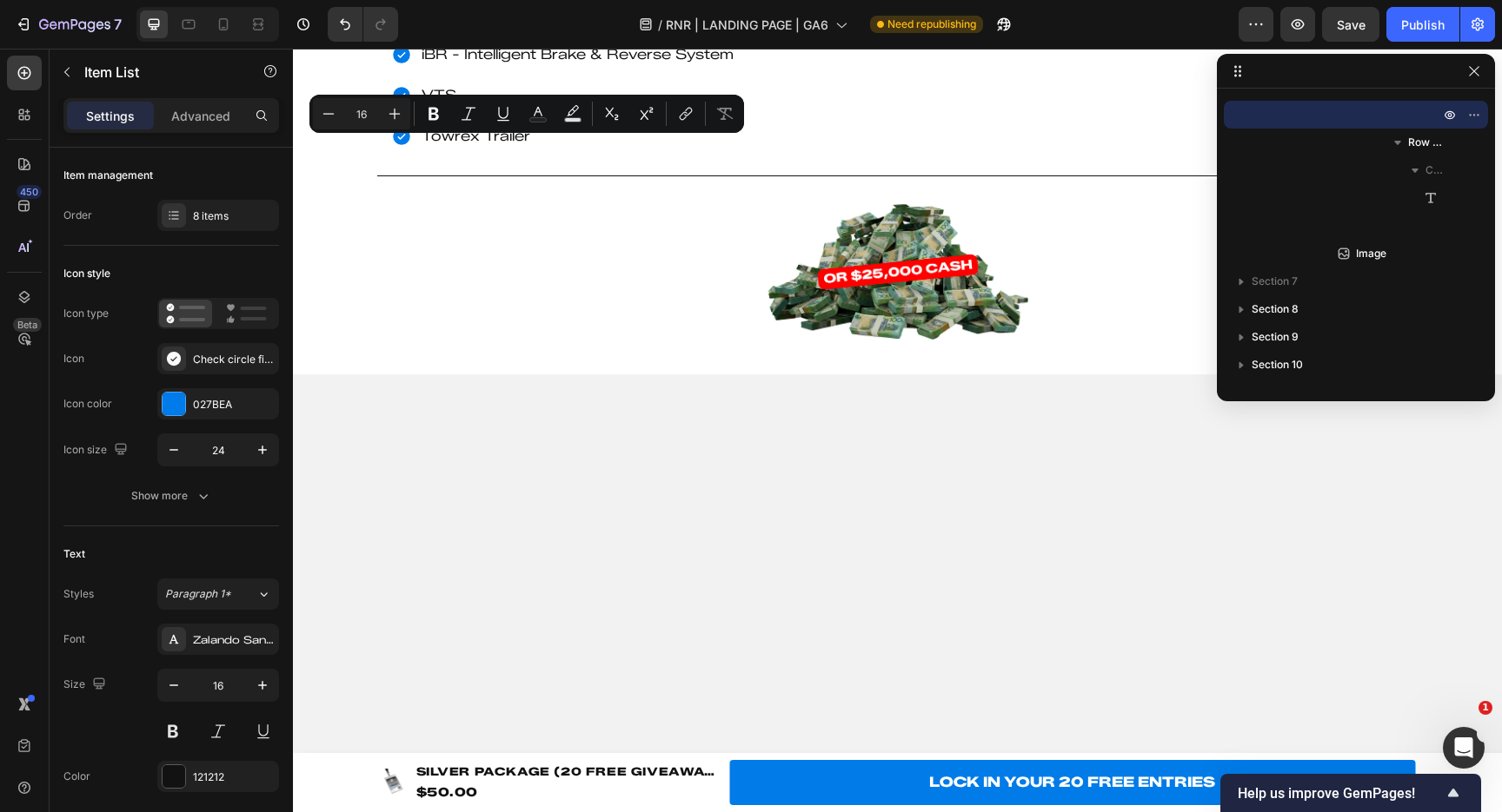
copy p "VTS (Variable Trim System)"
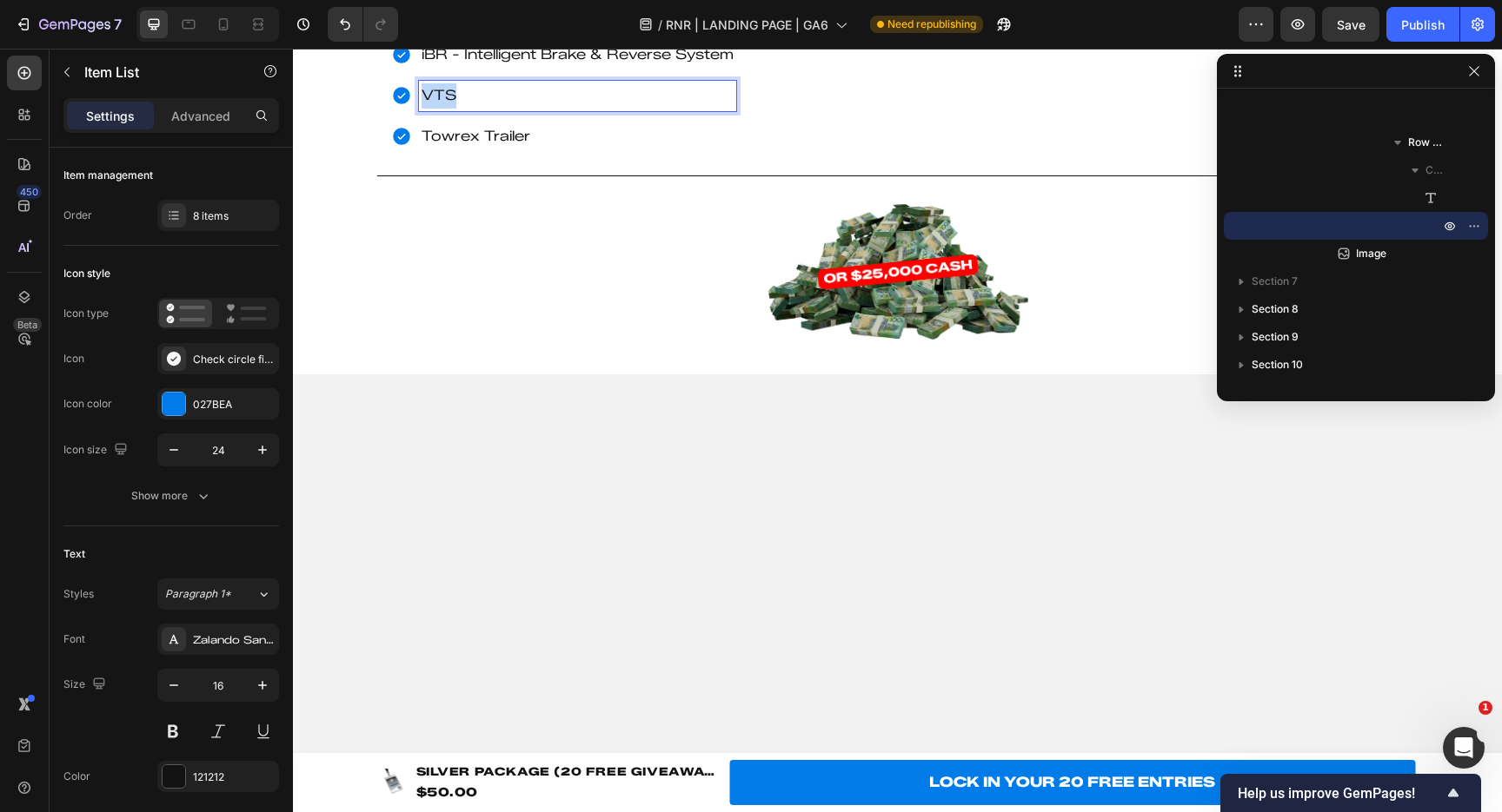
click at [447, 109] on p "VTS" at bounding box center [578, 96] width 312 height 26
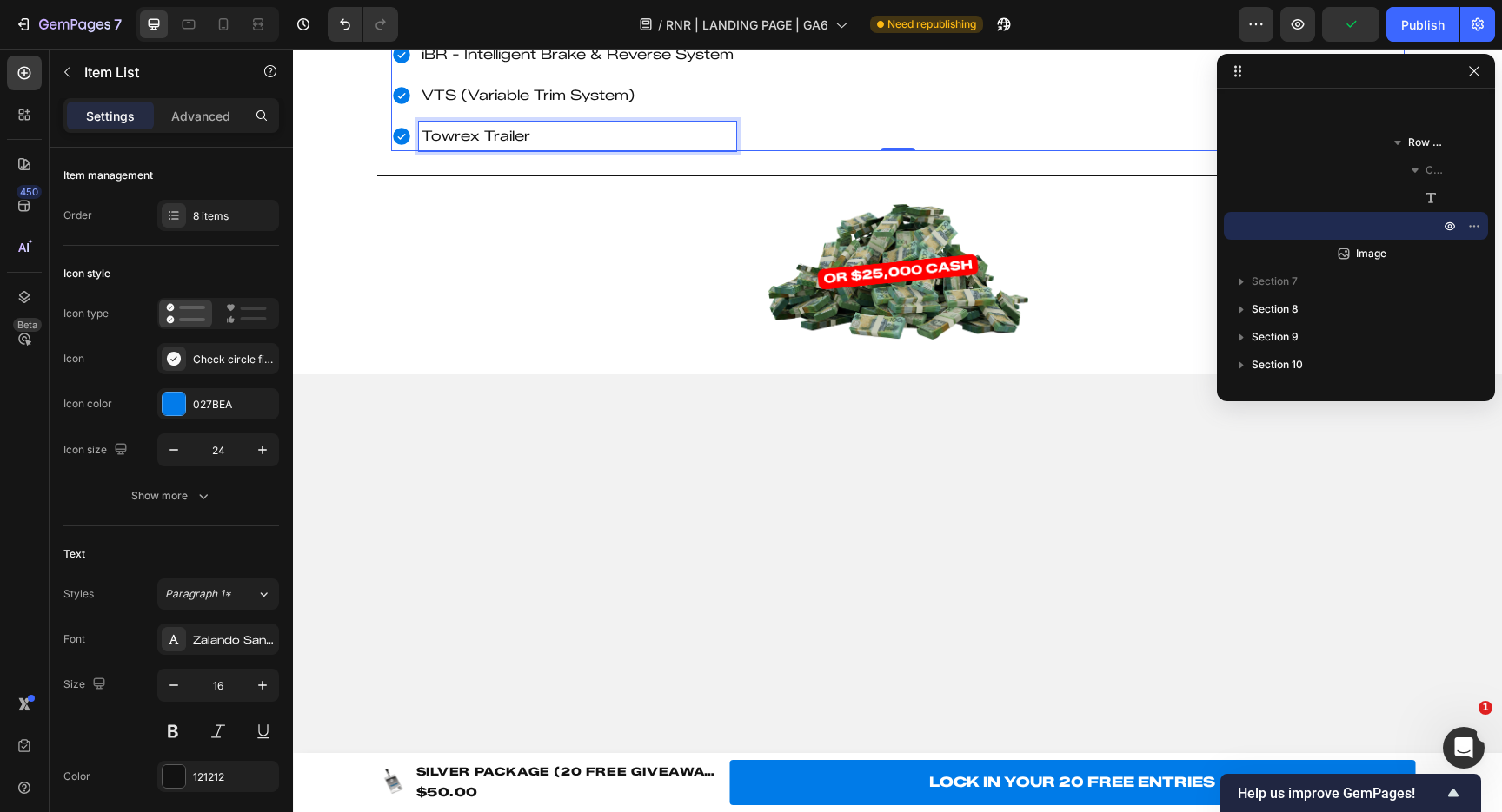
click at [516, 149] on p "Towrex Trailer" at bounding box center [578, 137] width 312 height 26
click at [493, 149] on p "Towrex Trailer" at bounding box center [578, 137] width 312 height 26
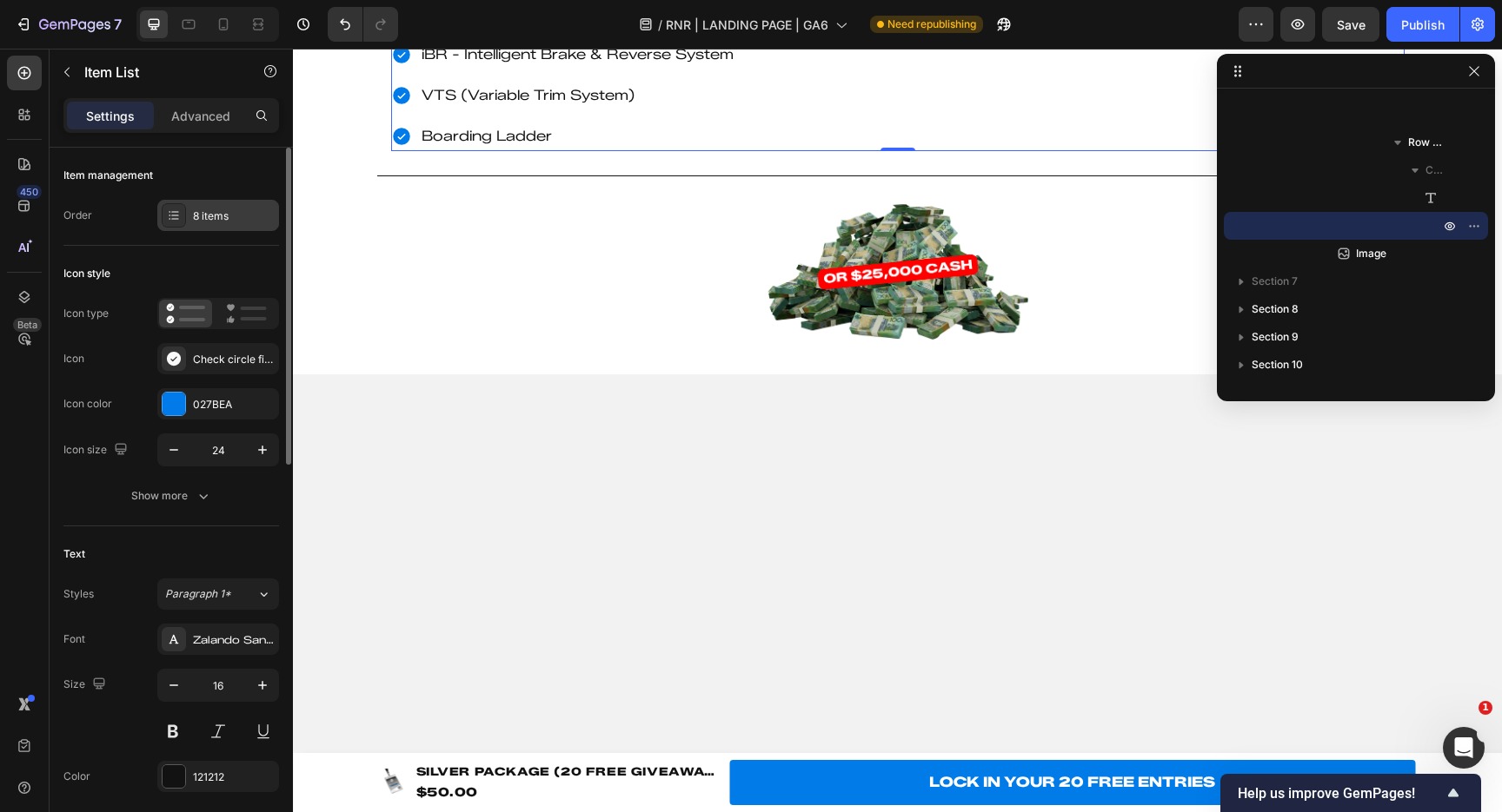
click at [200, 214] on div "8 items" at bounding box center [233, 216] width 82 height 16
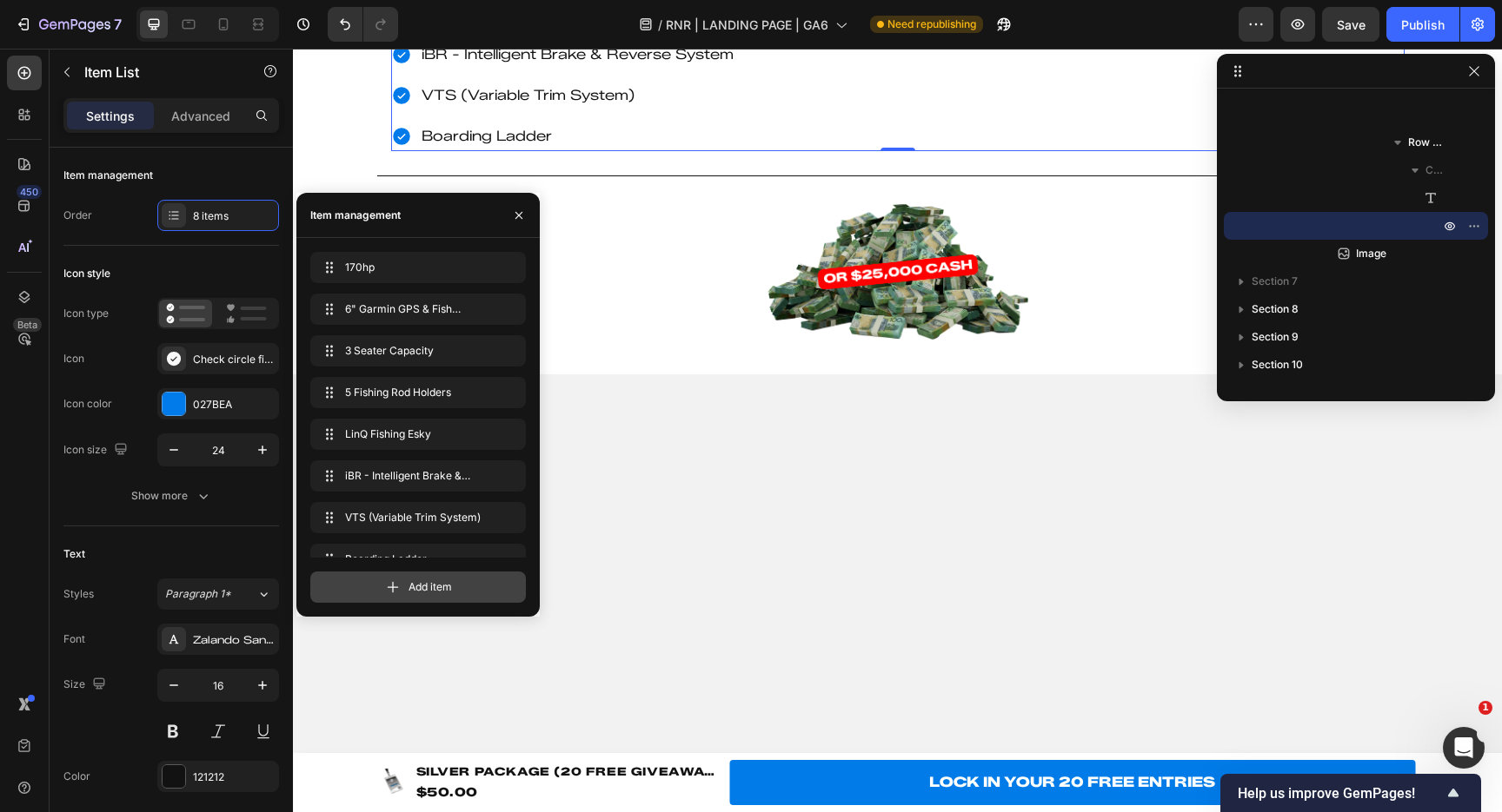
click at [425, 601] on div "Add item" at bounding box center [417, 587] width 215 height 31
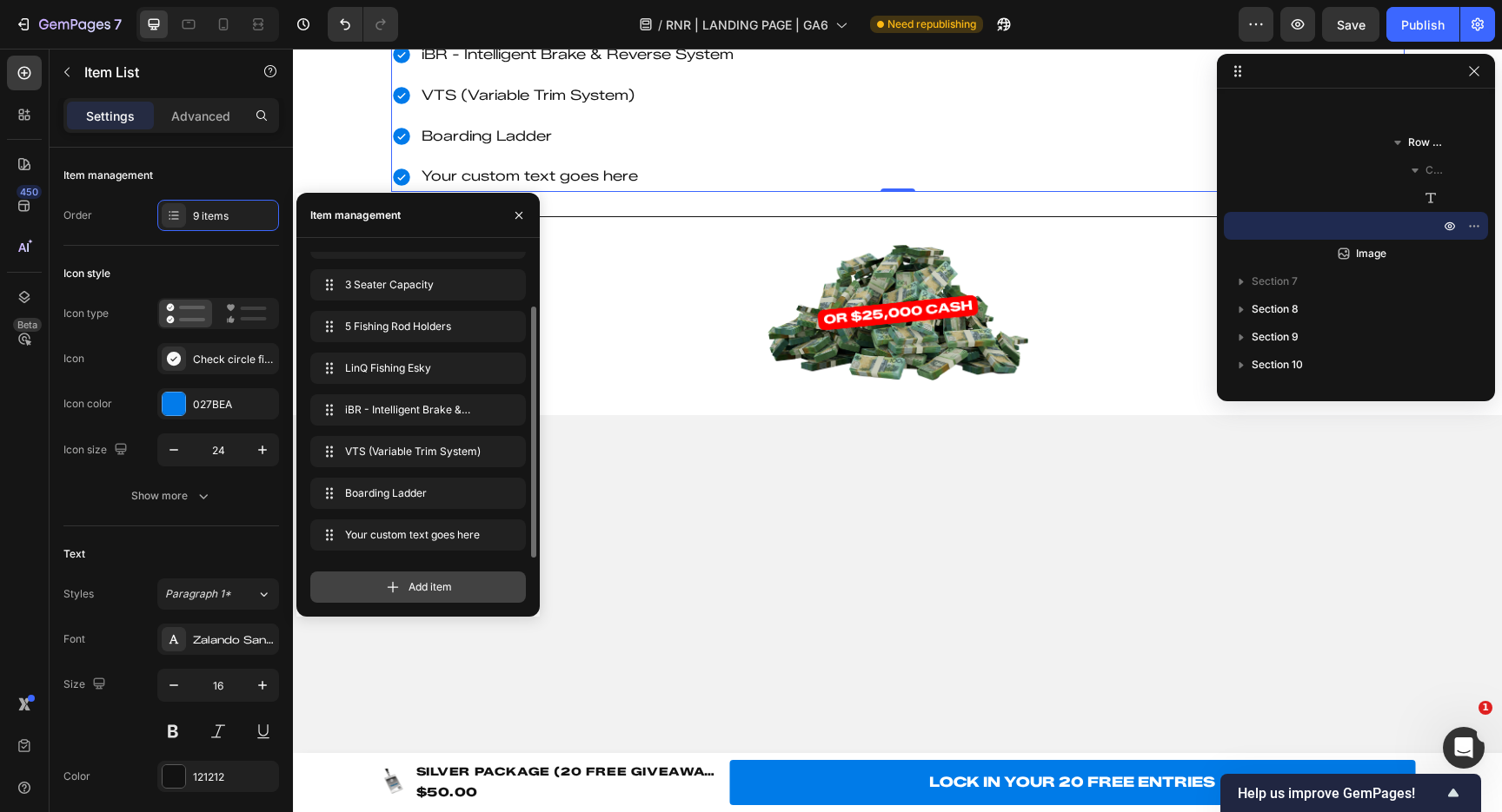
click at [398, 588] on icon at bounding box center [393, 587] width 18 height 18
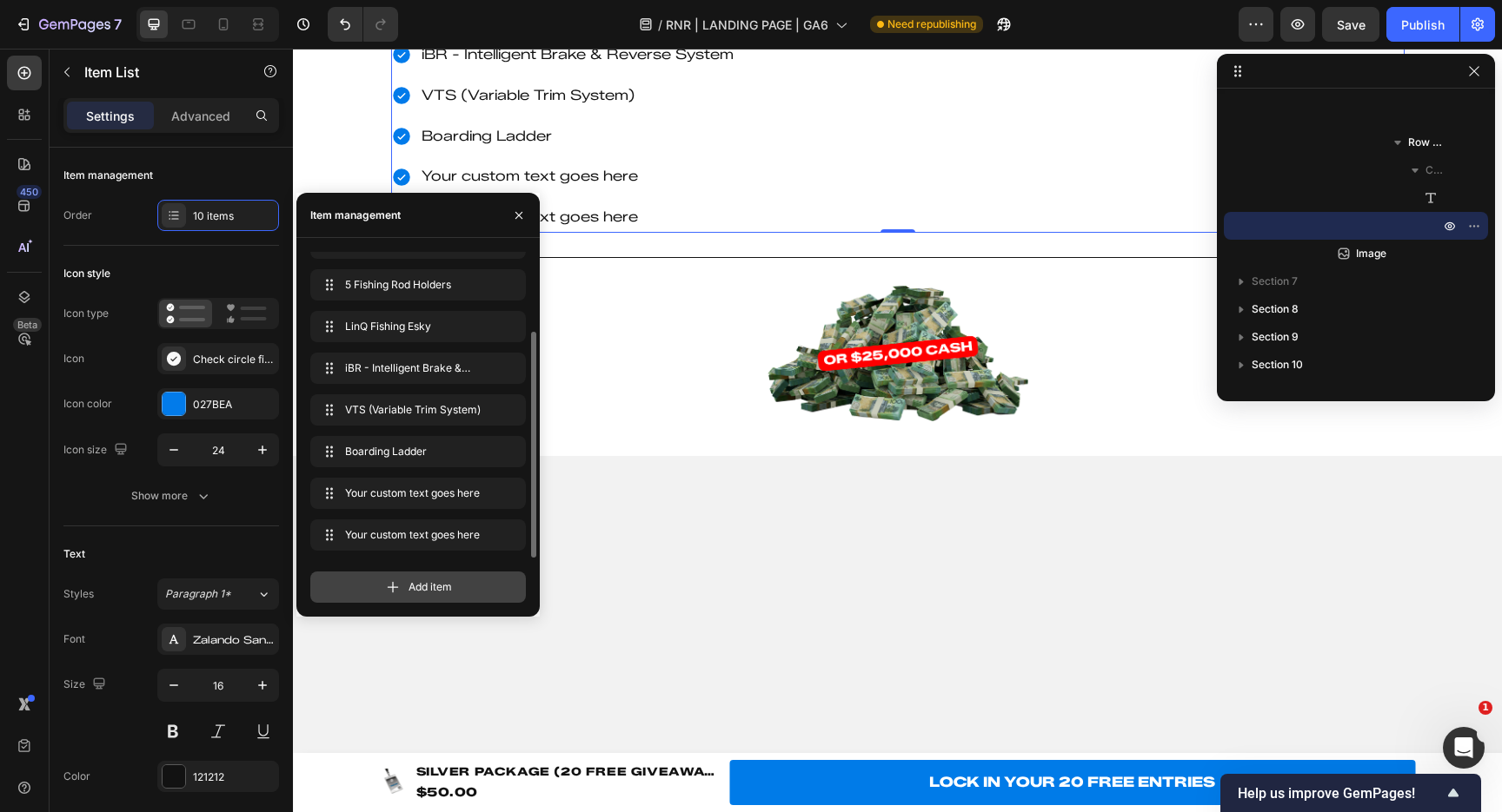
click at [381, 588] on div "Add item" at bounding box center [417, 587] width 215 height 31
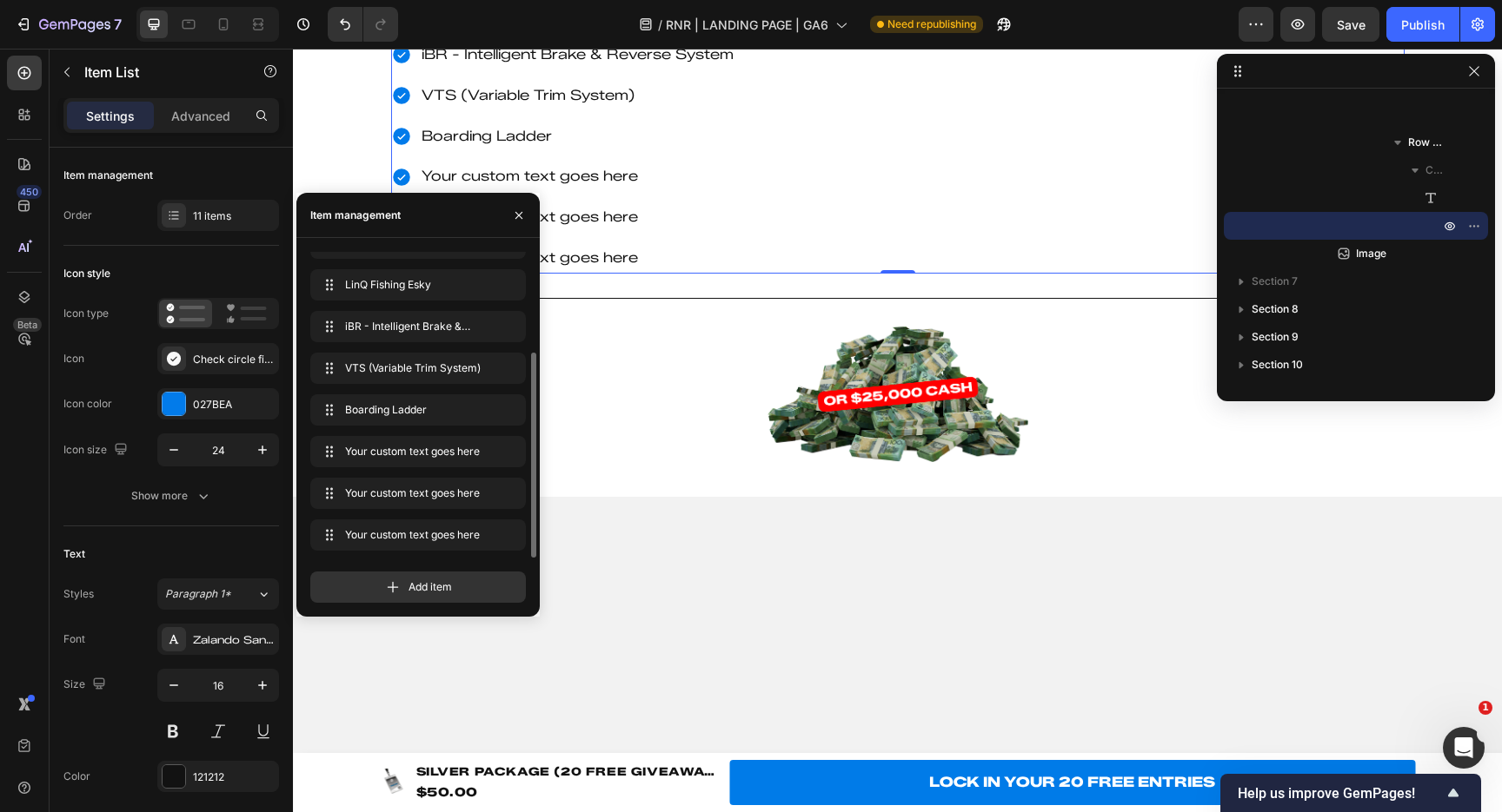
click at [1120, 274] on div "170hp 6" Garmin GPS & Fish Finder 3 Seater Capacity 5 Fishing Rod Holders LinQ …" at bounding box center [898, 55] width 1014 height 437
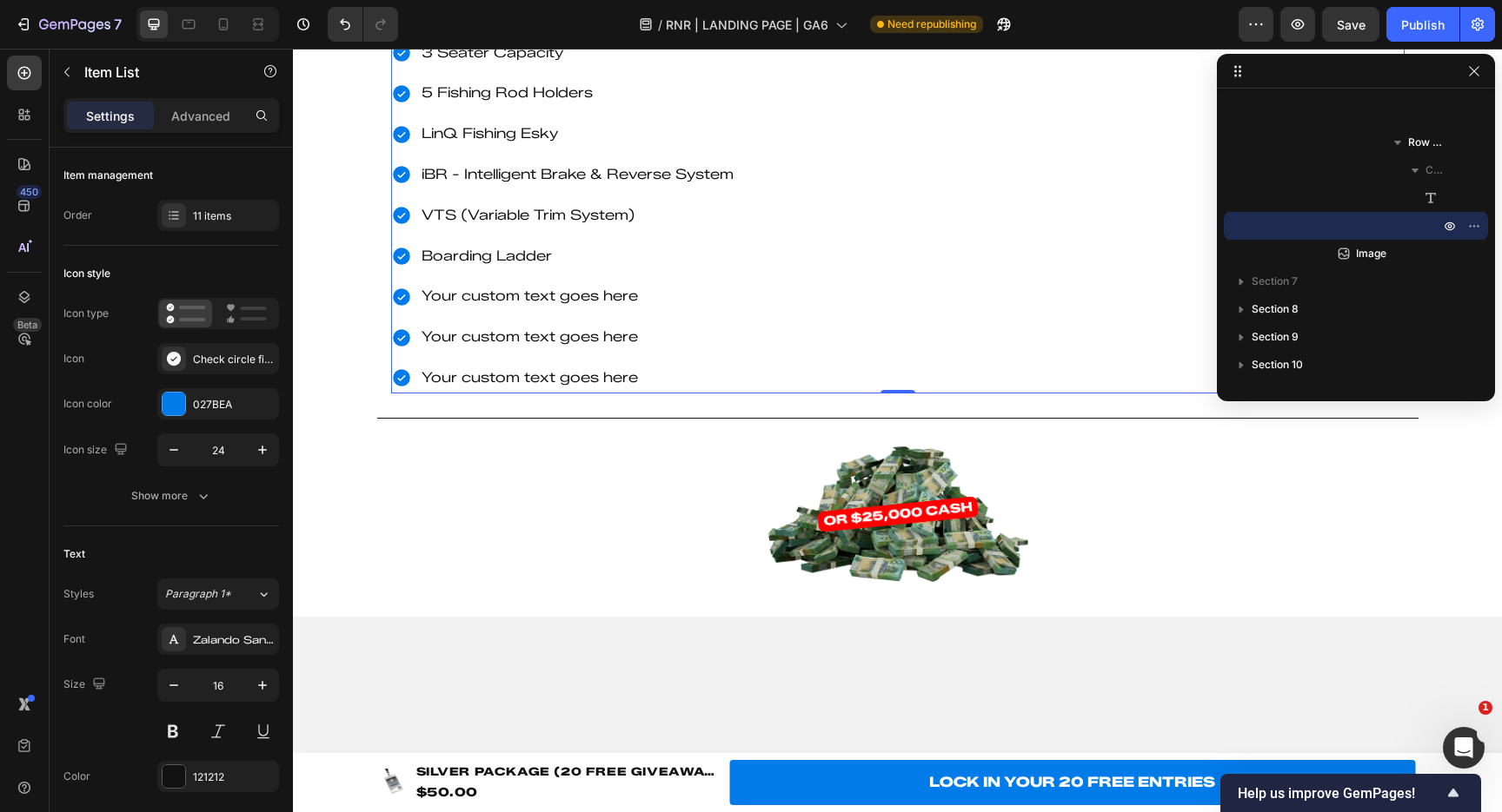
scroll to position [3139, 0]
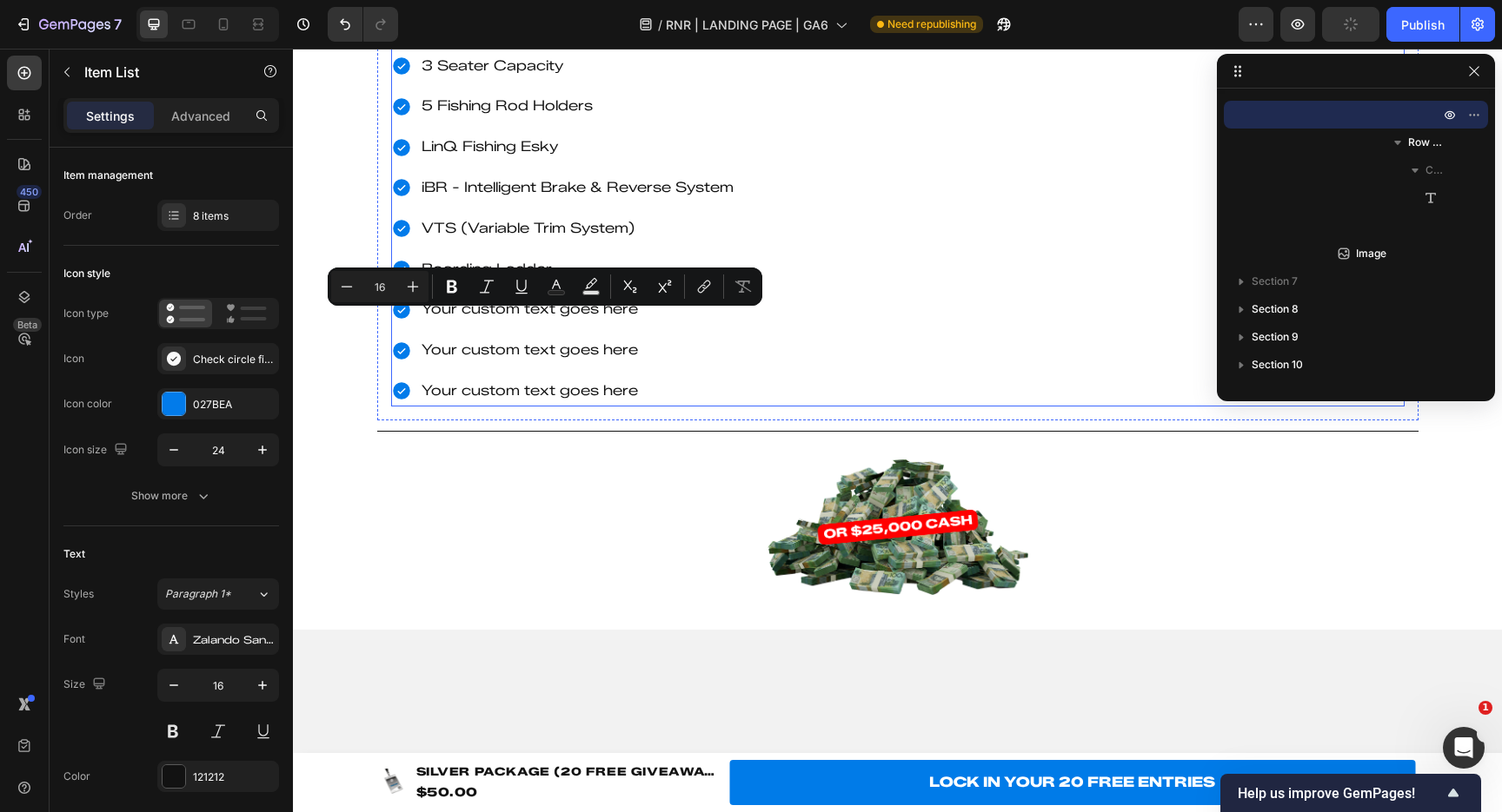
click at [848, 406] on div "170hp 6" Garmin GPS & Fish Finder 3 Seater Capacity 5 Fishing Rod Holders LinQ …" at bounding box center [898, 188] width 1014 height 437
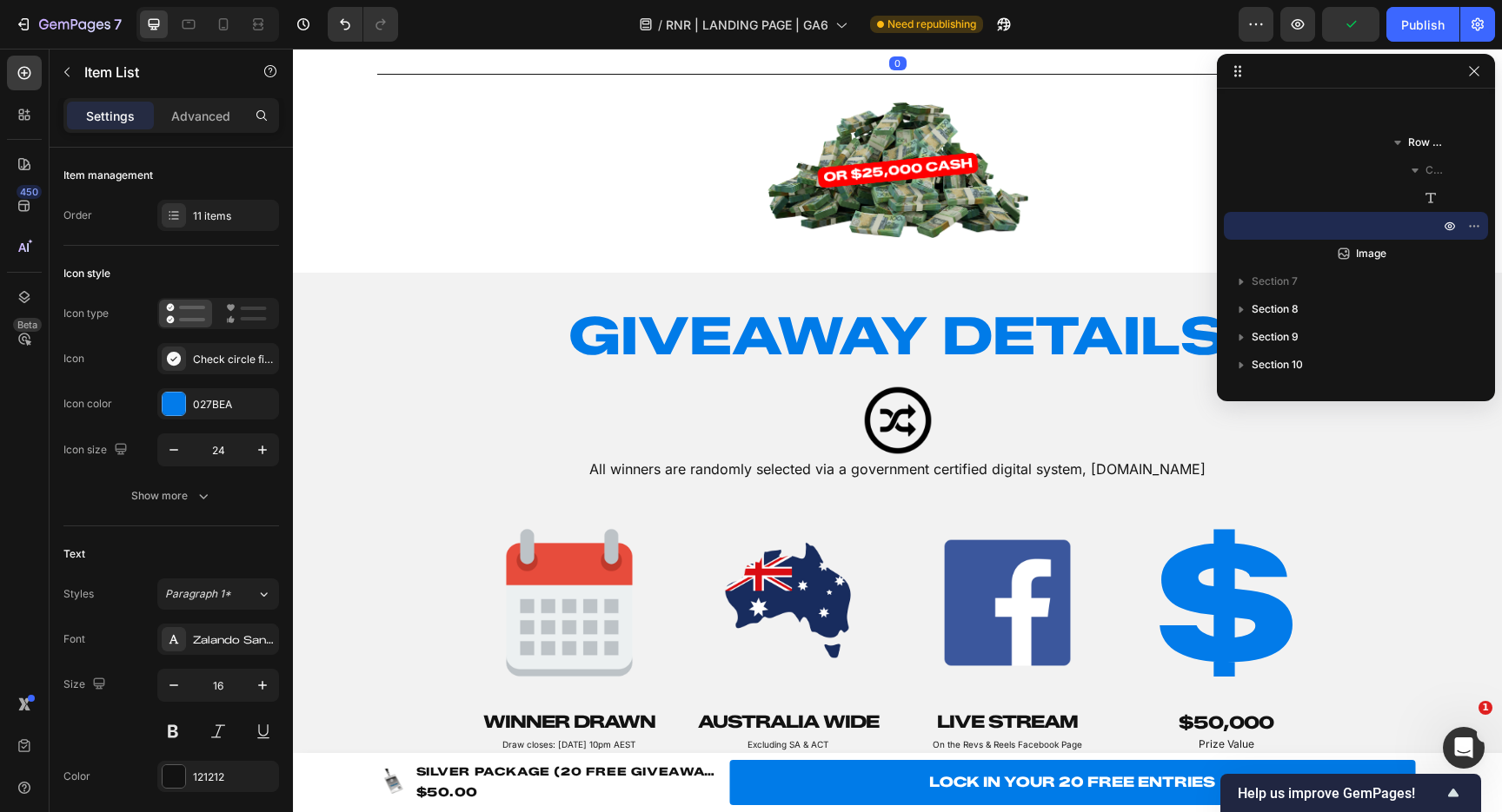
scroll to position [3497, 0]
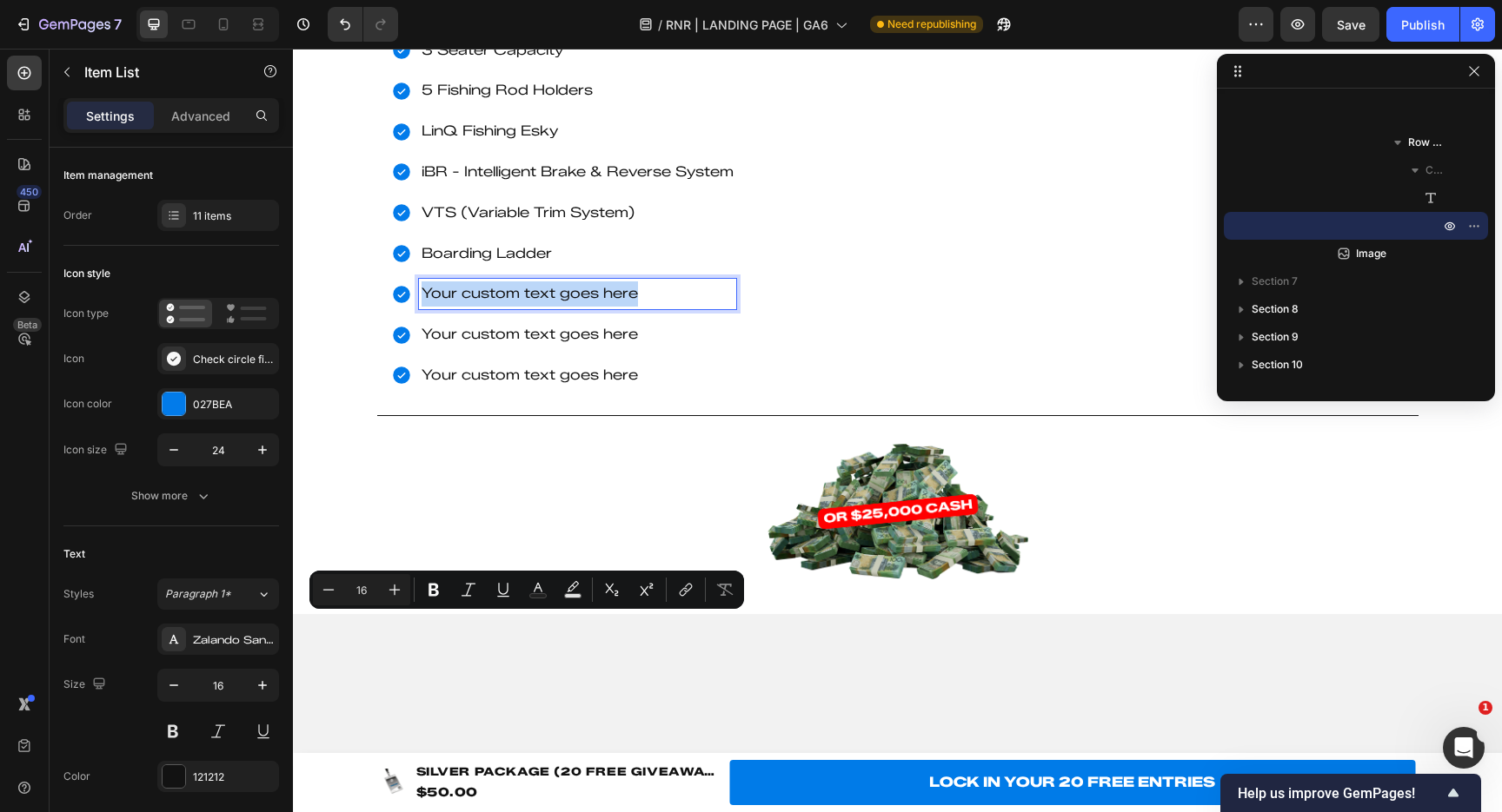
scroll to position [3152, 0]
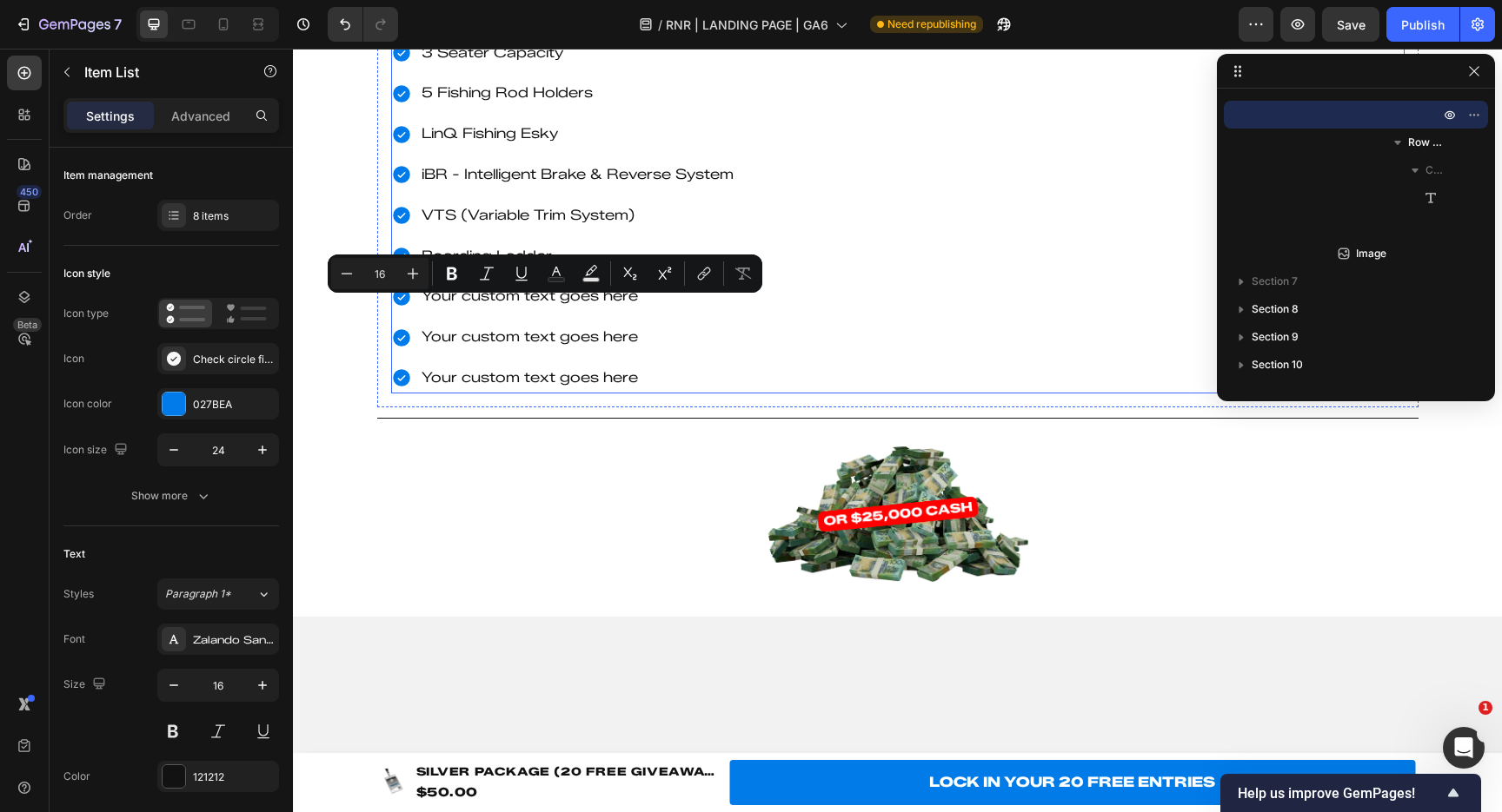
click at [1031, 394] on div "170hp 6" Garmin GPS & Fish Finder 3 Seater Capacity 5 Fishing Rod Holders LinQ …" at bounding box center [898, 175] width 1014 height 437
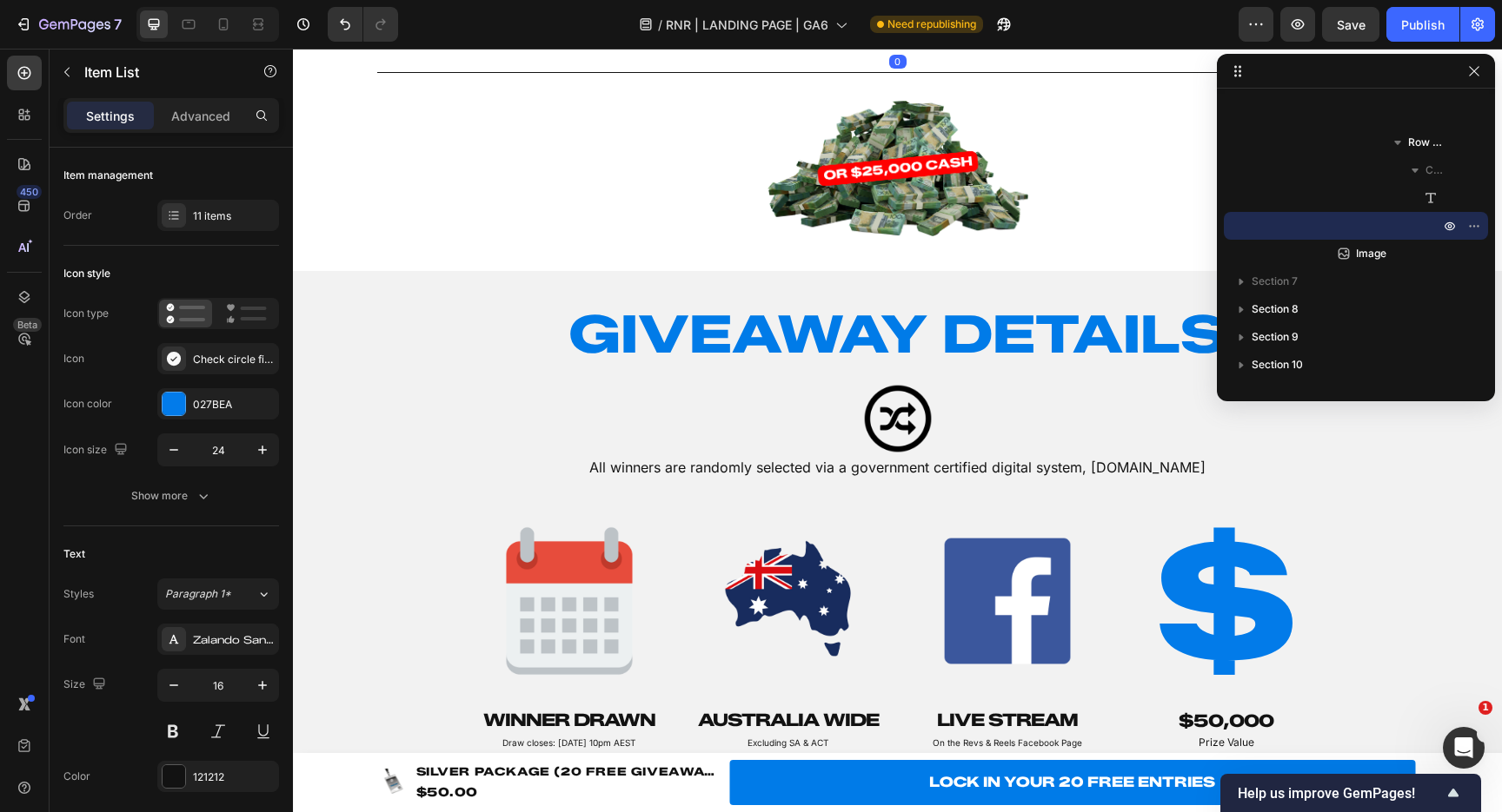
scroll to position [3496, 0]
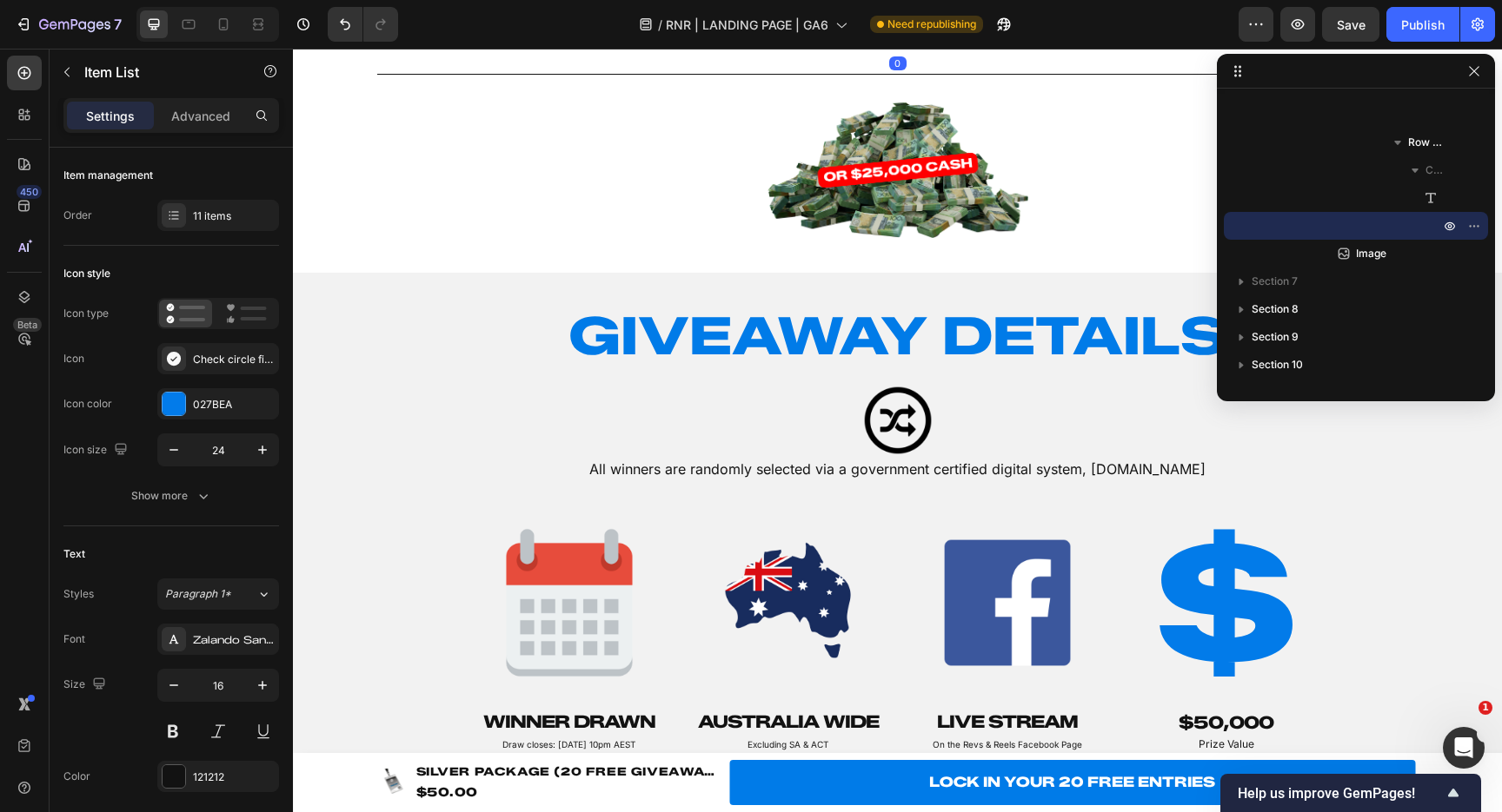
click at [540, 49] on div "Your custom text goes here" at bounding box center [577, 33] width 317 height 30
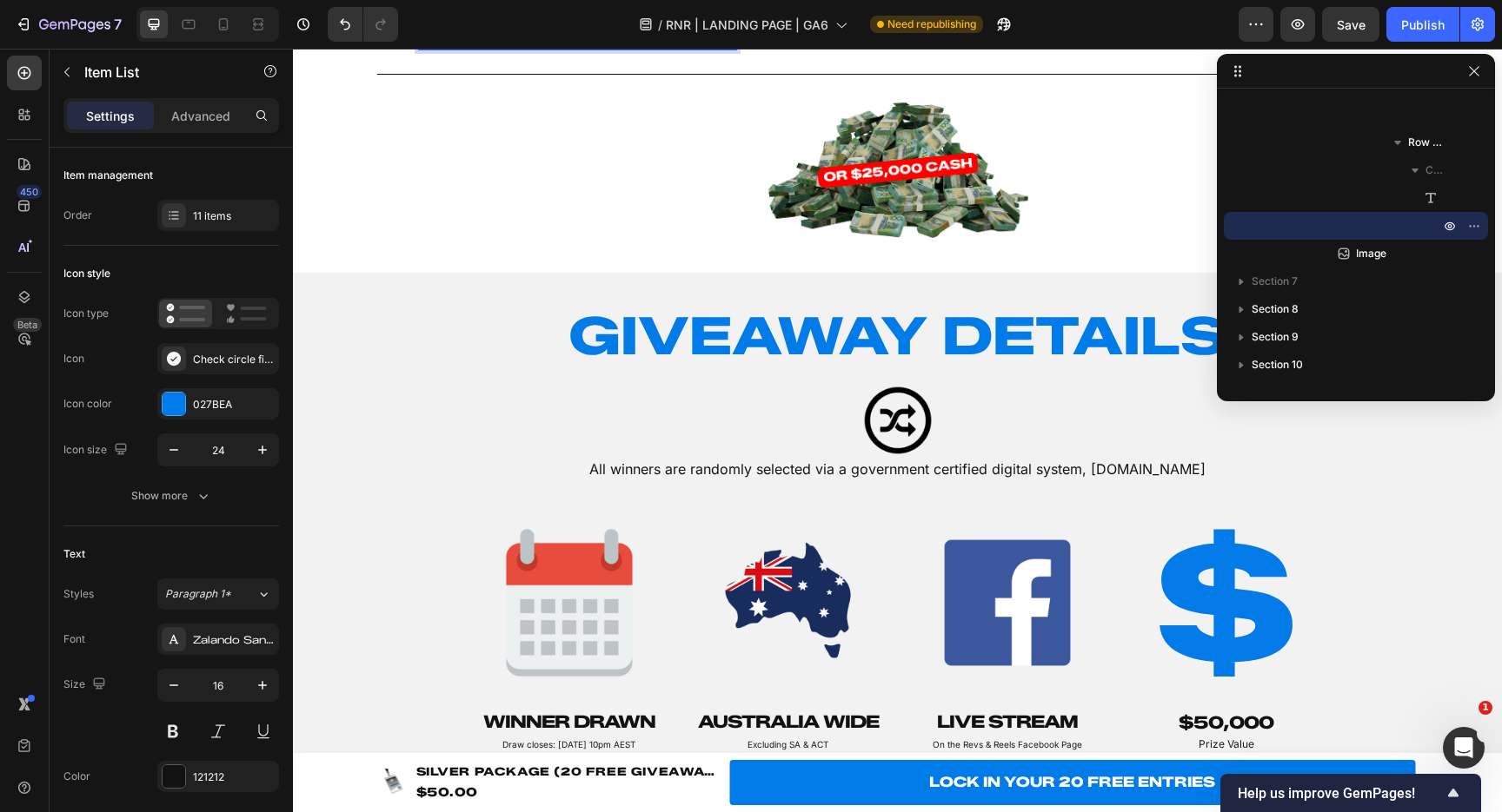
click at [604, 47] on p "Your custom text goes here" at bounding box center [578, 34] width 312 height 26
click at [193, 226] on div "11 items" at bounding box center [218, 216] width 122 height 31
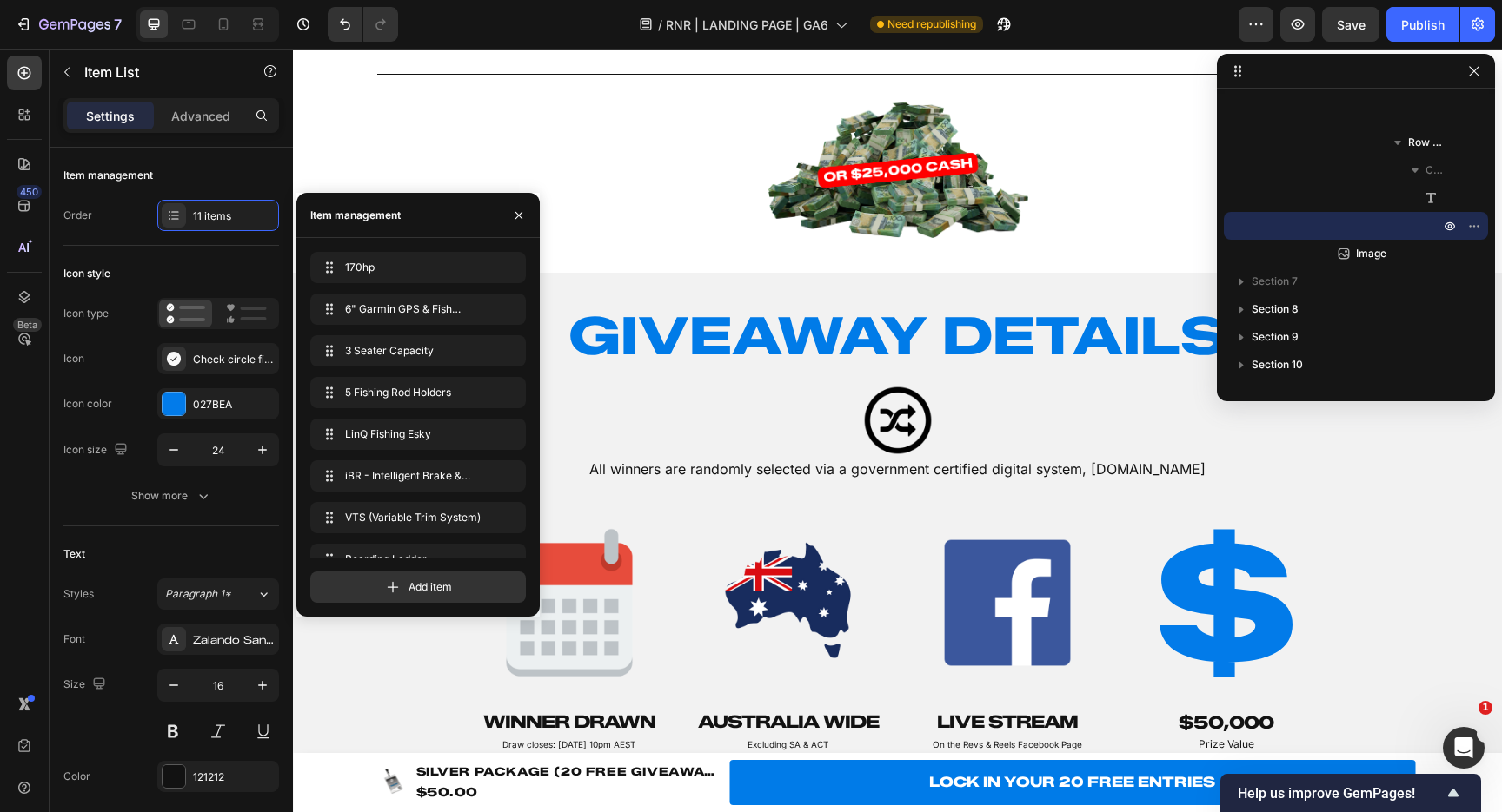
click at [394, 563] on div "Add item" at bounding box center [417, 580] width 215 height 45
click at [396, 583] on icon at bounding box center [393, 587] width 18 height 18
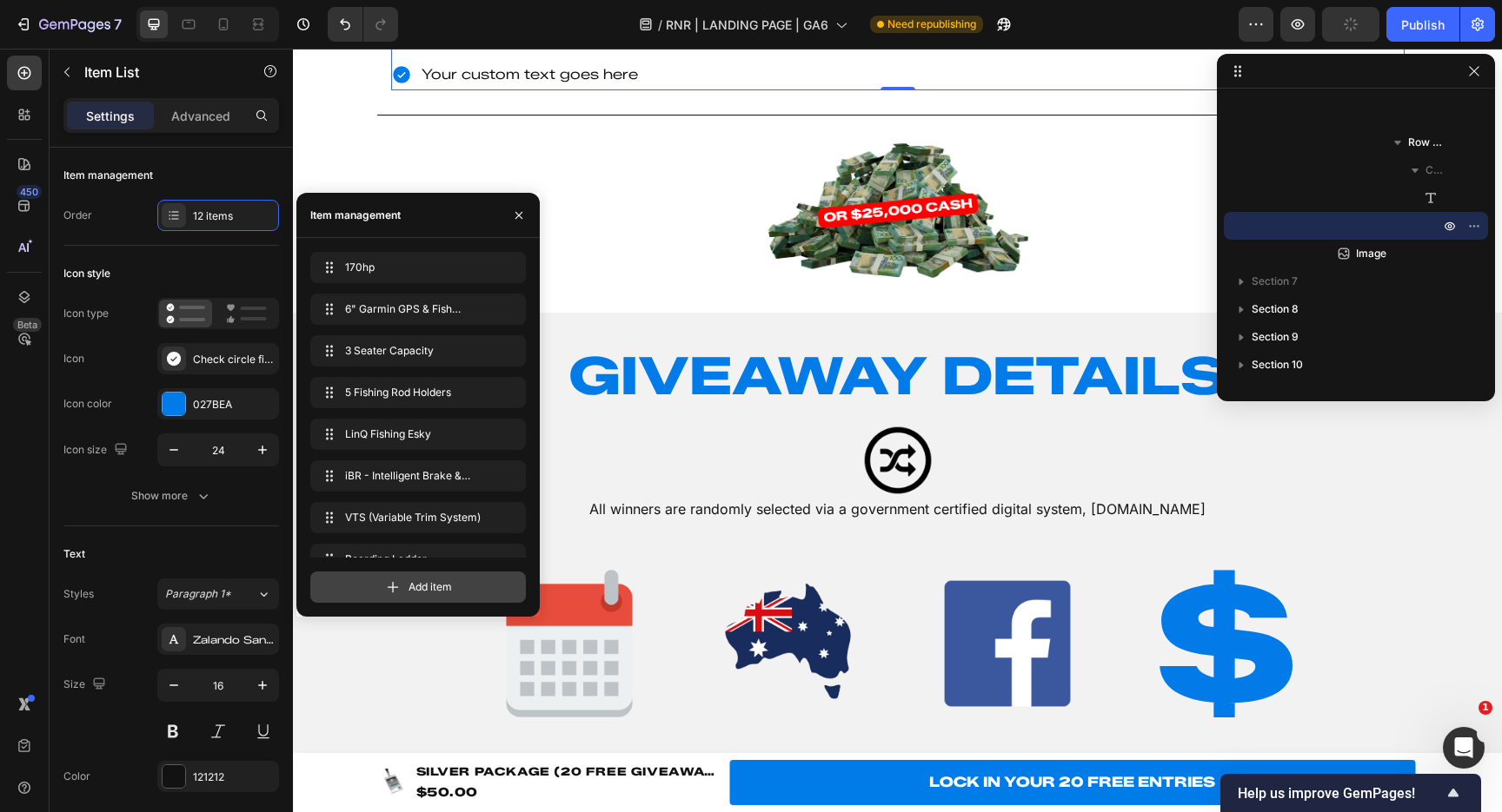
click at [396, 583] on icon at bounding box center [393, 587] width 18 height 18
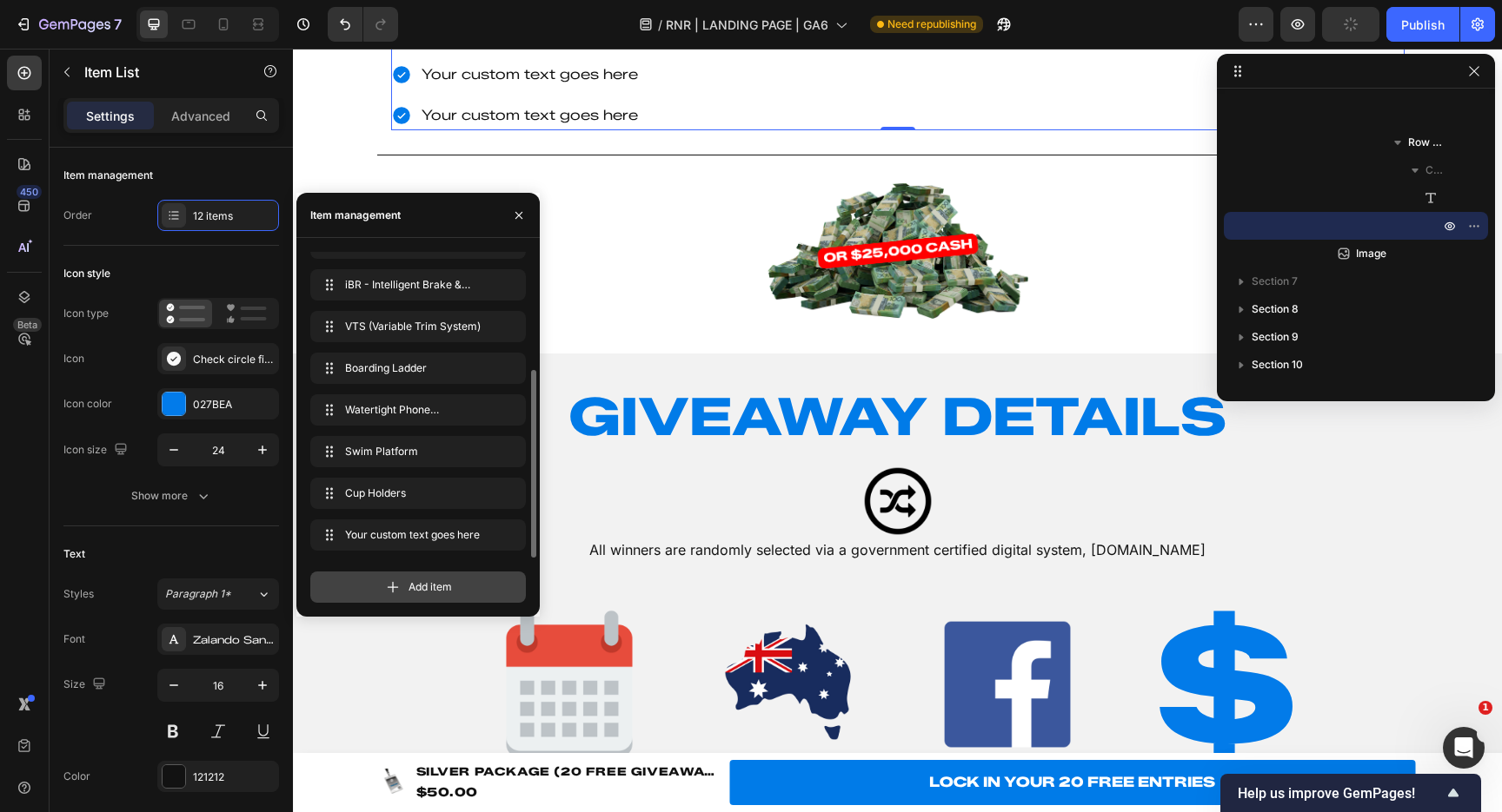
click at [396, 583] on icon at bounding box center [393, 587] width 18 height 18
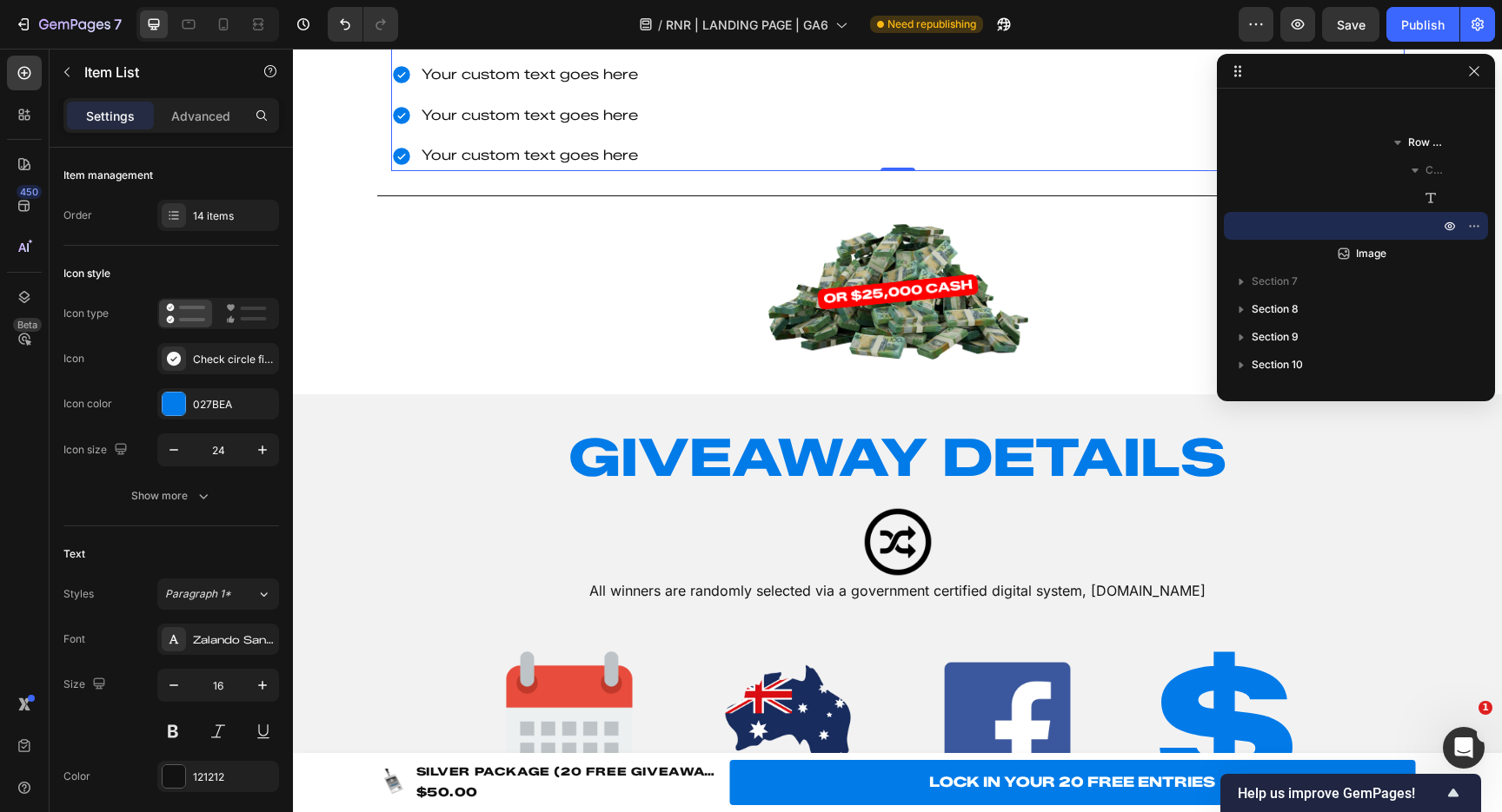
click at [560, 90] on div "Your custom text goes here" at bounding box center [577, 75] width 317 height 30
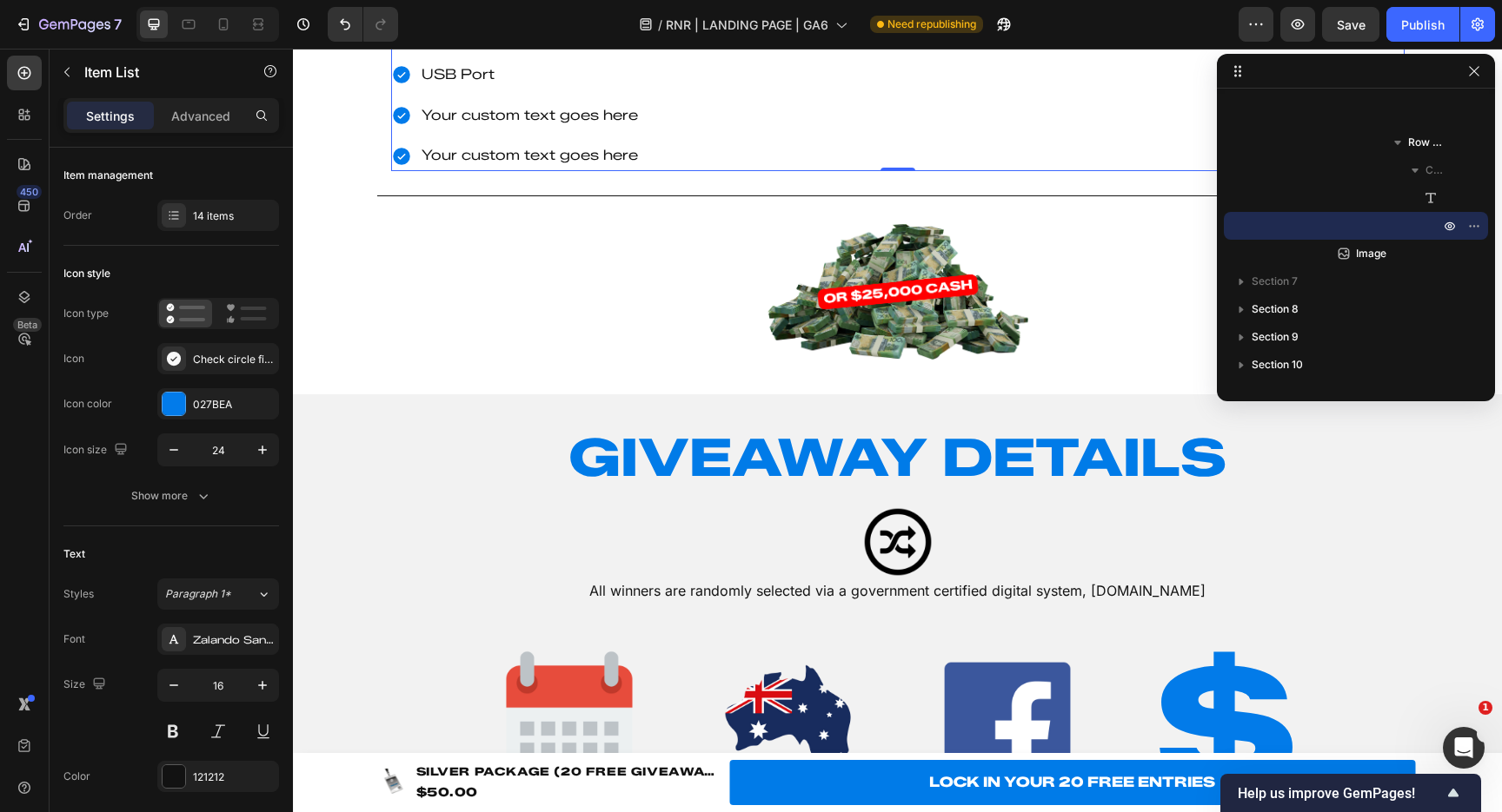
click at [510, 129] on p "Your custom text goes here" at bounding box center [578, 116] width 312 height 26
click at [539, 169] on p "Your custom text goes here" at bounding box center [578, 156] width 312 height 26
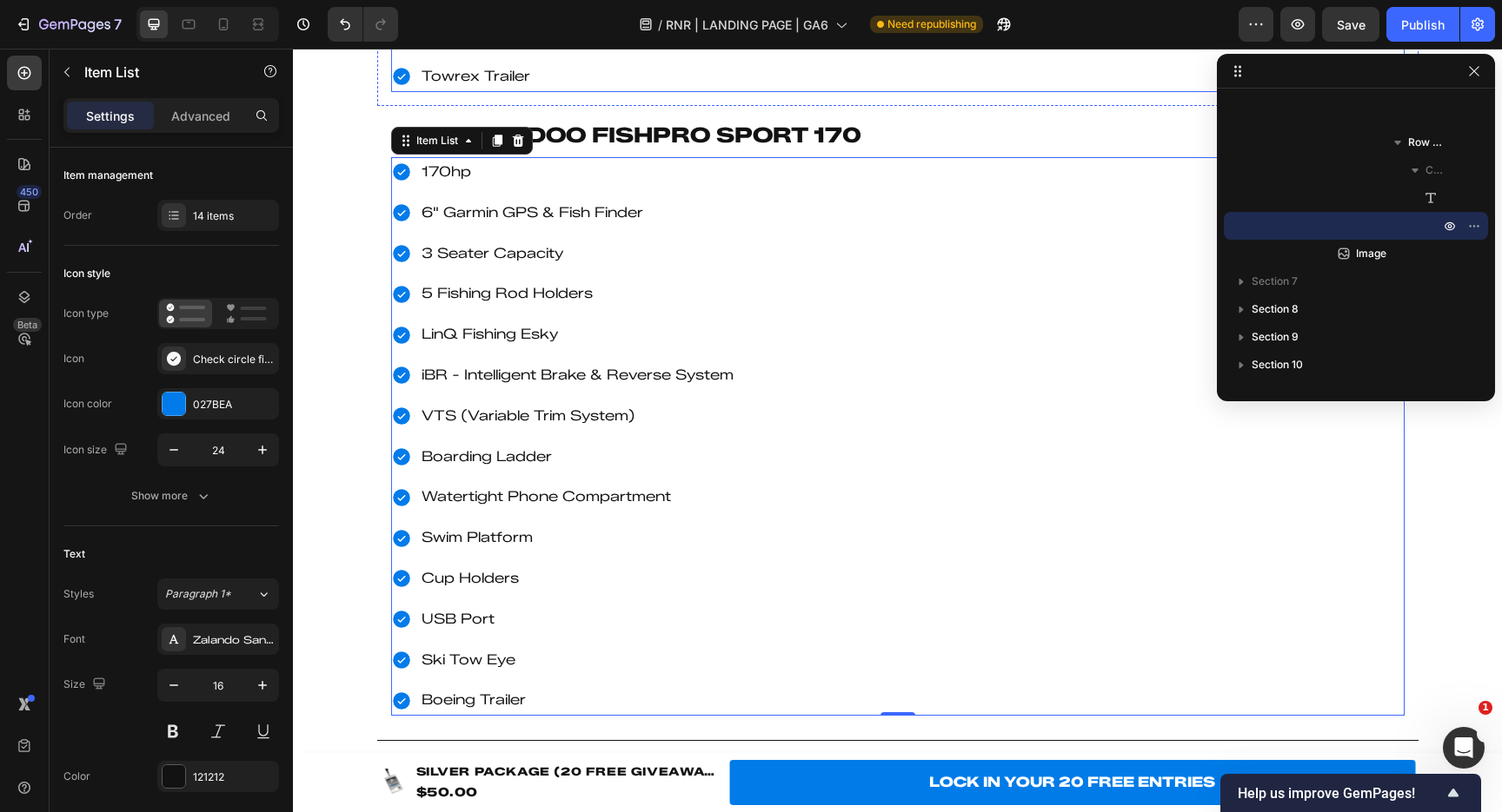
scroll to position [2928, 0]
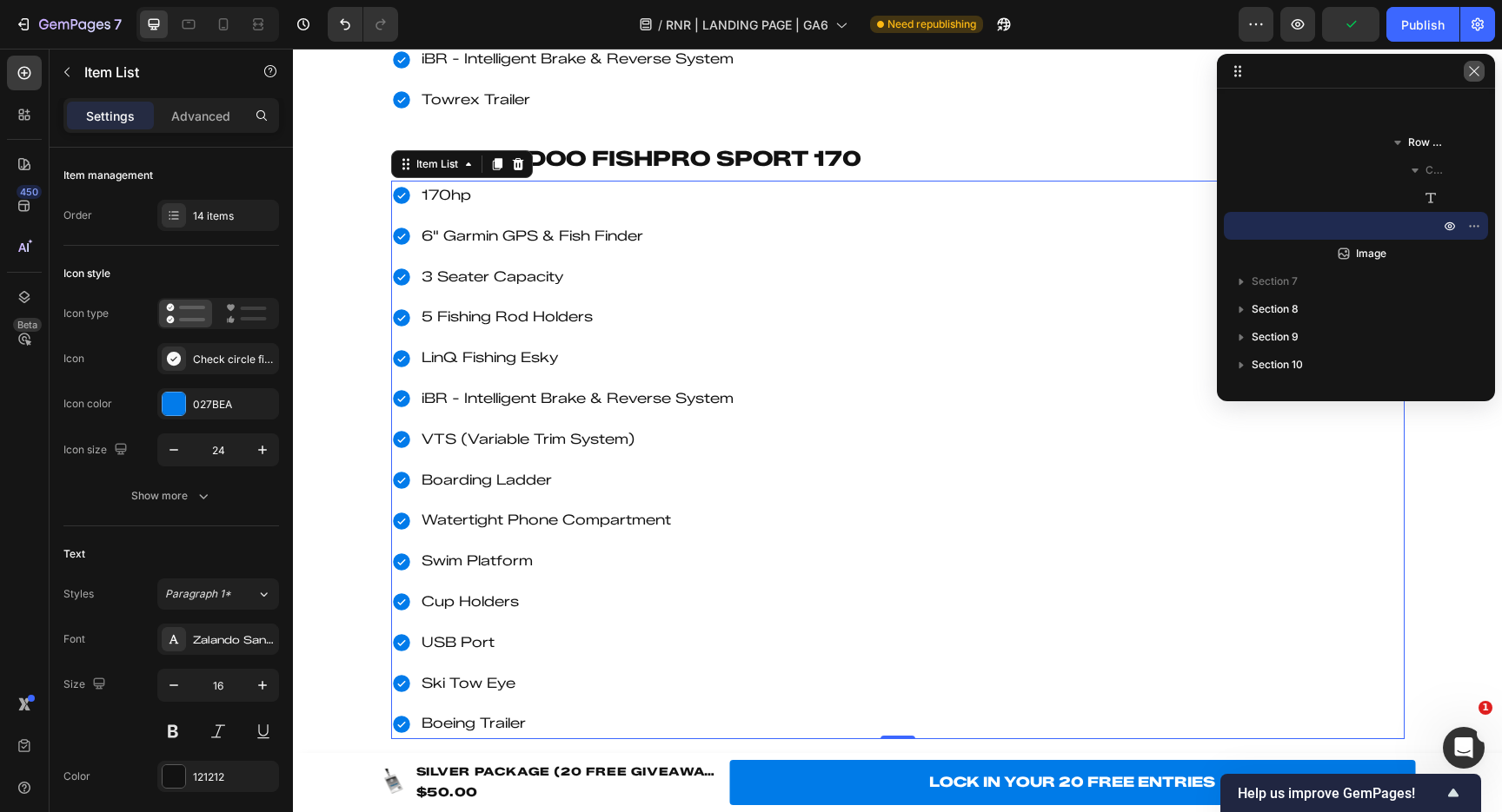
click at [1475, 73] on icon "button" at bounding box center [1474, 71] width 10 height 10
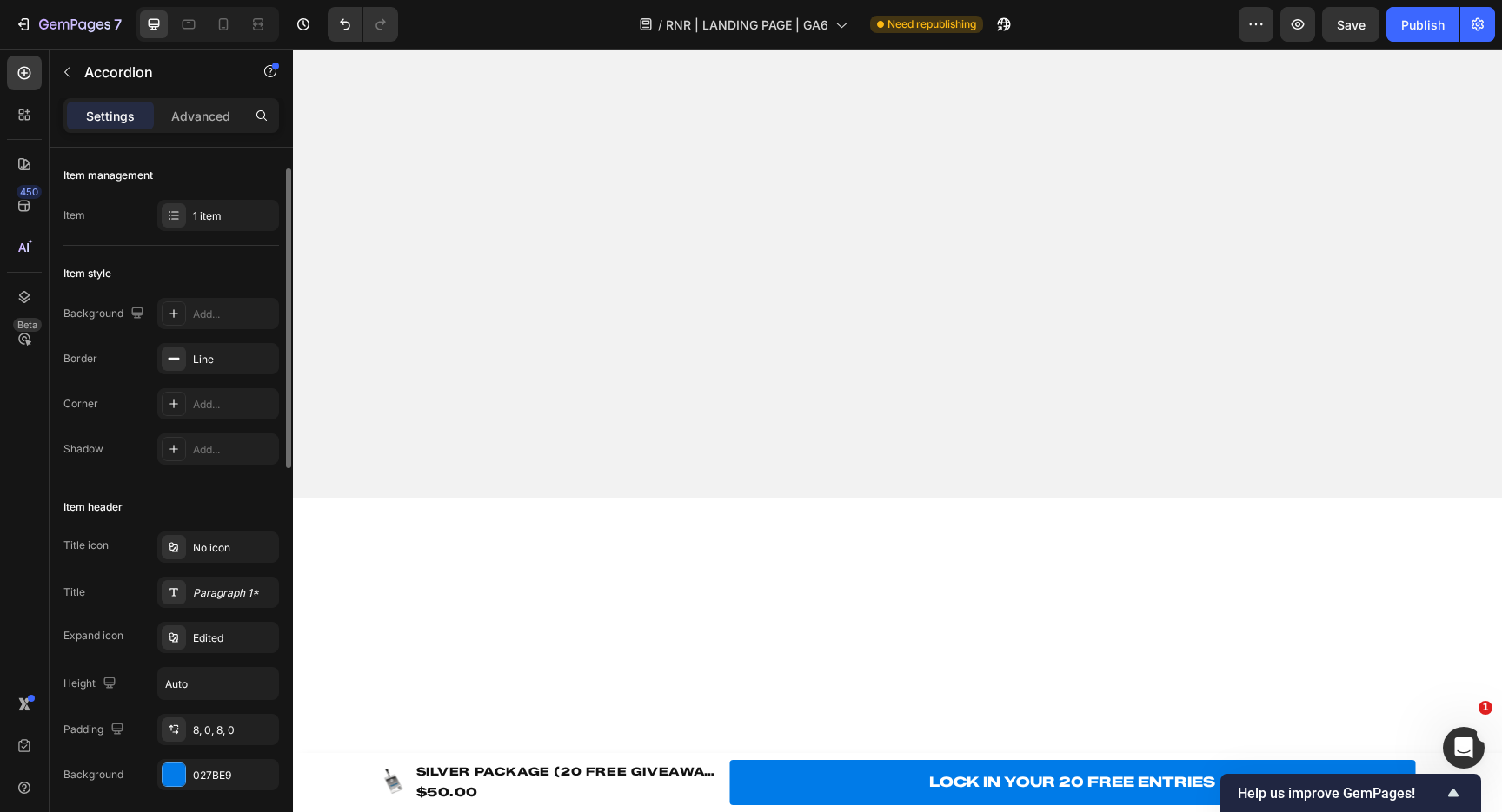
scroll to position [72, 0]
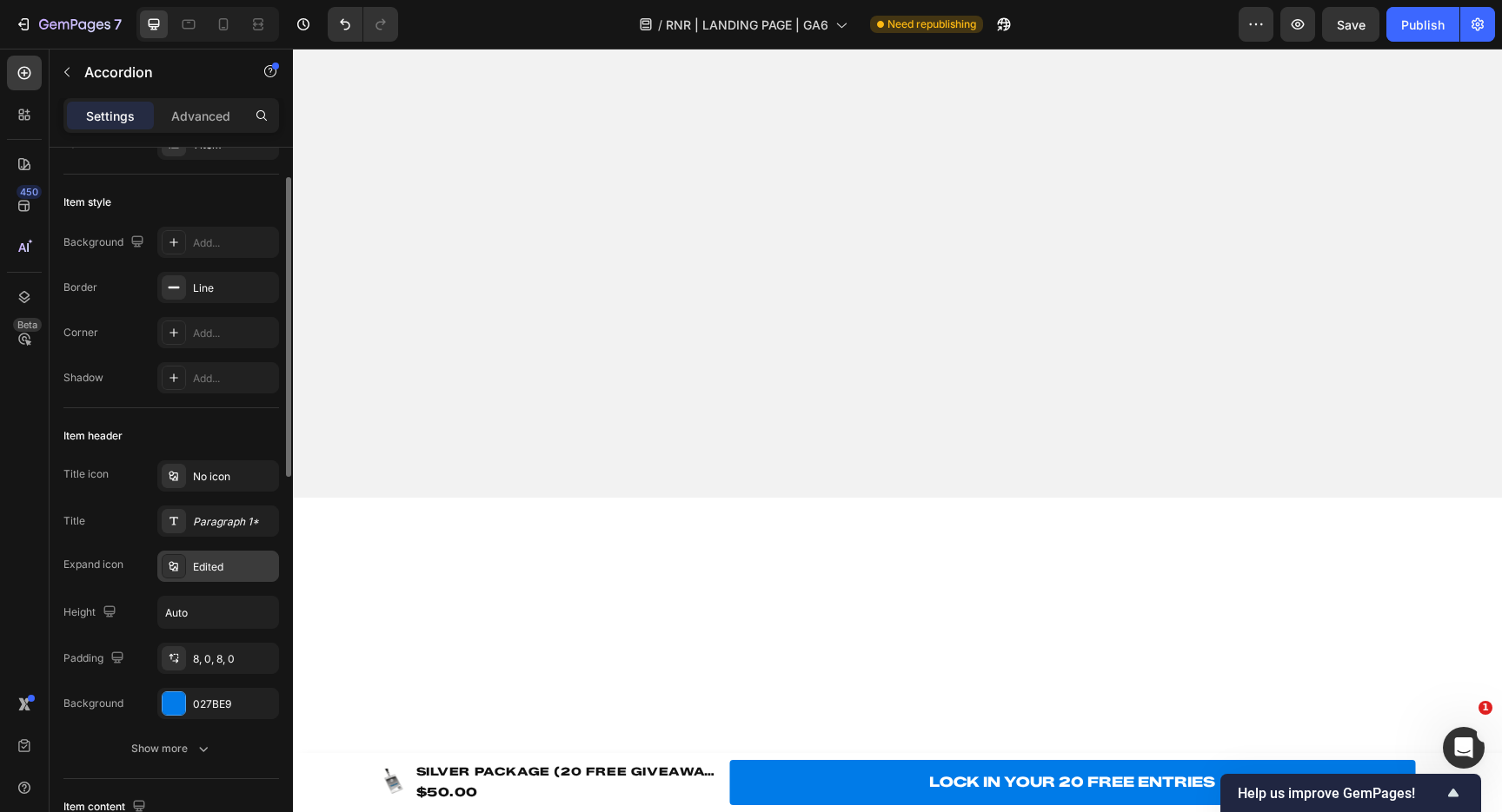
click at [218, 557] on div "Edited" at bounding box center [218, 567] width 122 height 31
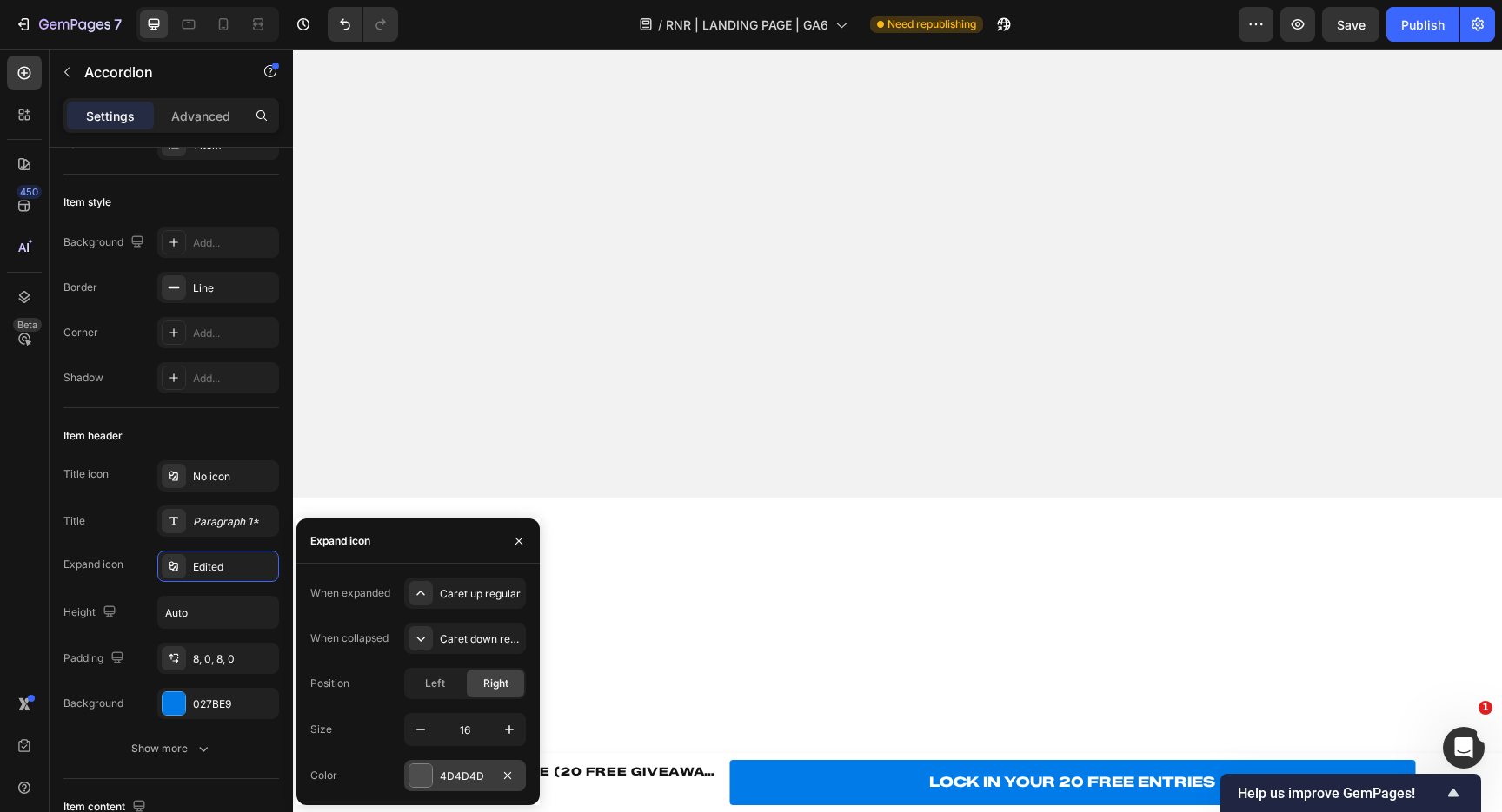
click at [466, 769] on div "4D4D4D" at bounding box center [465, 777] width 50 height 16
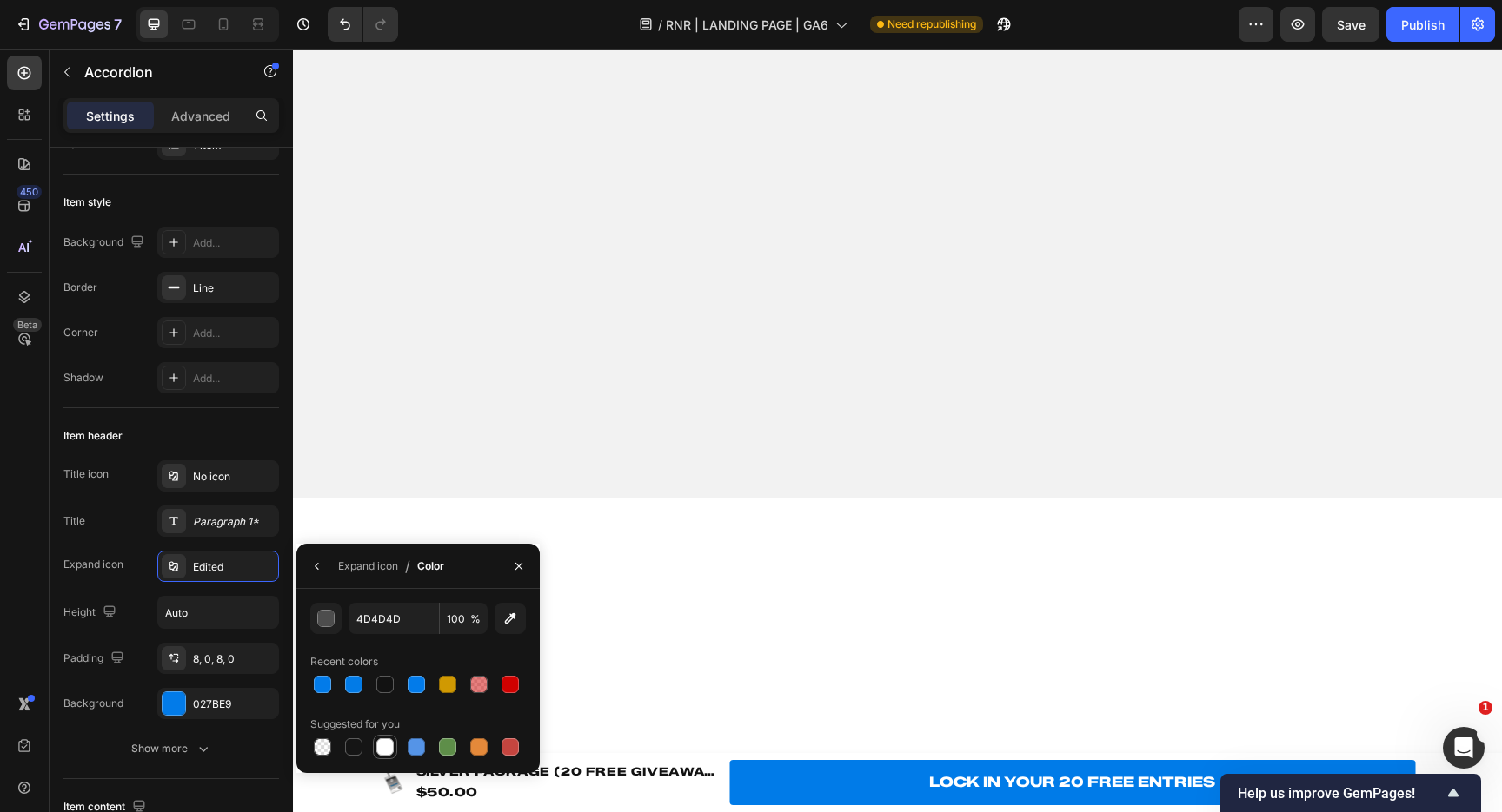
click at [392, 747] on div at bounding box center [385, 747] width 18 height 18
type input "FFFFFF"
click at [314, 571] on icon "button" at bounding box center [317, 567] width 14 height 14
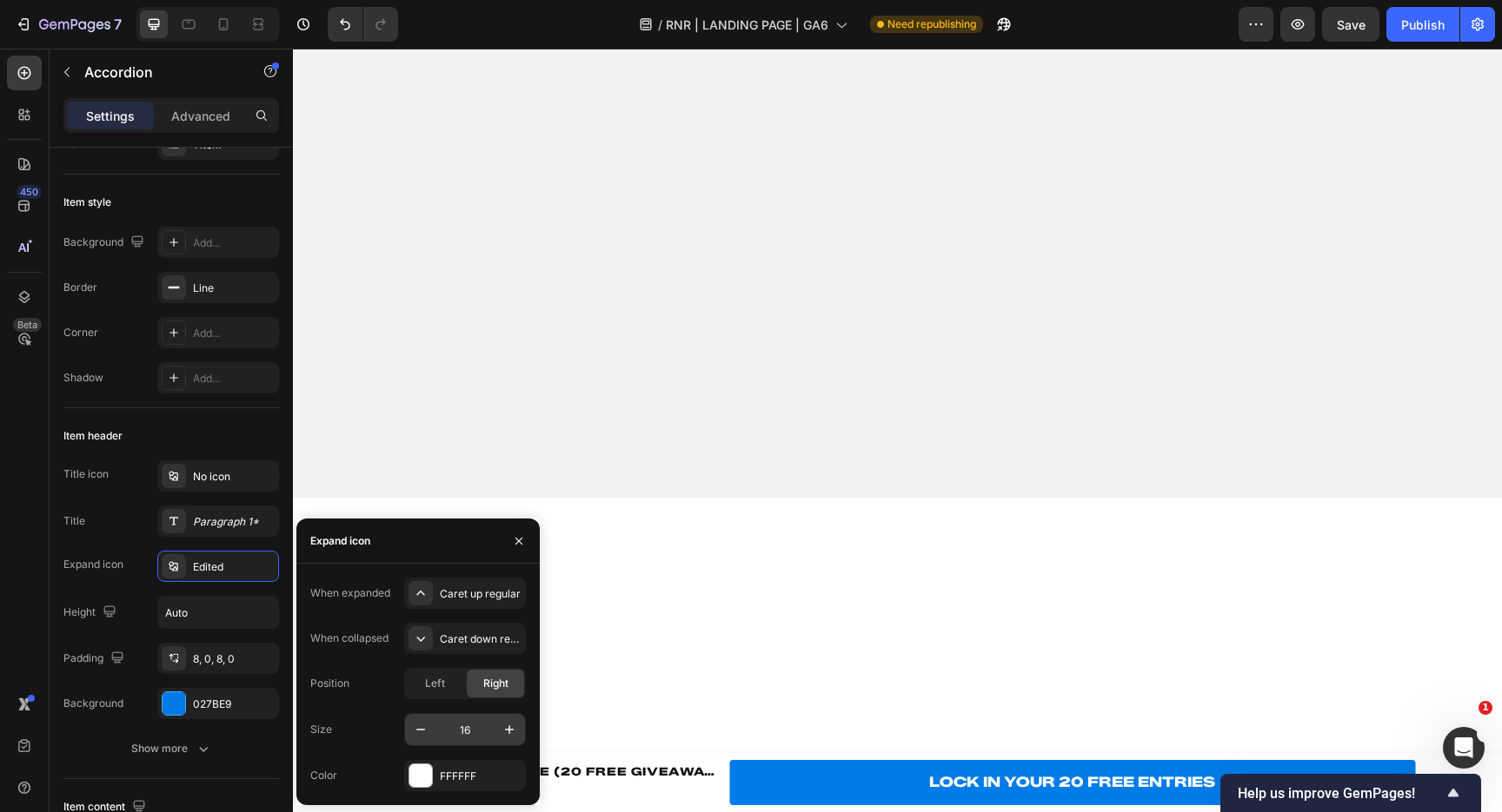
click at [476, 736] on input "16" at bounding box center [465, 730] width 57 height 31
type input "32"
click at [431, 688] on span "Left" at bounding box center [435, 683] width 20 height 16
click at [498, 679] on span "Right" at bounding box center [496, 683] width 26 height 16
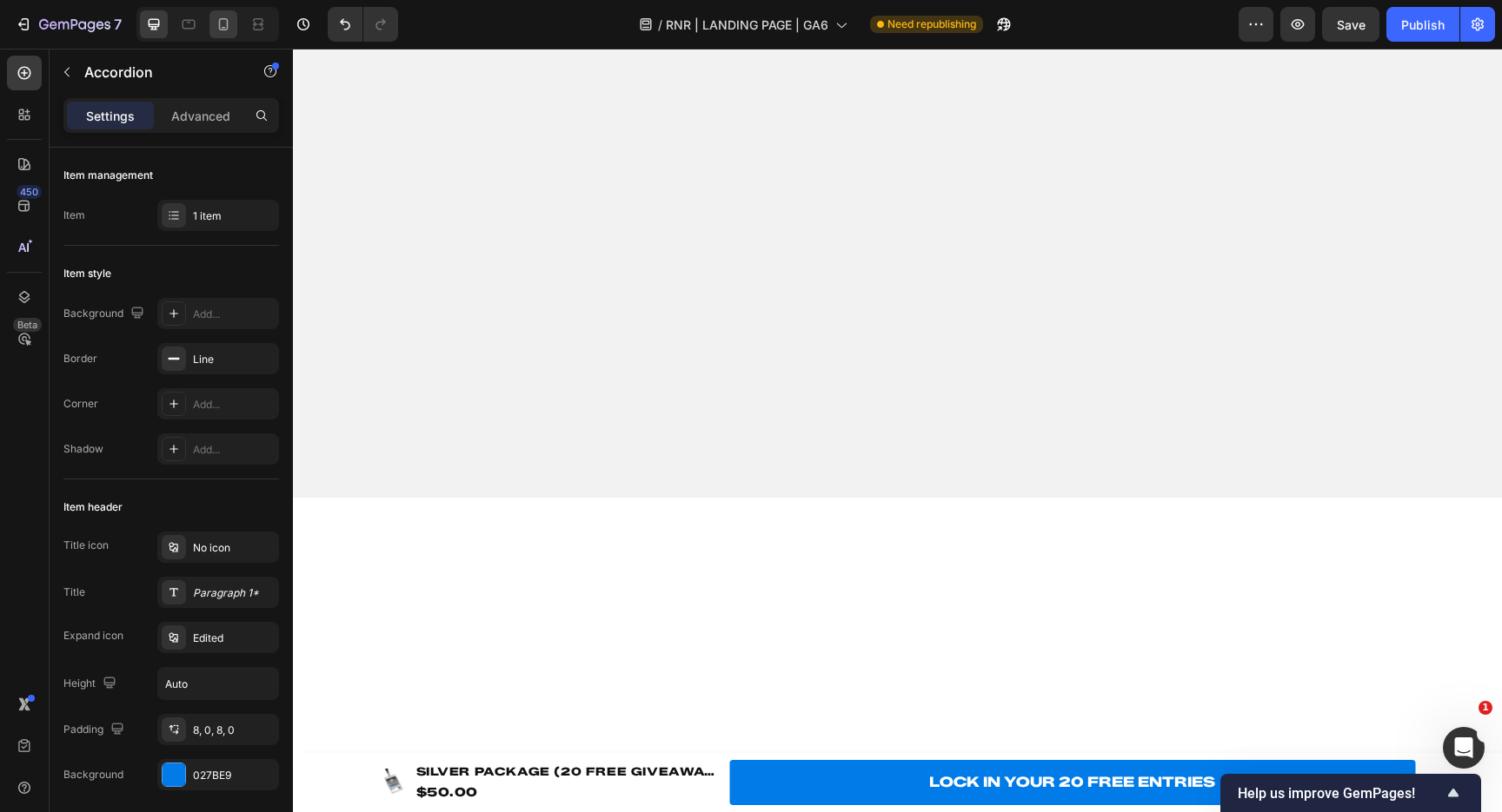
click at [230, 23] on icon at bounding box center [224, 25] width 18 height 18
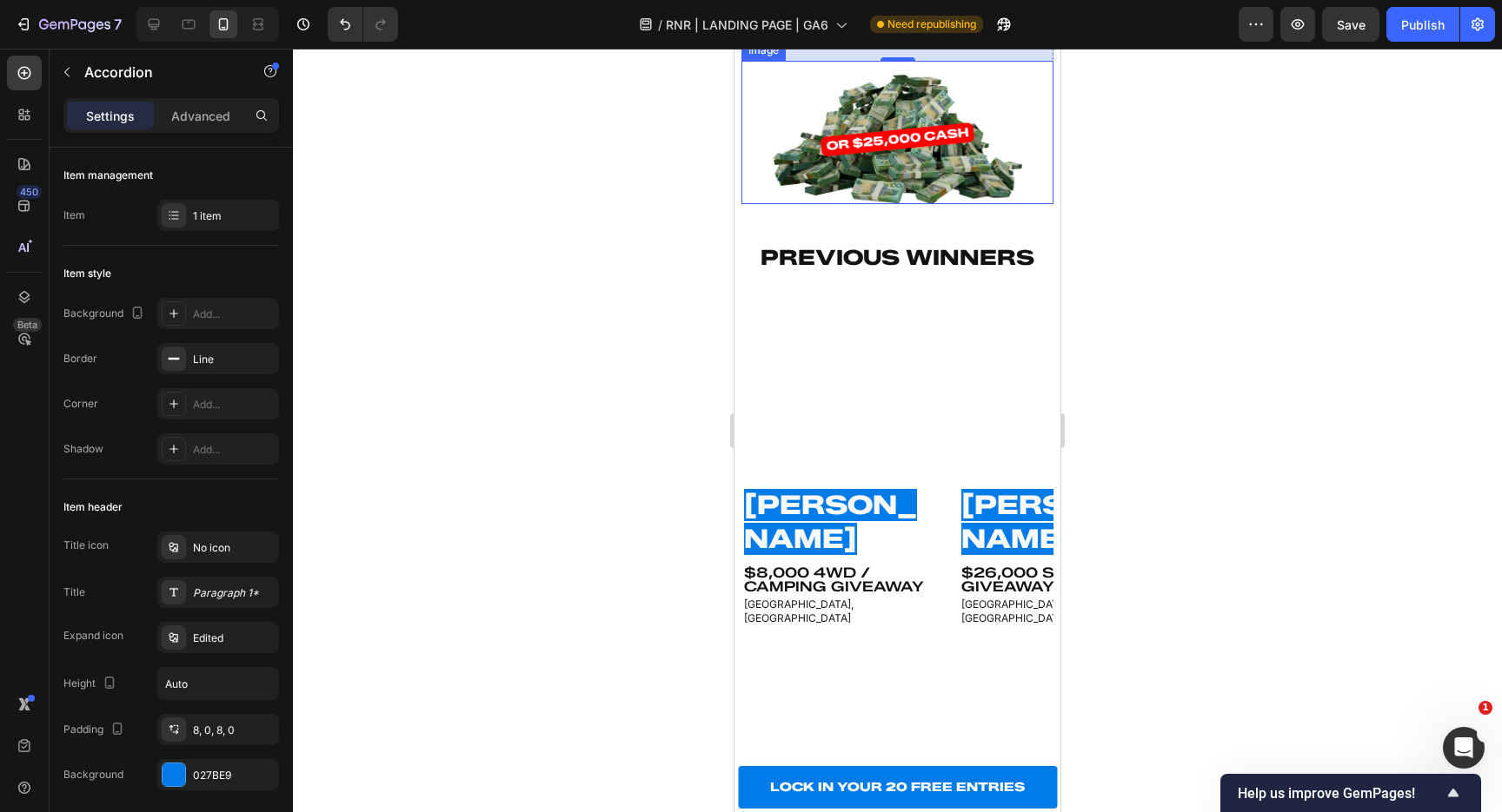
scroll to position [2648, 0]
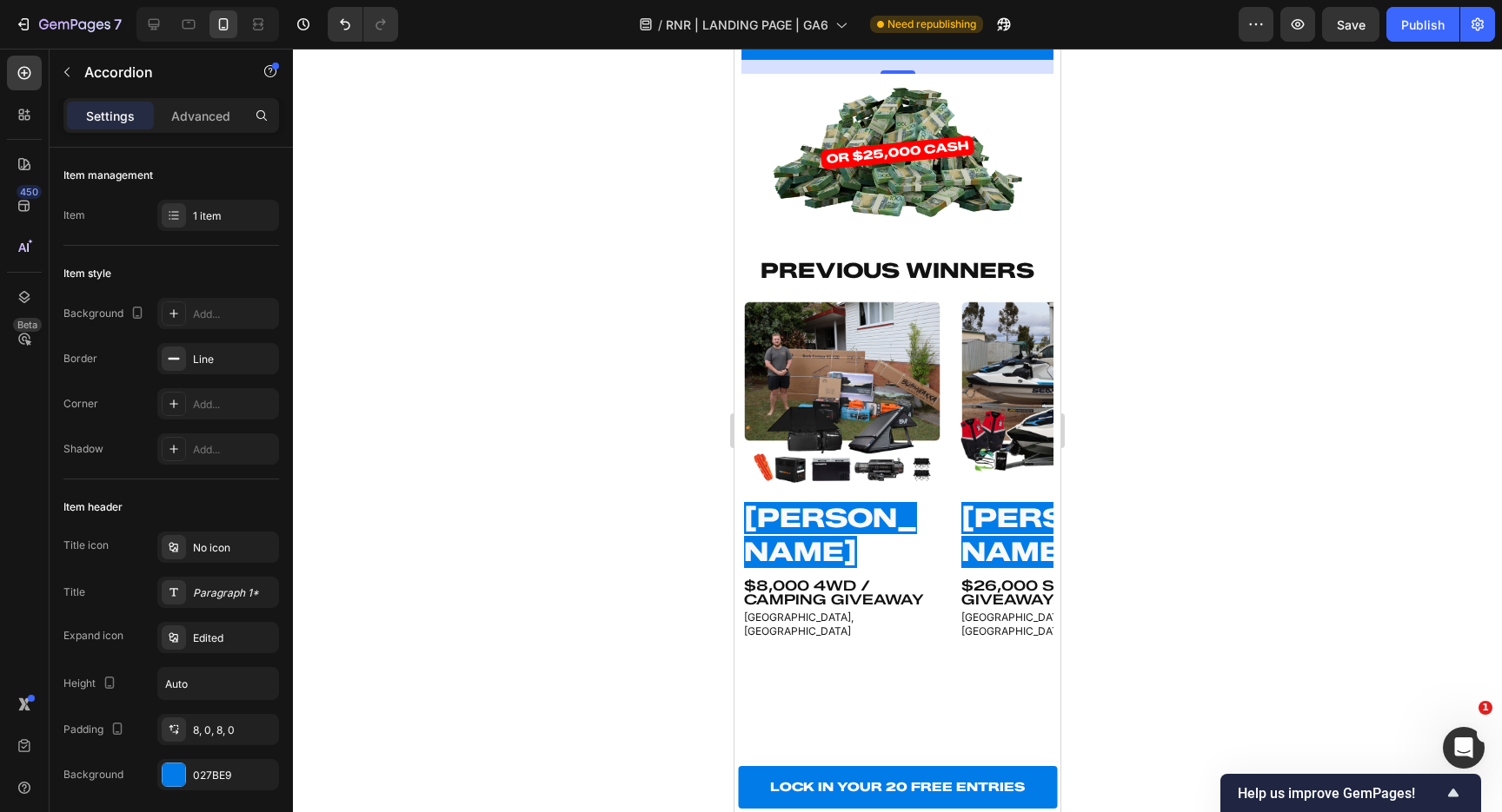
click at [1044, 52] on icon at bounding box center [1038, 38] width 28 height 27
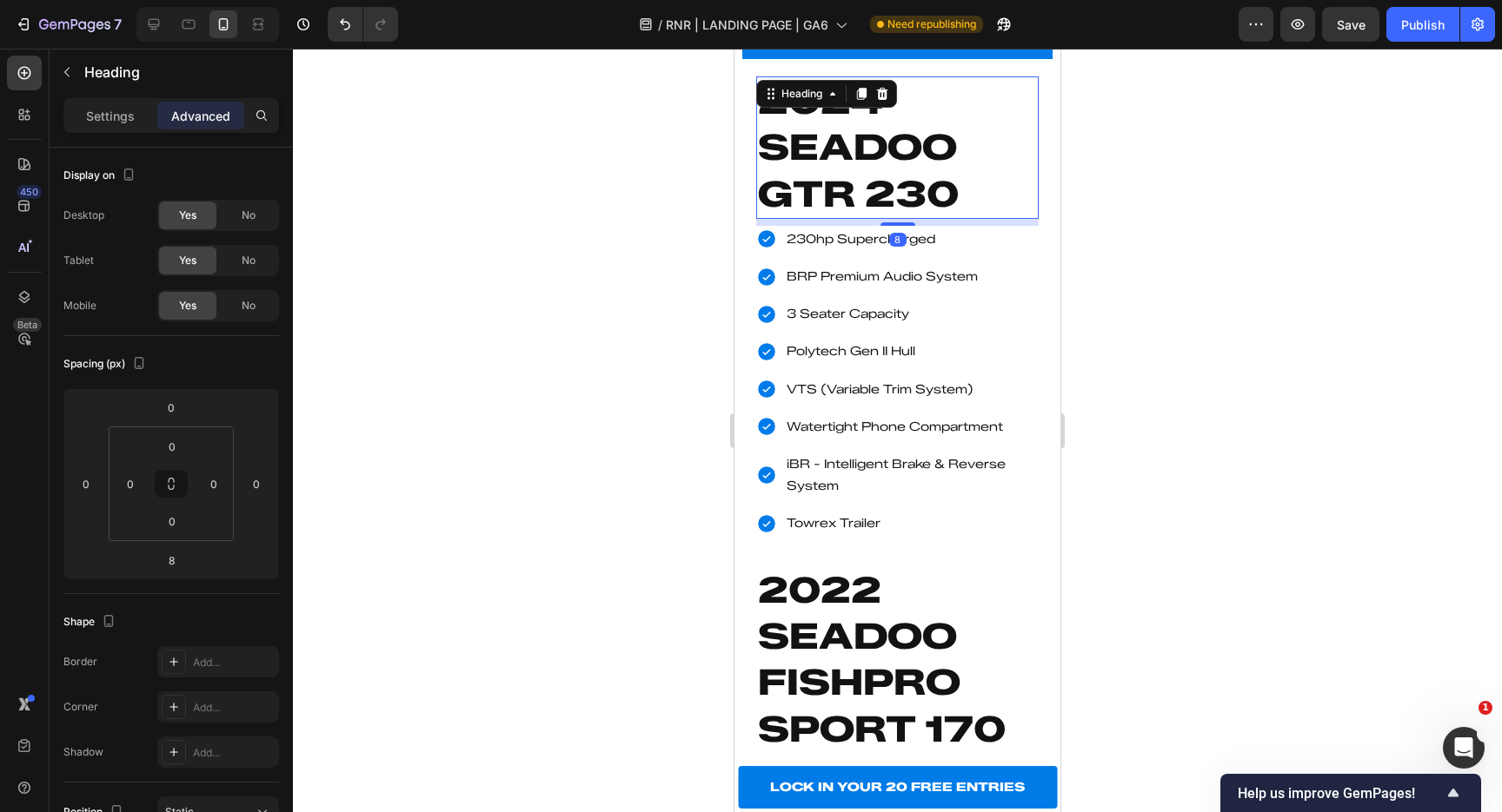
click at [895, 219] on h2 "2024 SEADOO GTR 230" at bounding box center [898, 147] width 283 height 142
click at [95, 118] on p "Settings" at bounding box center [111, 116] width 49 height 19
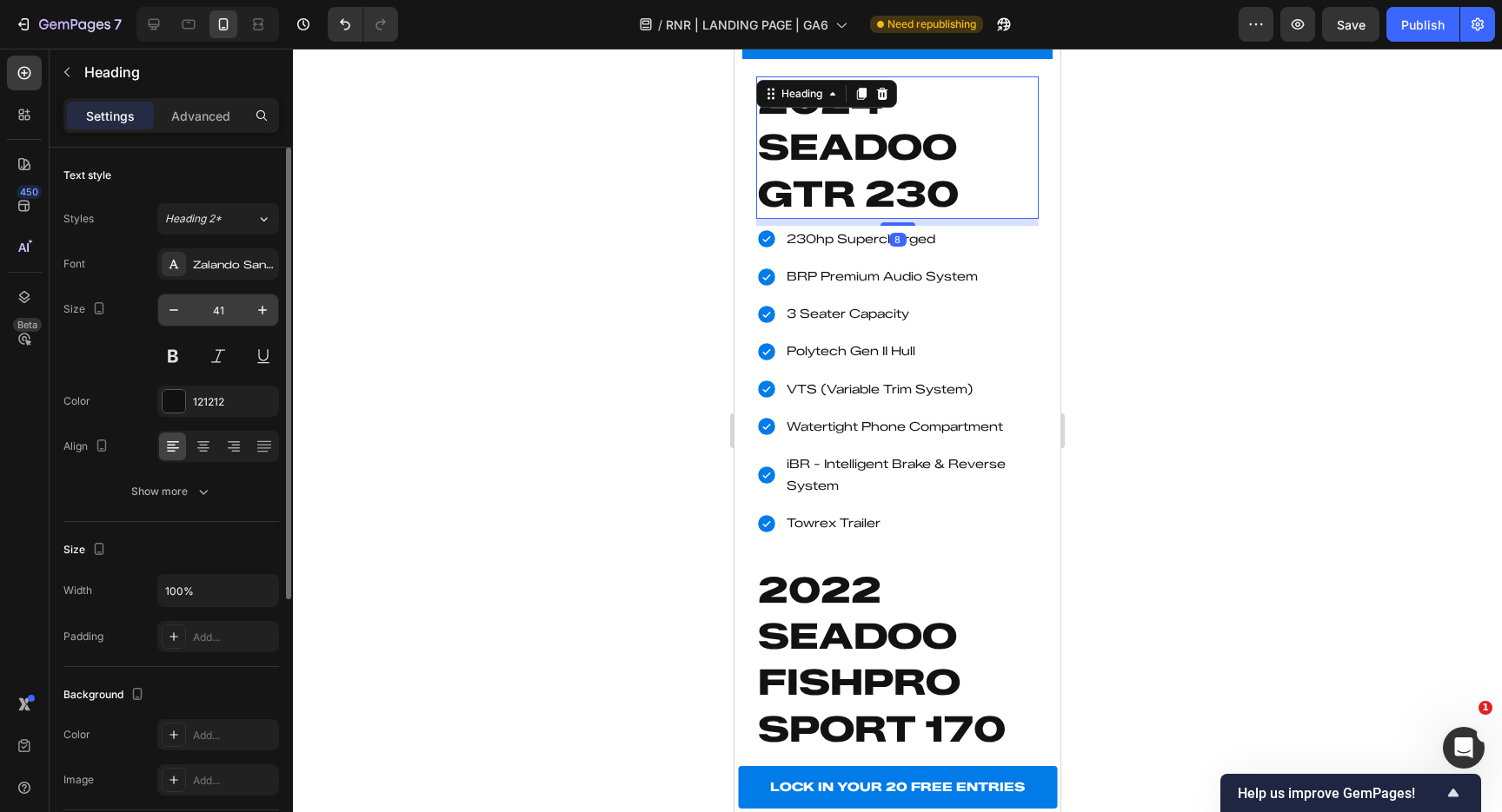
click at [239, 319] on input "41" at bounding box center [218, 310] width 57 height 31
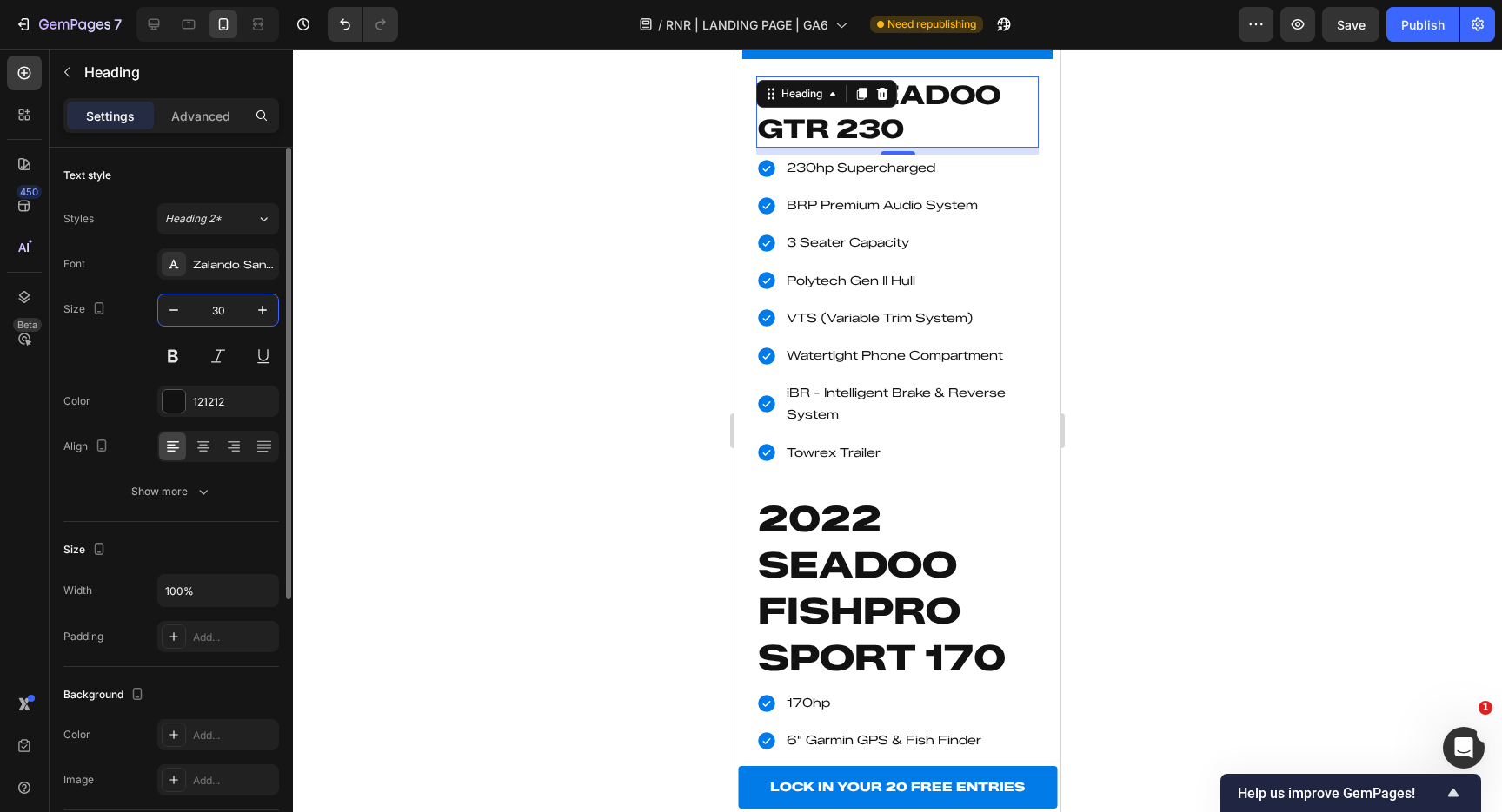
type input "3"
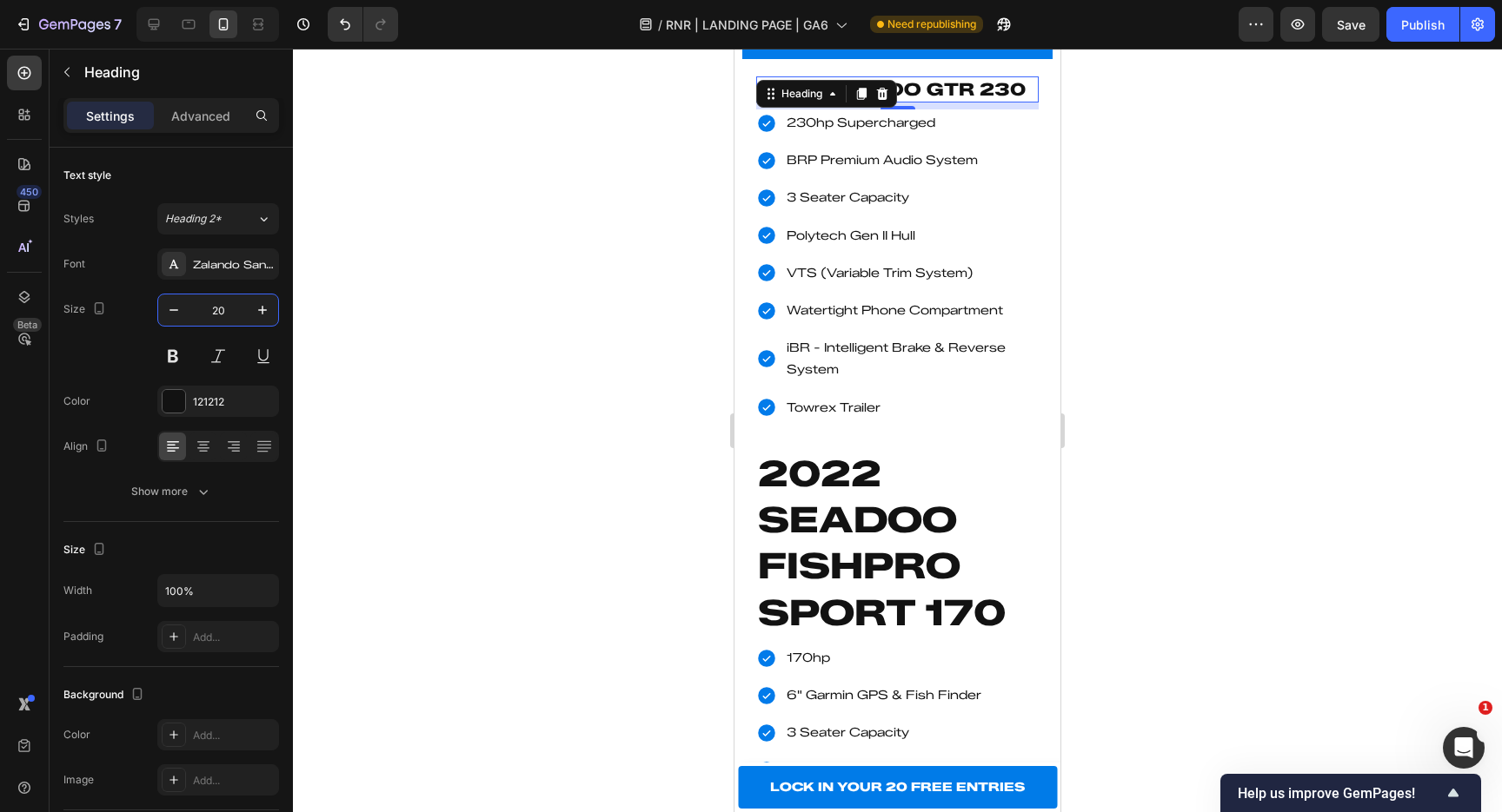
type input "20"
click at [540, 507] on div at bounding box center [897, 431] width 1209 height 764
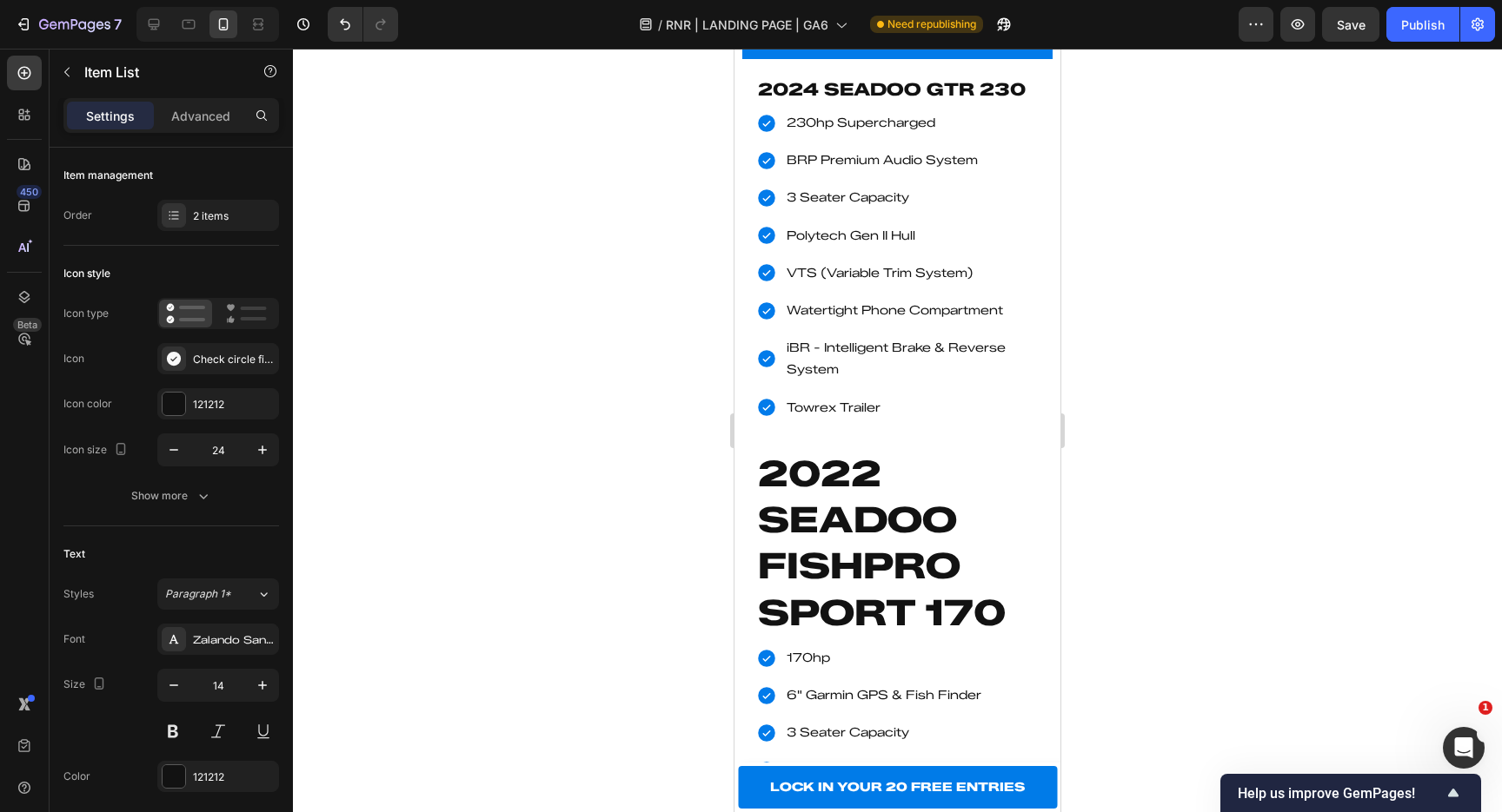
click at [1033, 208] on p "3 Seater Capacity" at bounding box center [912, 197] width 250 height 22
click at [1019, 246] on p "Polytech Gen II Hull" at bounding box center [912, 236] width 250 height 22
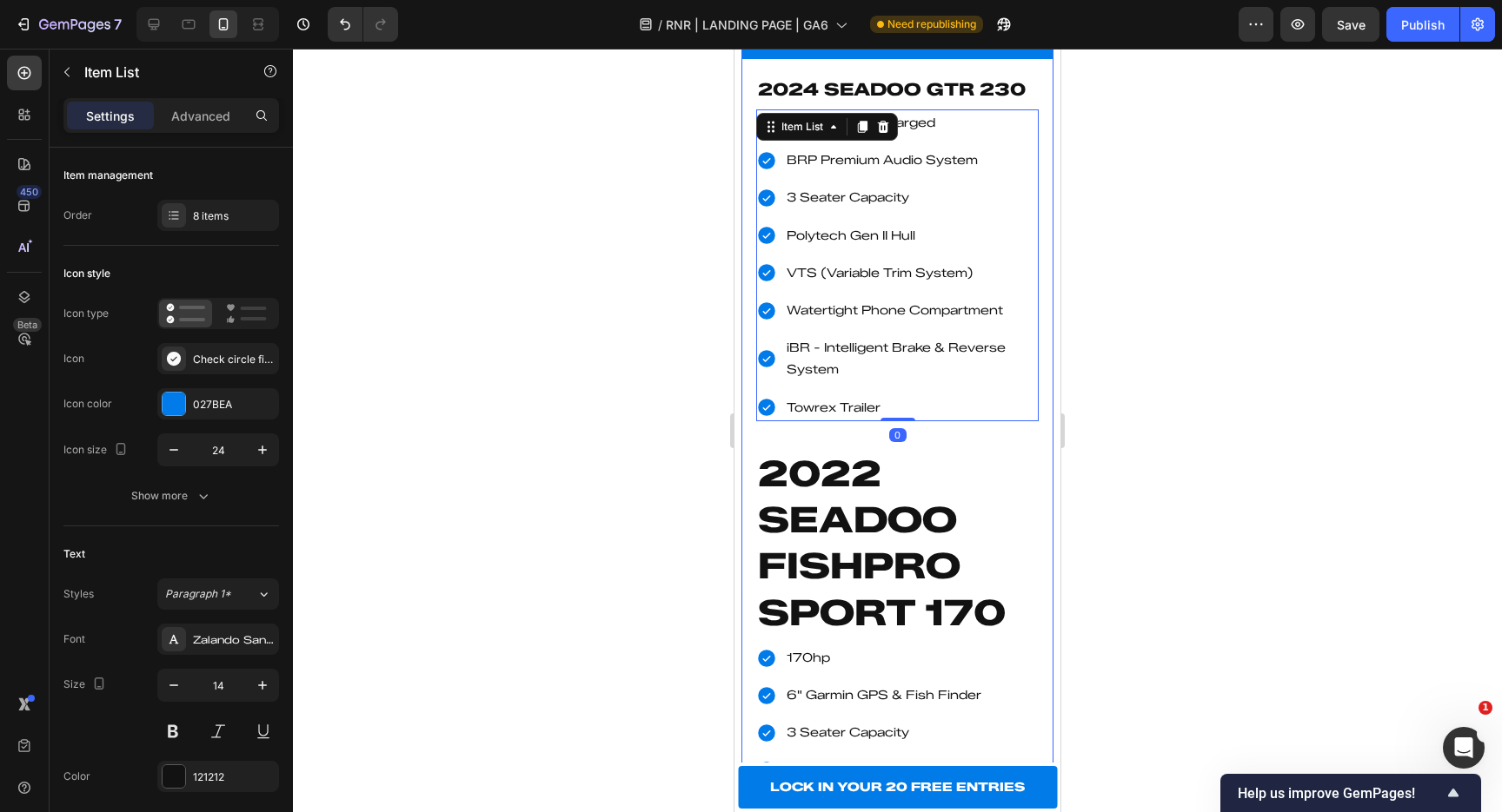
click at [1040, 52] on icon at bounding box center [1038, 38] width 28 height 27
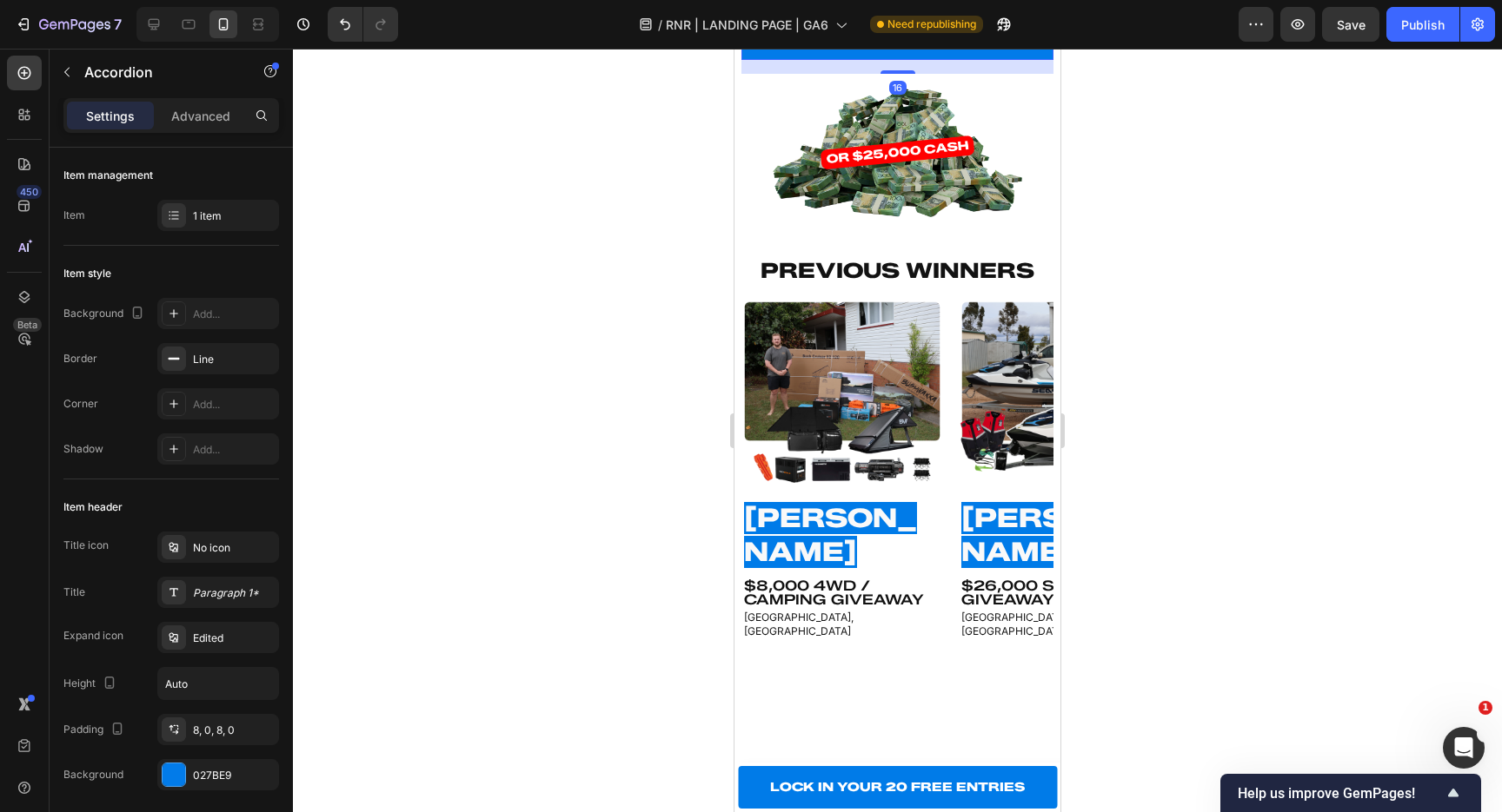
click at [1034, 52] on icon at bounding box center [1038, 38] width 28 height 27
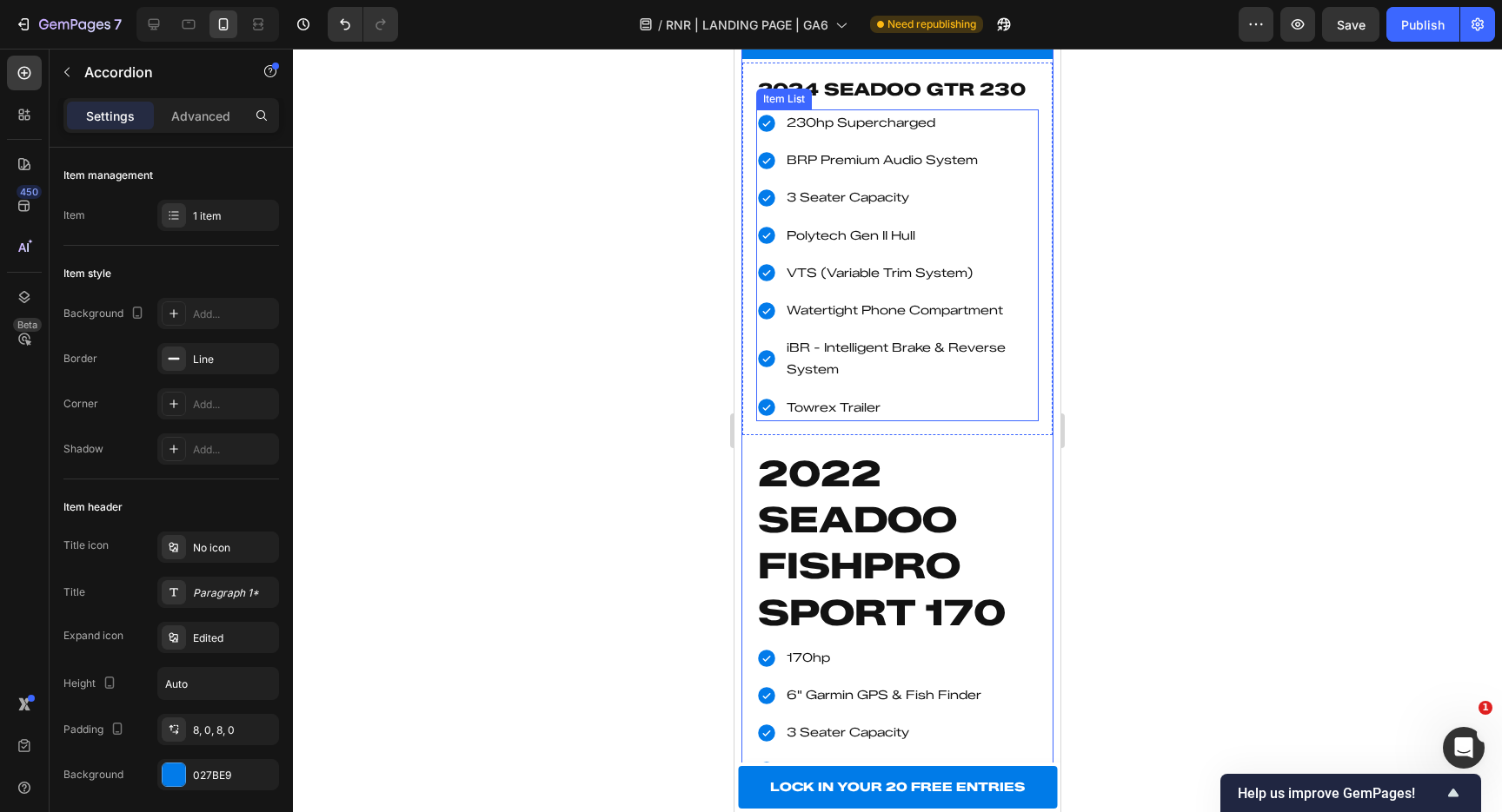
scroll to position [2788, 0]
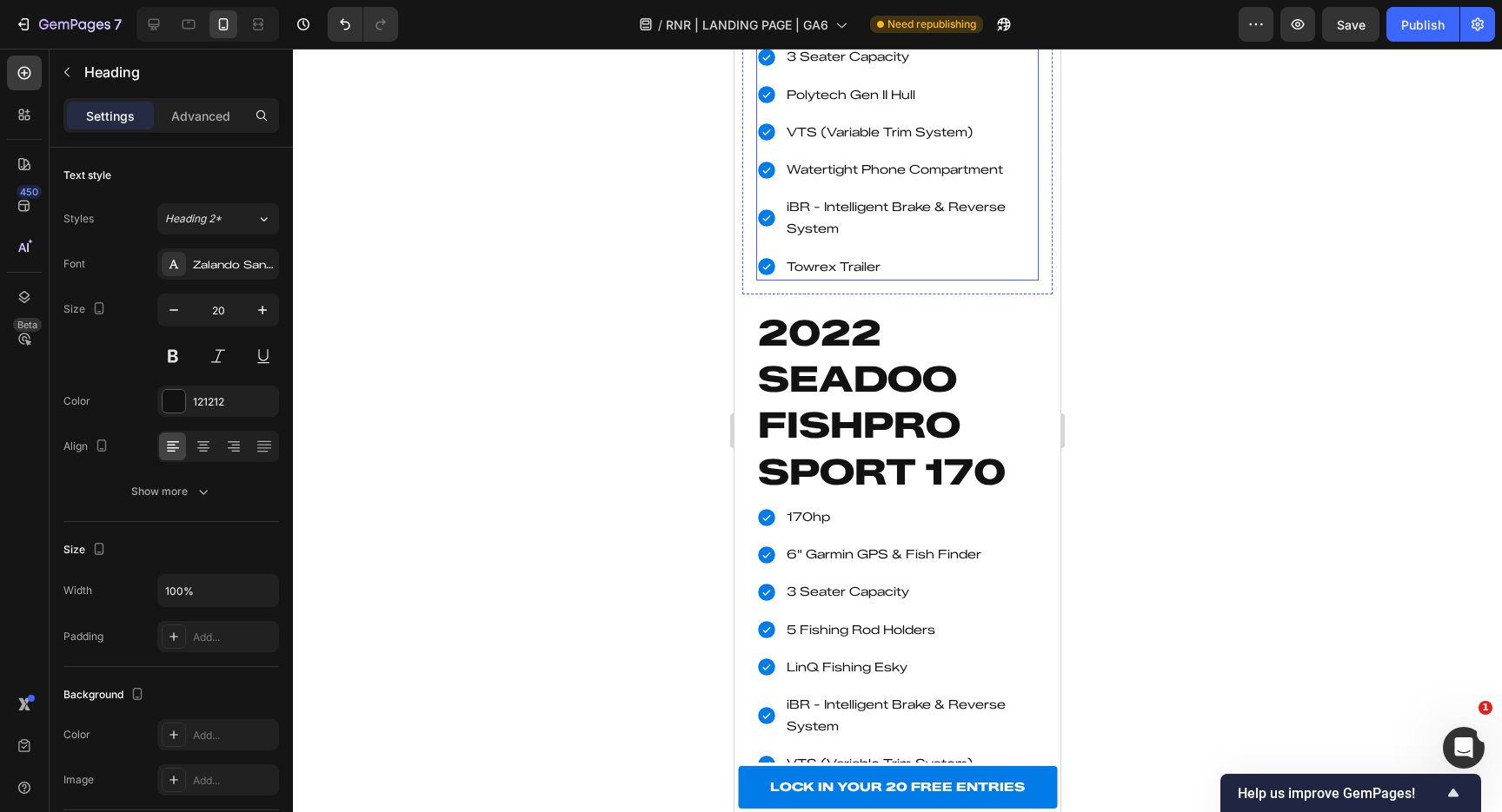
scroll to position [2964, 0]
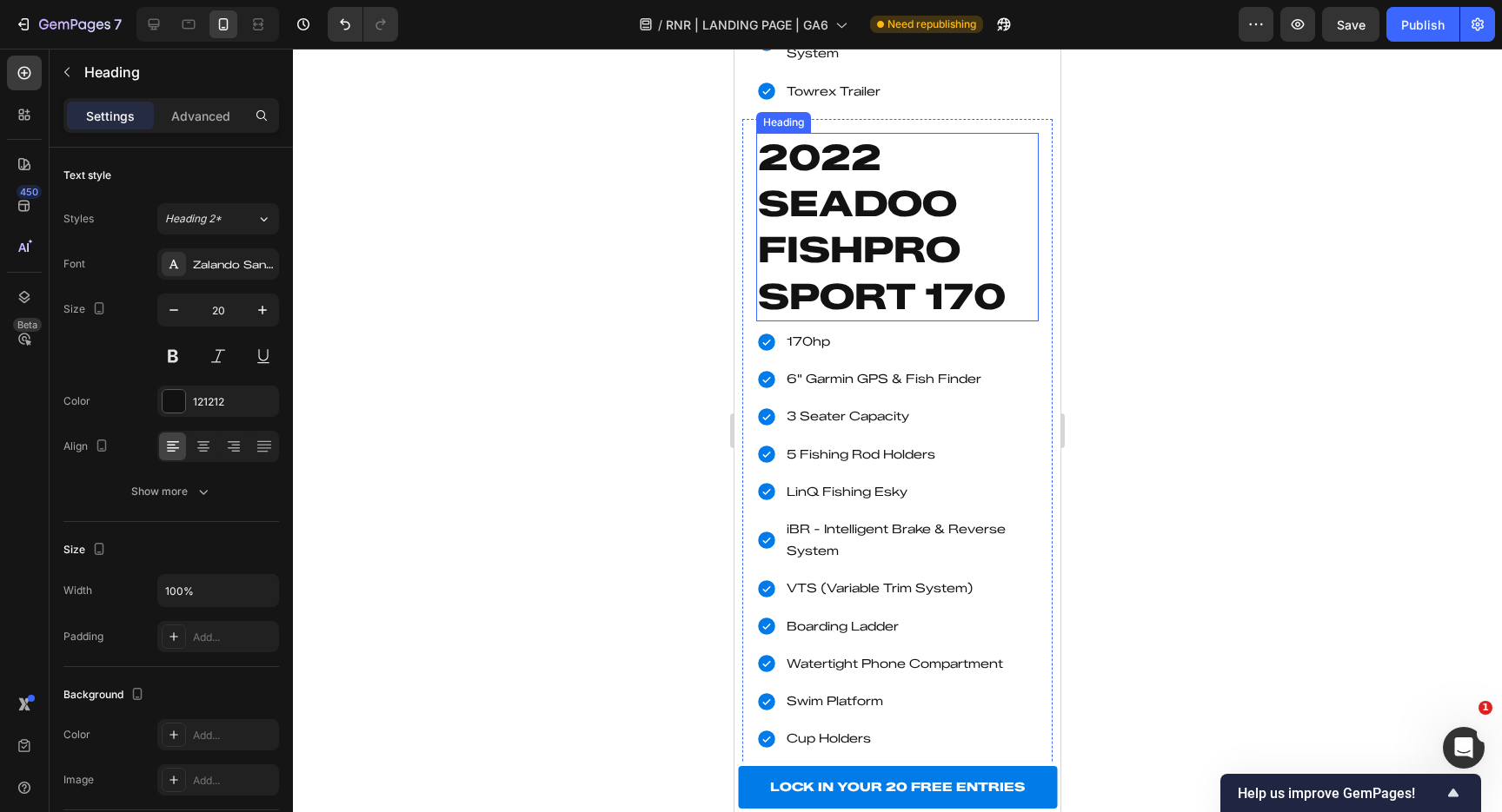
click at [842, 321] on h2 "2022 SEADOO FISHPRO SPORT 170" at bounding box center [898, 227] width 283 height 189
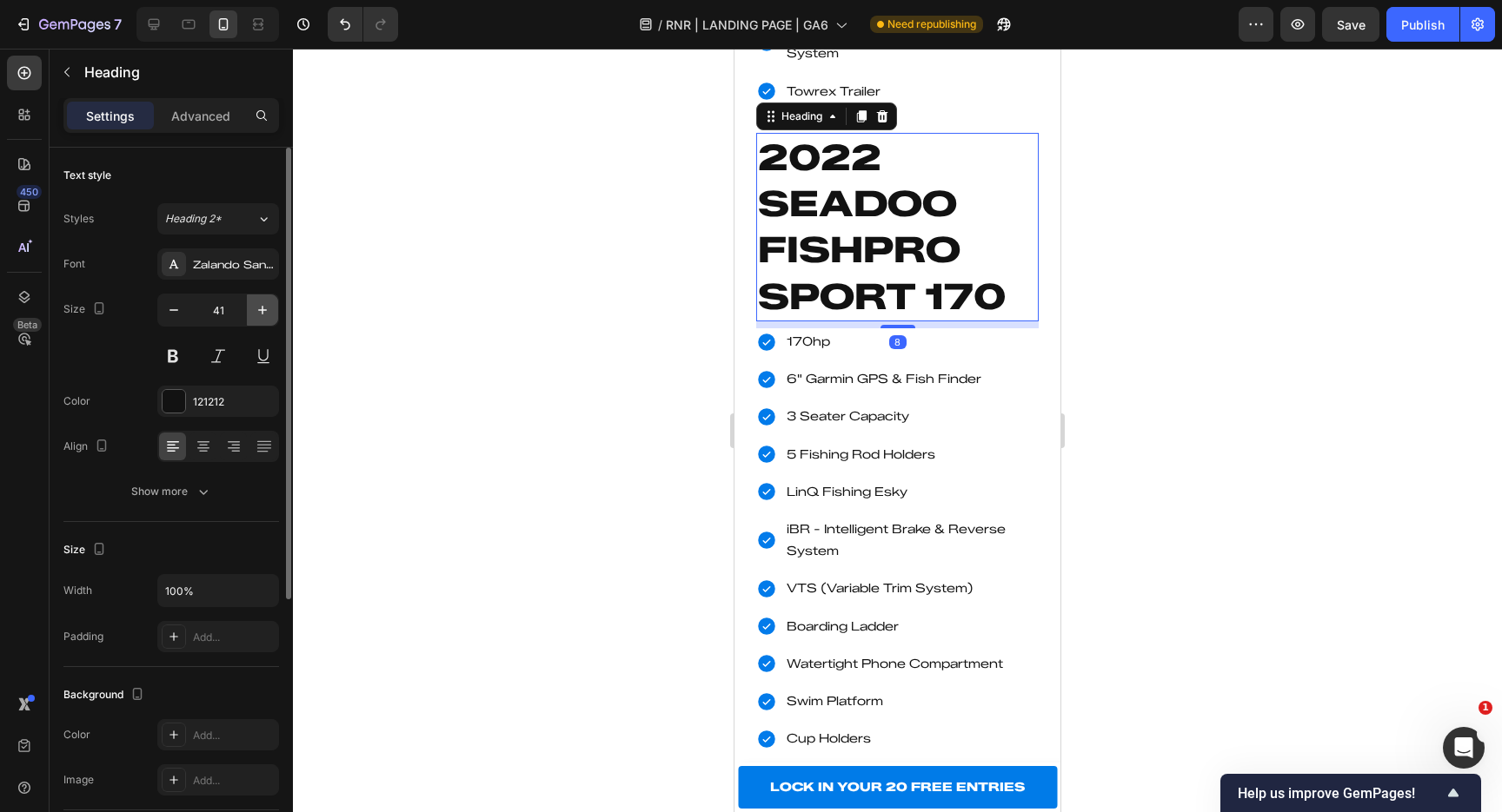
click at [249, 307] on button "button" at bounding box center [262, 310] width 31 height 31
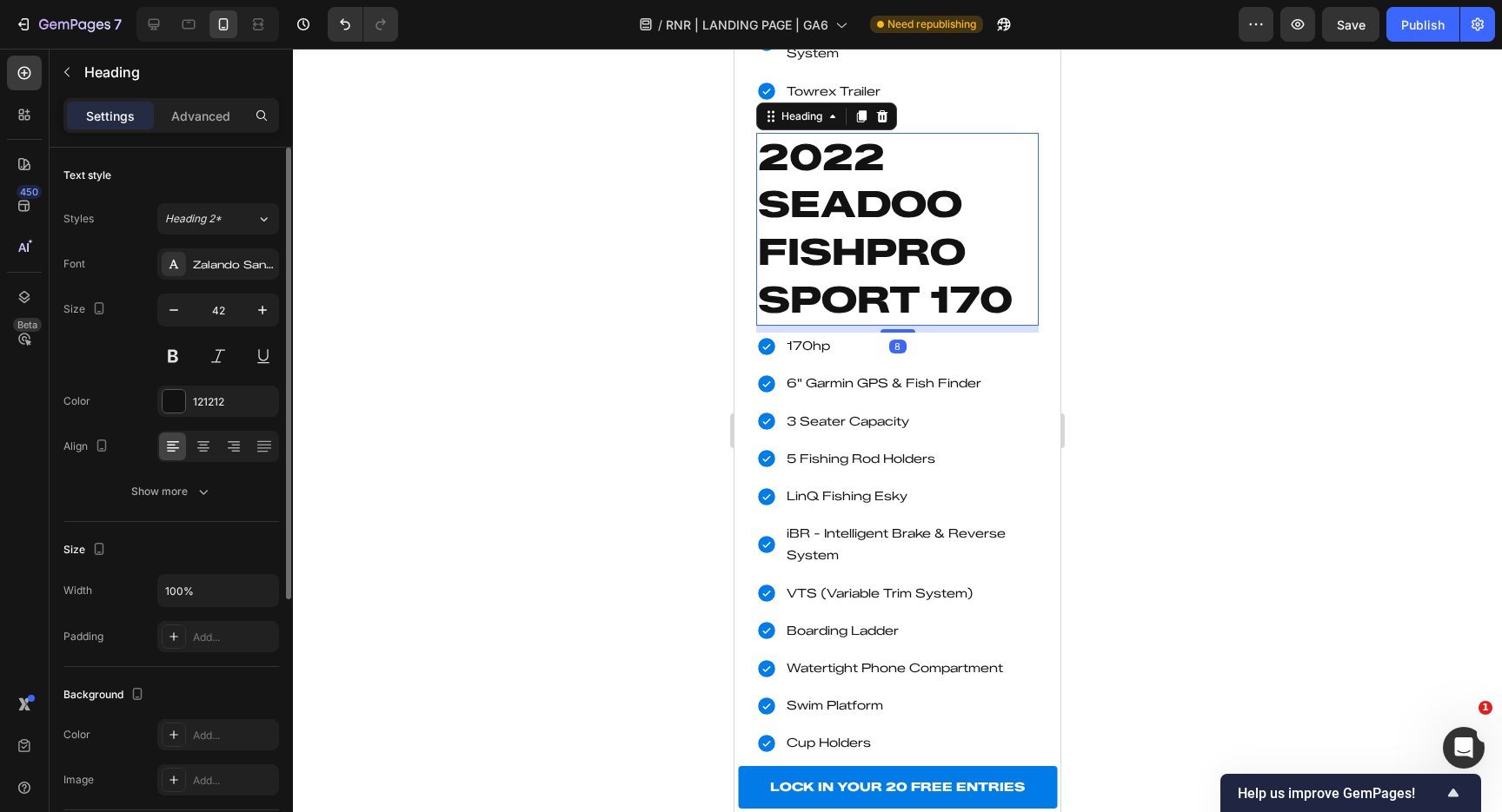
click at [231, 313] on input "42" at bounding box center [218, 310] width 57 height 31
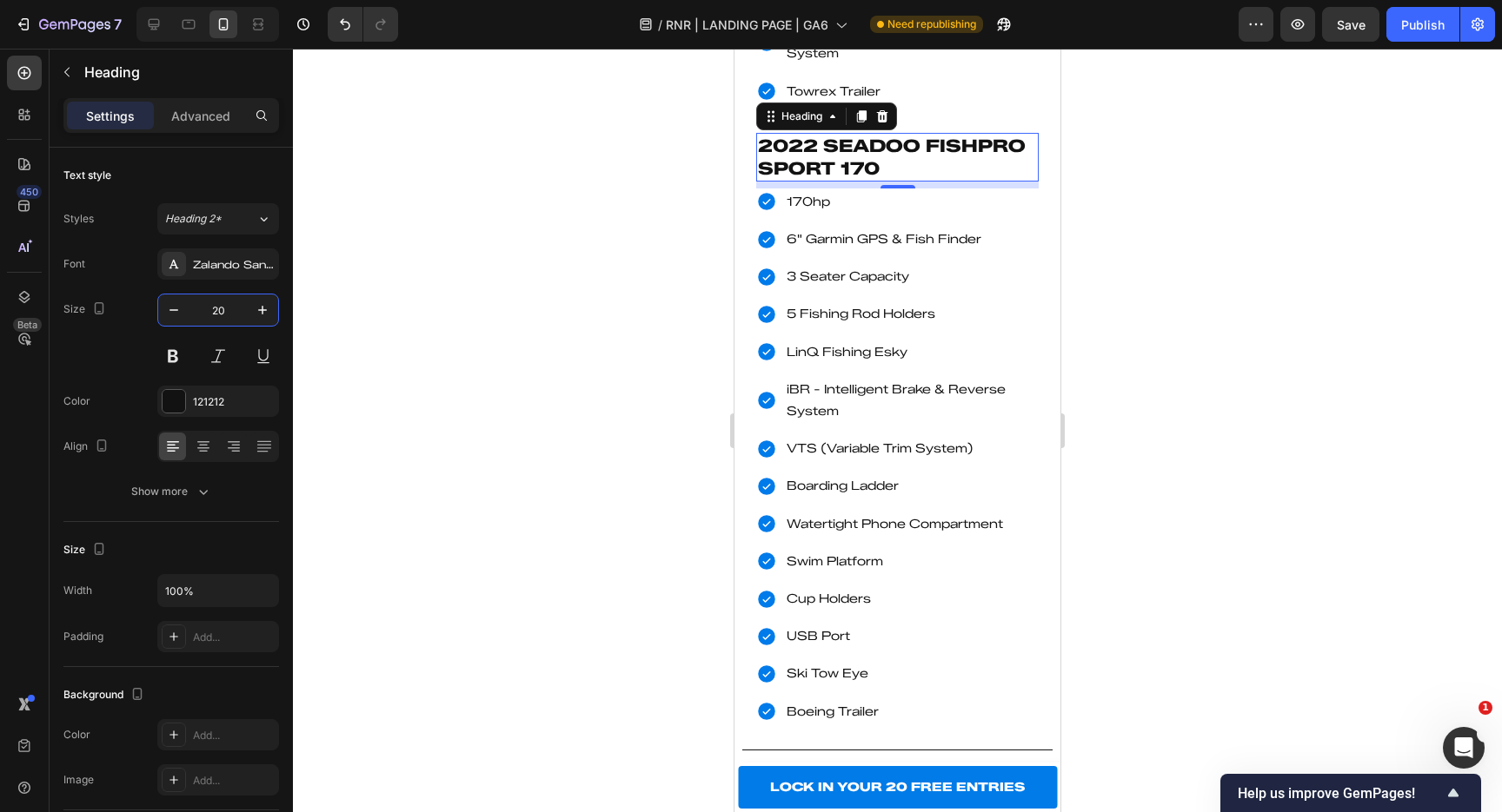
type input "20"
click at [528, 372] on div at bounding box center [897, 431] width 1209 height 764
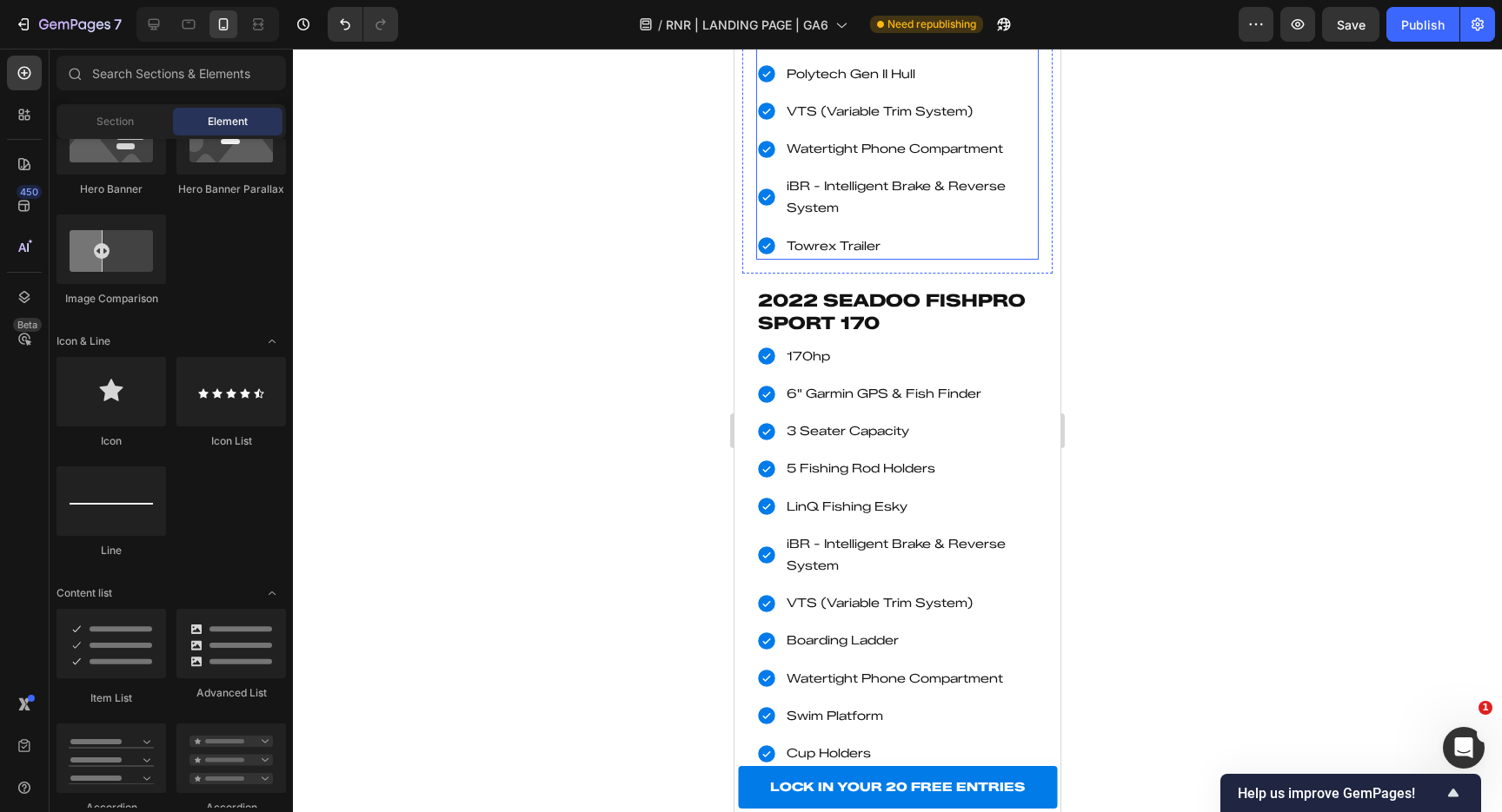
scroll to position [2802, 0]
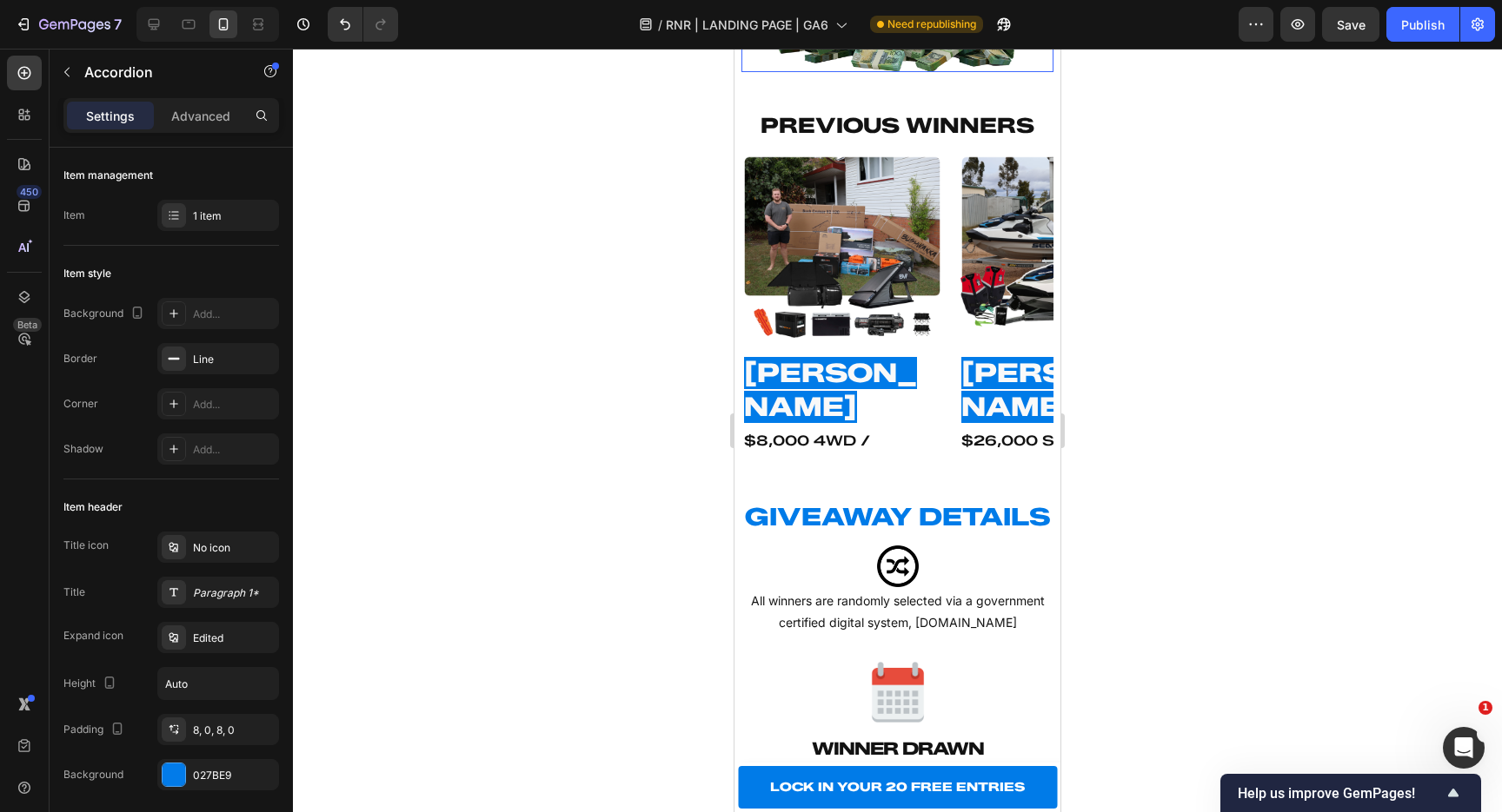
scroll to position [2779, 0]
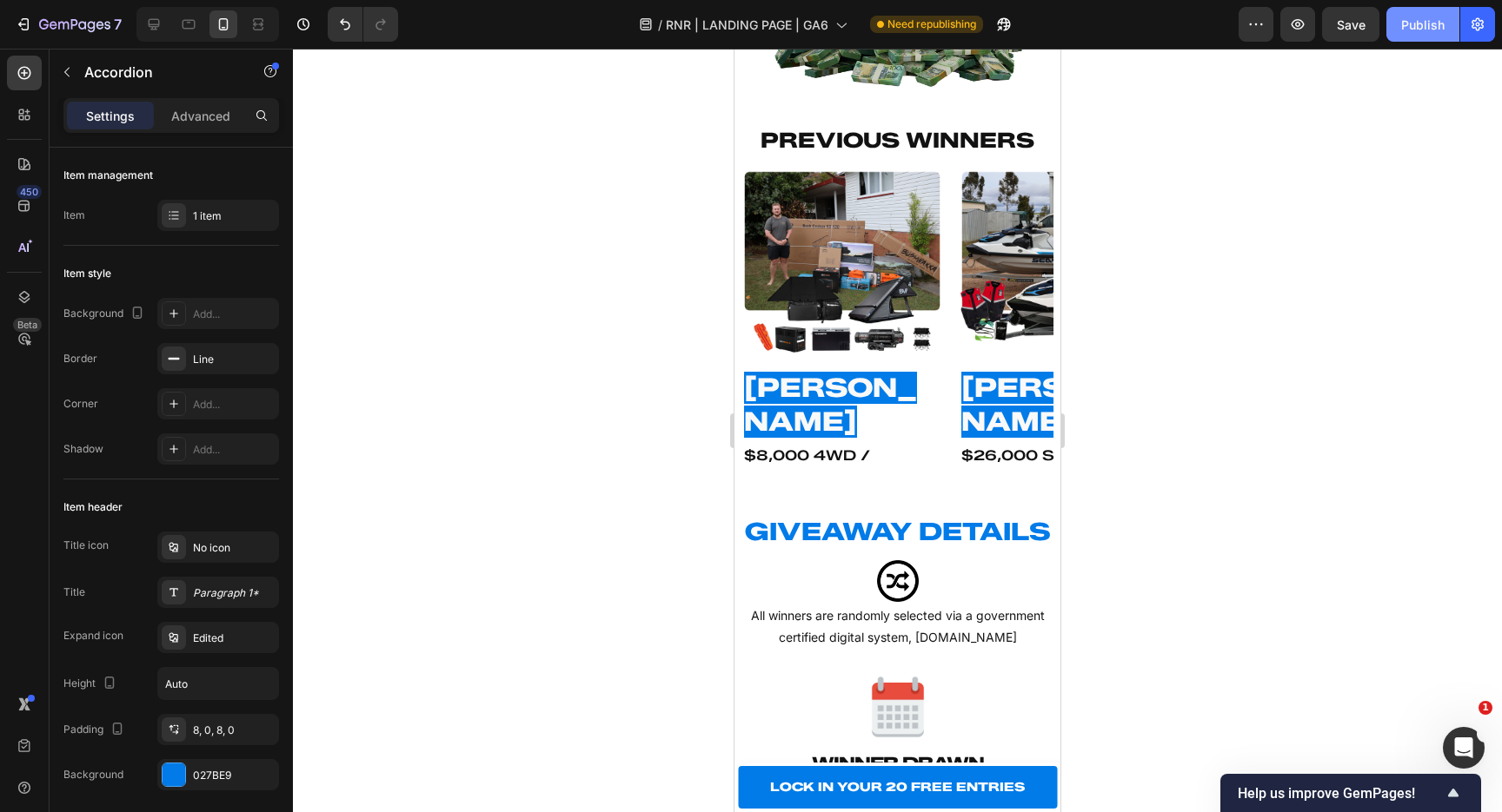
click at [1434, 12] on button "Publish" at bounding box center [1422, 24] width 73 height 34
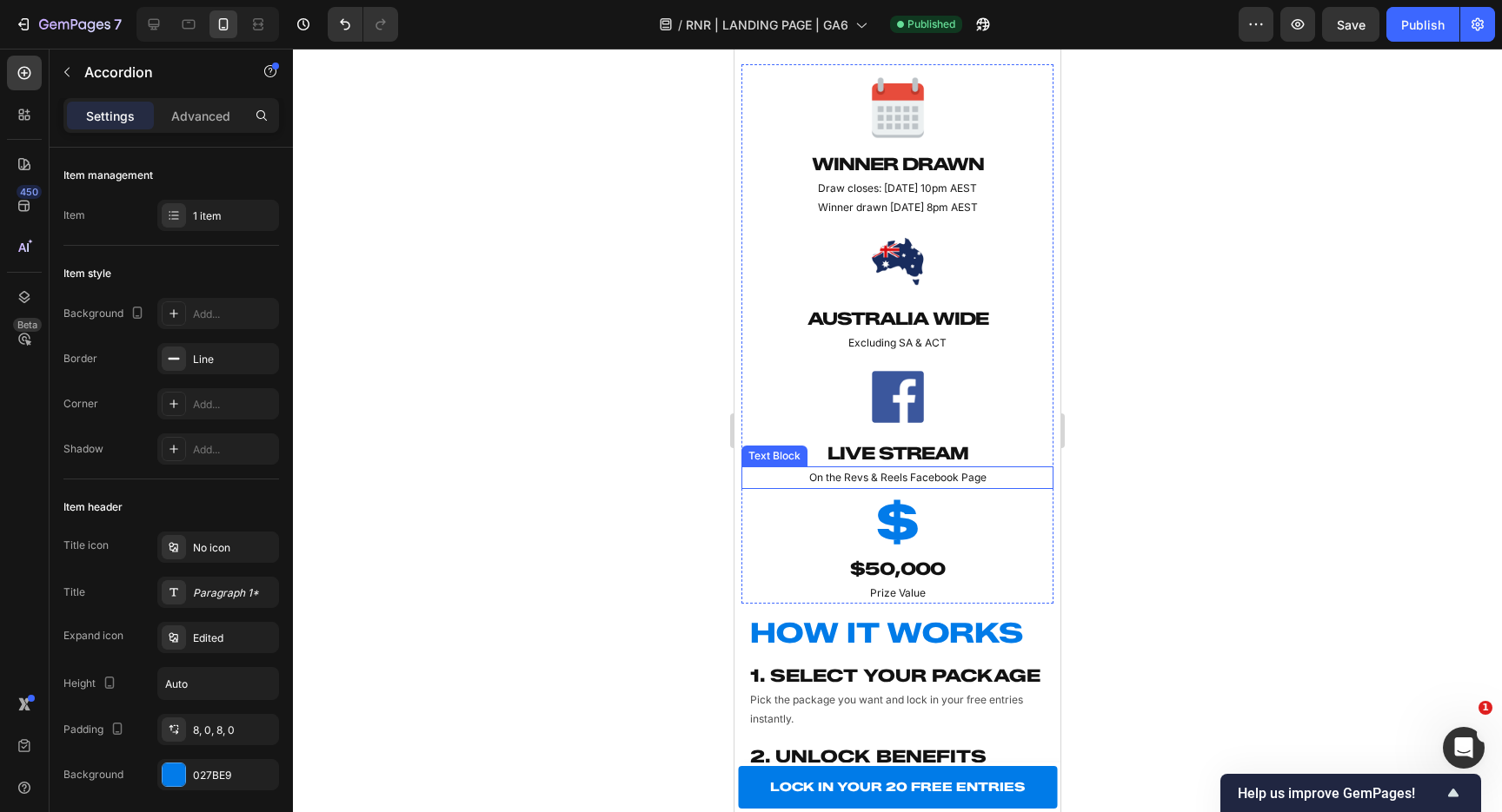
scroll to position [3692, 0]
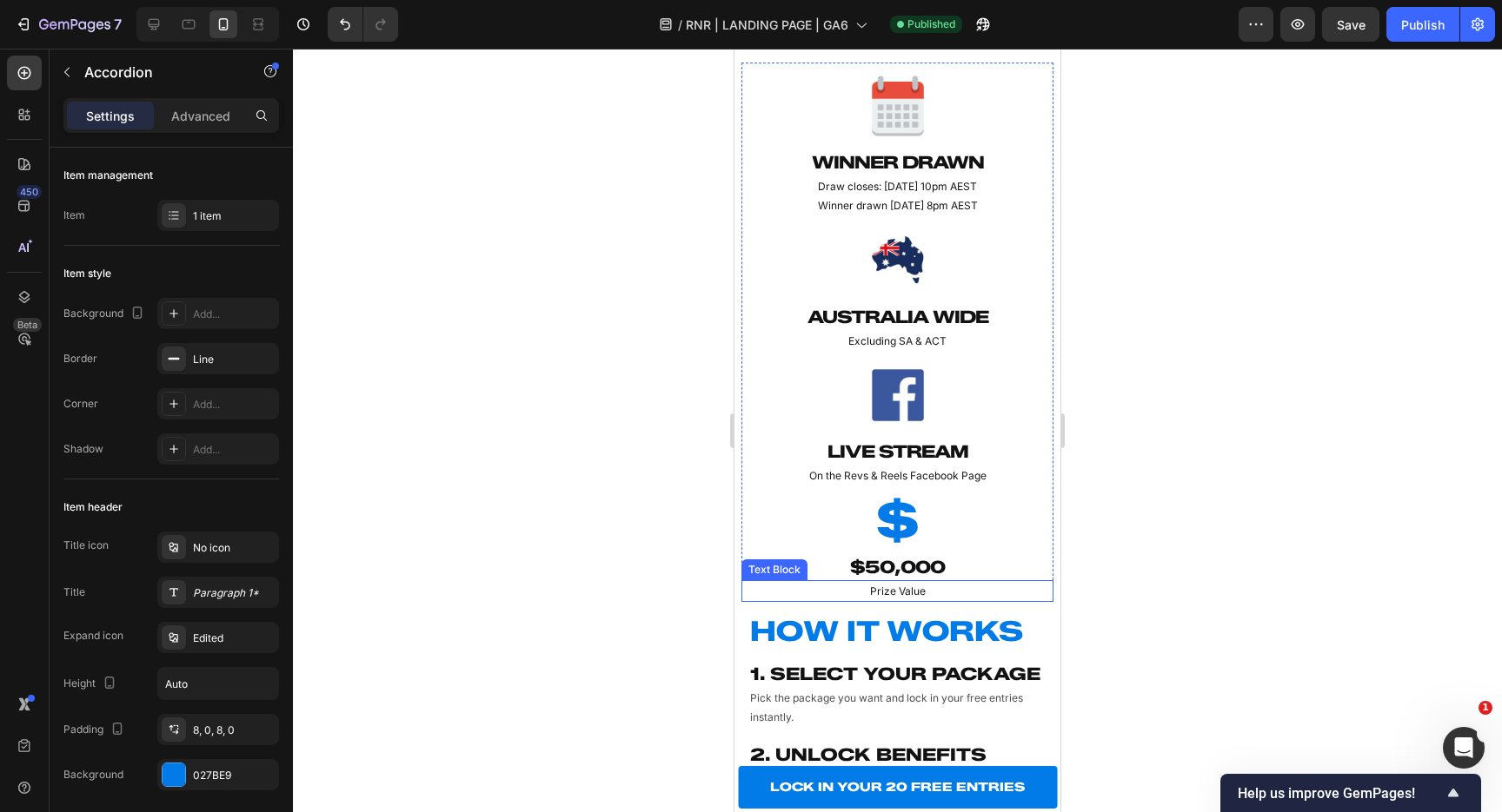
click at [929, 593] on p "Prize Value" at bounding box center [898, 591] width 308 height 19
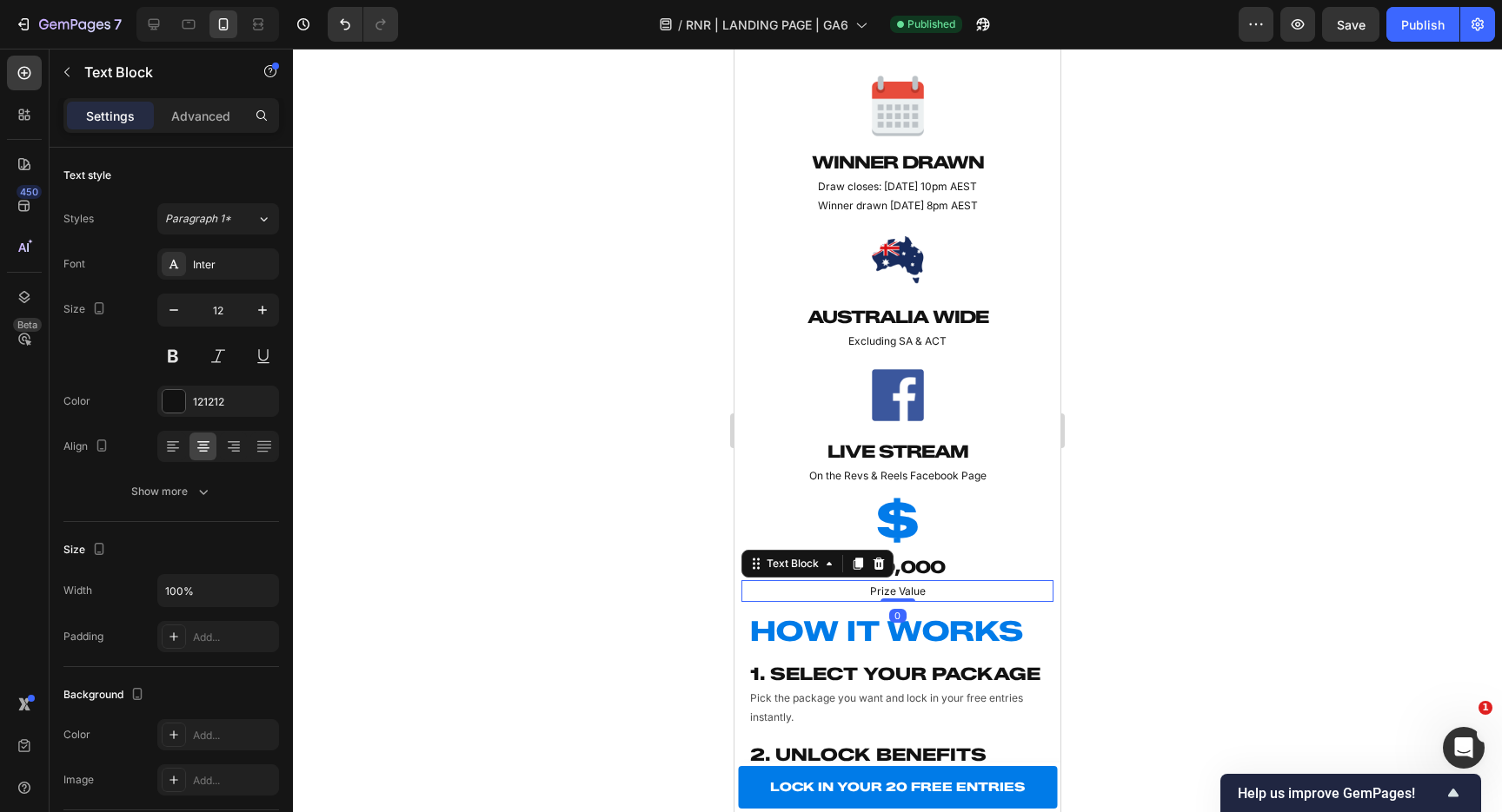
click at [929, 591] on p "Prize Value" at bounding box center [898, 591] width 308 height 19
drag, startPoint x: 981, startPoint y: 592, endPoint x: 764, endPoint y: 592, distance: 217.0
click at [764, 592] on p "Prize Value (or $25,000 cash)" at bounding box center [898, 591] width 308 height 19
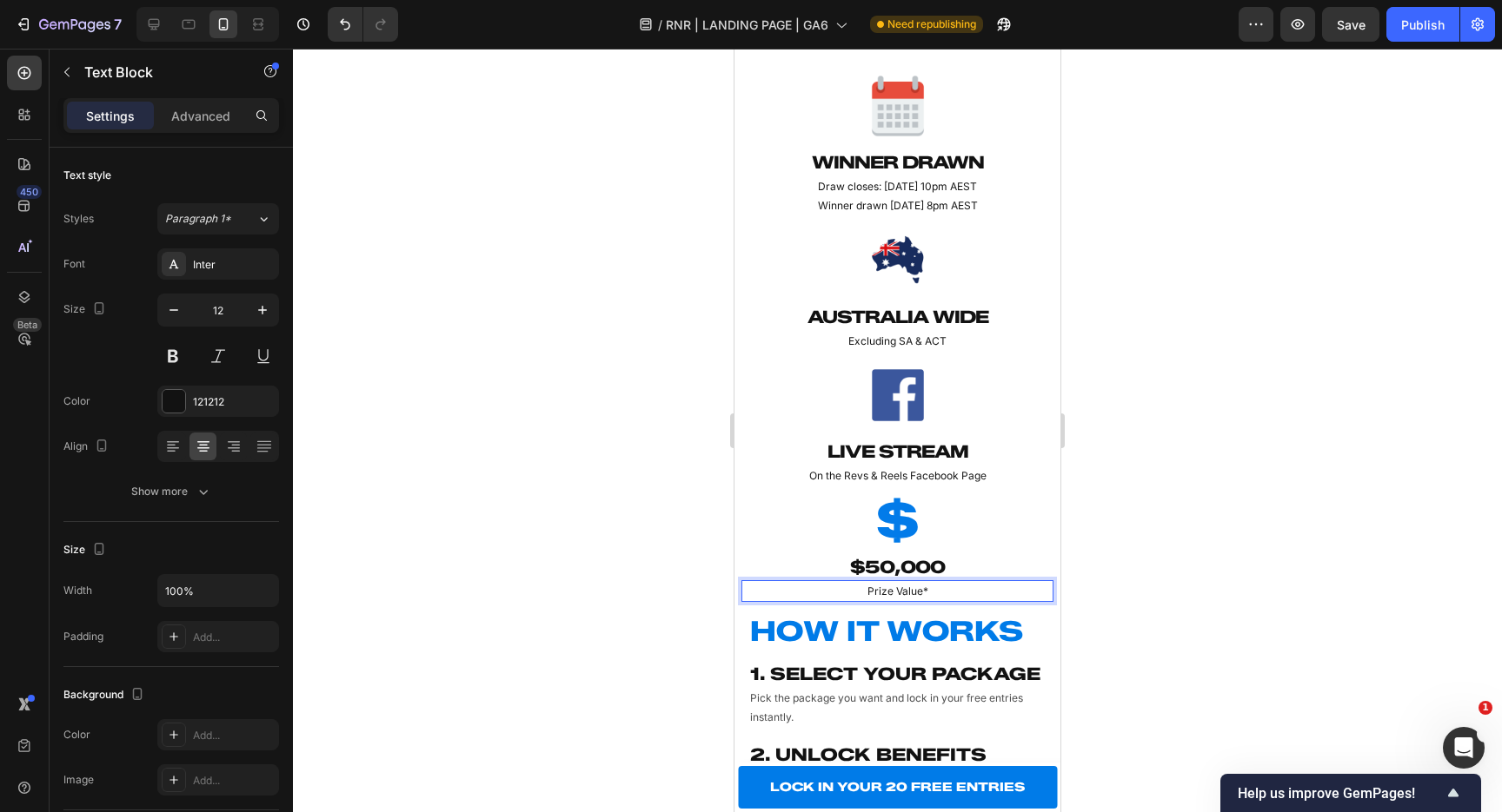
click at [1244, 557] on div at bounding box center [897, 431] width 1209 height 764
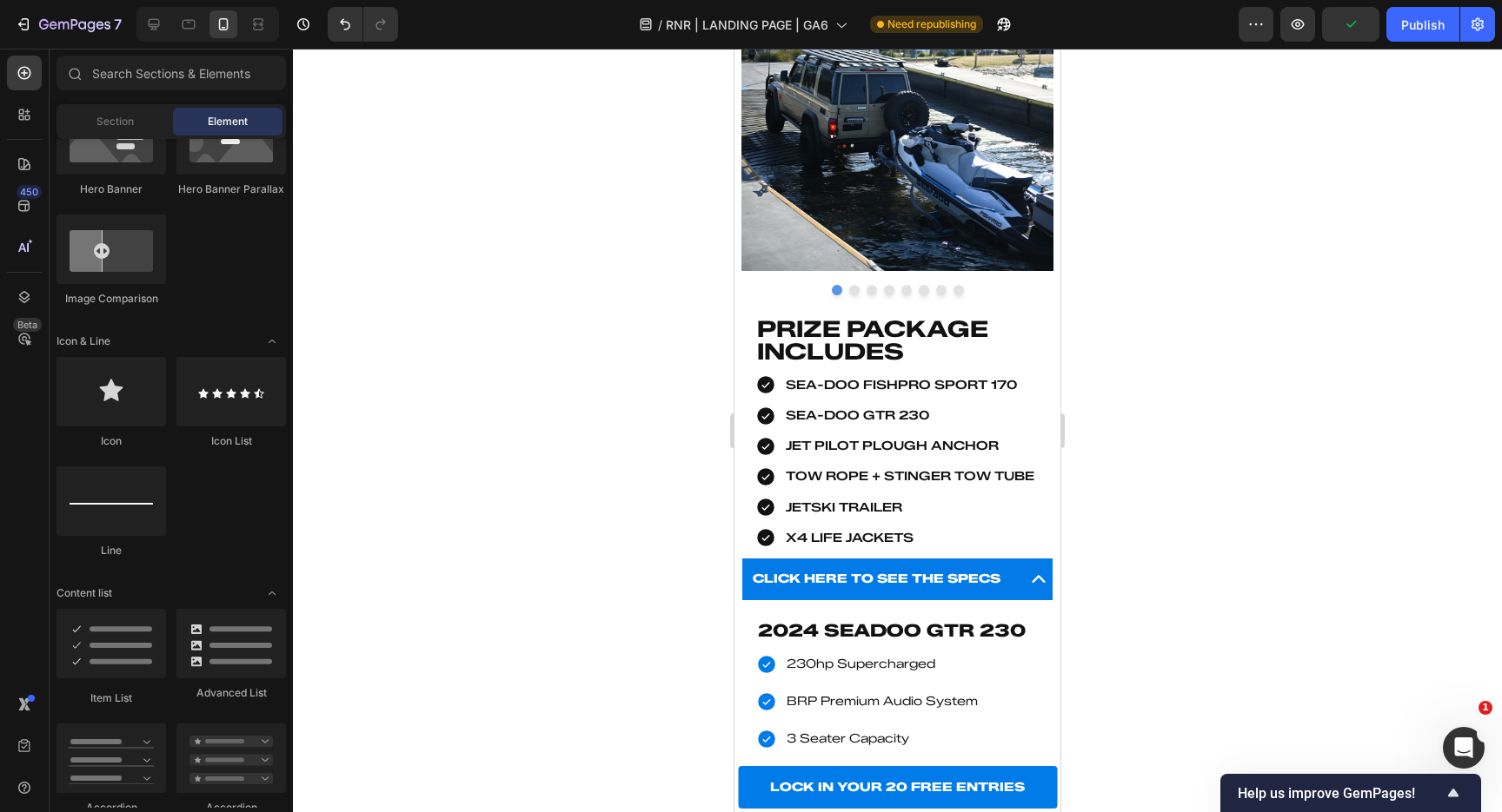
scroll to position [2419, 0]
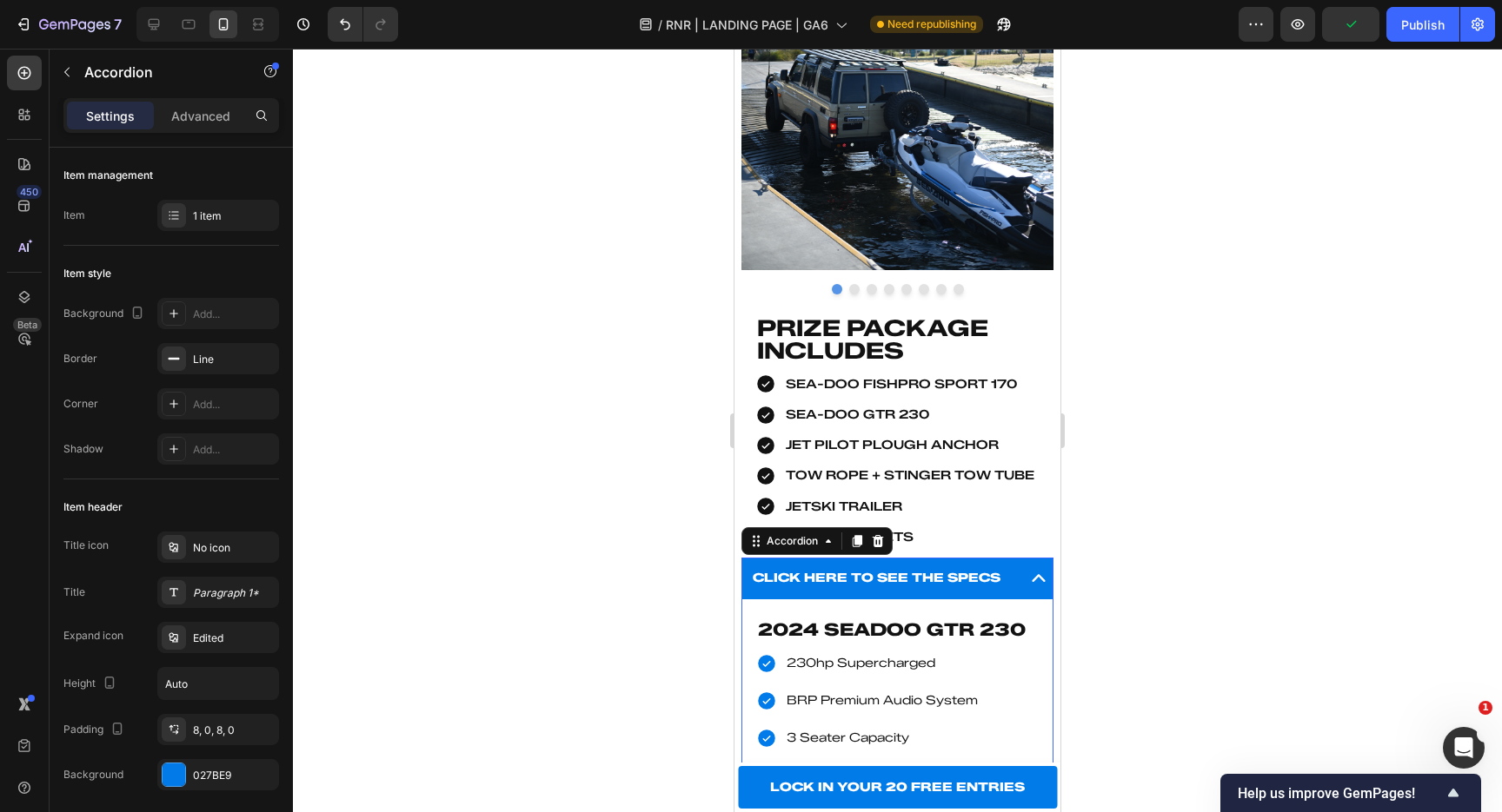
click at [1036, 579] on icon at bounding box center [1038, 578] width 28 height 27
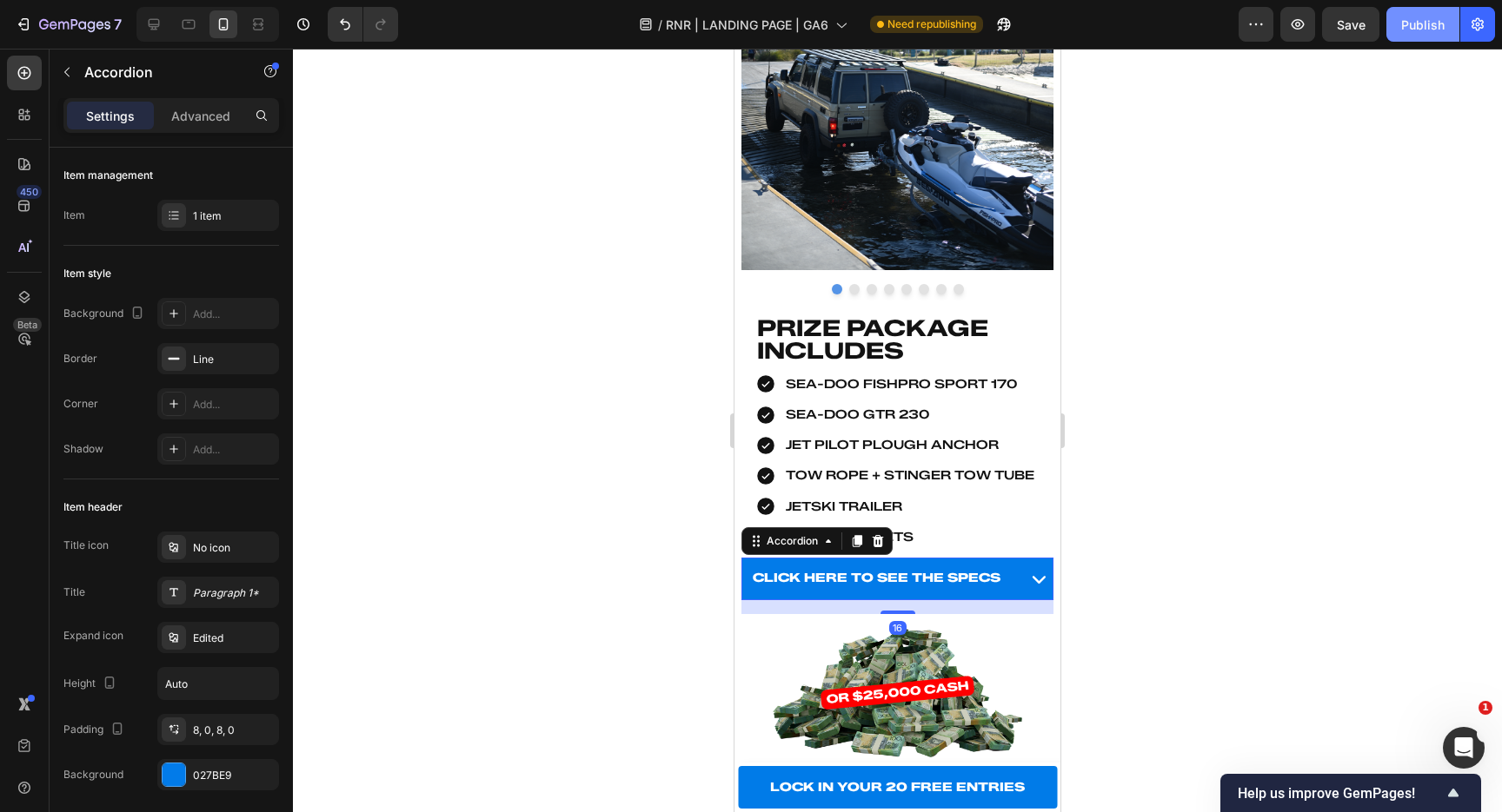
click at [1425, 22] on div "Publish" at bounding box center [1422, 25] width 43 height 19
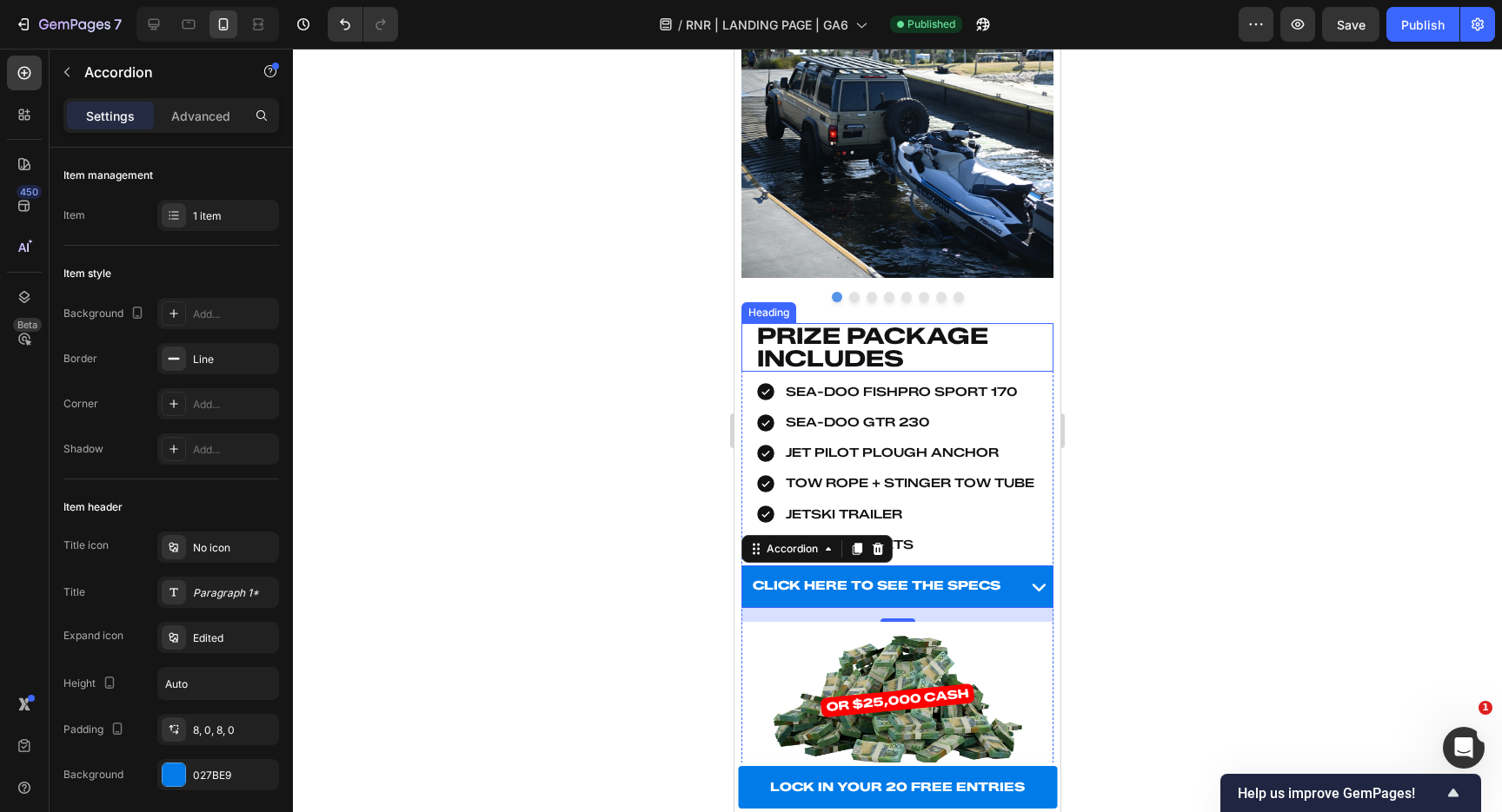
scroll to position [2417, 0]
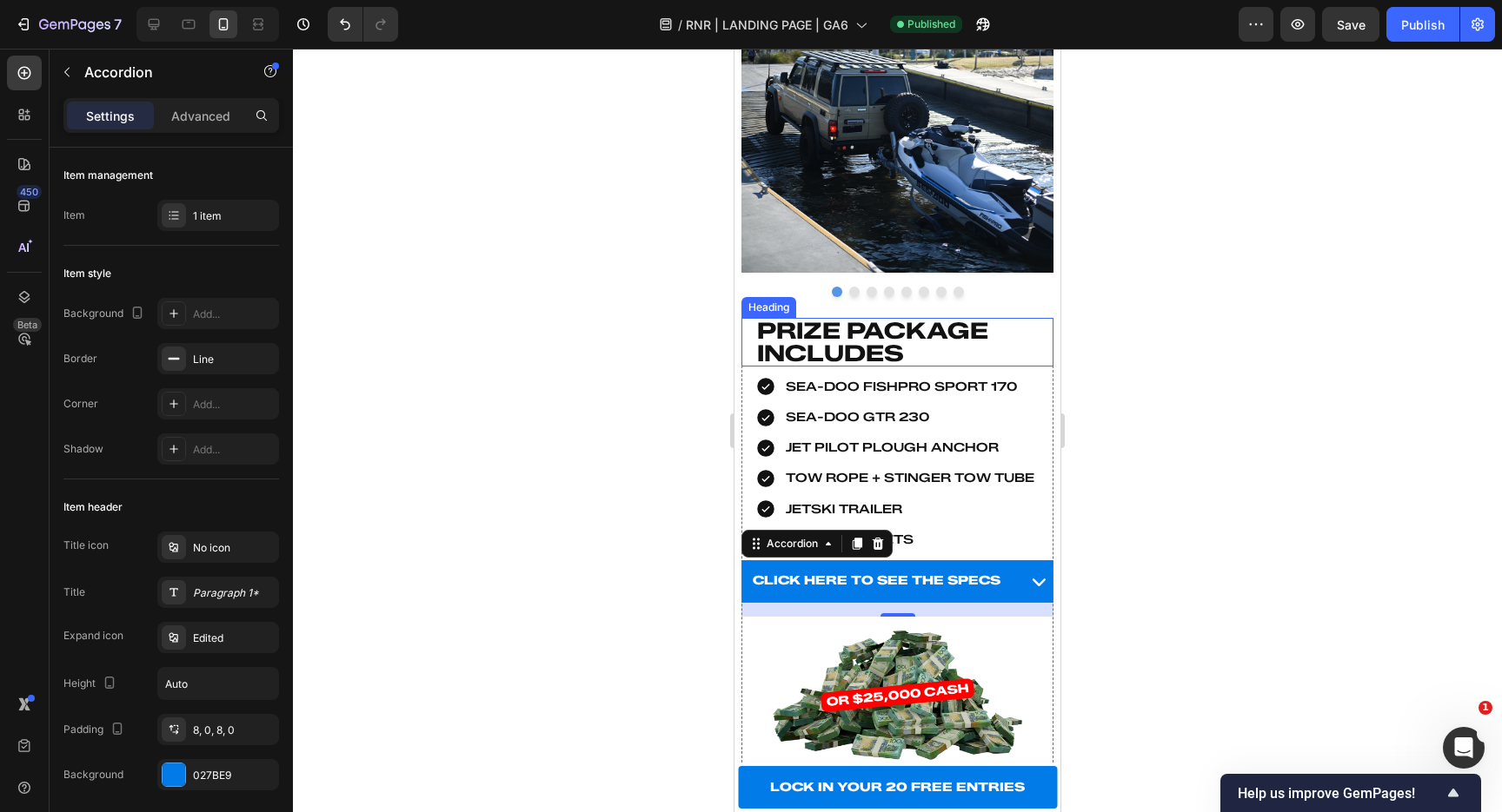
click at [918, 336] on h2 "PRIZE PACKAGE INCLUDES" at bounding box center [905, 343] width 299 height 49
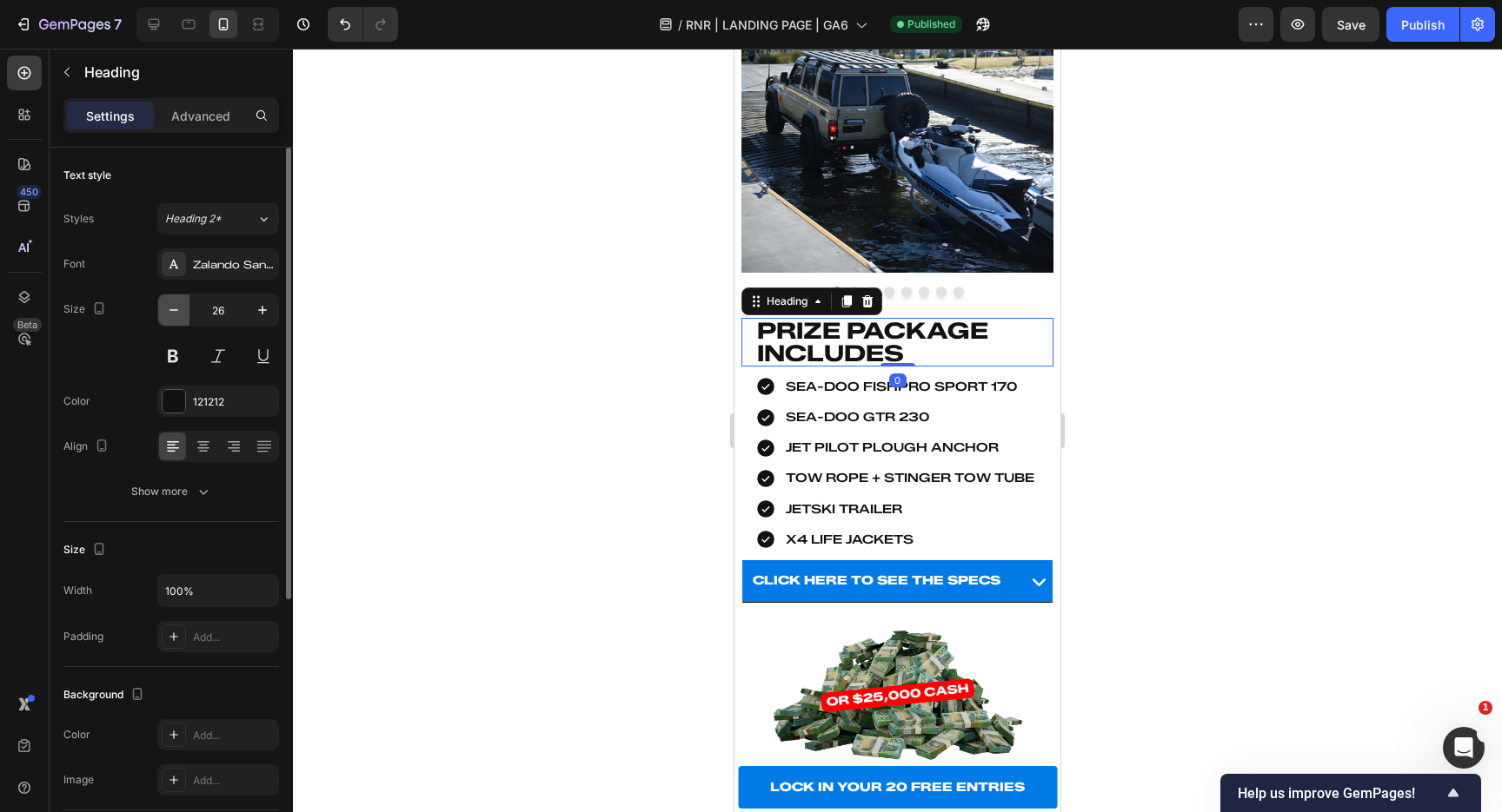
click at [178, 312] on icon "button" at bounding box center [174, 310] width 18 height 18
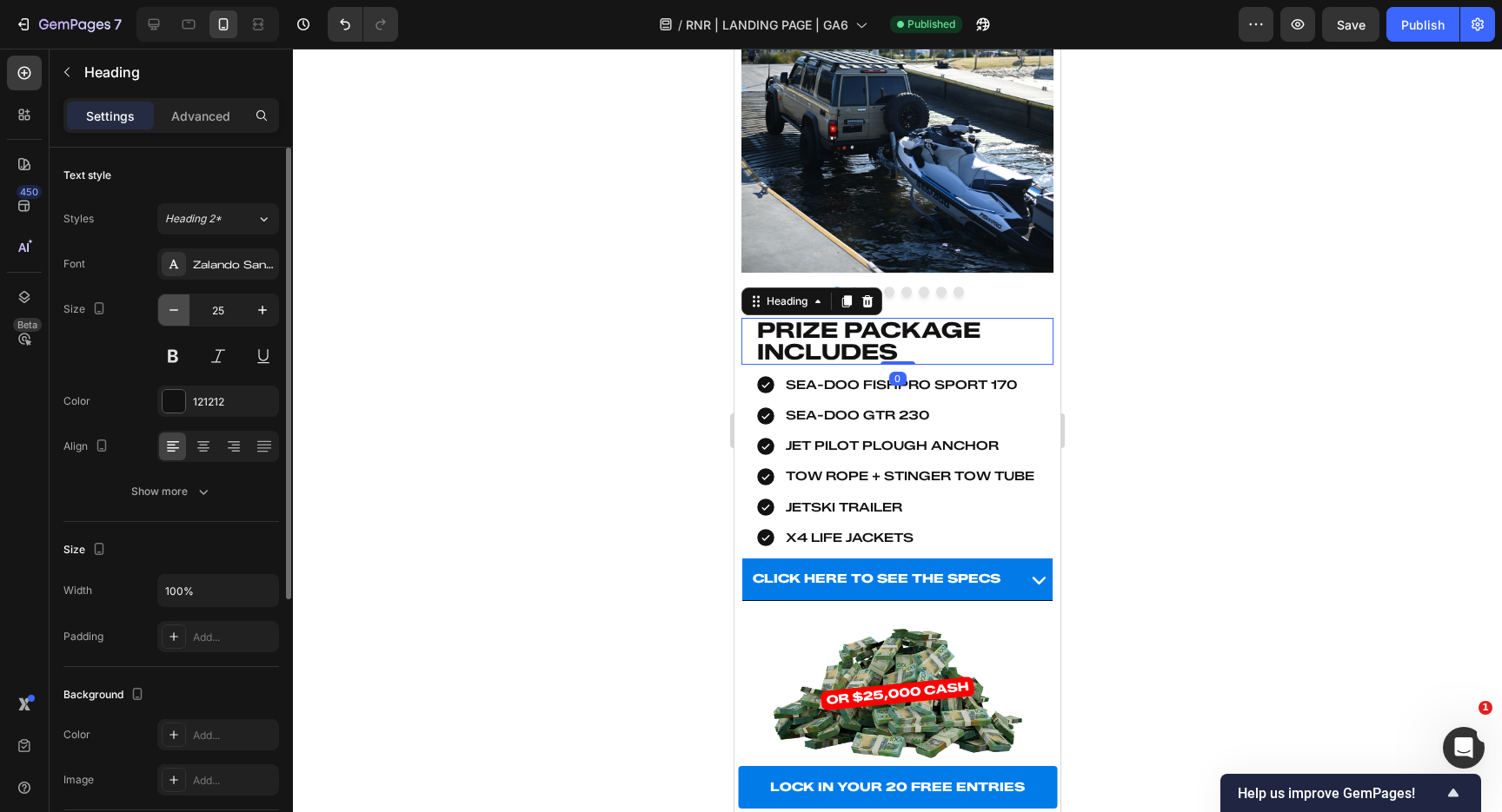
click at [178, 312] on icon "button" at bounding box center [174, 310] width 18 height 18
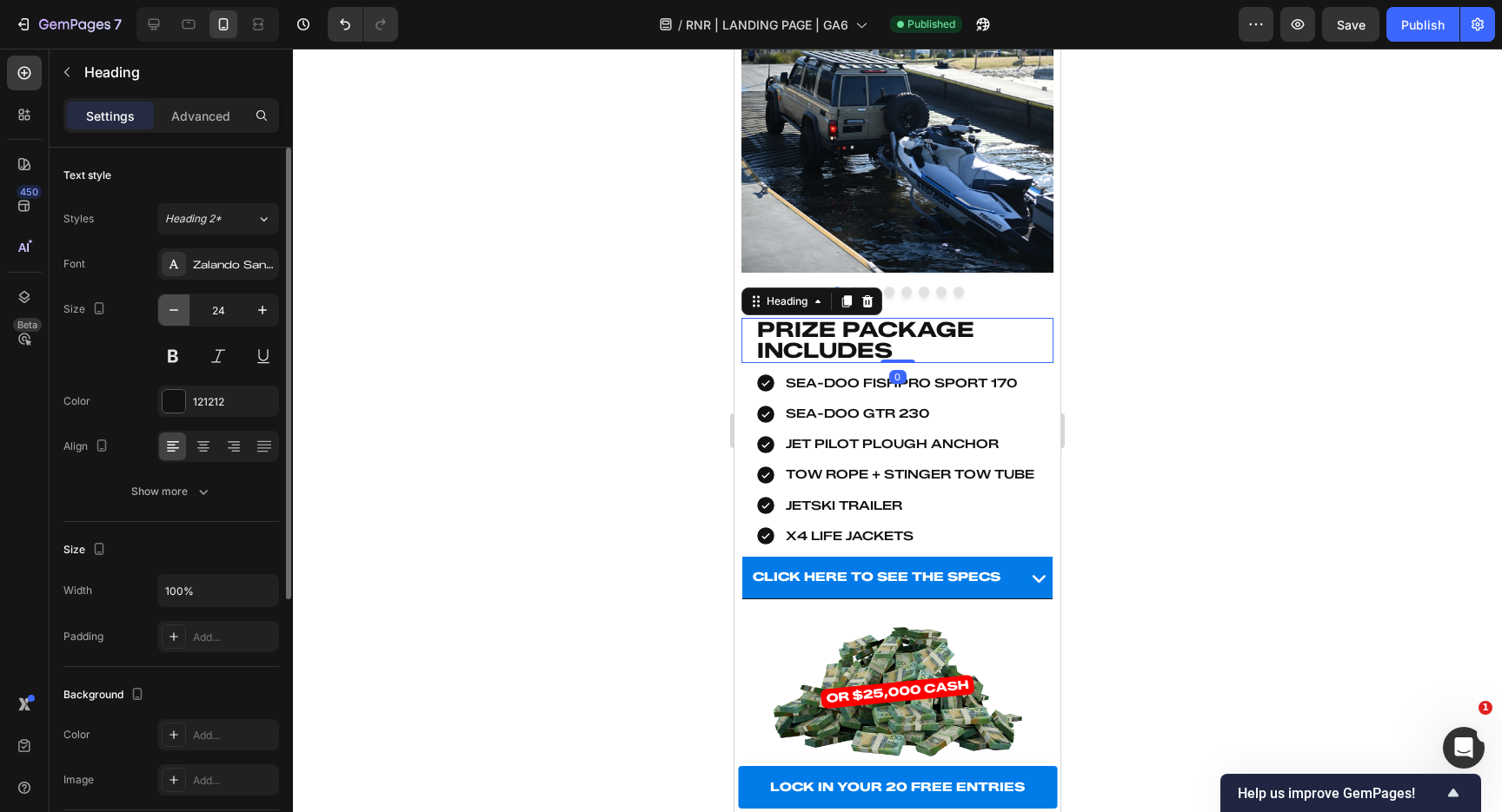
click at [178, 312] on icon "button" at bounding box center [174, 310] width 18 height 18
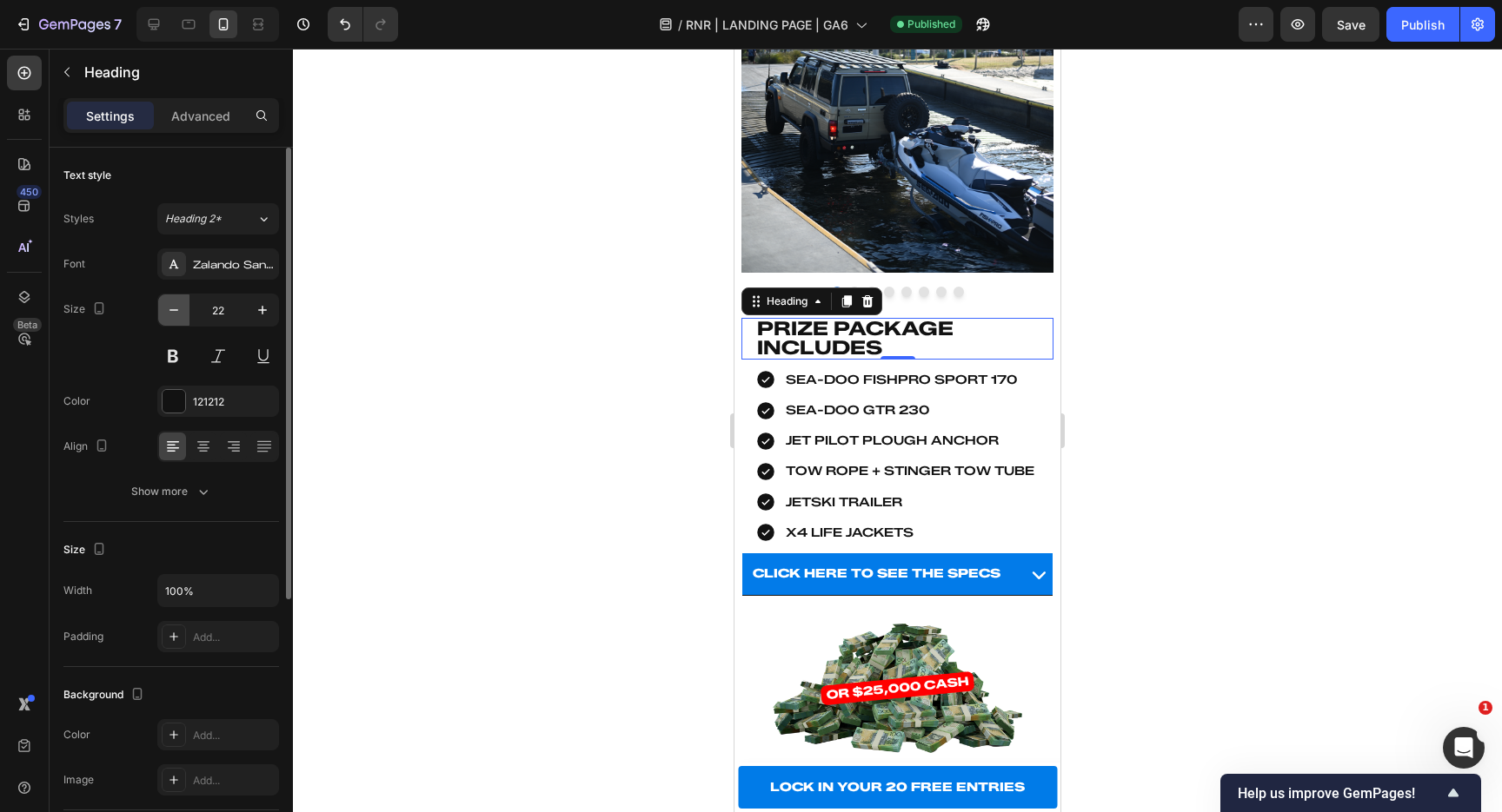
click at [178, 312] on icon "button" at bounding box center [174, 310] width 18 height 18
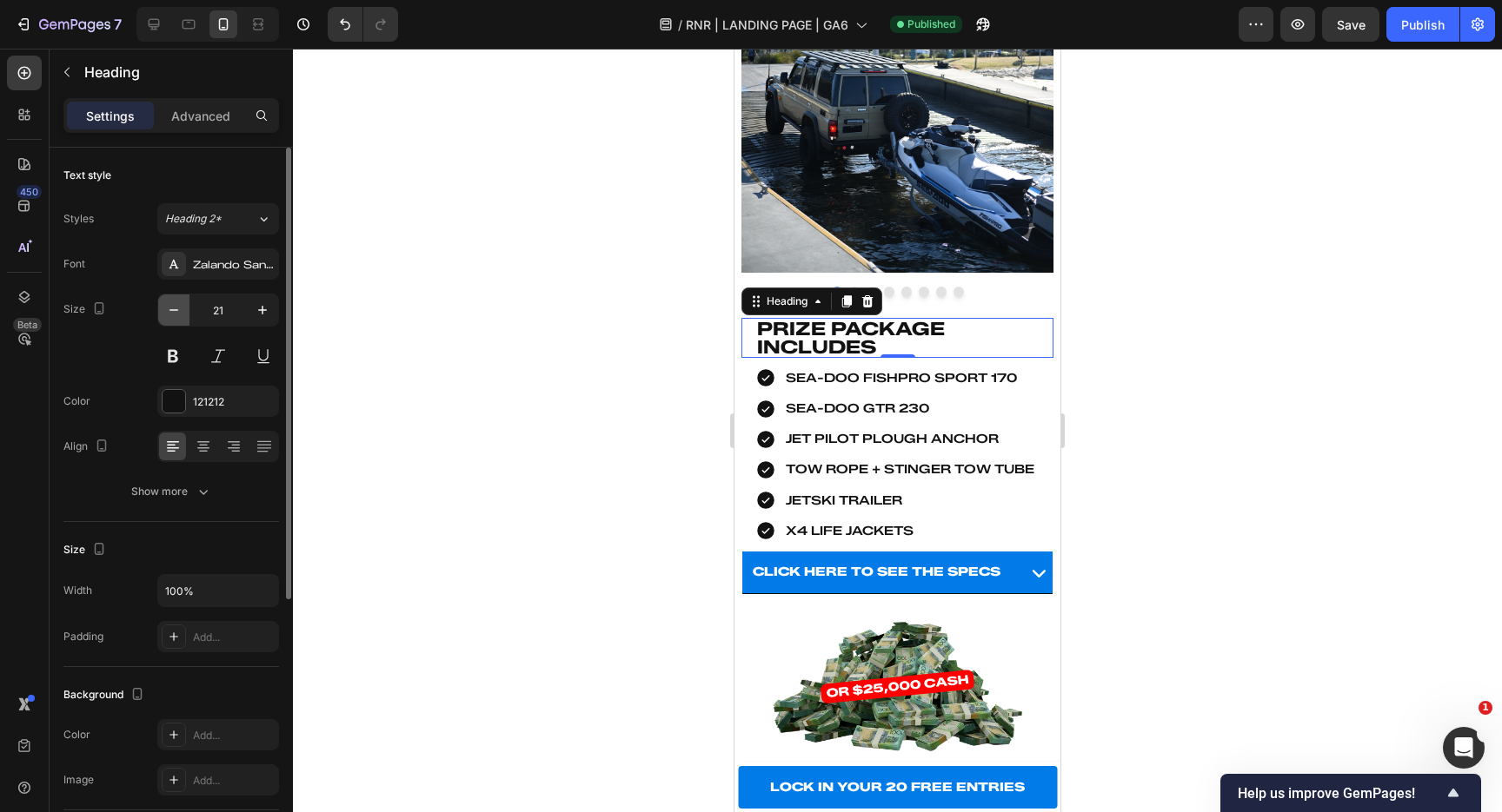
click at [178, 312] on icon "button" at bounding box center [174, 310] width 18 height 18
type input "20"
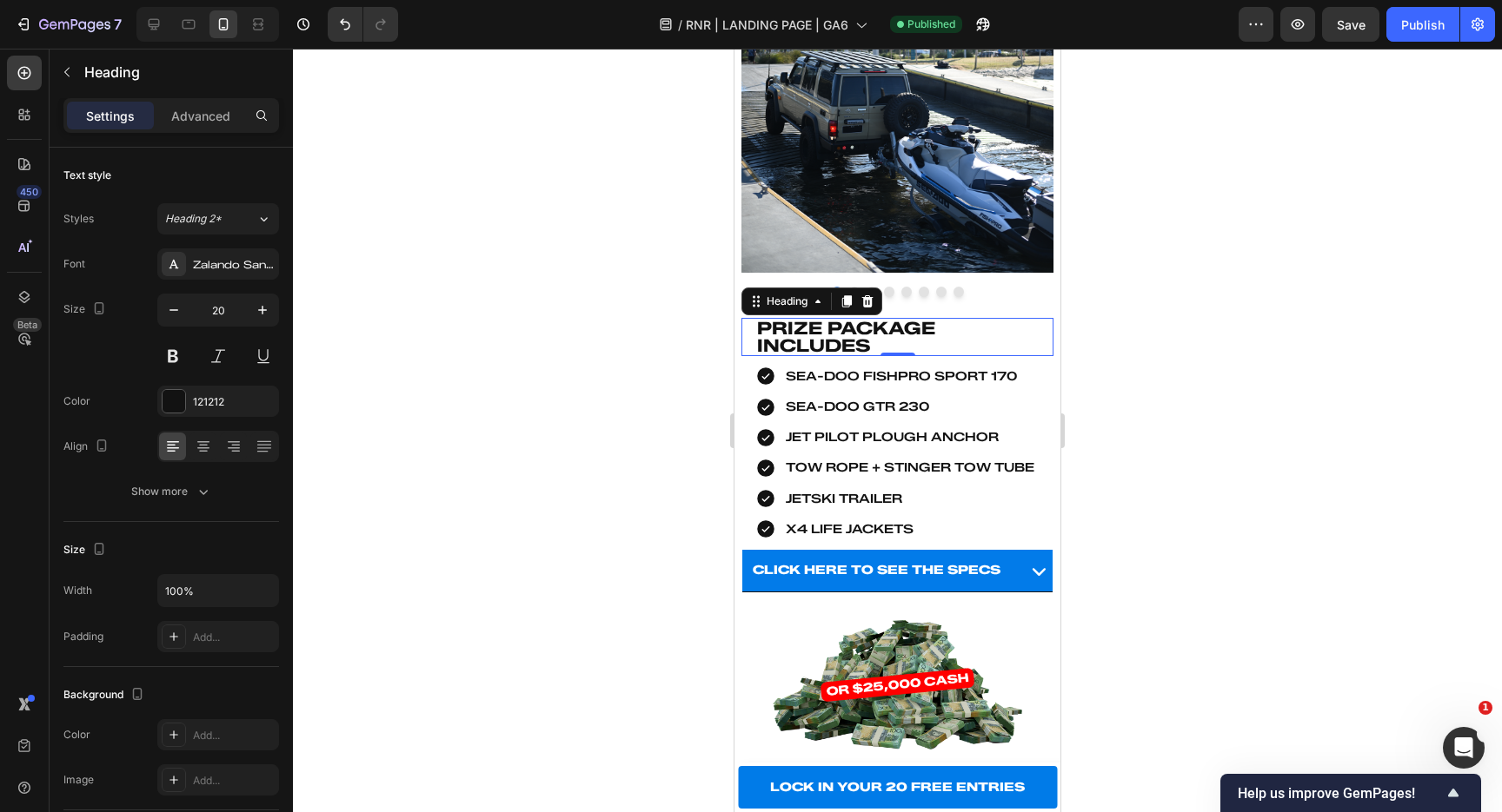
click at [461, 339] on div at bounding box center [897, 431] width 1209 height 764
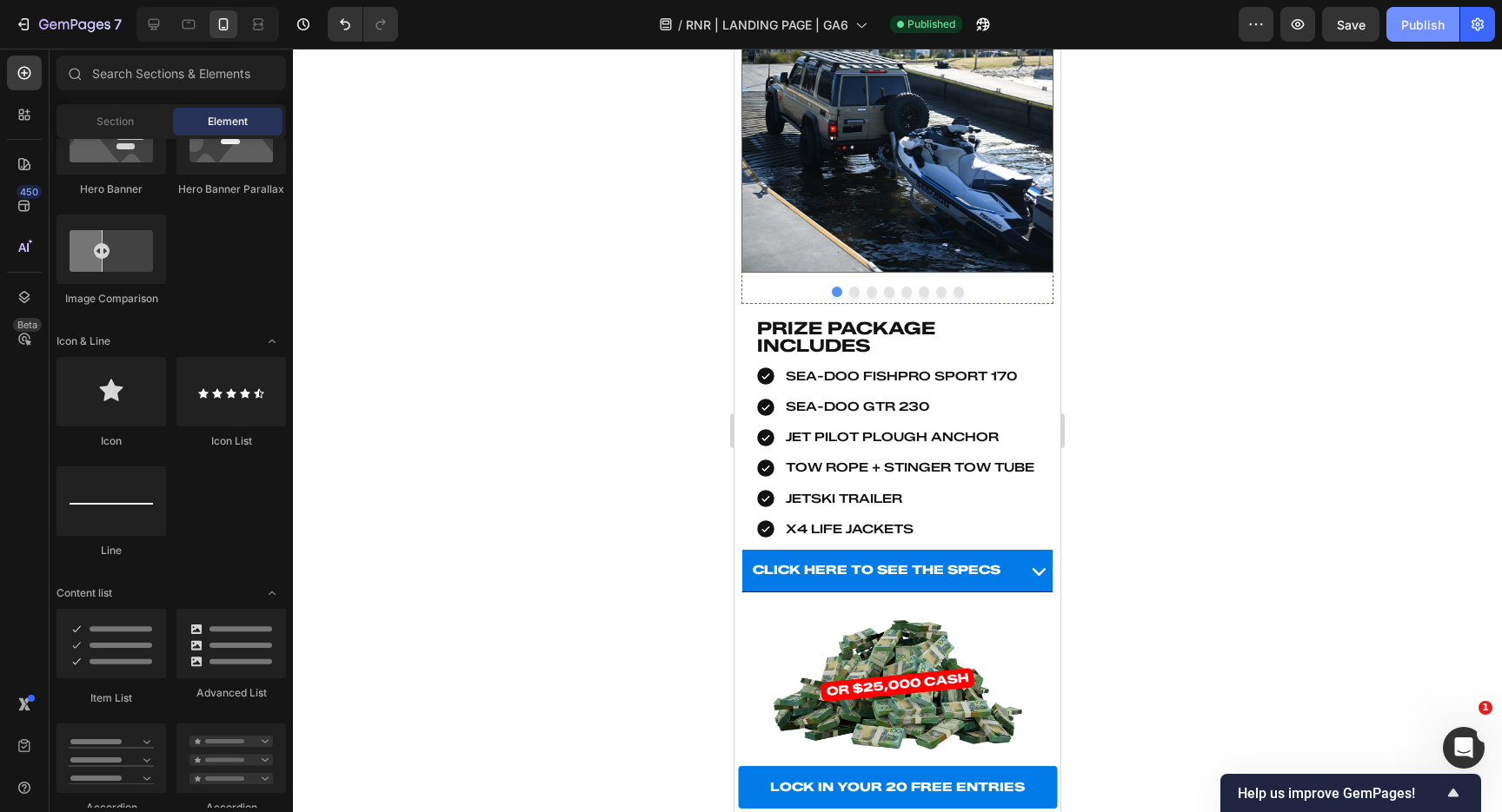
click at [1400, 27] on button "Publish" at bounding box center [1422, 24] width 73 height 34
click at [29, 24] on icon "button" at bounding box center [24, 25] width 18 height 18
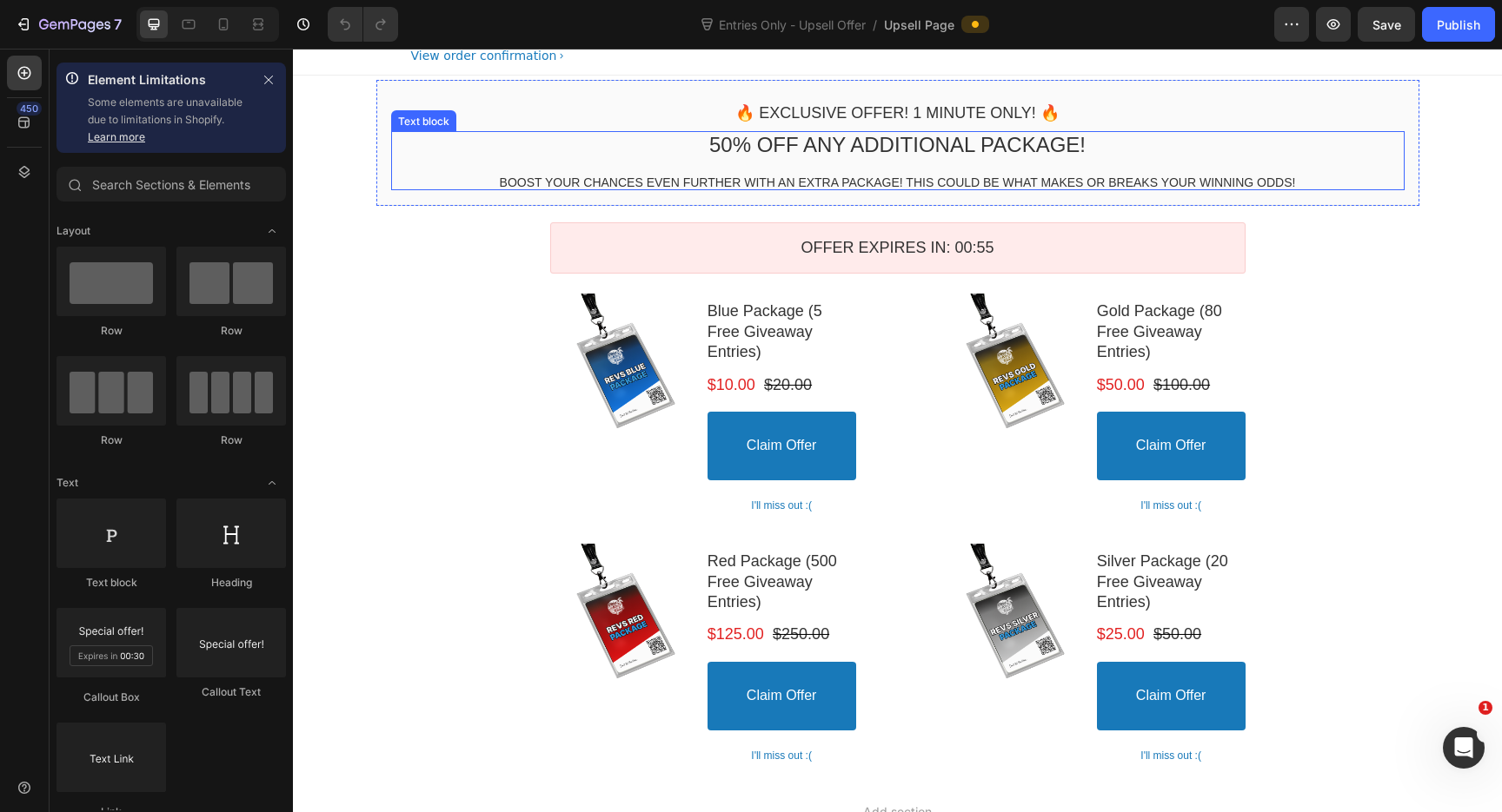
scroll to position [55, 0]
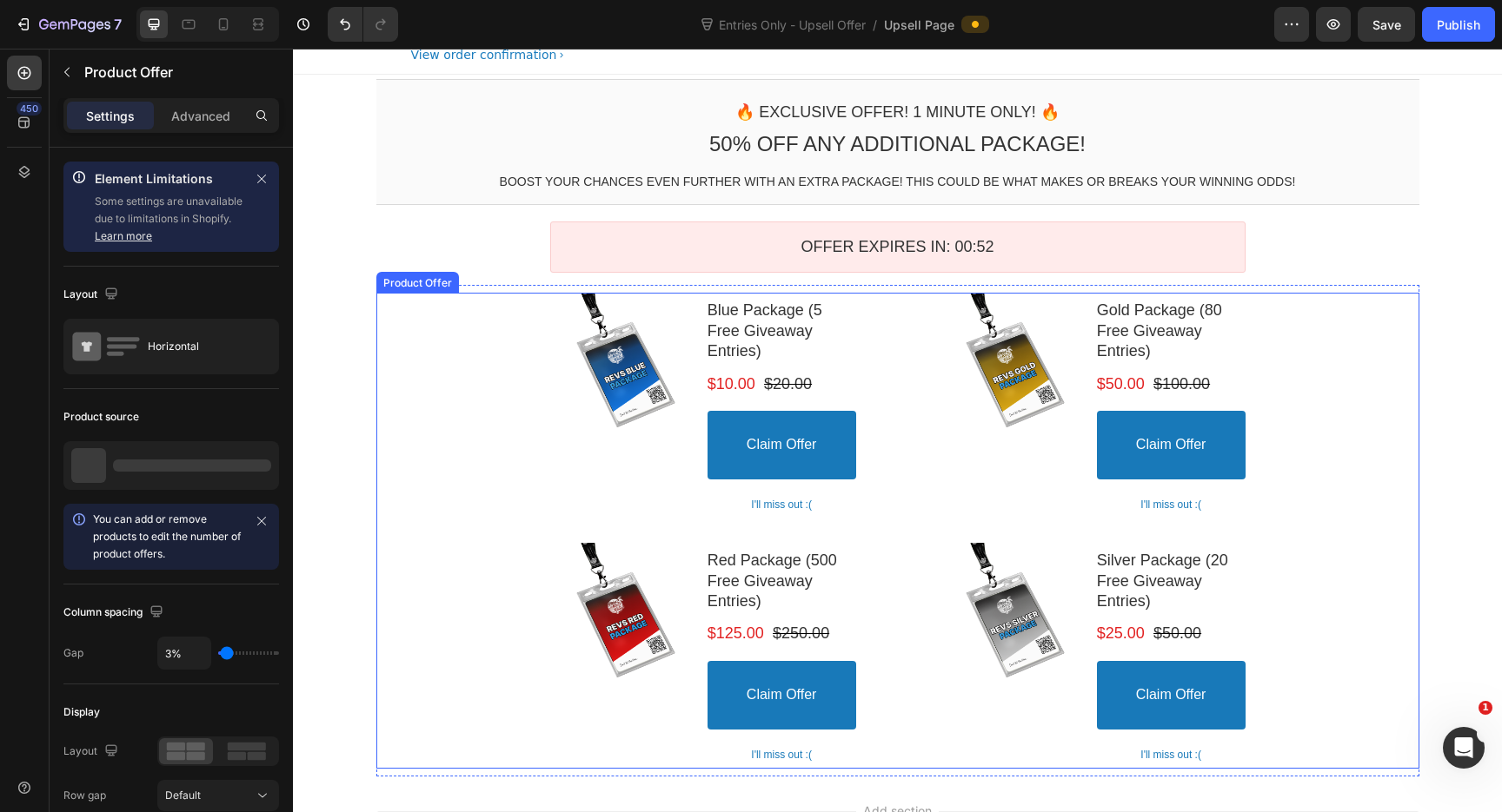
click at [931, 623] on div "Product Images Blue Package (5 Free Giveaway Entries) Product Title $10.00 Pric…" at bounding box center [898, 530] width 695 height 476
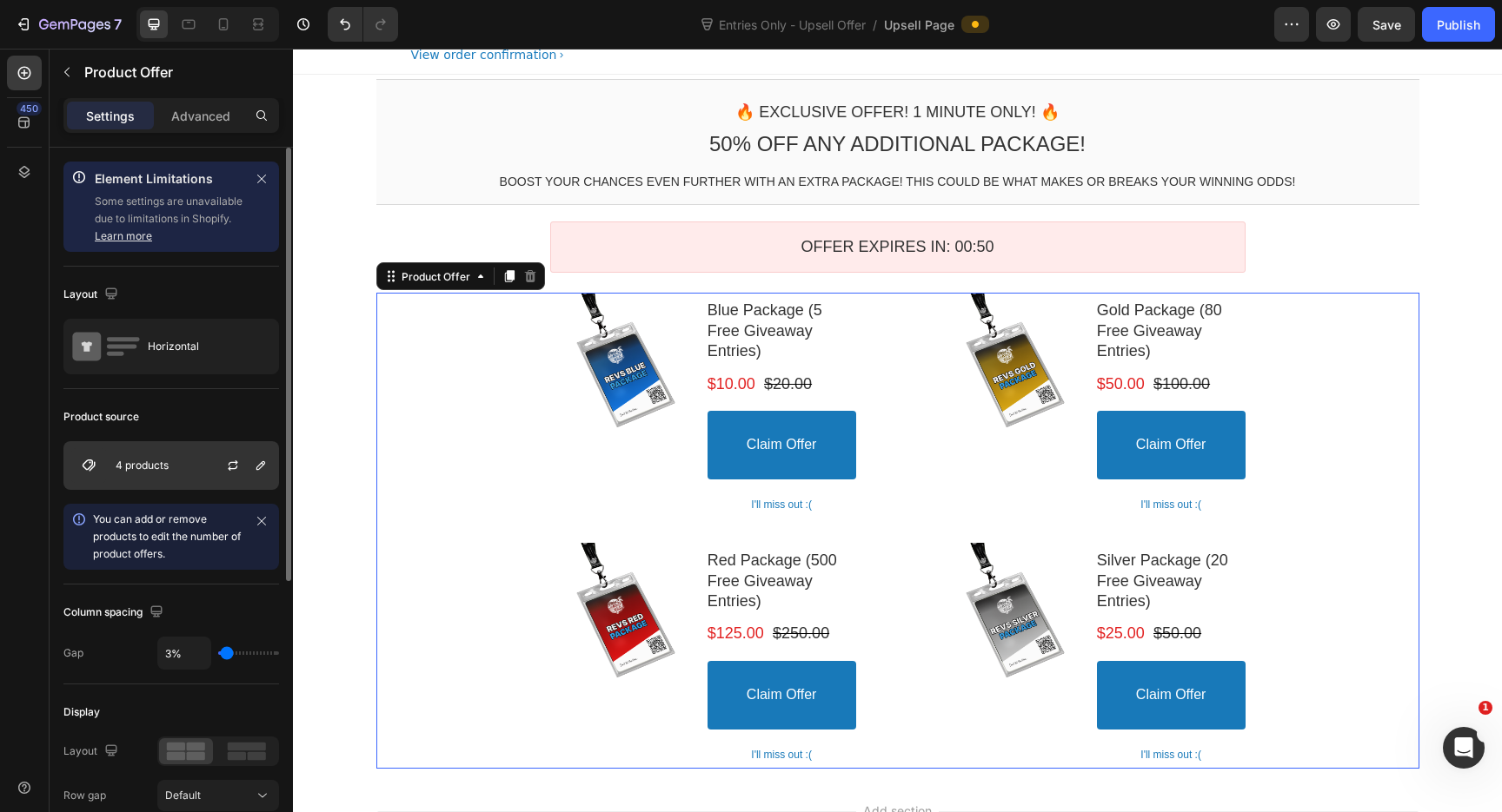
click at [153, 469] on p "4 products" at bounding box center [142, 465] width 53 height 12
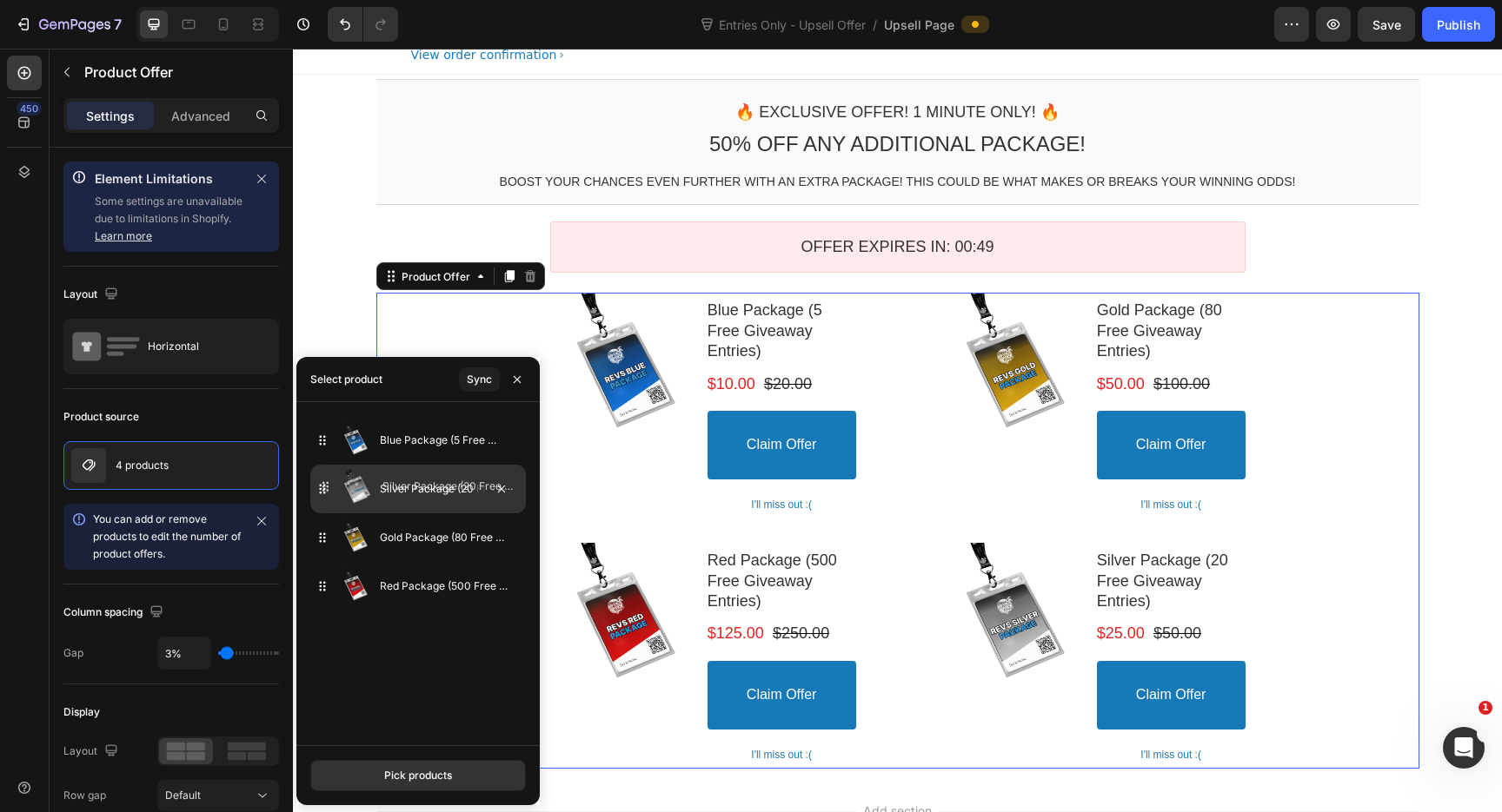
drag, startPoint x: 314, startPoint y: 587, endPoint x: 316, endPoint y: 484, distance: 103.0
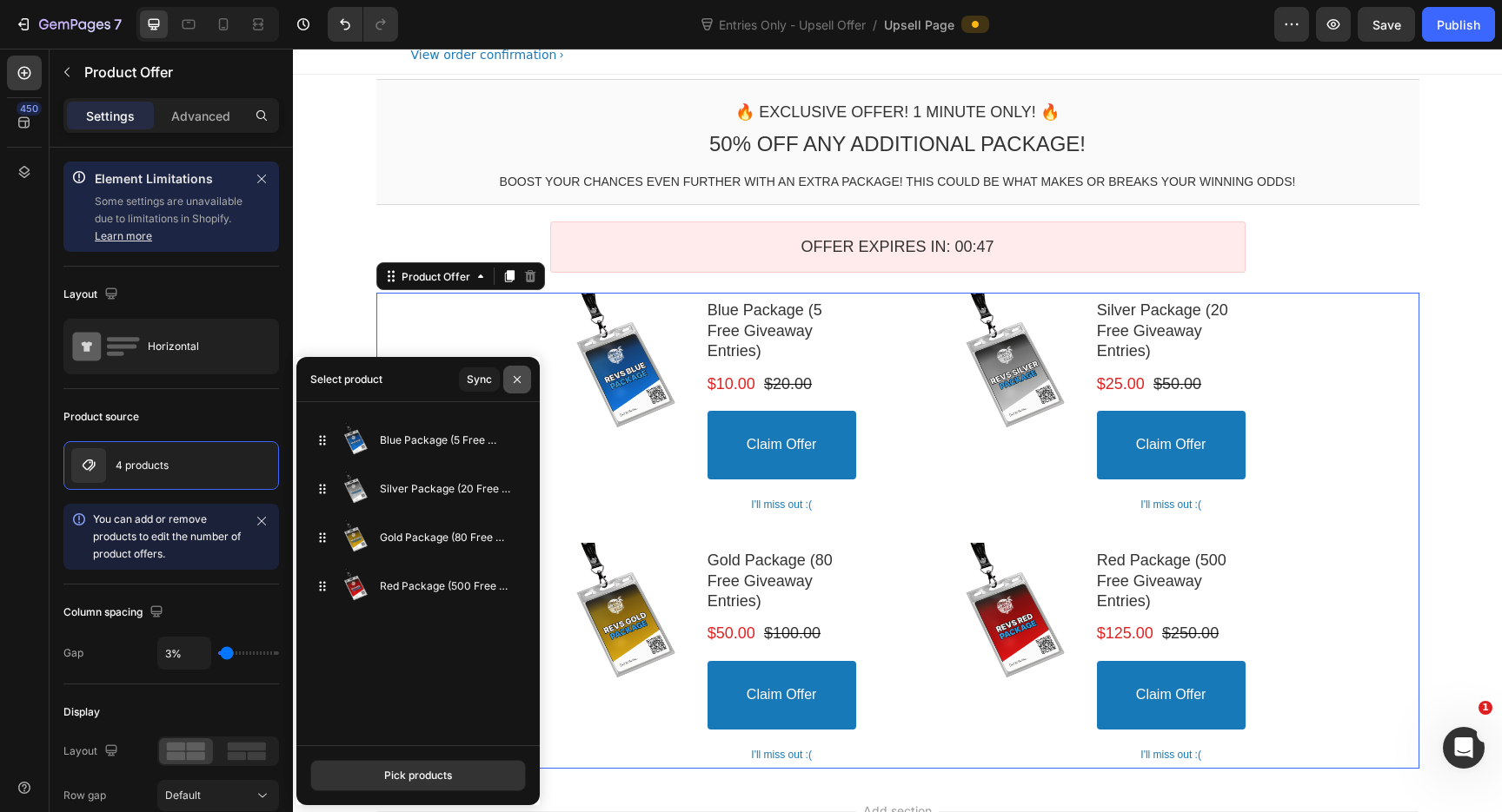
click at [519, 379] on icon "button" at bounding box center [517, 380] width 14 height 14
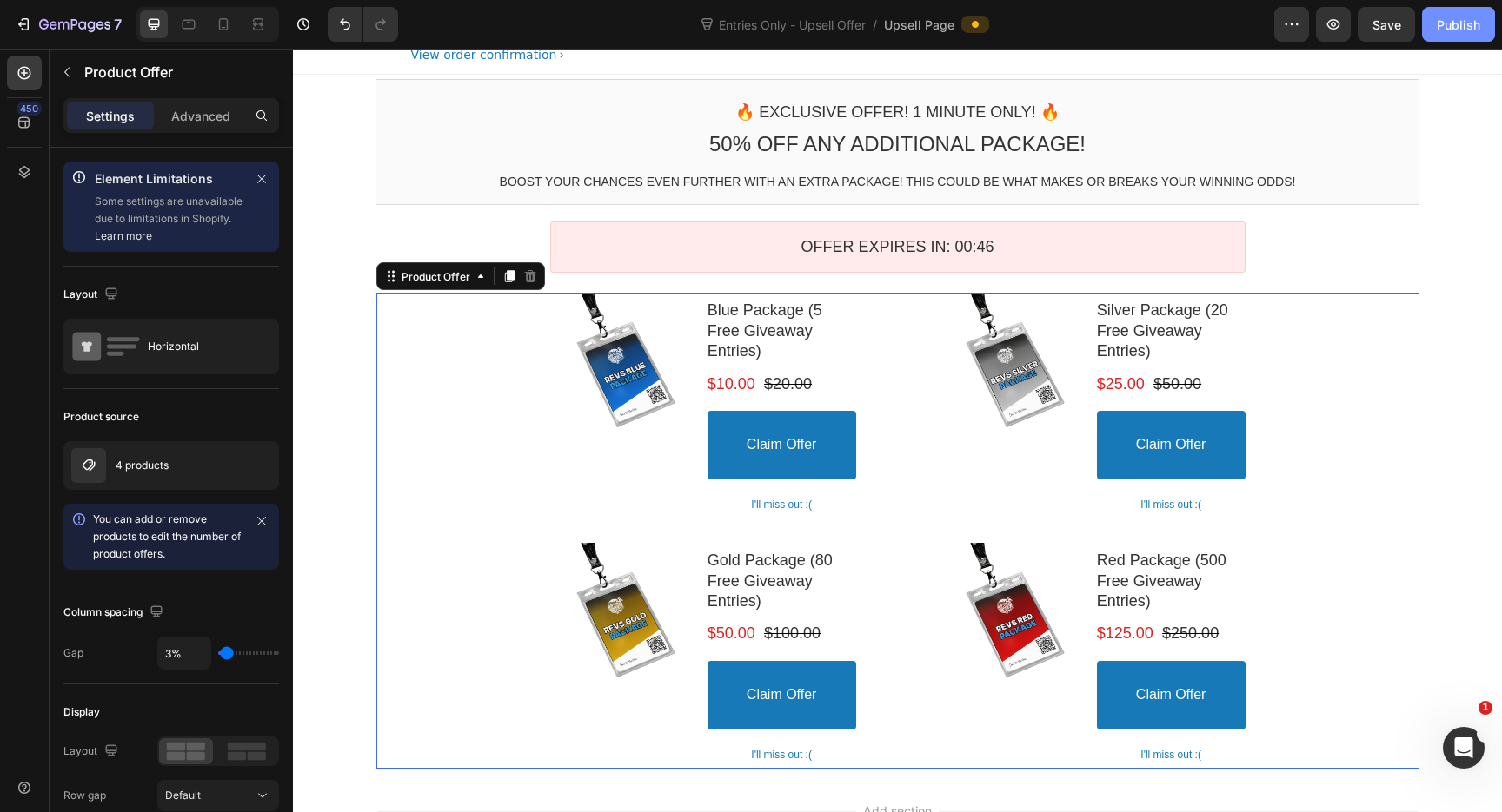
click at [1474, 21] on div "Publish" at bounding box center [1459, 25] width 43 height 19
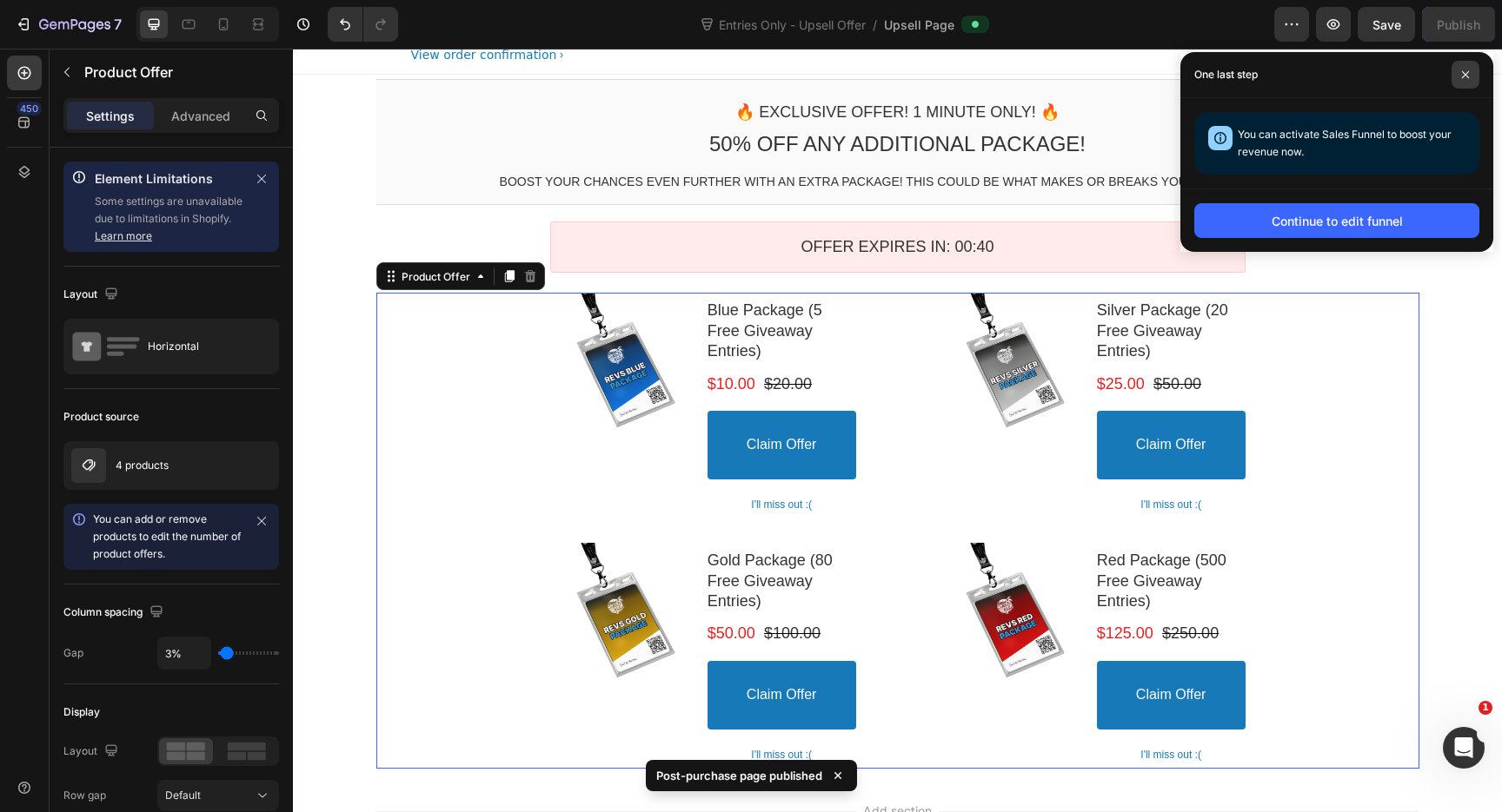
click at [1469, 73] on icon at bounding box center [1465, 75] width 9 height 9
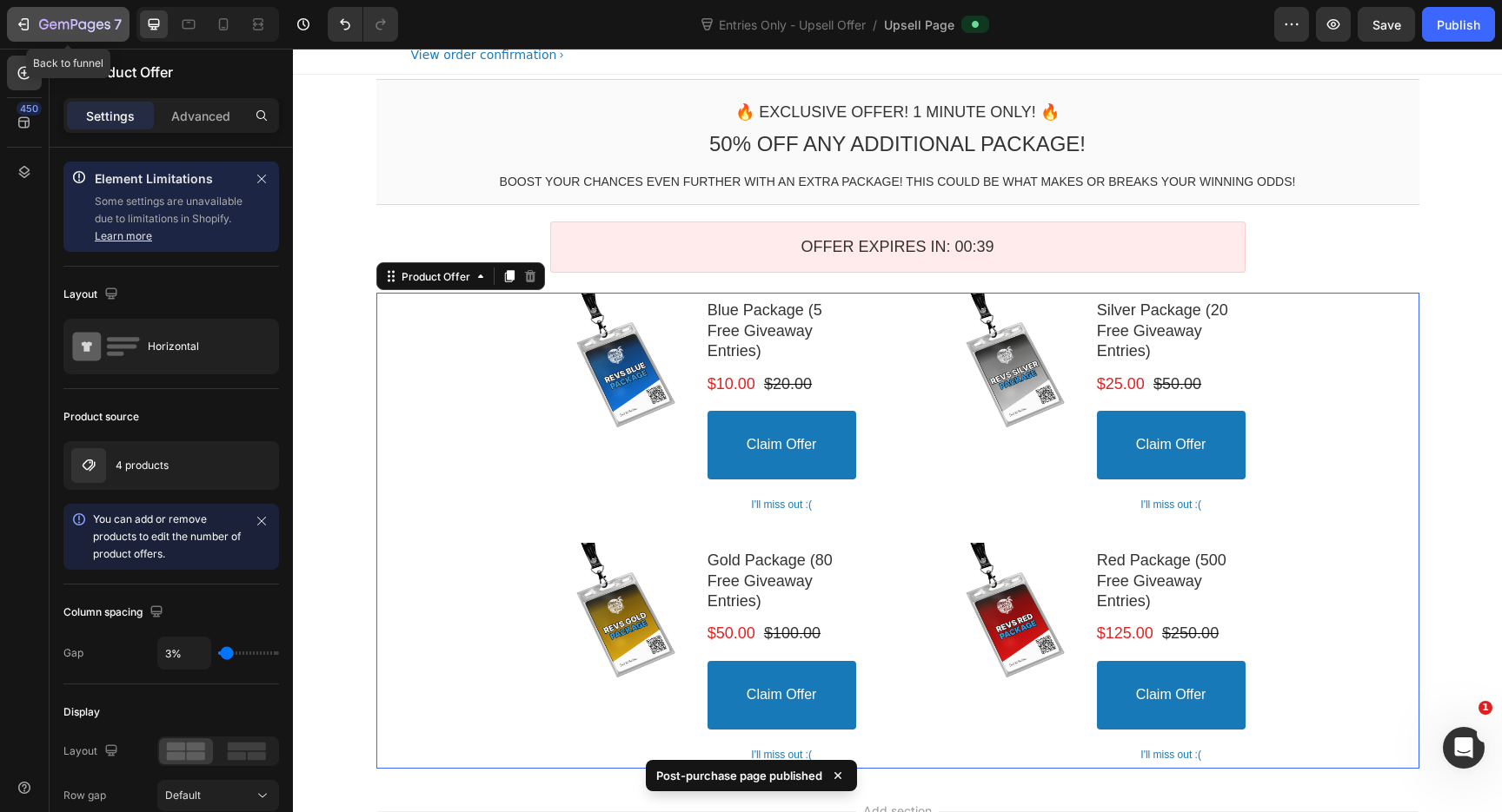
click at [34, 25] on div "7" at bounding box center [68, 24] width 107 height 21
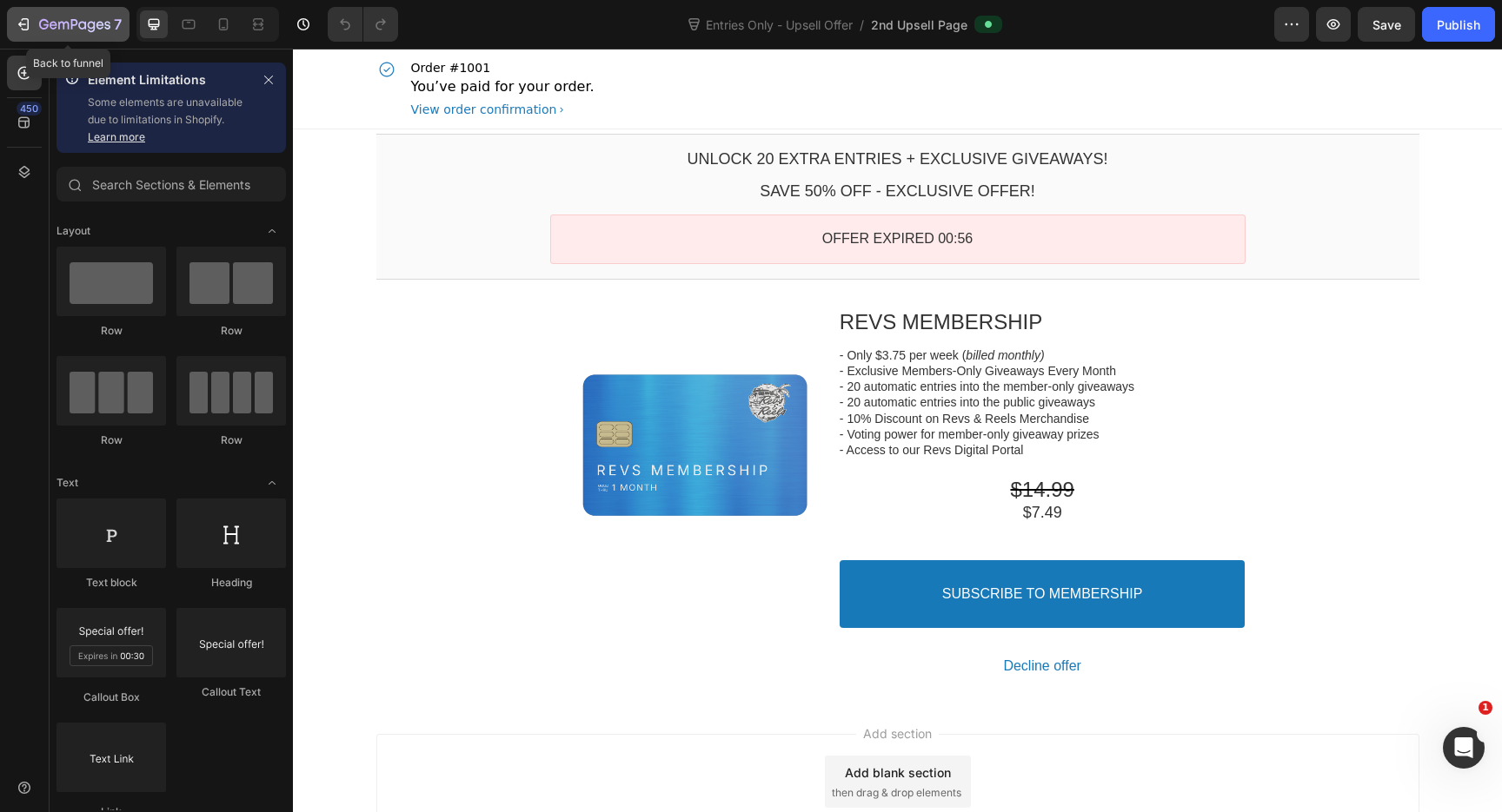
click at [27, 26] on icon "button" at bounding box center [24, 25] width 18 height 18
